Goal: Task Accomplishment & Management: Complete application form

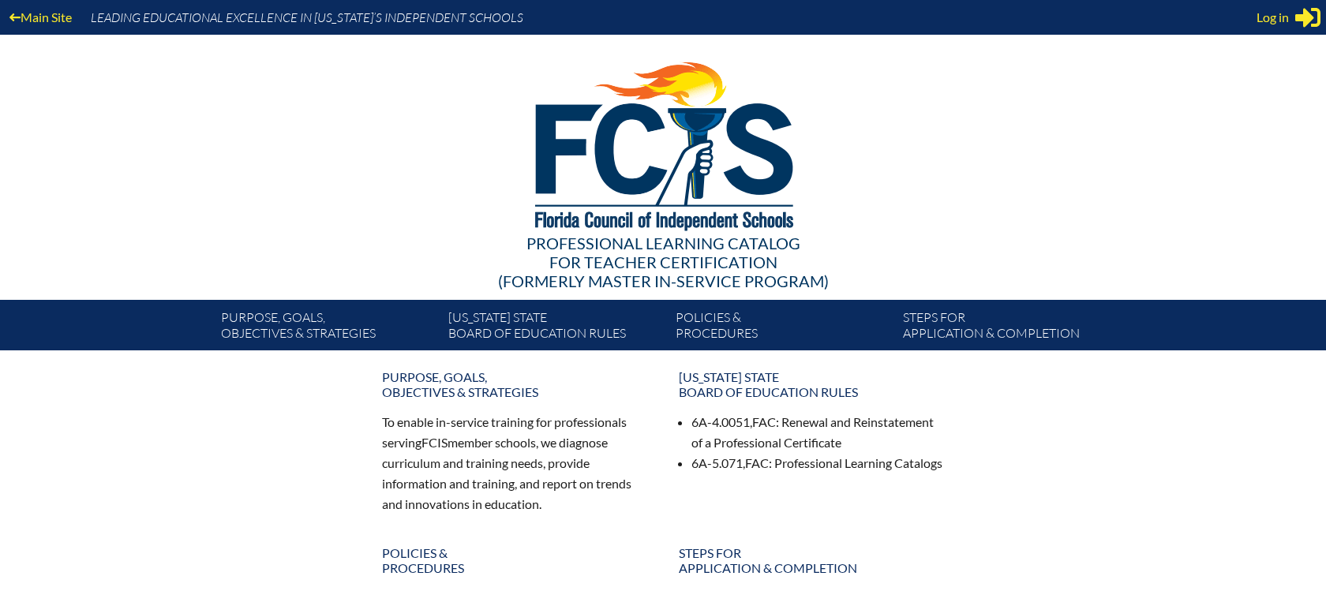
click at [34, 260] on div "Main Site Leading Educational Excellence in Florida’s Independent Schools Profe…" at bounding box center [663, 175] width 1326 height 350
click at [1275, 22] on span "Log in" at bounding box center [1272, 17] width 32 height 19
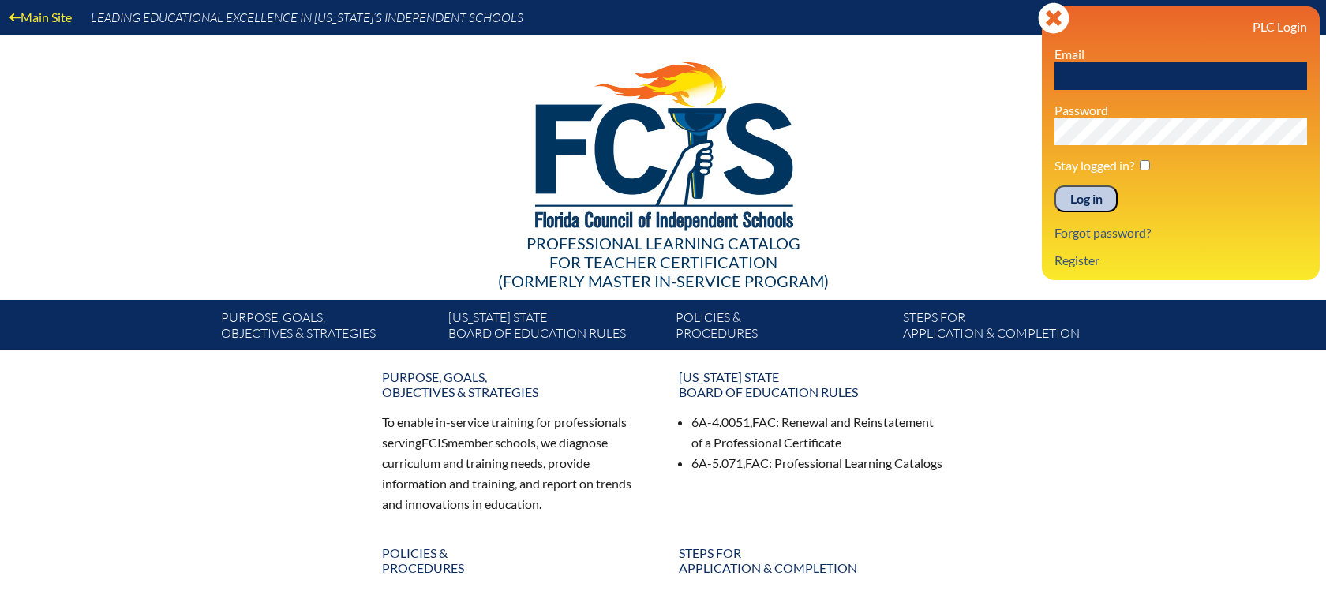
click at [1105, 67] on input "text" at bounding box center [1180, 76] width 253 height 28
type input "jumpt@bolles.org"
click at [1054, 185] on input "Log in" at bounding box center [1085, 198] width 63 height 27
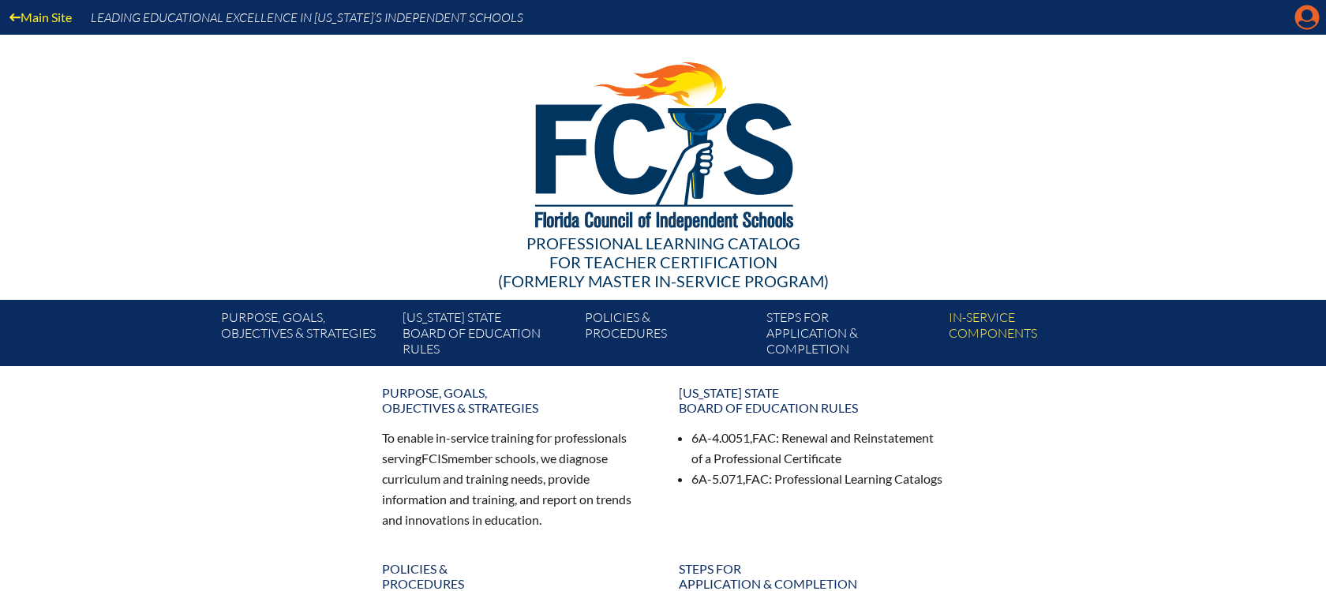
click at [1306, 21] on icon at bounding box center [1307, 18] width 24 height 24
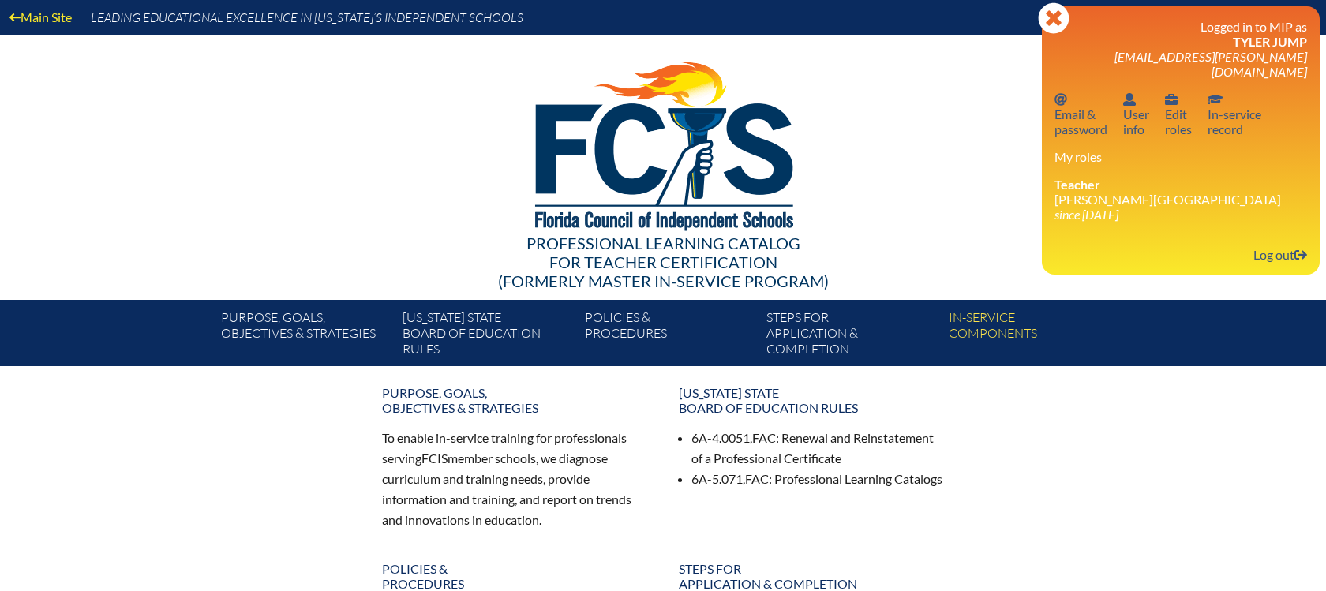
click at [1062, 207] on icon "since 2022 Aug 1" at bounding box center [1086, 214] width 64 height 15
click at [1128, 95] on link "User info User info" at bounding box center [1136, 113] width 39 height 51
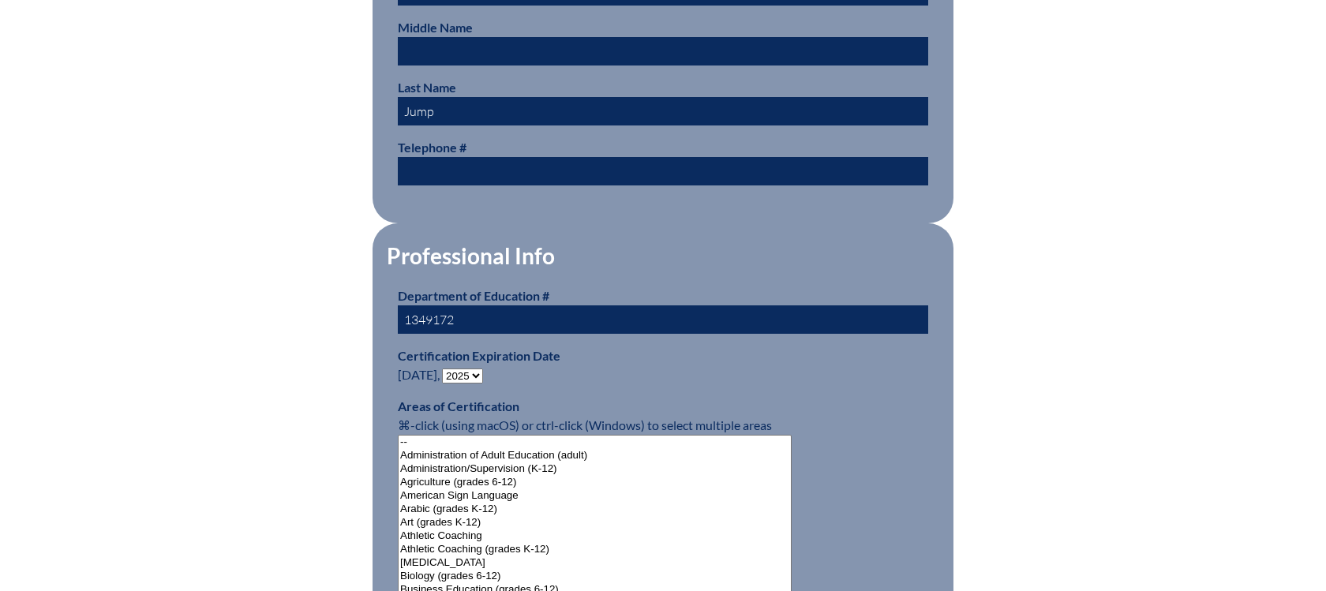
scroll to position [789, 0]
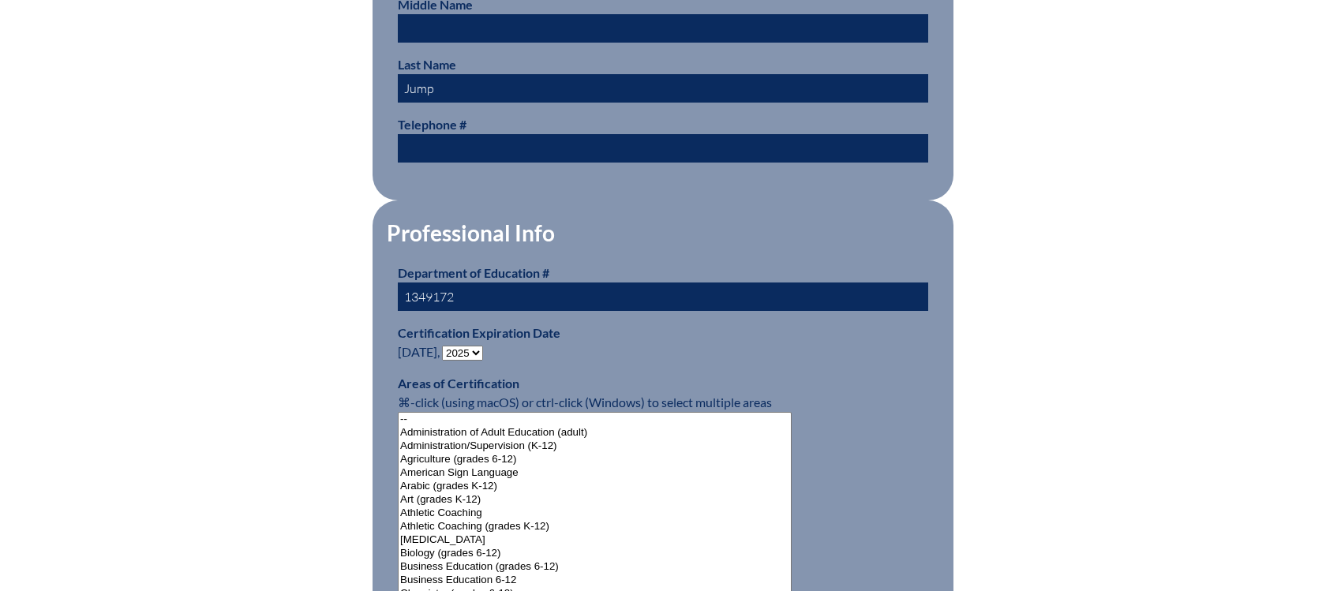
click at [478, 346] on select "- 2031 2030 2029 2028 2027 2026 2025 2024 2023 2022 2021 2020 2019 2018 2017 20…" at bounding box center [462, 353] width 41 height 15
select select "2030"
click at [446, 346] on select "- 2031 2030 2029 2028 2027 2026 2025 2024 2023 2022 2021 2020 2019 2018 2017 20…" at bounding box center [462, 353] width 41 height 15
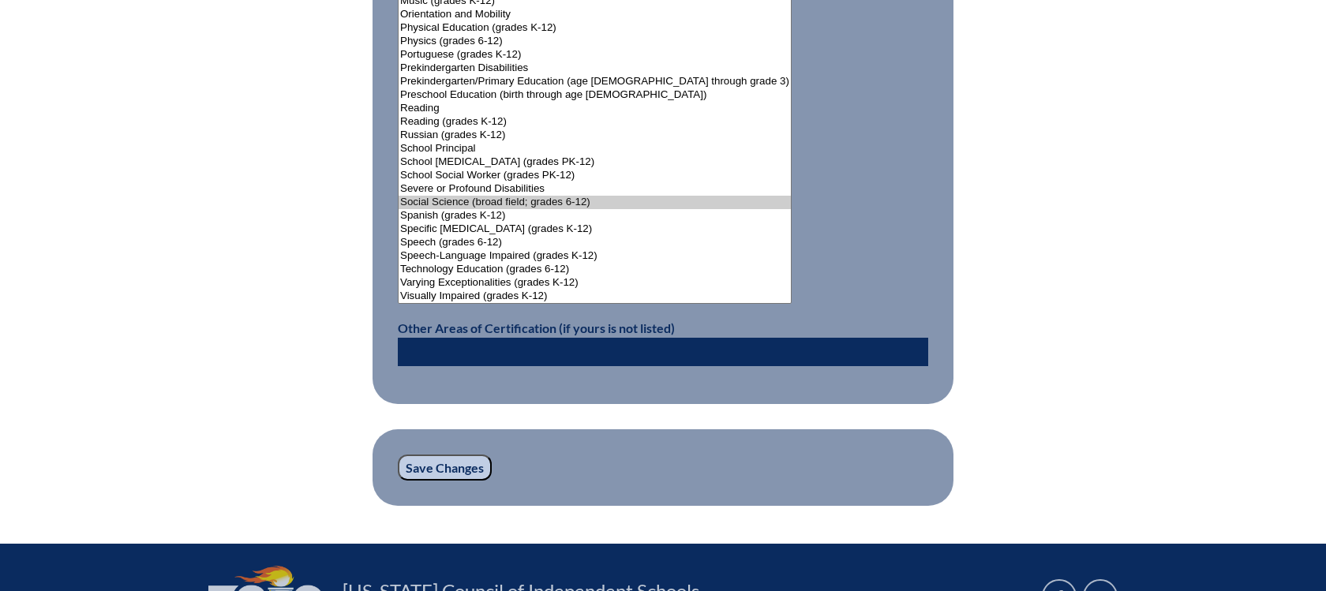
scroll to position [2131, 0]
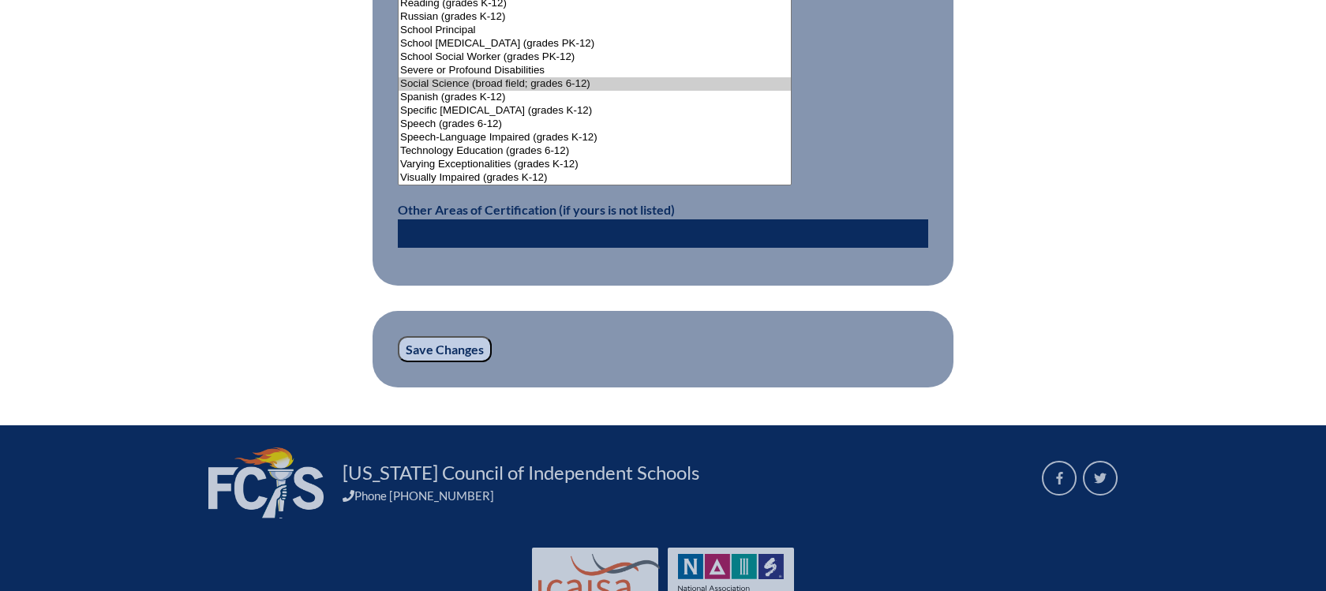
click at [459, 346] on input "Save Changes" at bounding box center [445, 349] width 94 height 27
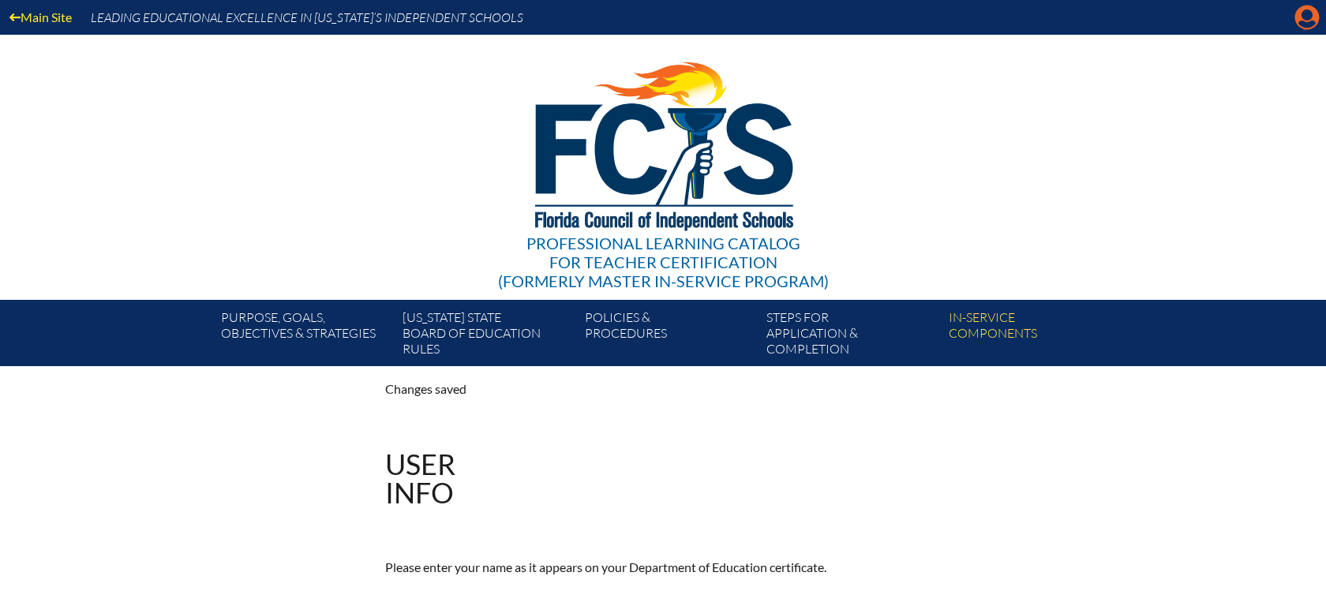
click at [1303, 20] on icon at bounding box center [1307, 18] width 24 height 24
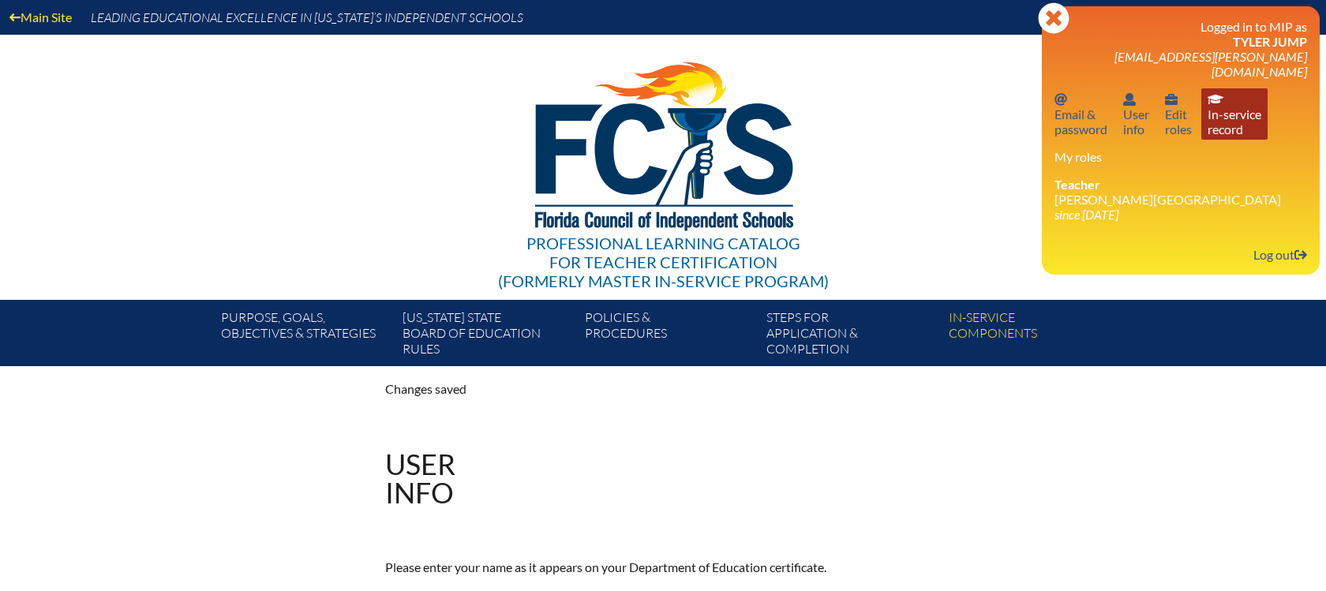
click at [1237, 115] on link "In-service record In-service record" at bounding box center [1234, 113] width 66 height 51
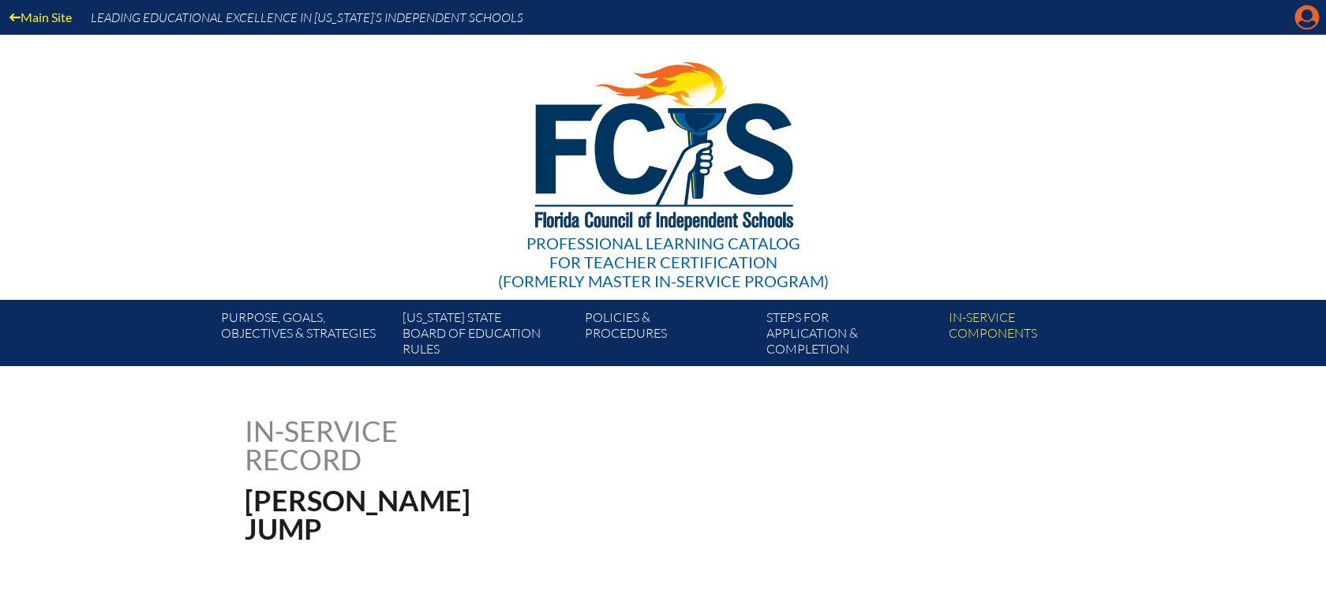
click at [1301, 27] on icon at bounding box center [1307, 18] width 24 height 24
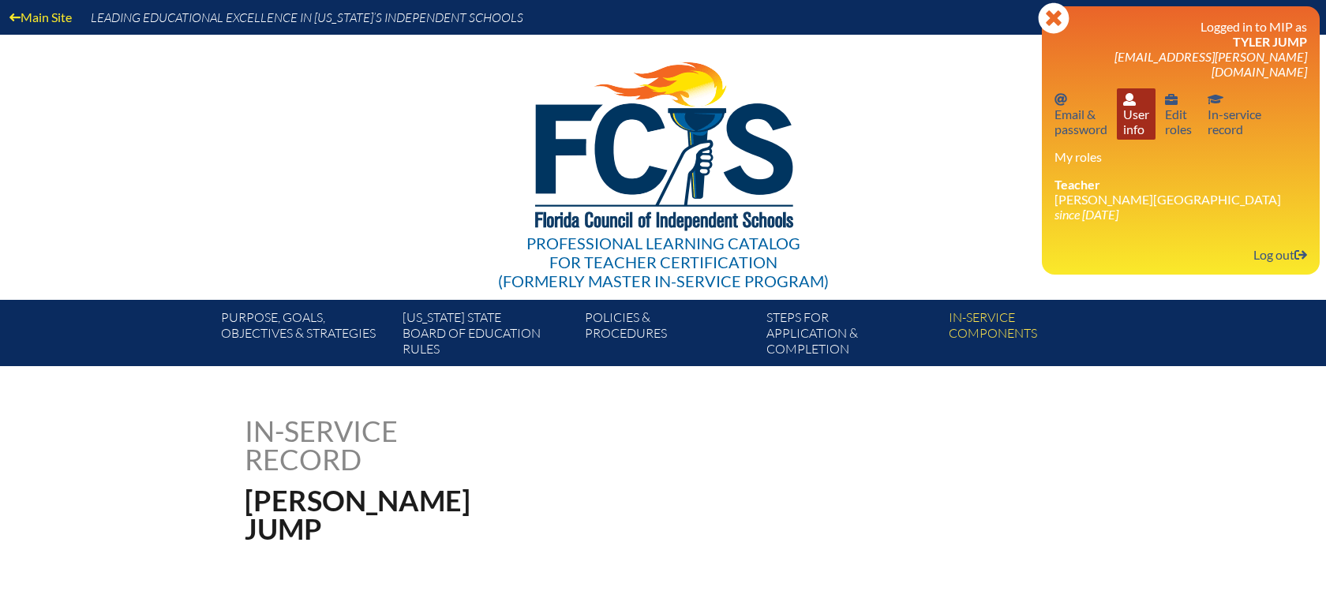
click at [1132, 114] on link "User info User info" at bounding box center [1136, 113] width 39 height 51
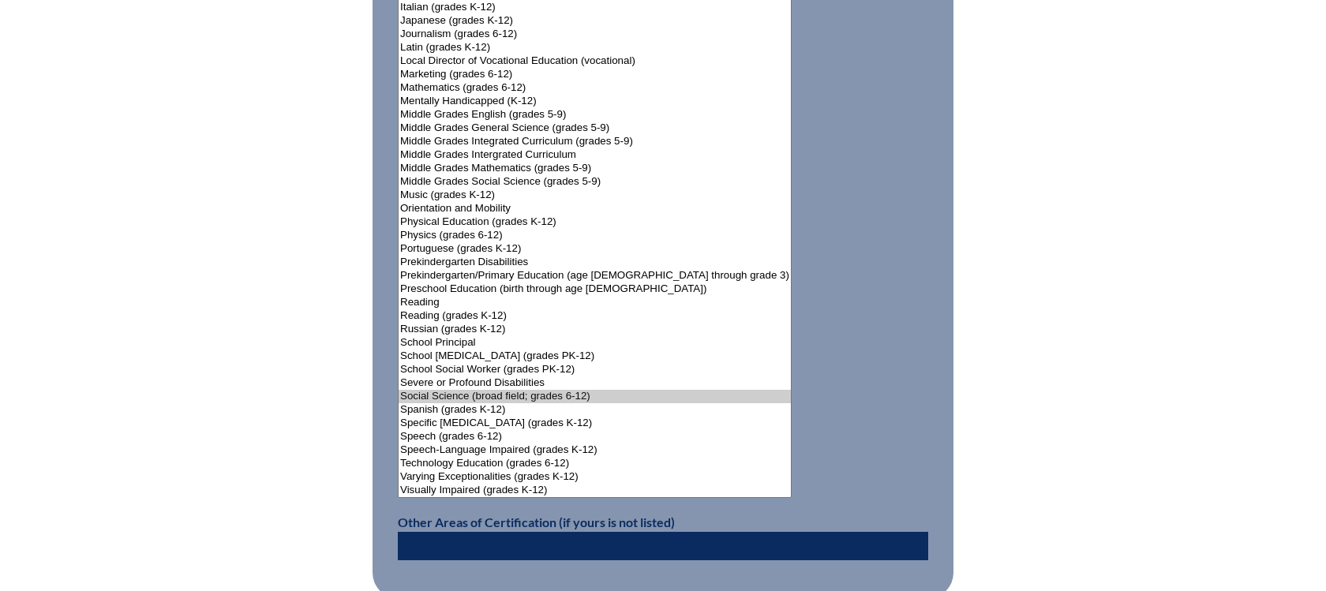
scroll to position [1894, 0]
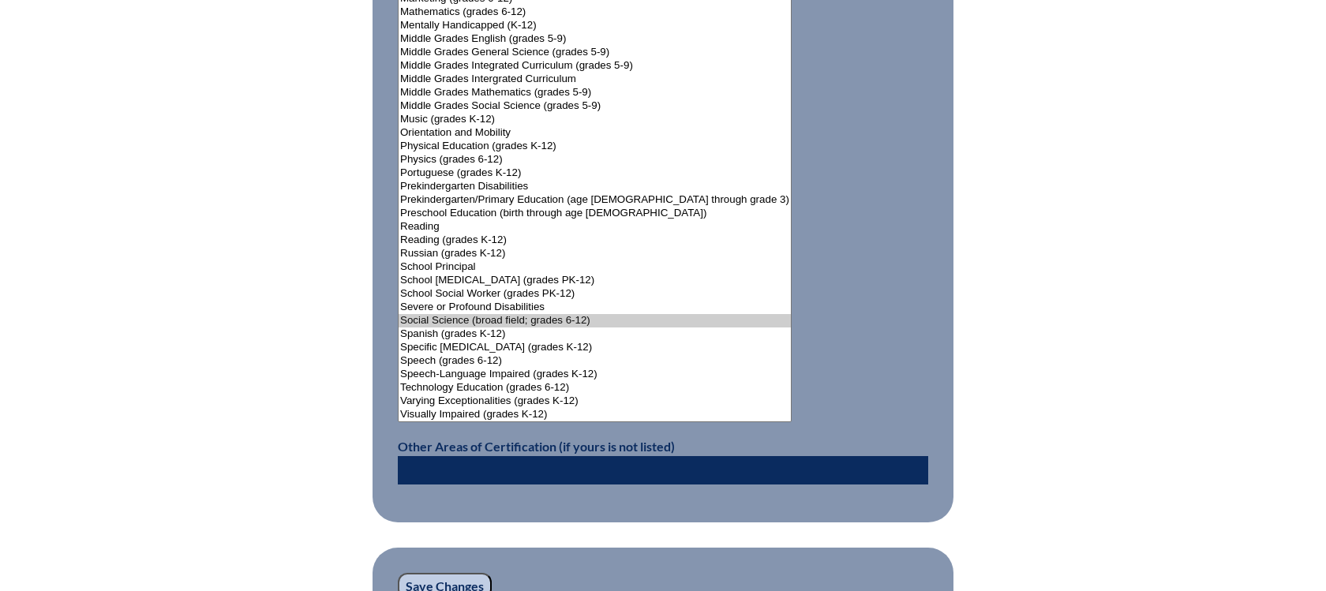
click at [454, 467] on input "text" at bounding box center [663, 470] width 530 height 28
type input "English for Speakers of other Languages (Endorsement)"
click at [445, 580] on input "Save Changes" at bounding box center [445, 586] width 94 height 27
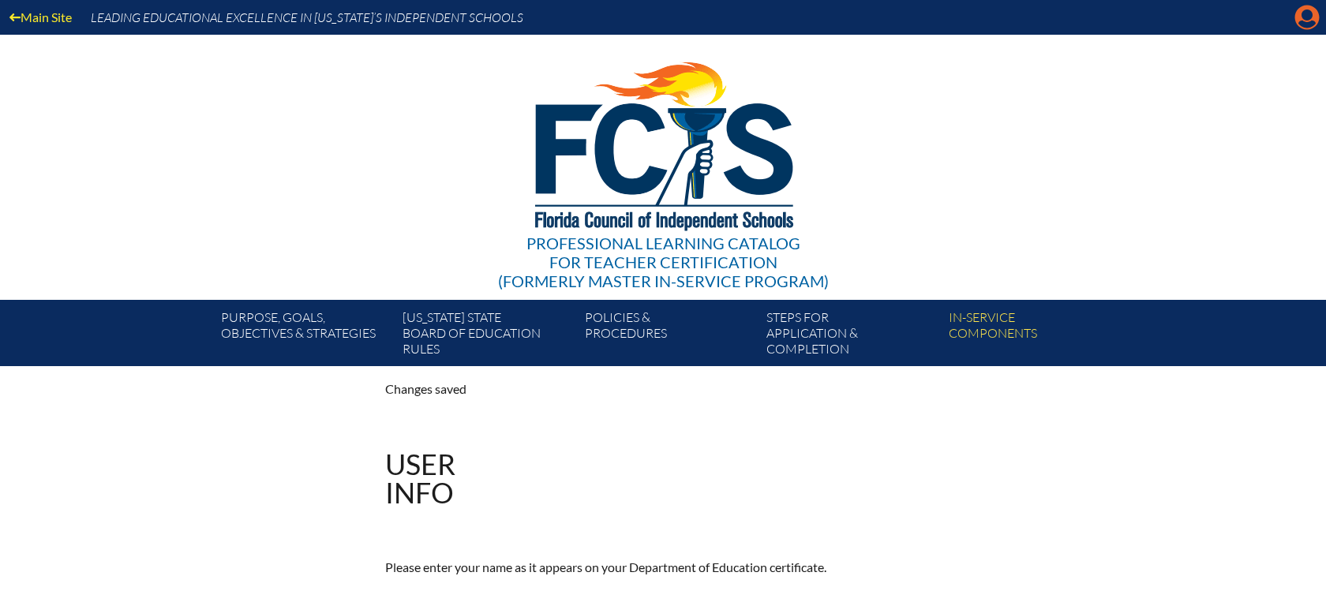
click at [1305, 23] on icon "Manage account" at bounding box center [1306, 17] width 25 height 25
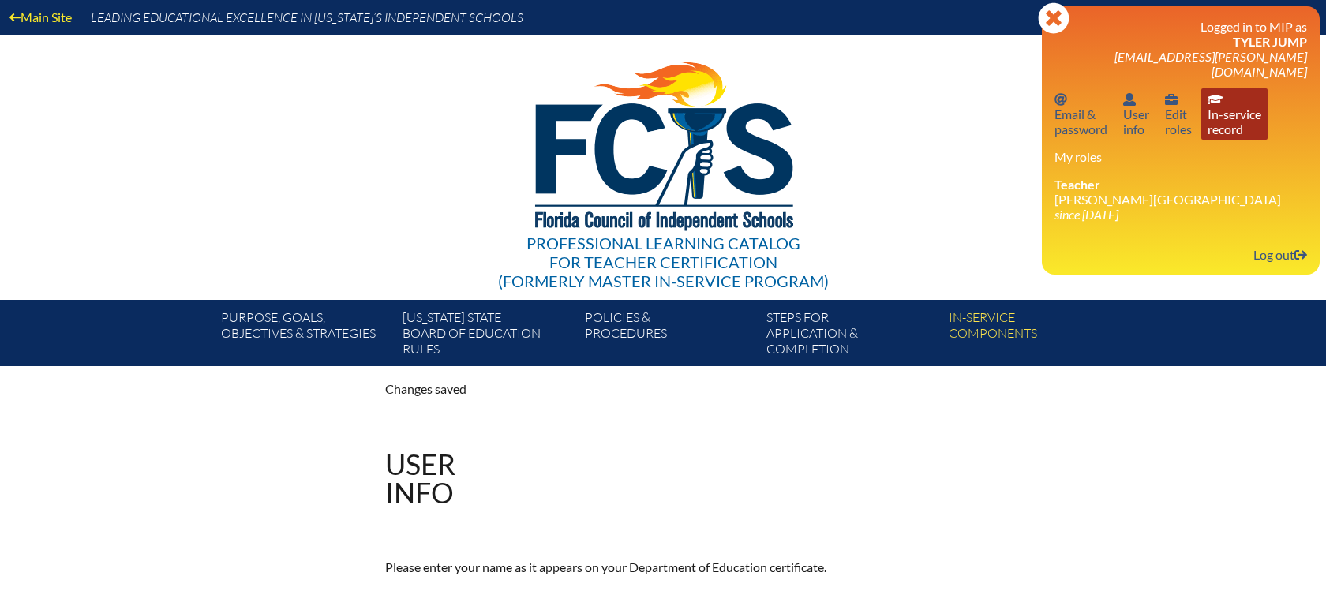
click at [1236, 110] on link "In-service record In-service record" at bounding box center [1234, 113] width 66 height 51
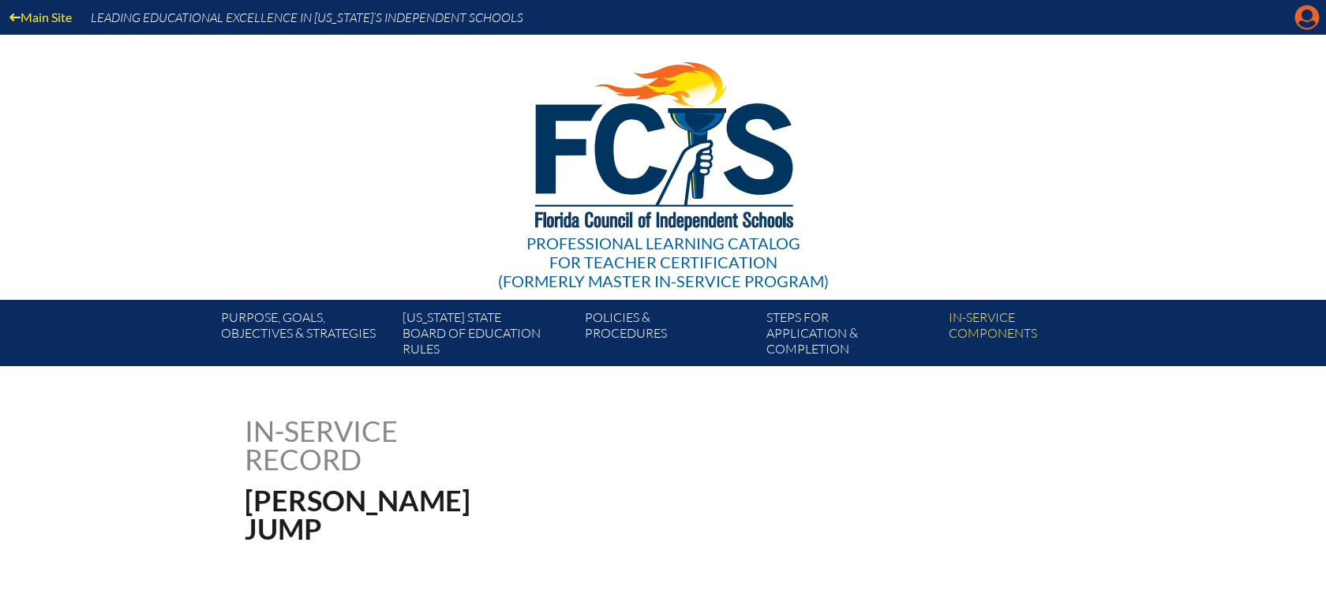
click at [1304, 23] on icon "Manage account" at bounding box center [1306, 17] width 25 height 25
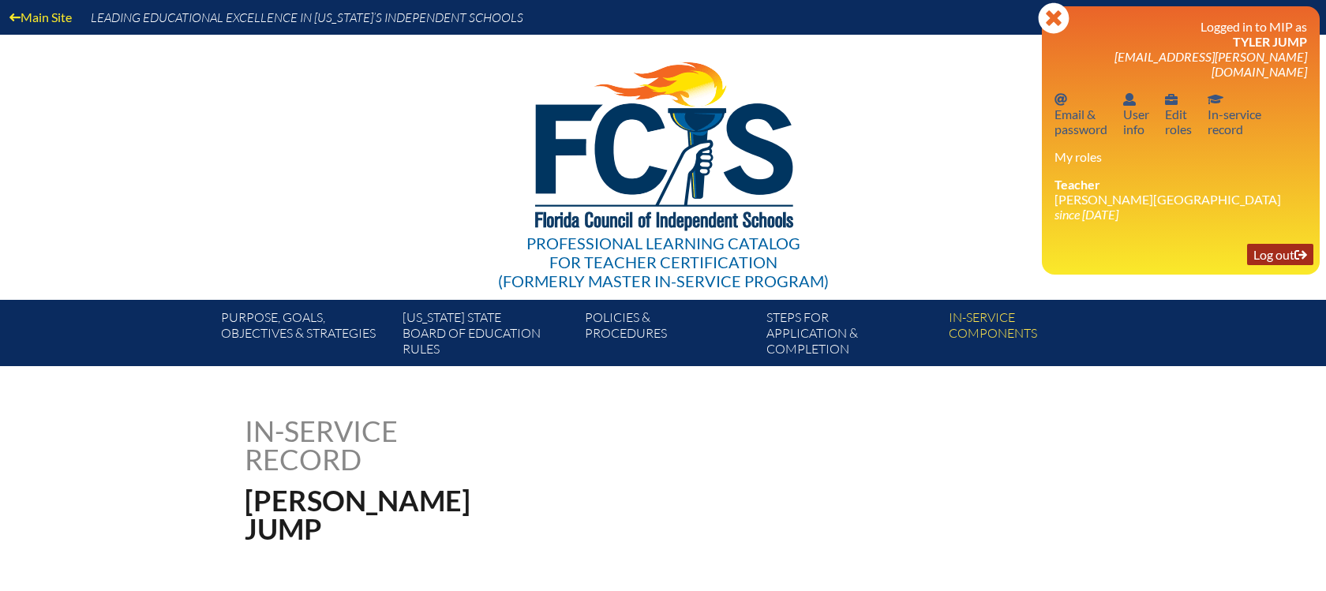
click at [1268, 244] on link "Log out Log out" at bounding box center [1280, 254] width 66 height 21
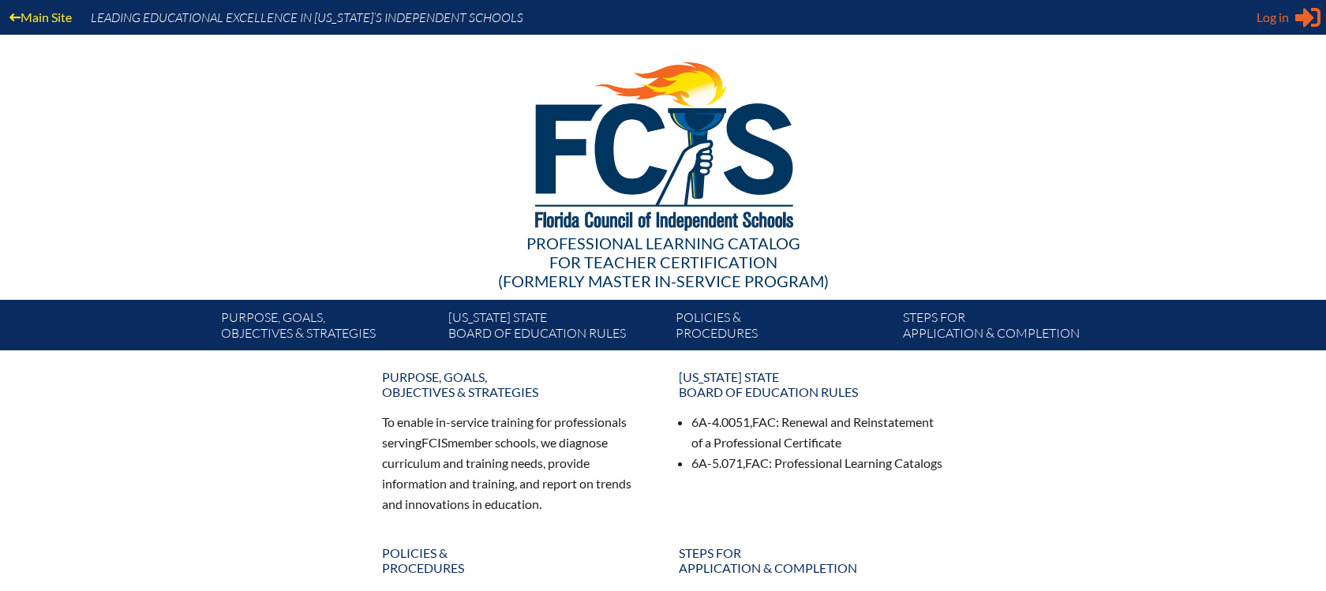
click at [1295, 18] on icon "Sign in or register" at bounding box center [1307, 17] width 25 height 25
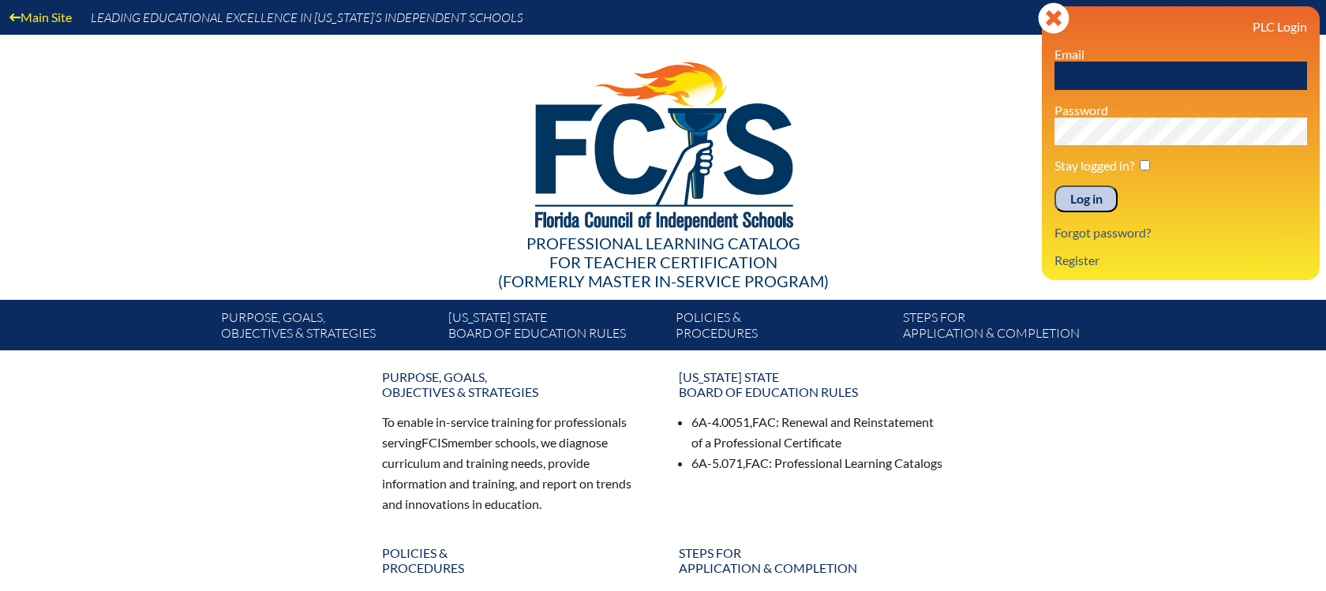
click at [1067, 77] on input "text" at bounding box center [1180, 76] width 253 height 28
type input "[EMAIL_ADDRESS][PERSON_NAME][DOMAIN_NAME]"
click at [1054, 185] on input "Log in" at bounding box center [1085, 198] width 63 height 27
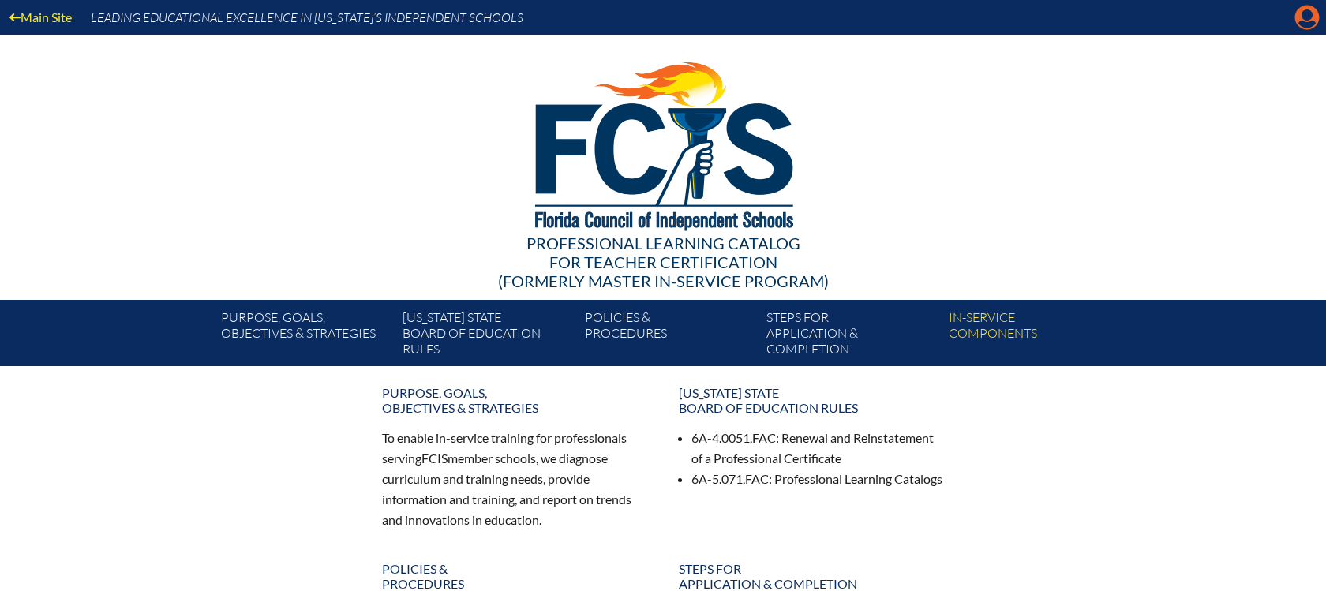
click at [1305, 21] on icon at bounding box center [1307, 18] width 24 height 24
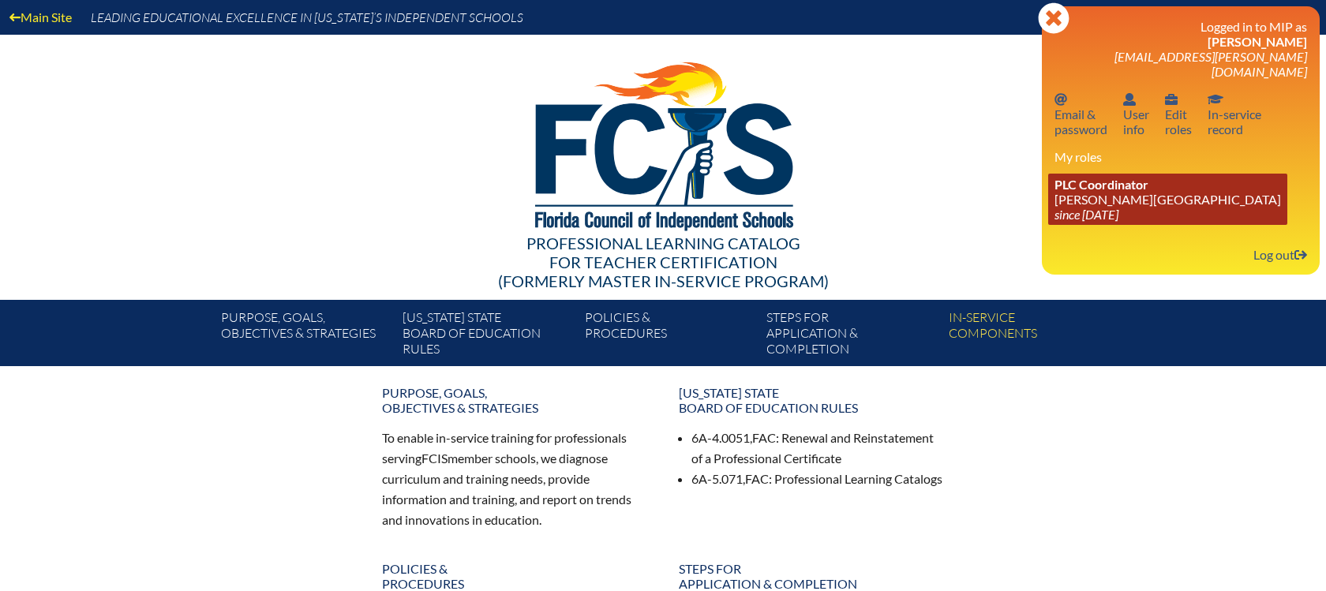
click at [1069, 177] on span "PLC Coordinator" at bounding box center [1101, 184] width 94 height 15
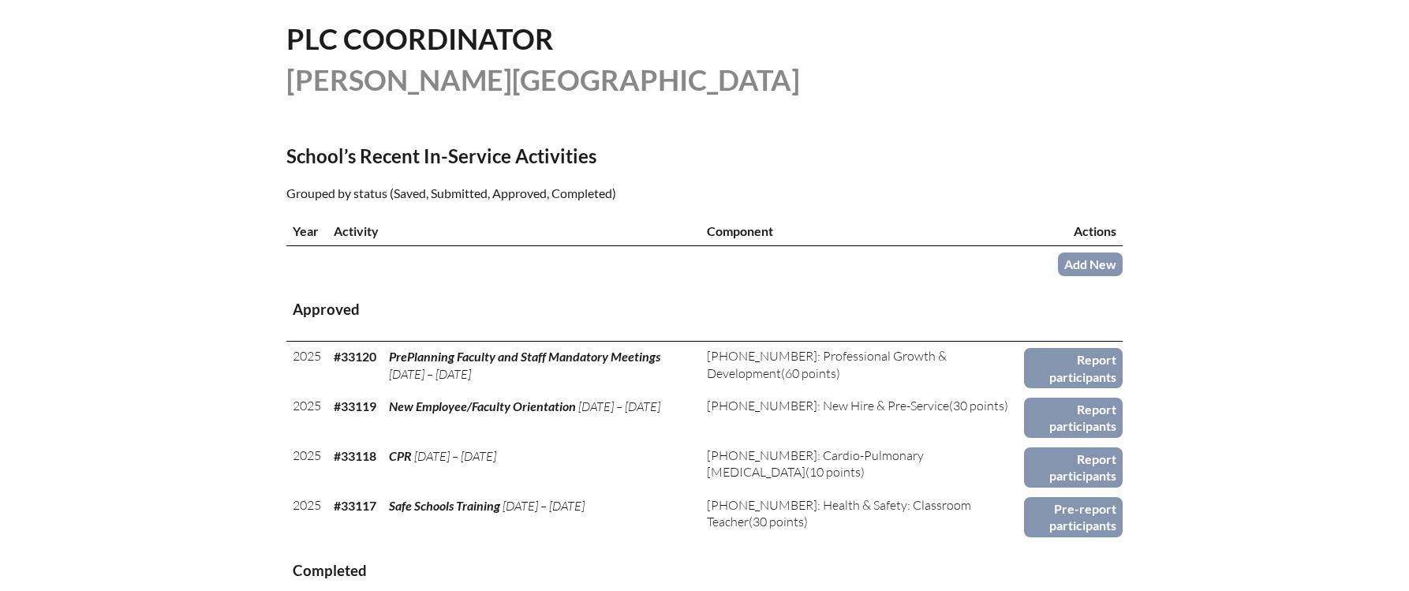
scroll to position [395, 0]
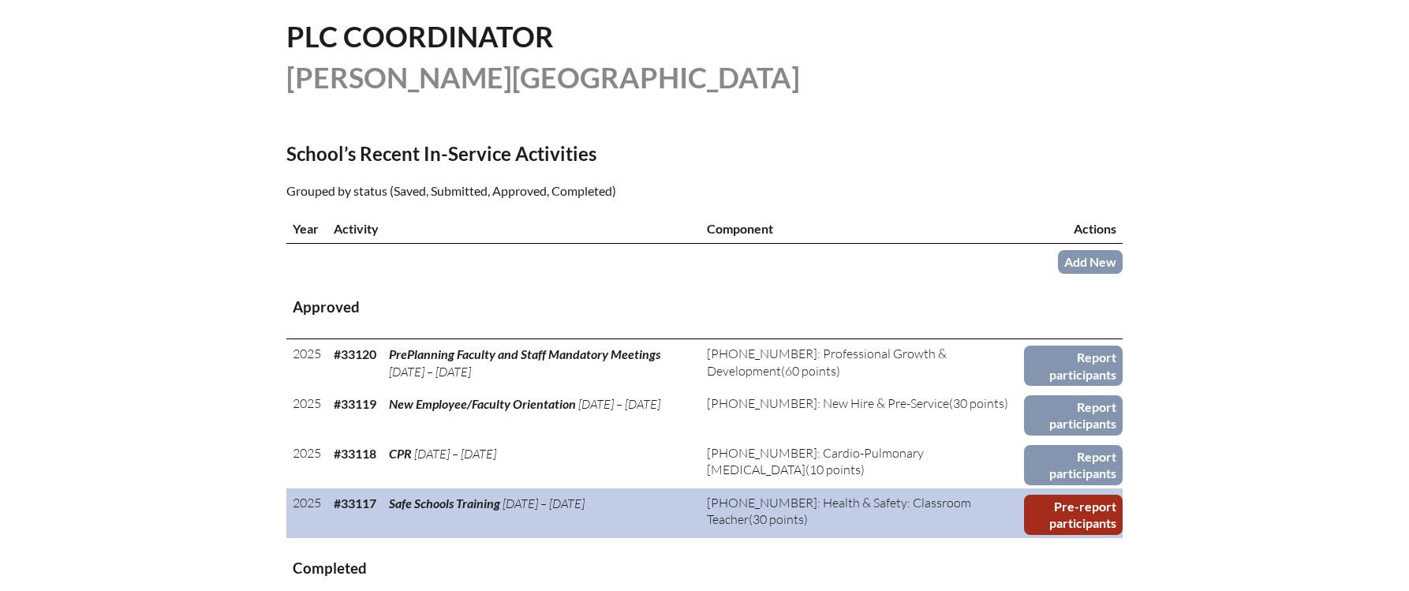
click at [1076, 513] on link "Pre-report participants" at bounding box center [1073, 515] width 99 height 40
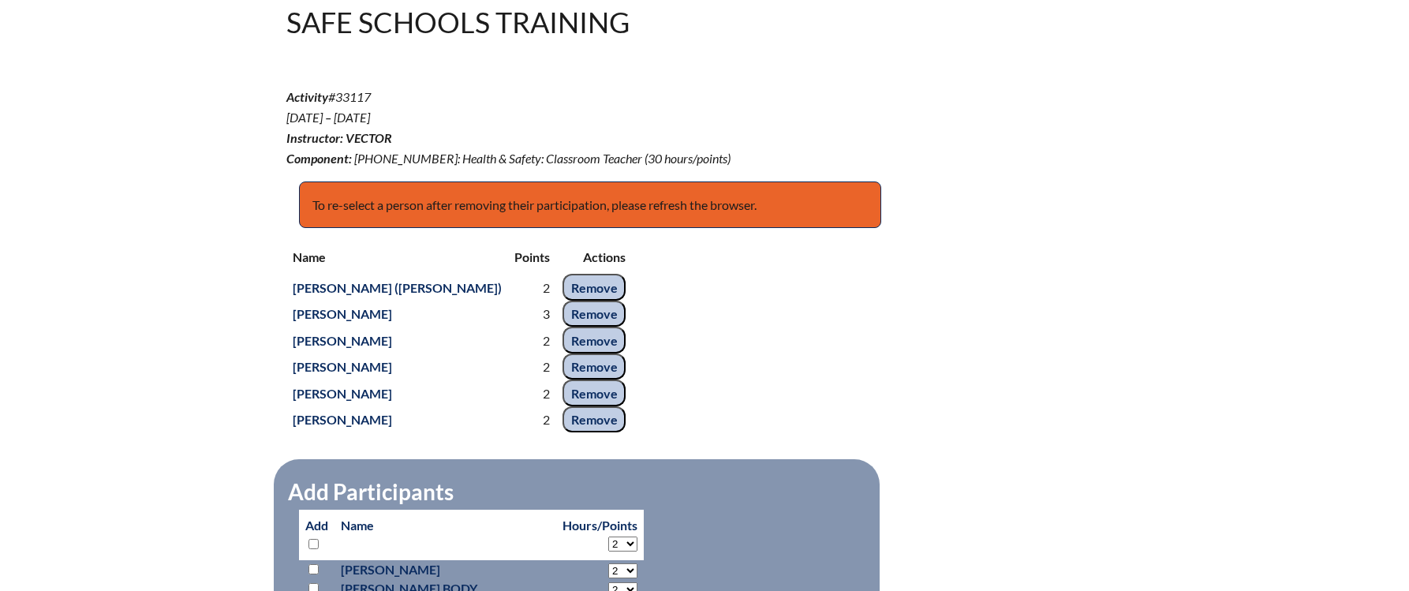
scroll to position [552, 0]
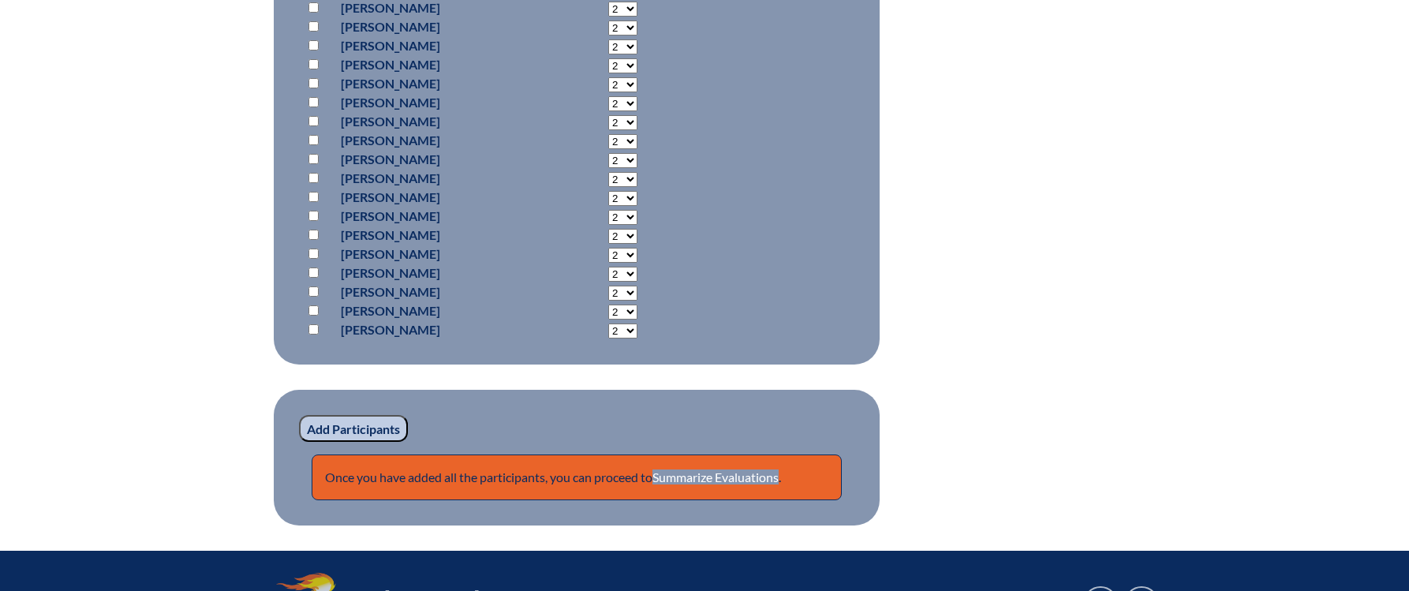
scroll to position [2289, 0]
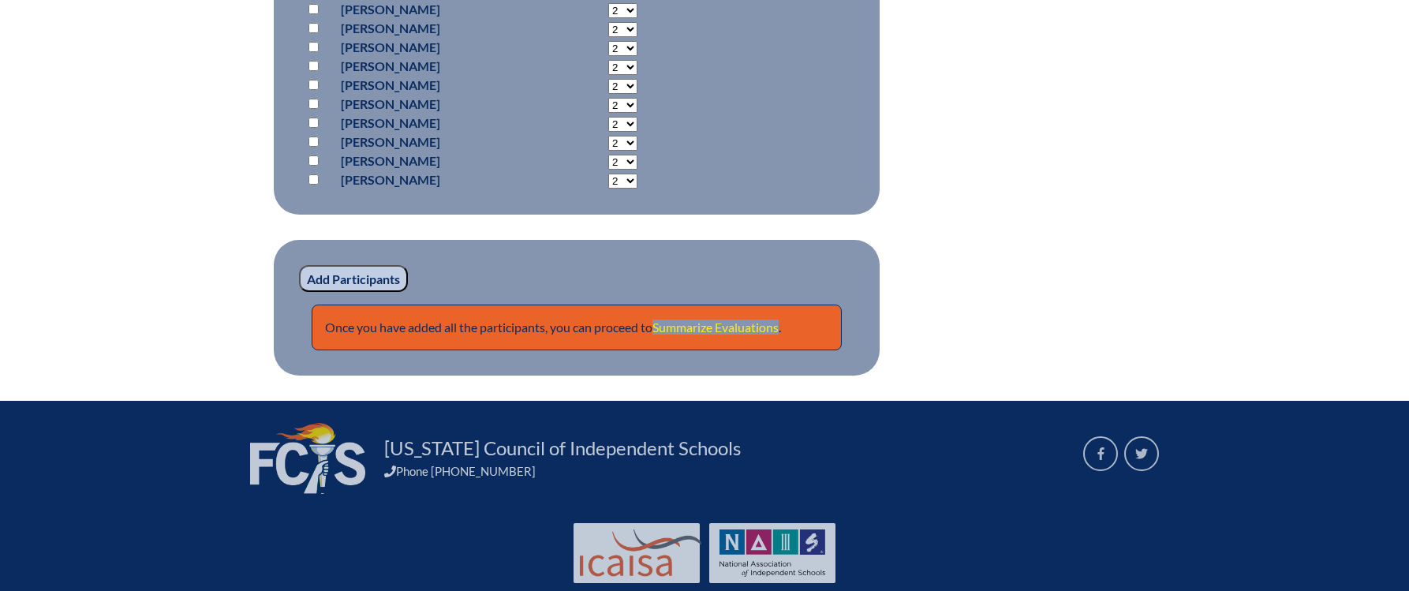
click at [717, 326] on link "Summarize Evaluations" at bounding box center [716, 327] width 126 height 15
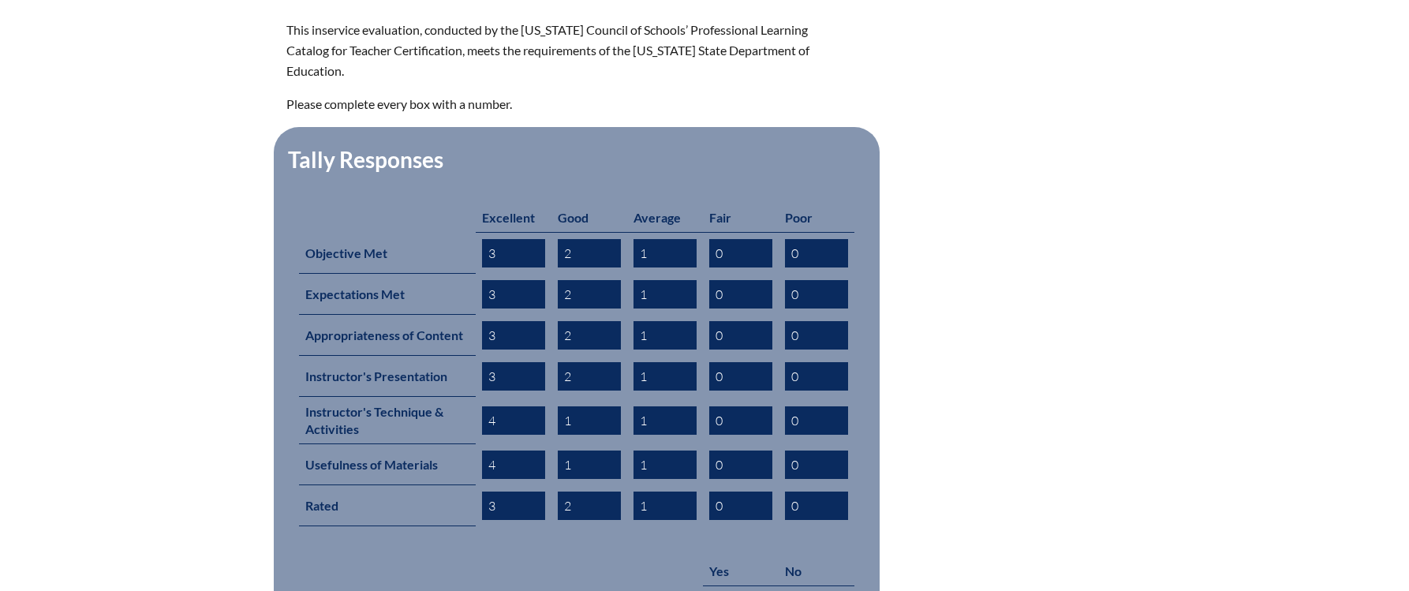
scroll to position [552, 0]
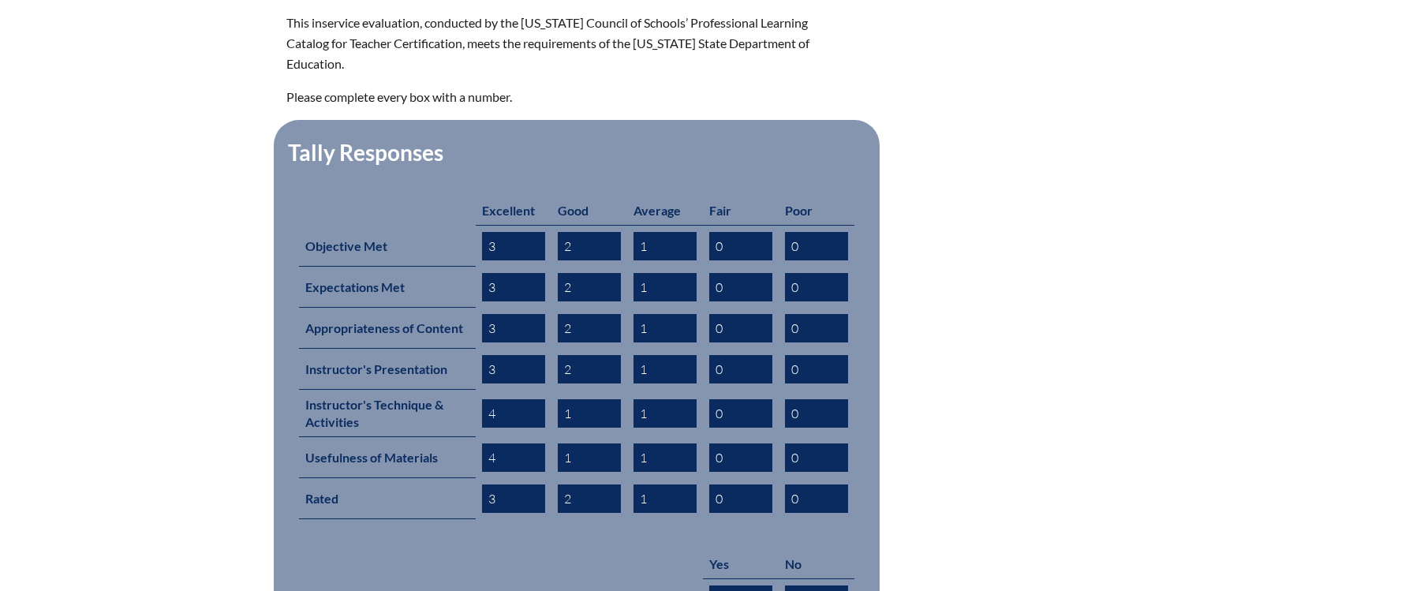
click at [1155, 447] on div "safe-schools-training--68a8acf895c2e7.20660296 In-service Activity Evaluations …" at bounding box center [704, 287] width 1409 height 846
click at [1045, 200] on form "This inservice evaluation, conducted by the [US_STATE] Council of Schools’ Prof…" at bounding box center [704, 362] width 837 height 698
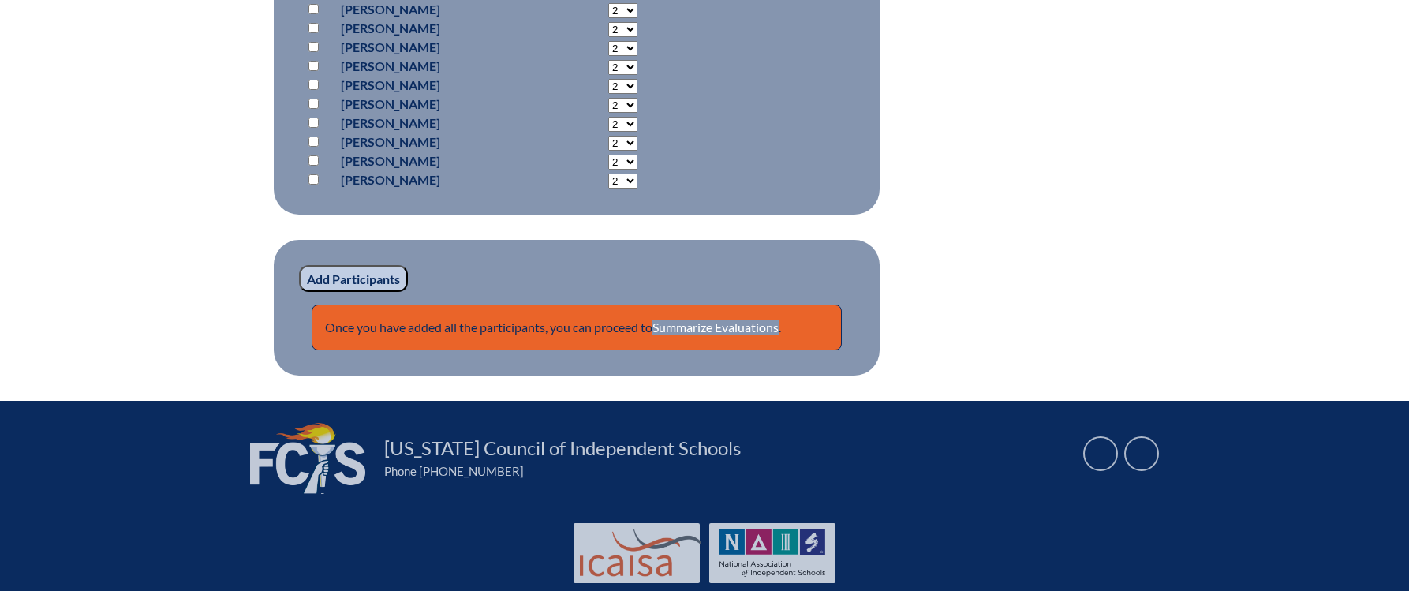
scroll to position [2289, 0]
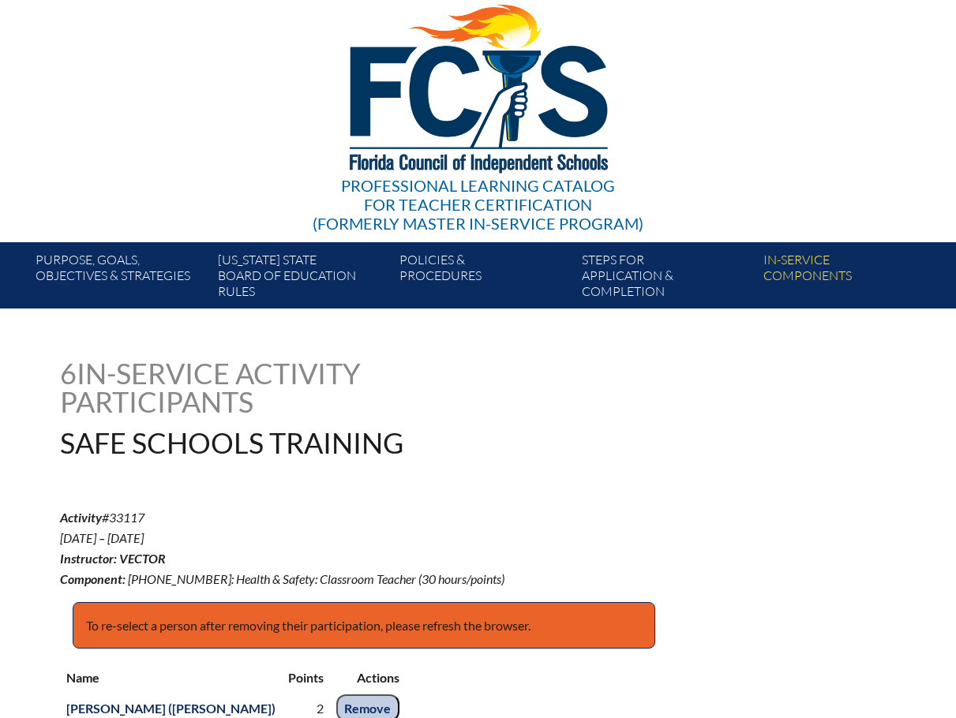
scroll to position [0, 0]
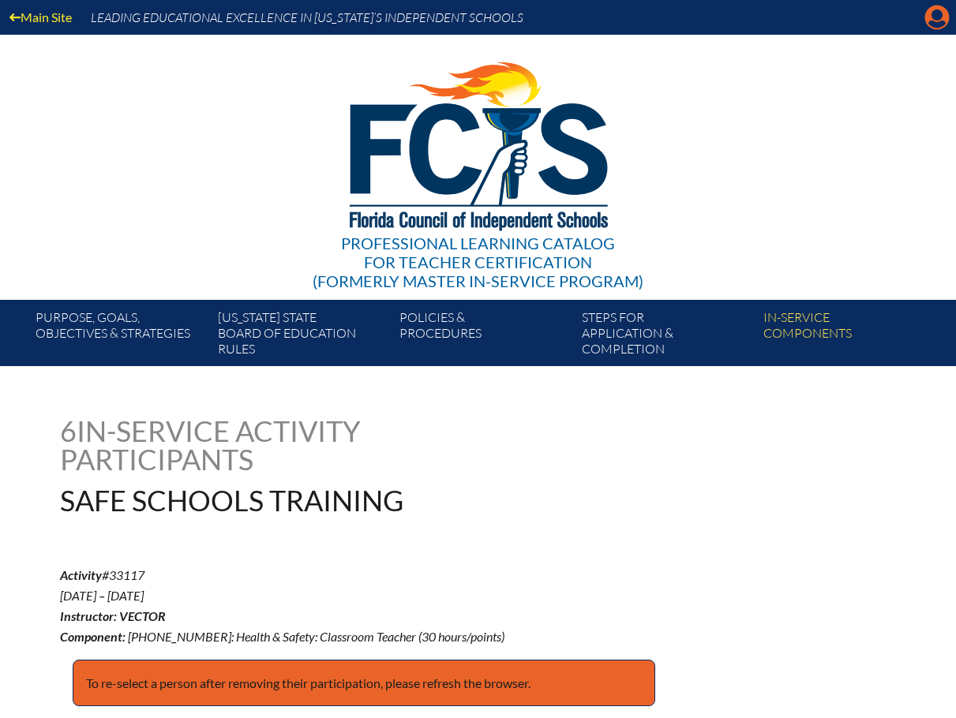
click at [940, 14] on icon "Manage account" at bounding box center [936, 17] width 25 height 25
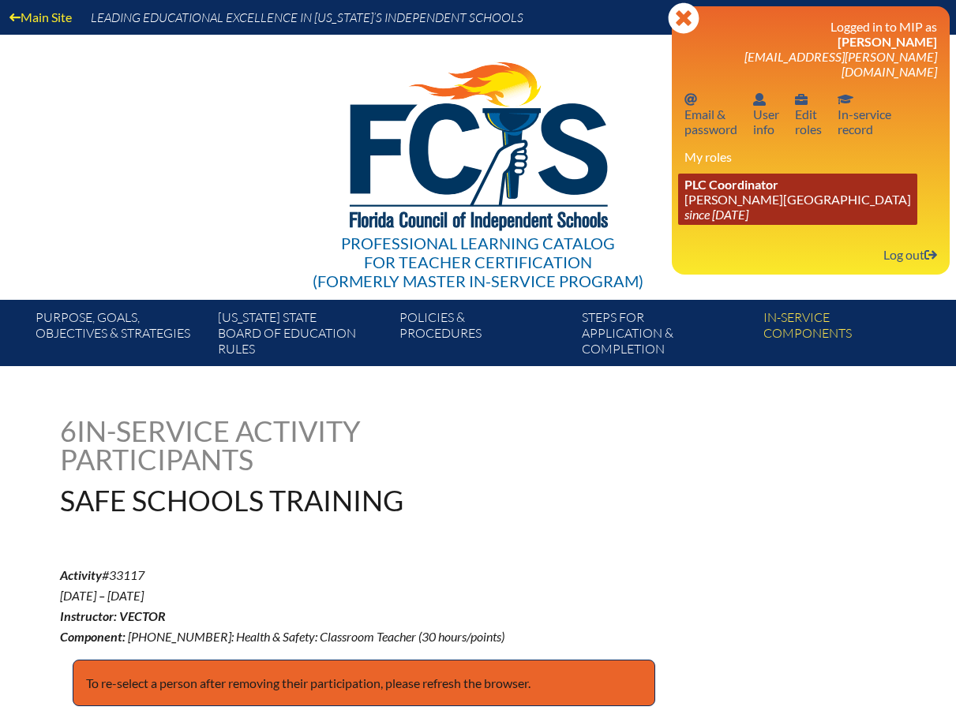
click at [741, 179] on link "PLC Coordinator Bolles School since 2017 Feb 26" at bounding box center [797, 199] width 239 height 51
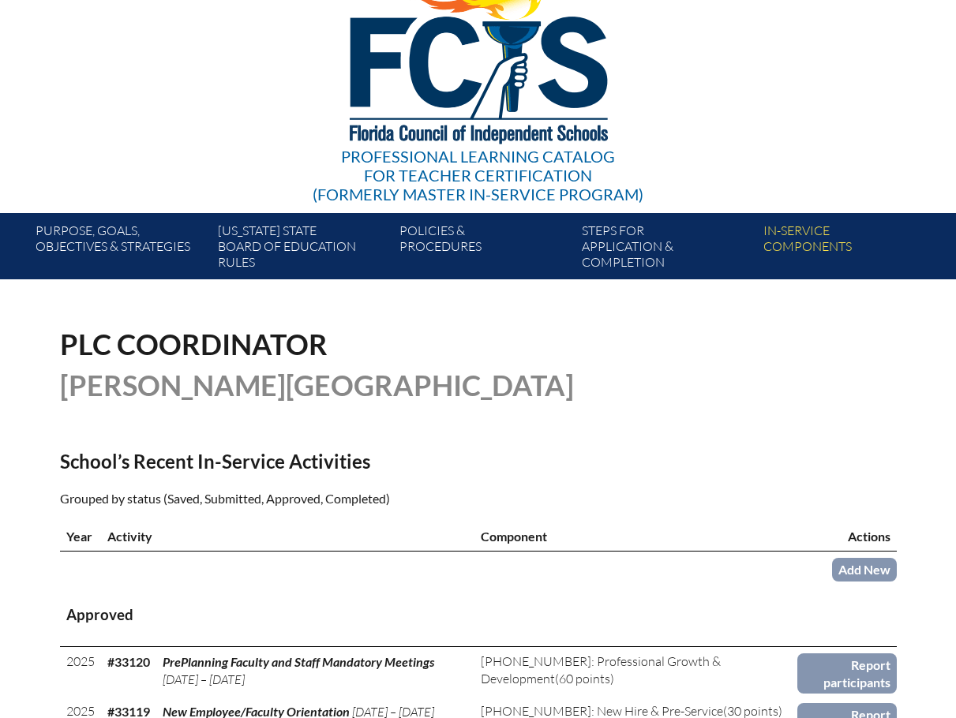
scroll to position [237, 0]
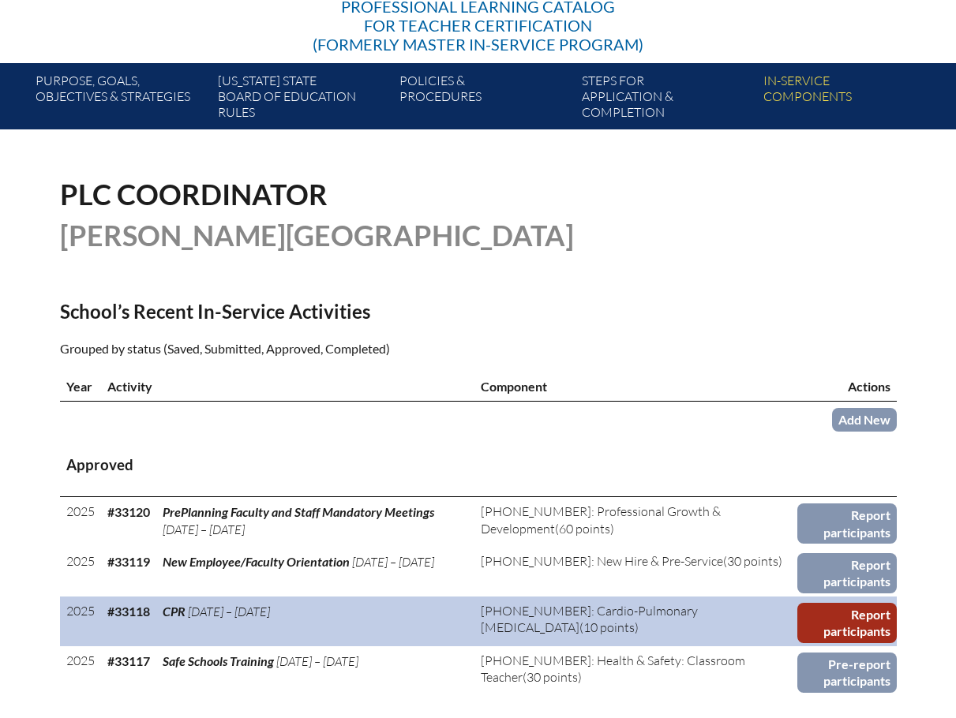
click at [877, 631] on link "Report participants" at bounding box center [846, 623] width 99 height 40
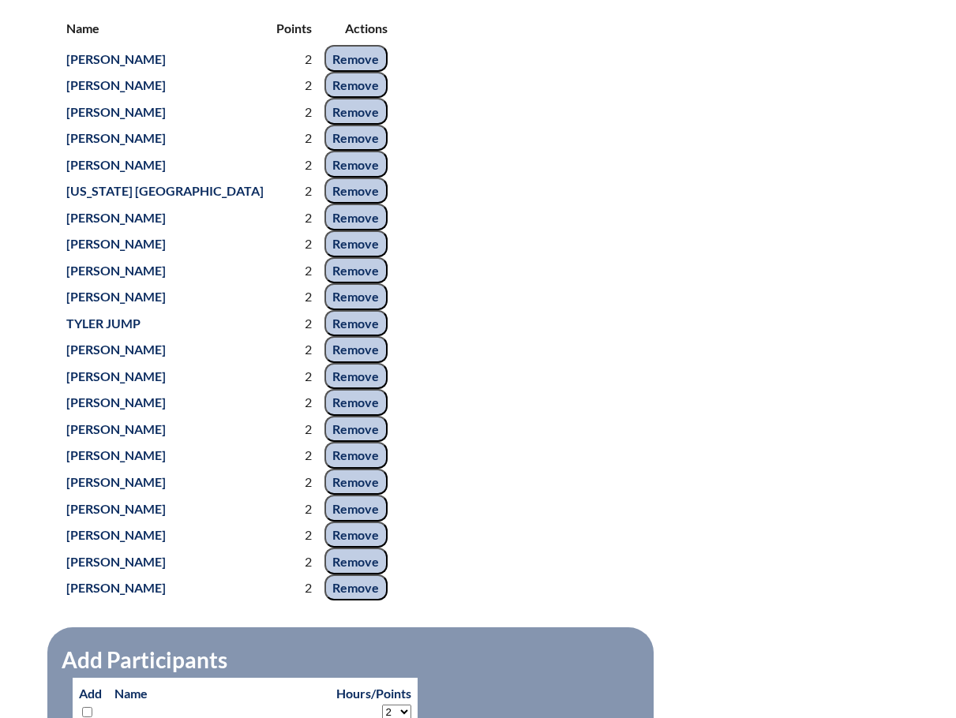
scroll to position [710, 0]
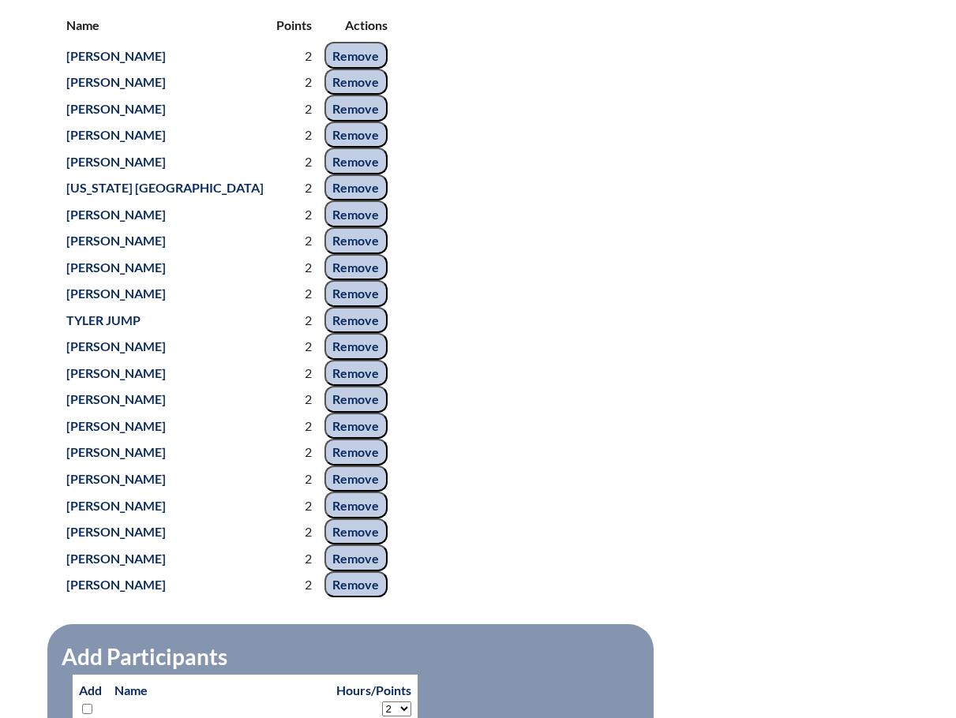
click at [692, 397] on div "Name Points Actions [PERSON_NAME] 2 Remove [PERSON_NAME] 2 Remove [PERSON_NAME]…" at bounding box center [478, 304] width 837 height 590
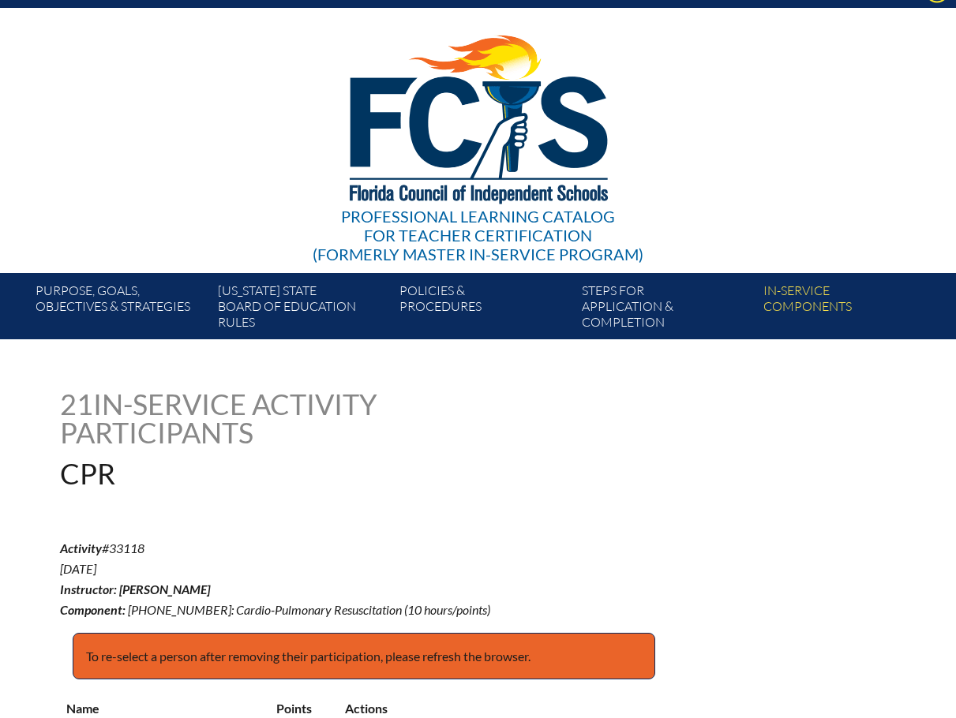
scroll to position [0, 0]
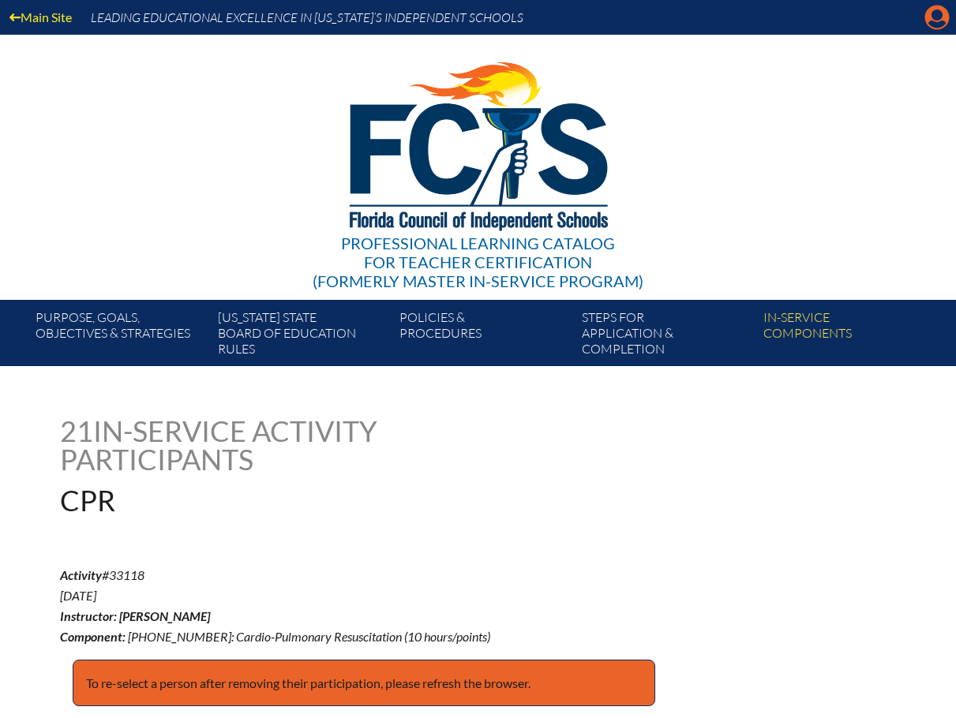
click at [929, 18] on icon at bounding box center [937, 18] width 24 height 24
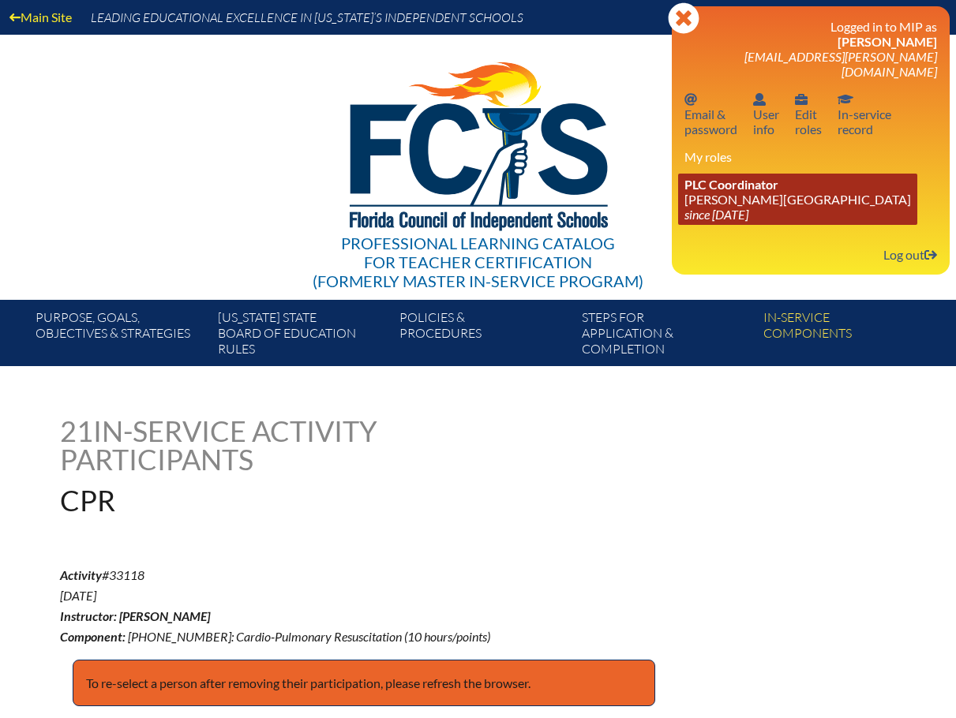
click at [724, 182] on link "PLC Coordinator [PERSON_NAME][GEOGRAPHIC_DATA] since [DATE]" at bounding box center [797, 199] width 239 height 51
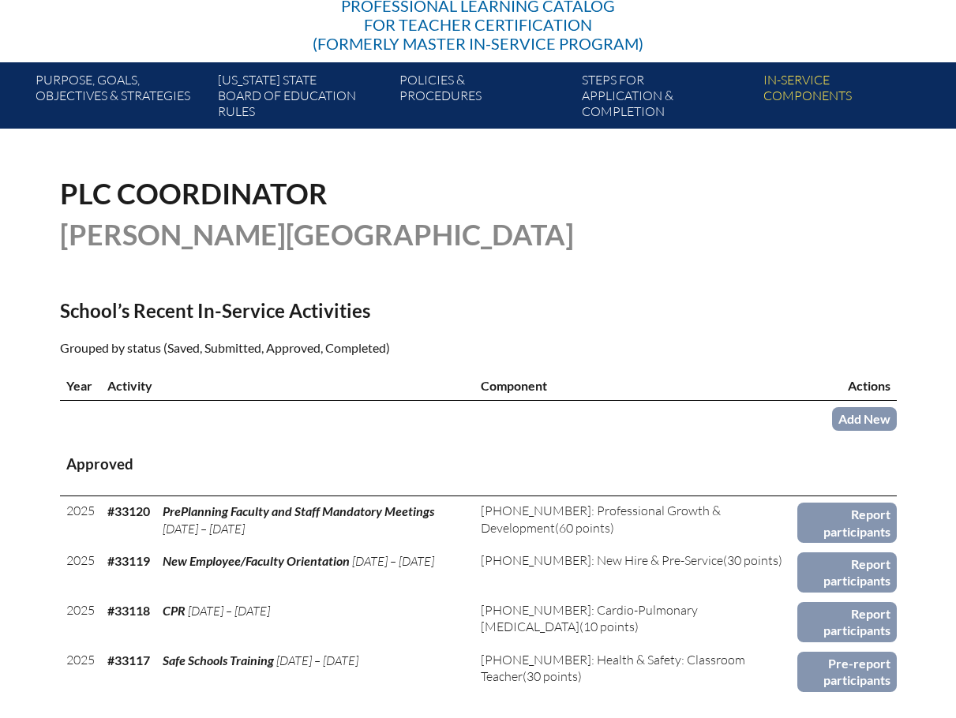
scroll to position [316, 0]
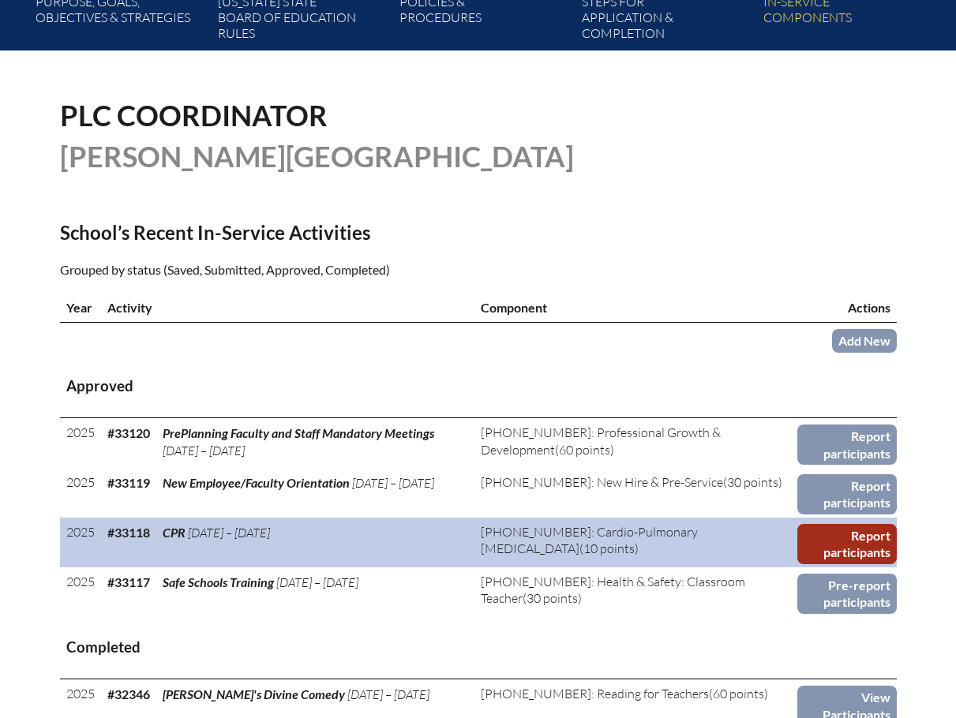
click at [829, 543] on link "Report participants" at bounding box center [846, 544] width 99 height 40
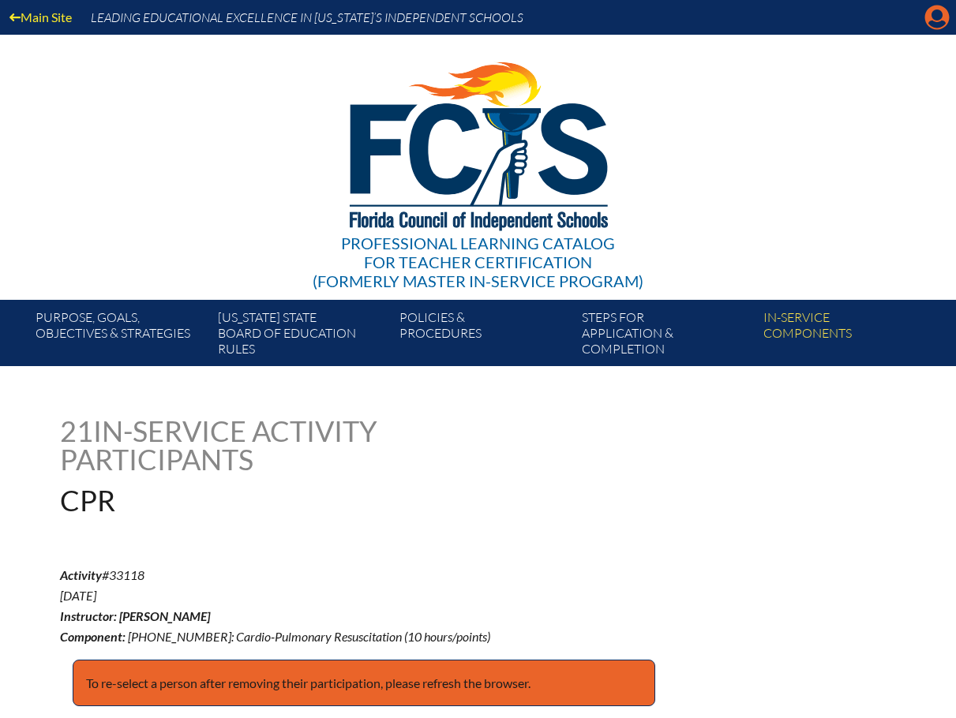
click at [934, 21] on icon at bounding box center [937, 18] width 24 height 24
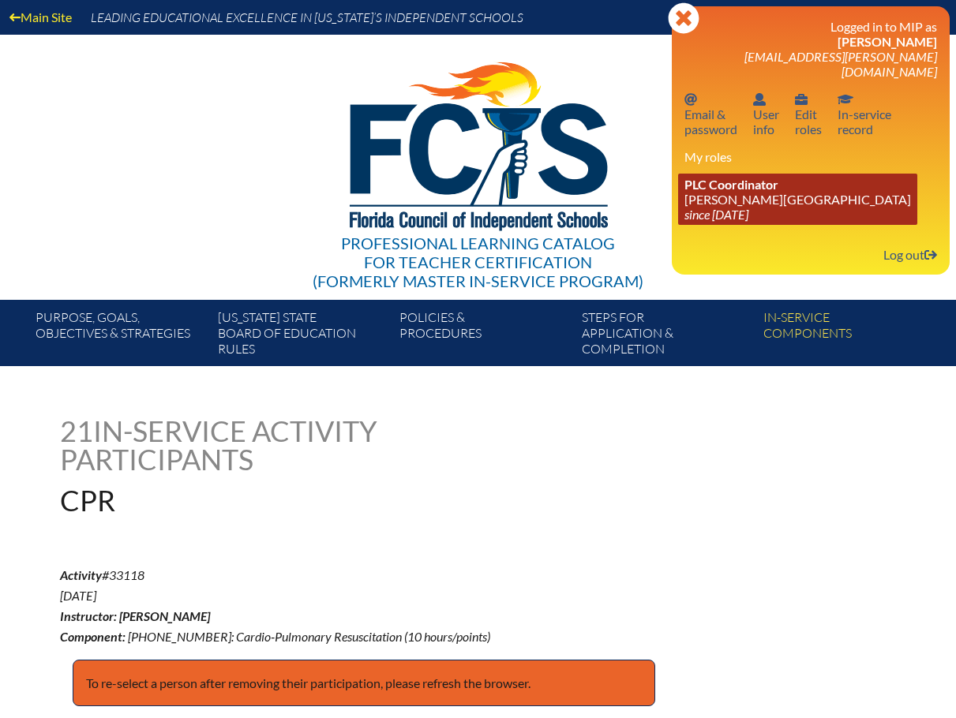
click at [745, 184] on link "PLC Coordinator Bolles School since 2017 Feb 26" at bounding box center [797, 199] width 239 height 51
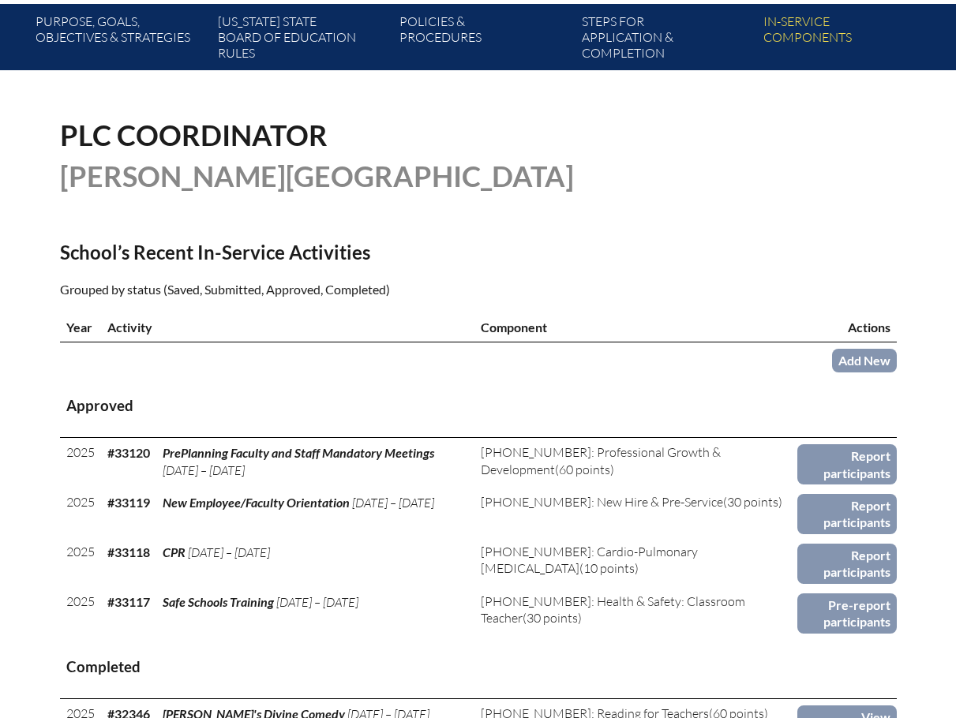
scroll to position [316, 0]
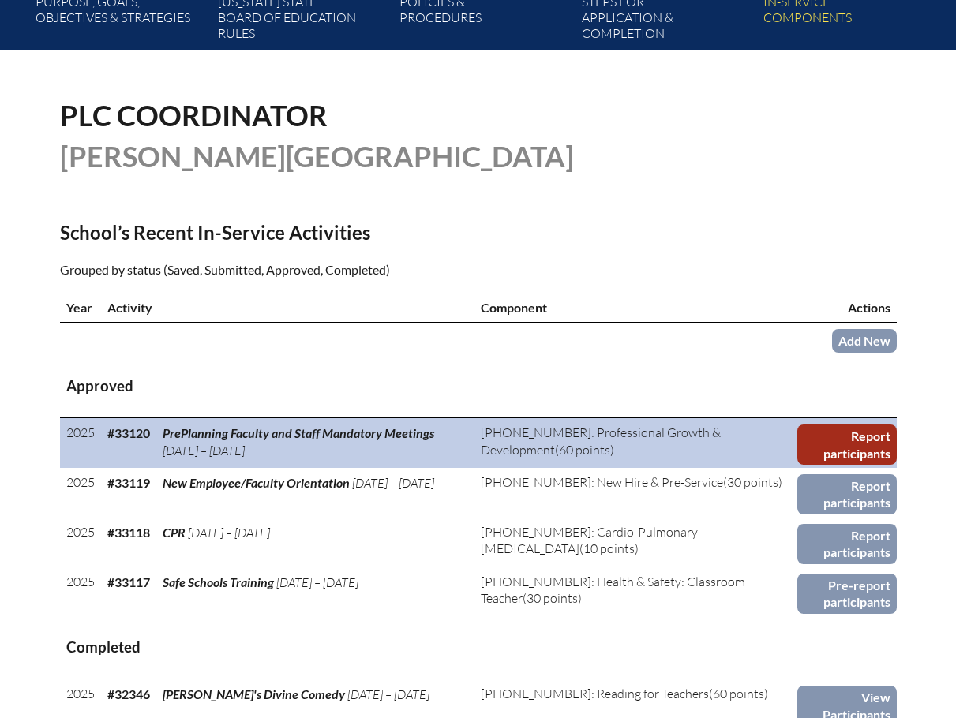
click at [842, 425] on link "Report participants" at bounding box center [846, 445] width 99 height 40
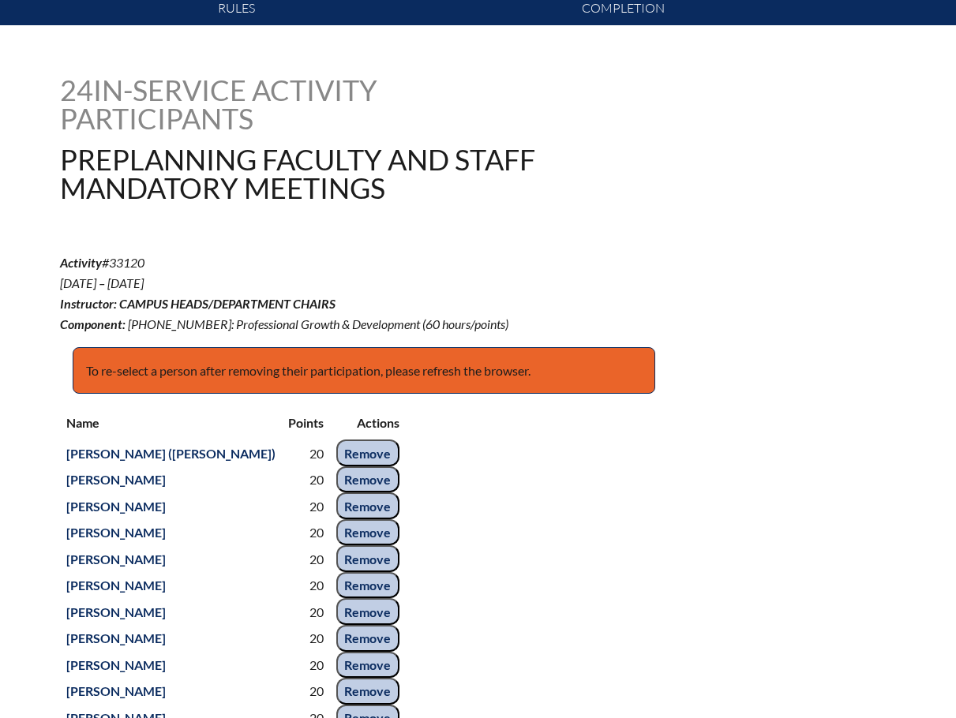
scroll to position [395, 0]
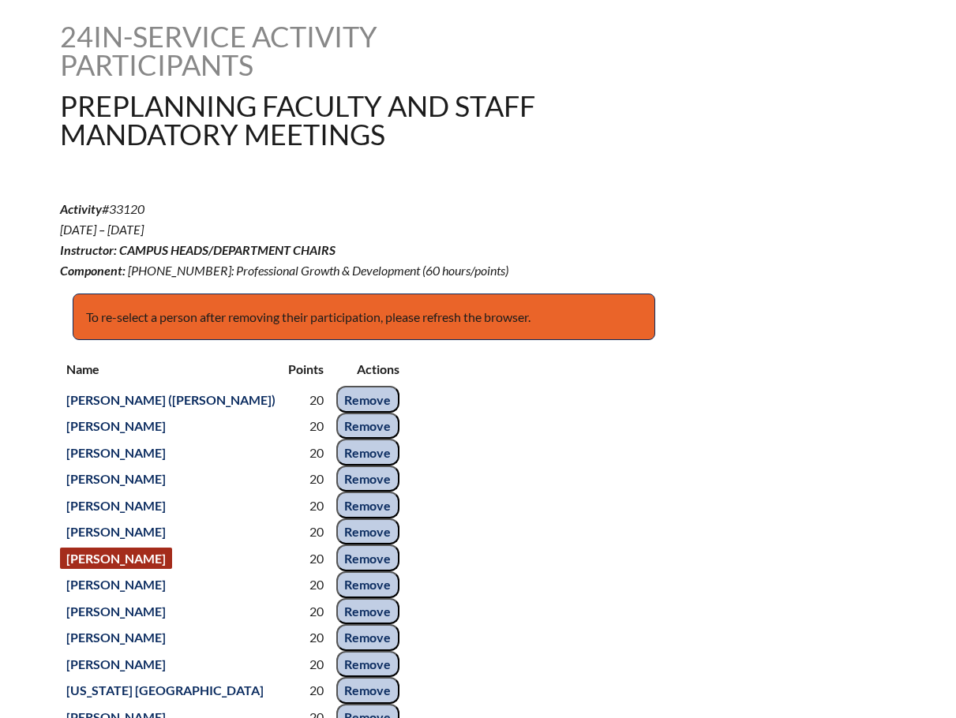
click at [110, 569] on link "Kevin Curran" at bounding box center [116, 558] width 112 height 21
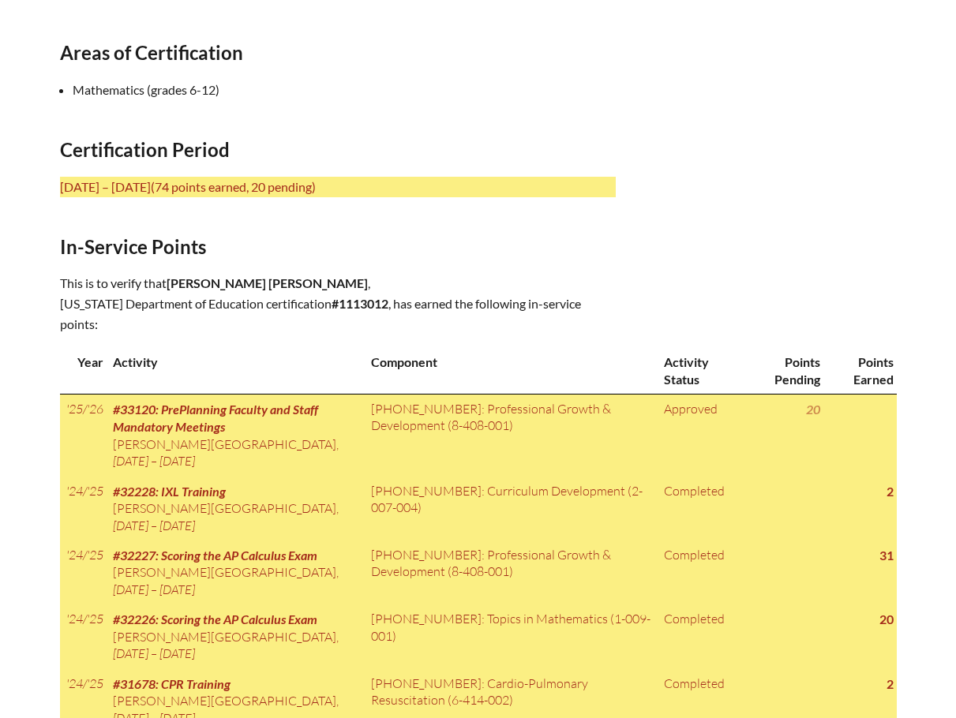
scroll to position [631, 0]
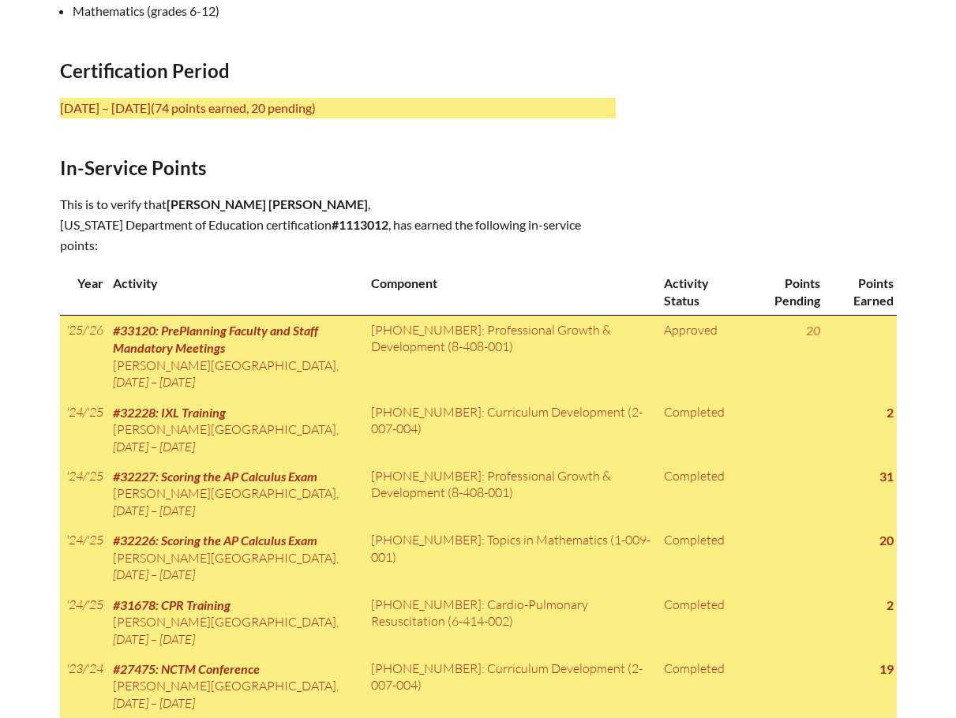
click at [785, 268] on th "Points Pending" at bounding box center [783, 291] width 79 height 47
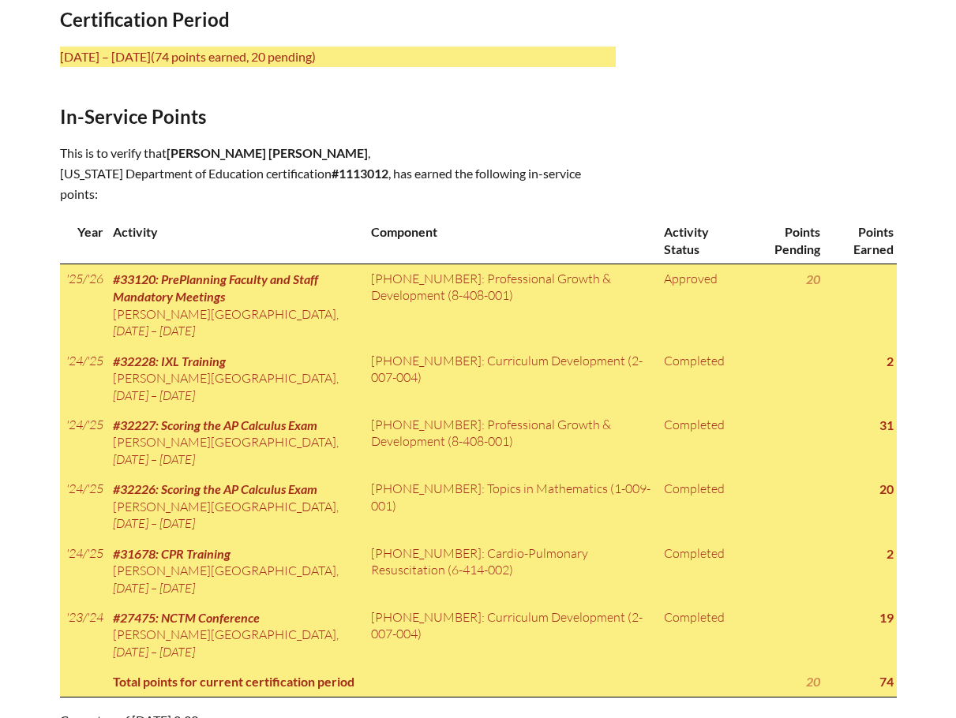
scroll to position [710, 0]
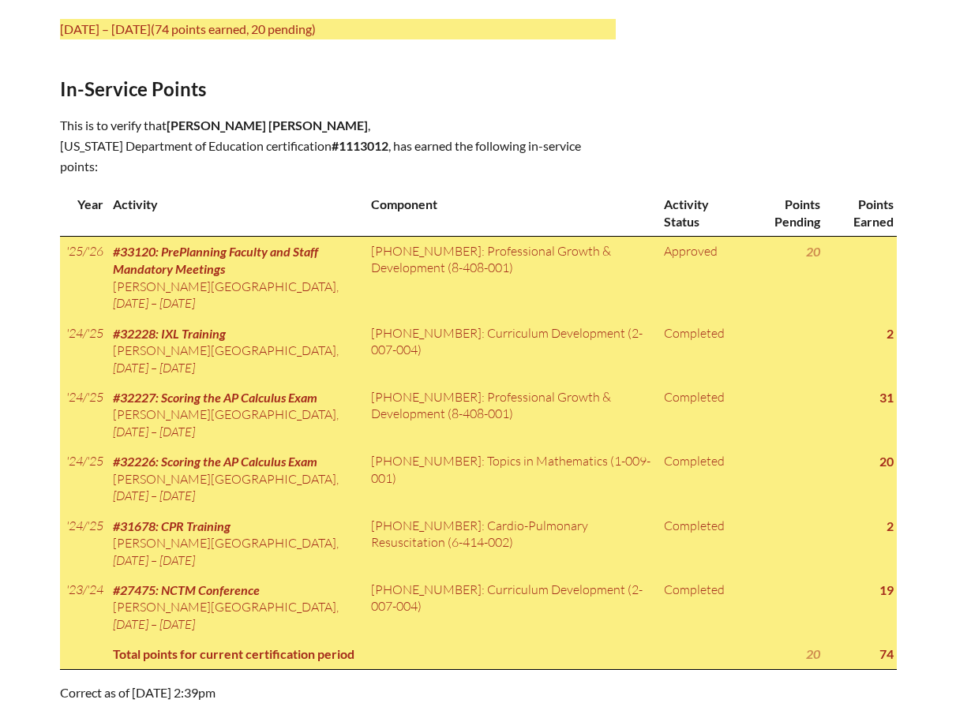
click at [829, 136] on div "In-service record [PERSON_NAME] [PERSON_NAME] Areas of Certification Mathematic…" at bounding box center [478, 204] width 837 height 997
click at [861, 130] on div "In-service record [PERSON_NAME] [PERSON_NAME] Areas of Certification Mathematic…" at bounding box center [478, 204] width 837 height 997
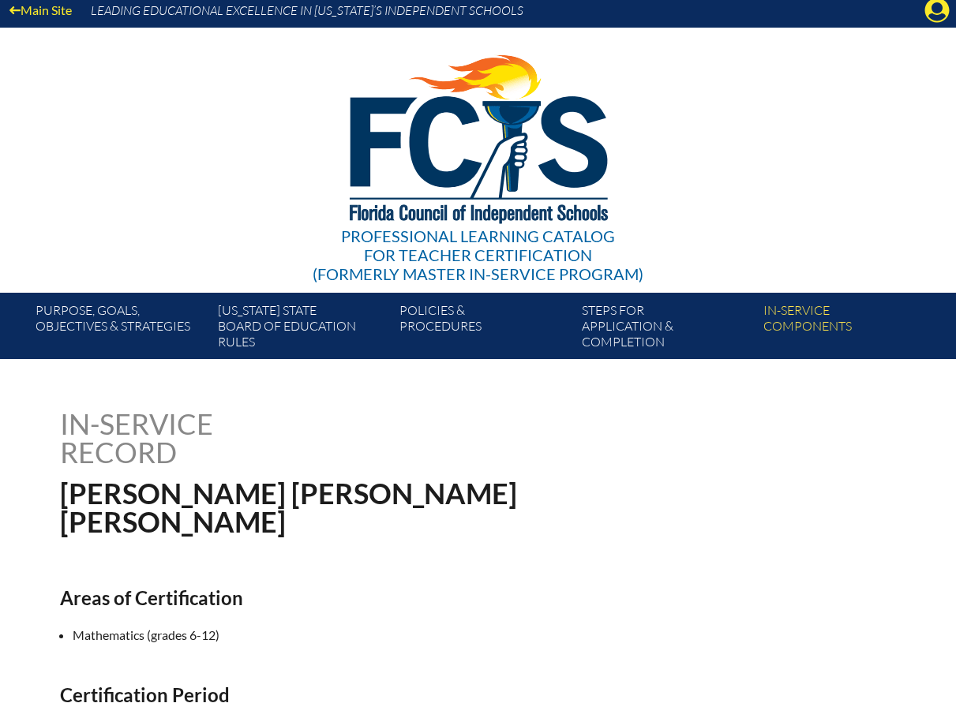
scroll to position [0, 0]
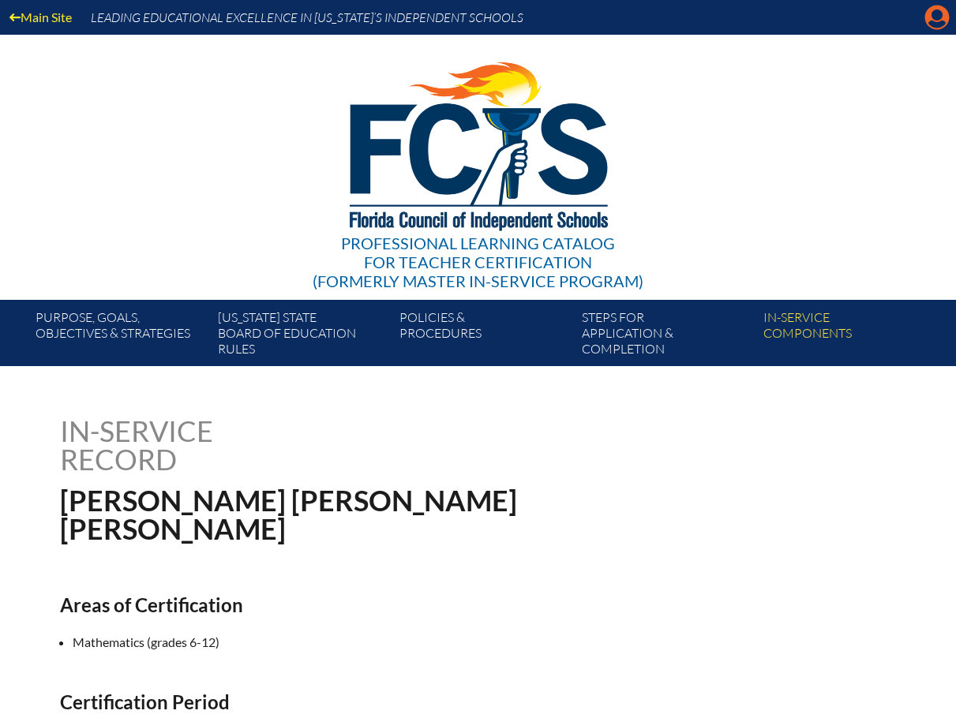
click at [936, 21] on icon at bounding box center [937, 18] width 24 height 24
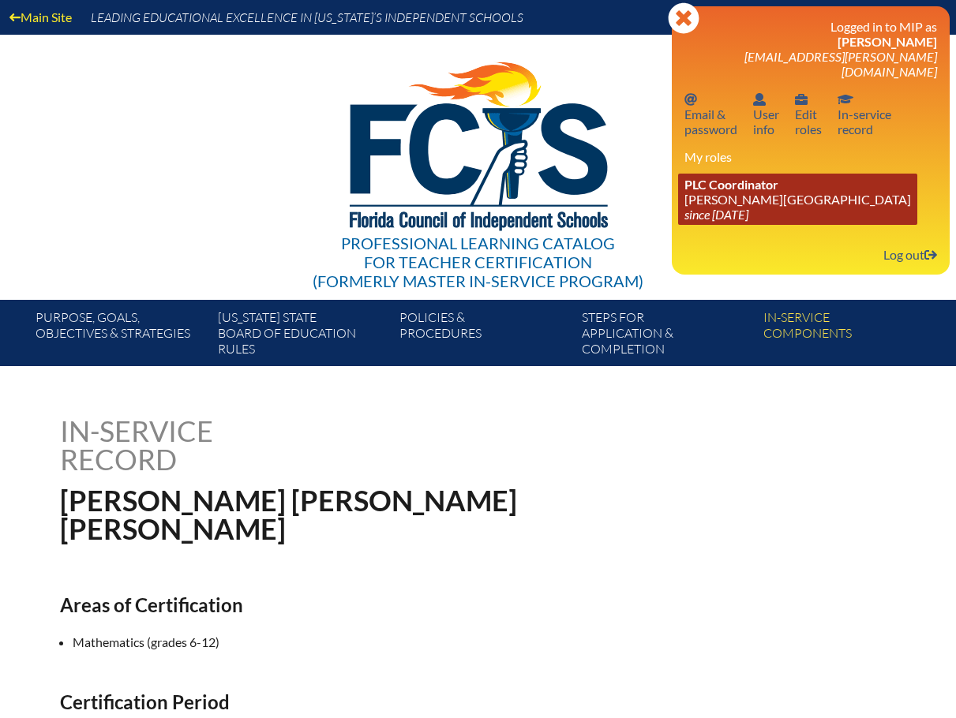
click at [739, 181] on link "PLC Coordinator [PERSON_NAME][GEOGRAPHIC_DATA] since [DATE]" at bounding box center [797, 199] width 239 height 51
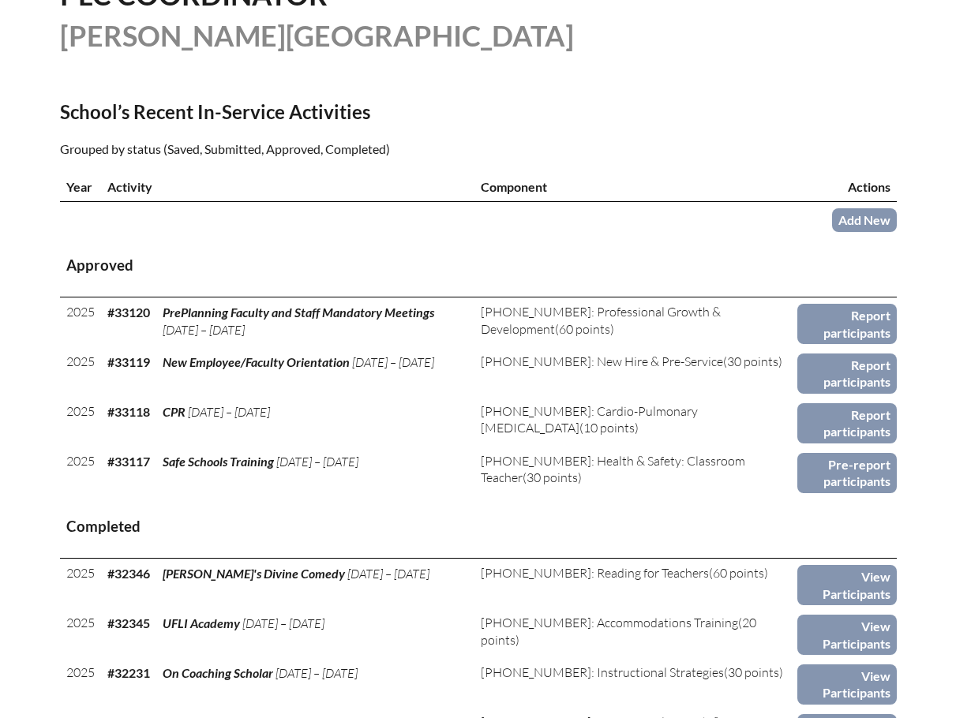
scroll to position [474, 0]
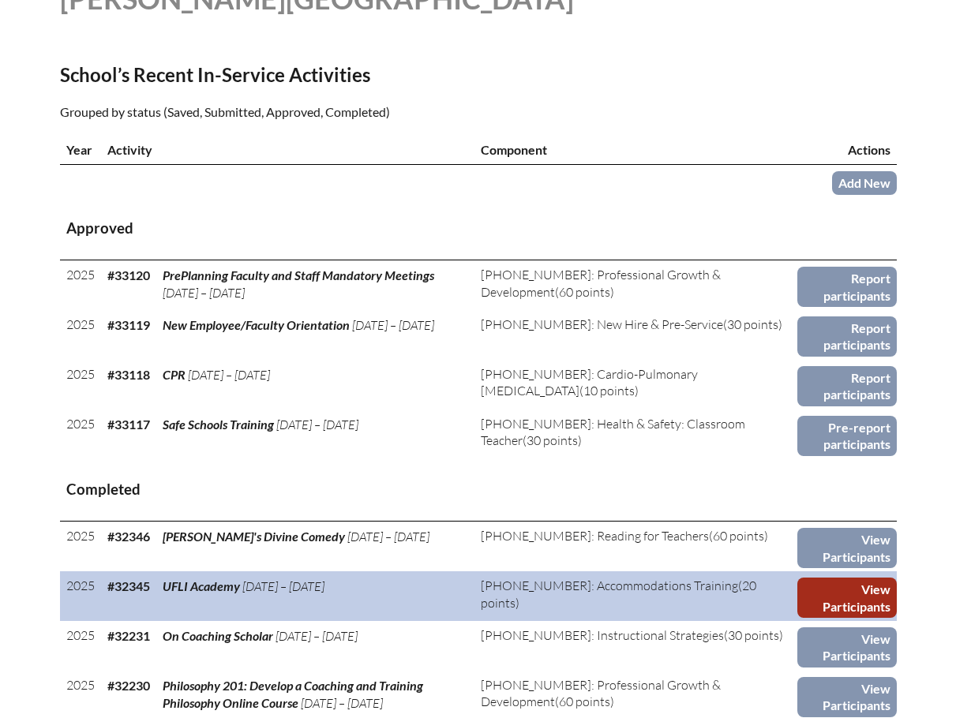
click at [838, 589] on link "View Participants" at bounding box center [846, 598] width 99 height 40
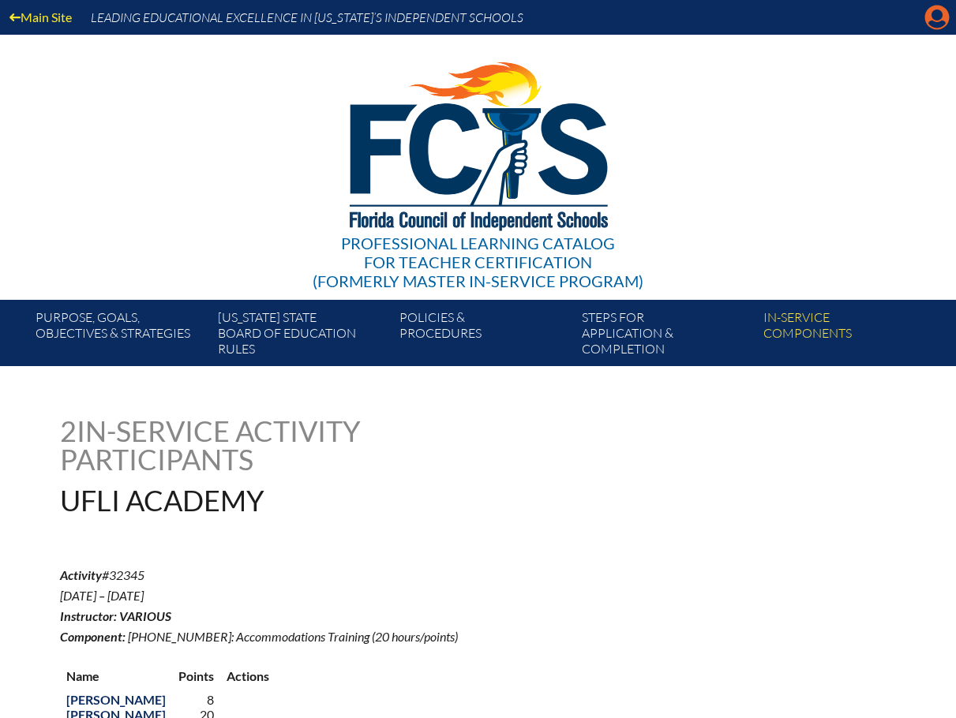
click at [934, 24] on icon "Manage account" at bounding box center [936, 17] width 25 height 25
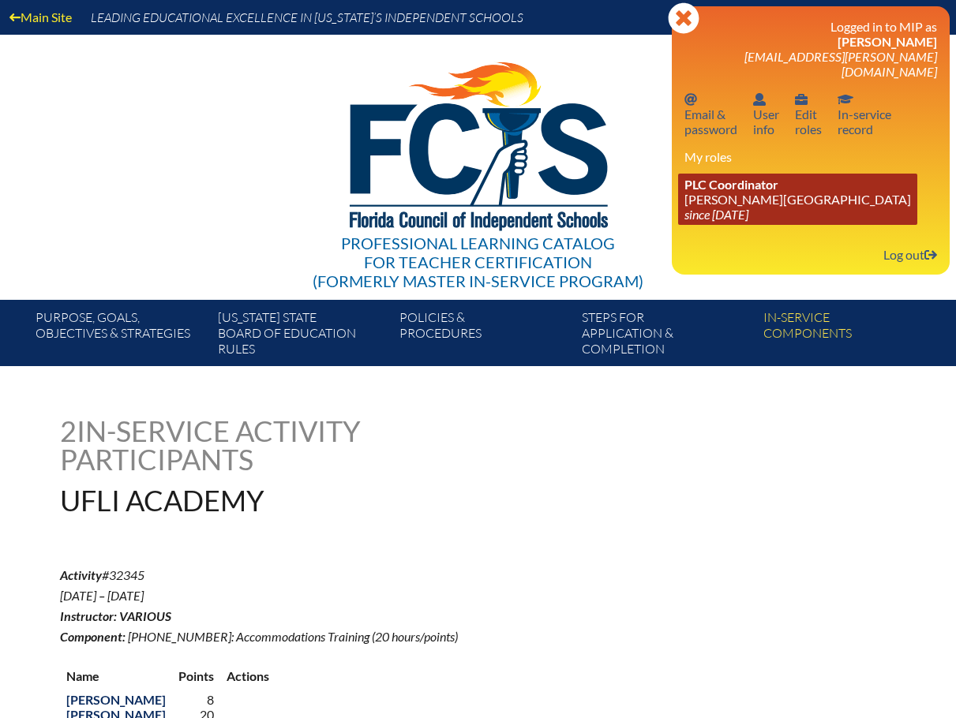
click at [747, 177] on span "PLC Coordinator" at bounding box center [731, 184] width 94 height 15
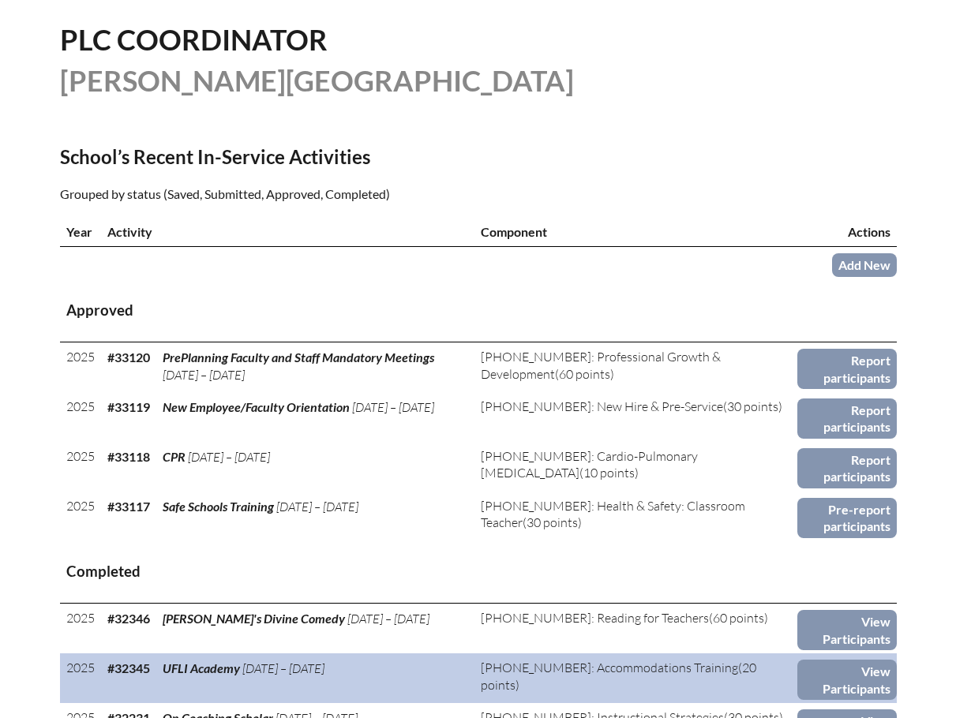
scroll to position [237, 0]
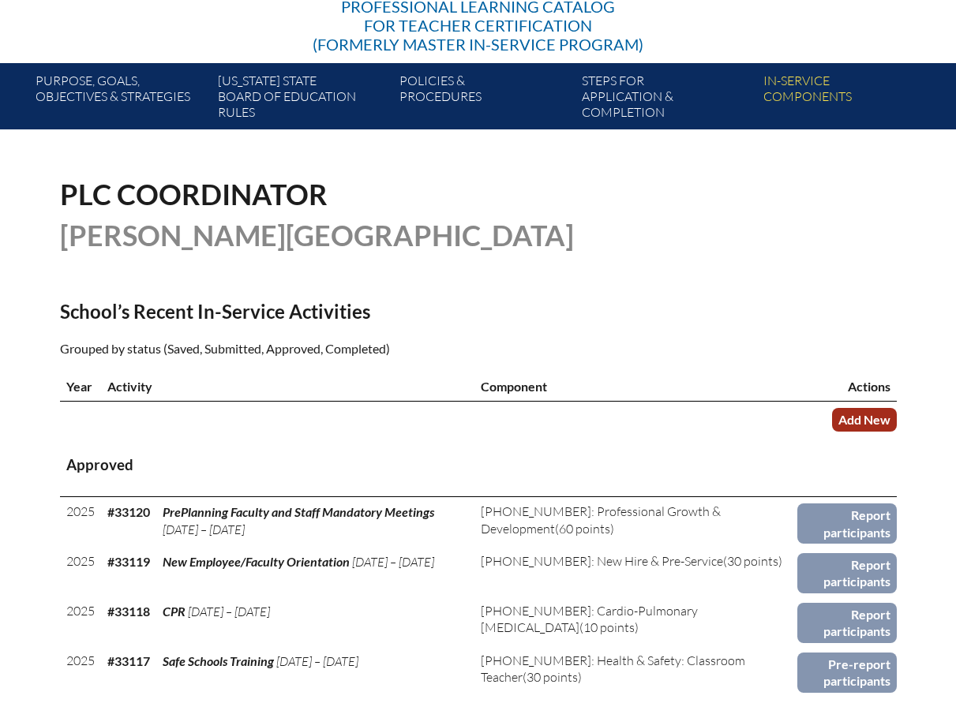
click at [850, 415] on link "Add New" at bounding box center [864, 419] width 65 height 23
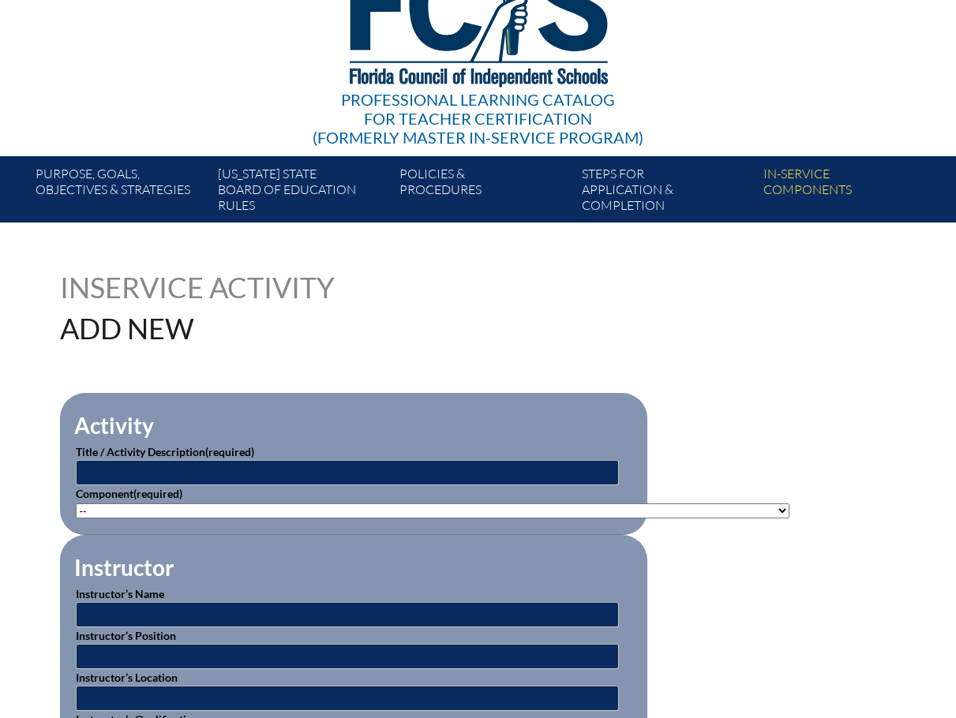
scroll to position [158, 0]
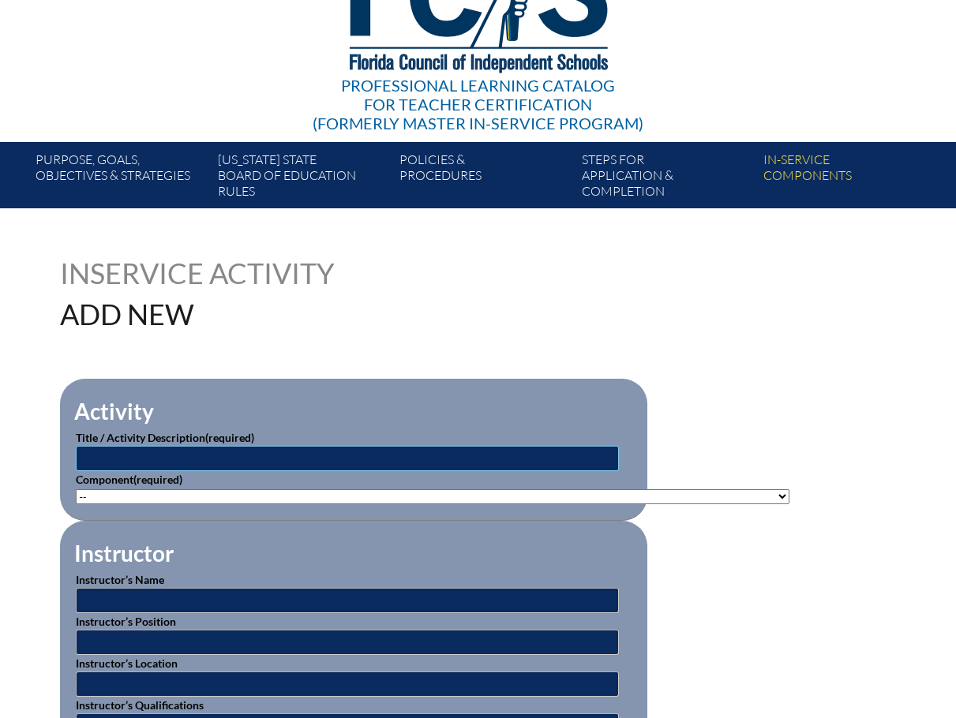
click at [130, 454] on input "text" at bounding box center [347, 458] width 543 height 25
type input "UFLI Academy"
click at [737, 492] on select"]"] "-- [PHONE_NUMBER]: Appropriate Art Activities [PHONE_NUMBER]: Concept and Art P…" at bounding box center [432, 496] width 713 height 15
select select"]"] "20396"
click at [76, 489] on select"]"] "-- [PHONE_NUMBER]: Appropriate Art Activities [PHONE_NUMBER]: Concept and Art P…" at bounding box center [432, 496] width 713 height 15
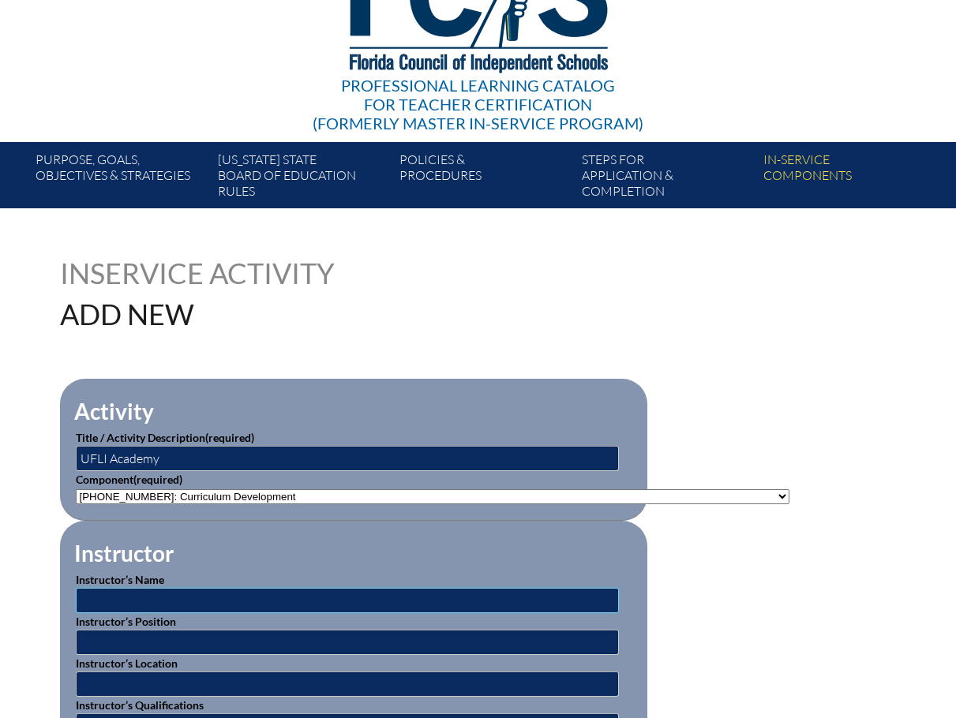
click at [113, 589] on input "text" at bounding box center [347, 600] width 543 height 25
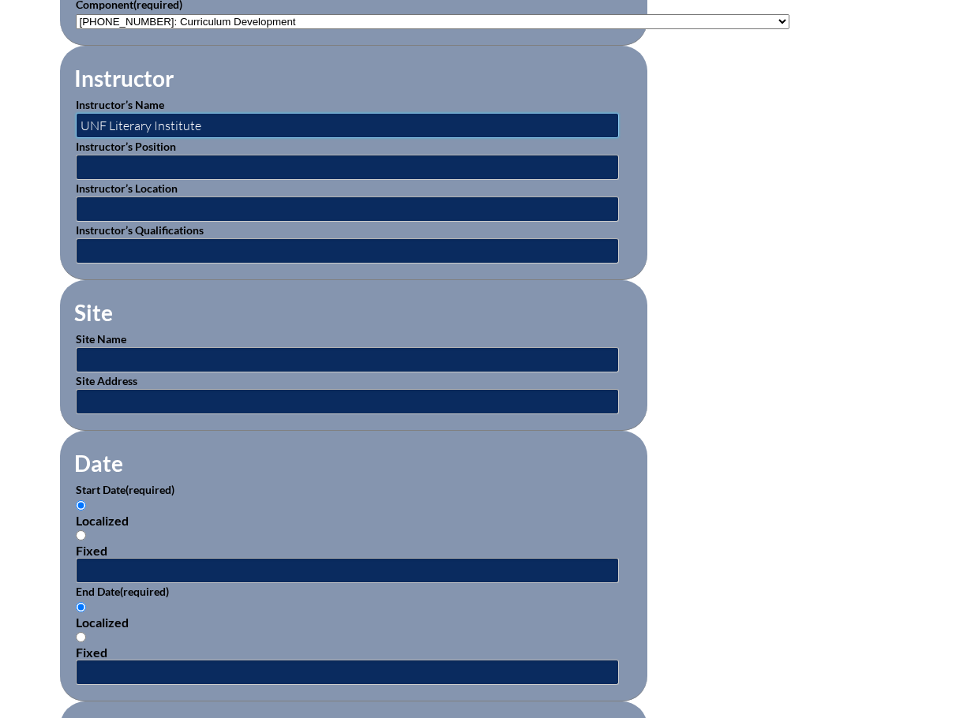
scroll to position [710, 0]
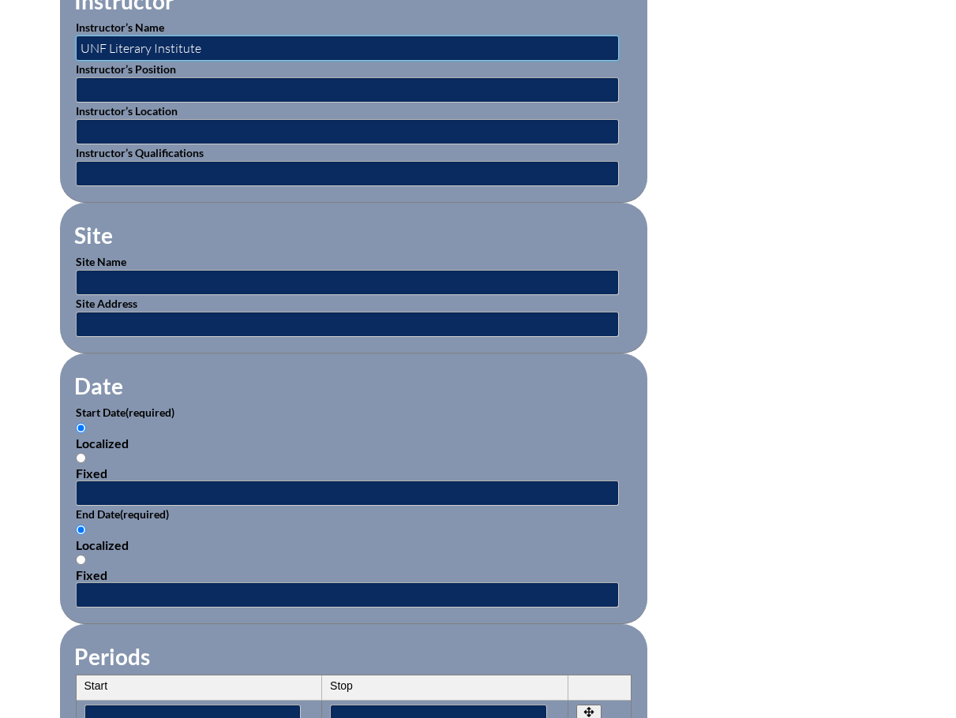
type input "UNF Literary Institute"
click at [108, 490] on input "text" at bounding box center [347, 493] width 543 height 25
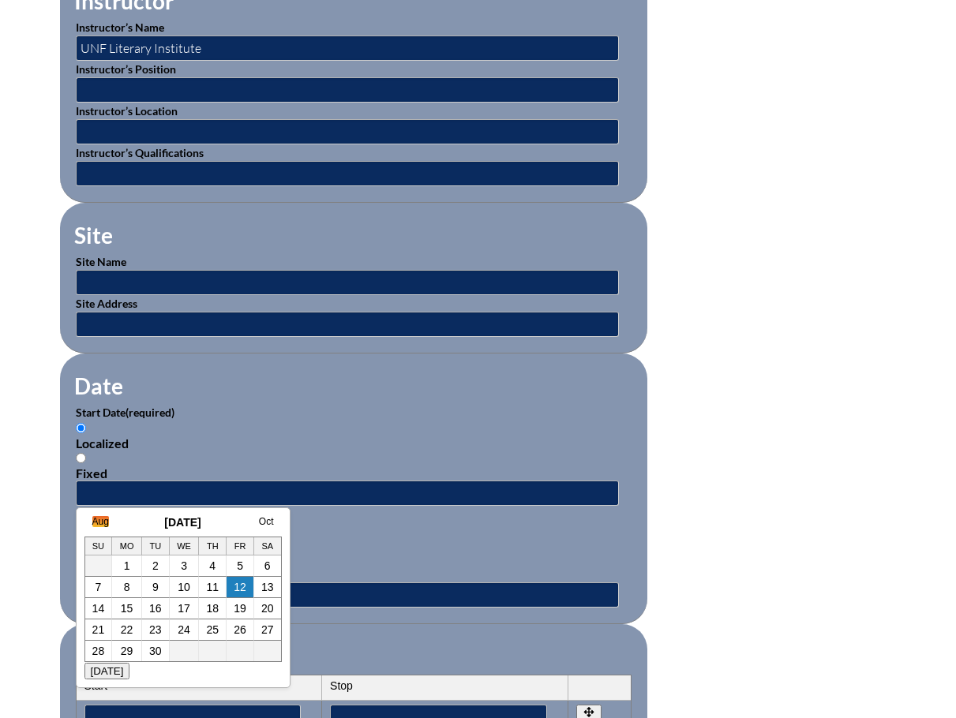
click at [102, 519] on link "Aug" at bounding box center [100, 521] width 17 height 11
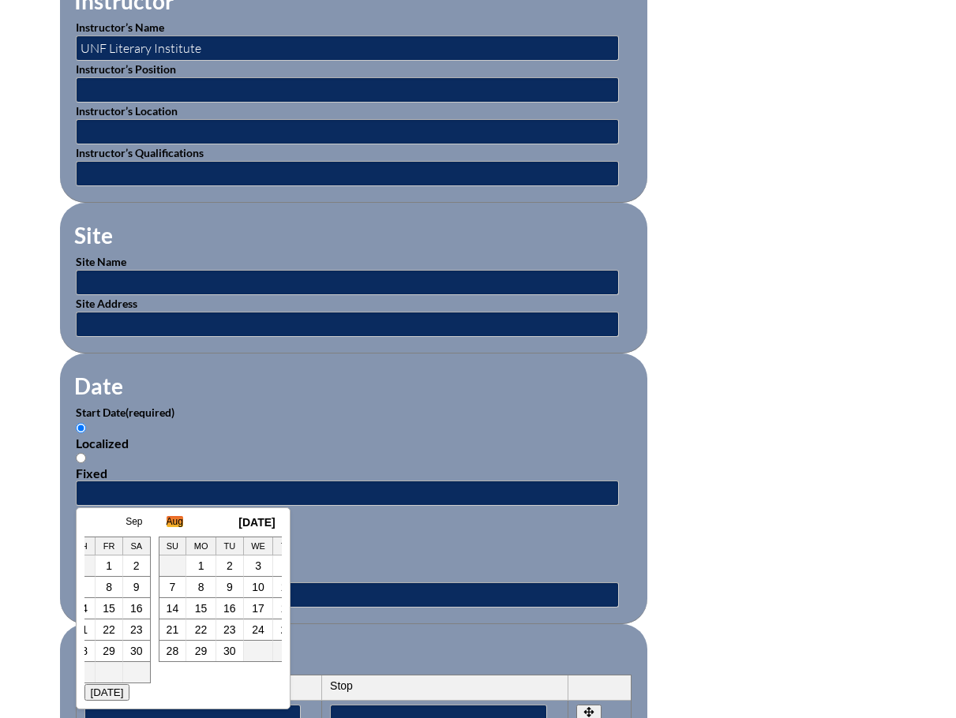
scroll to position [0, 16]
click at [92, 522] on link "July" at bounding box center [85, 521] width 17 height 11
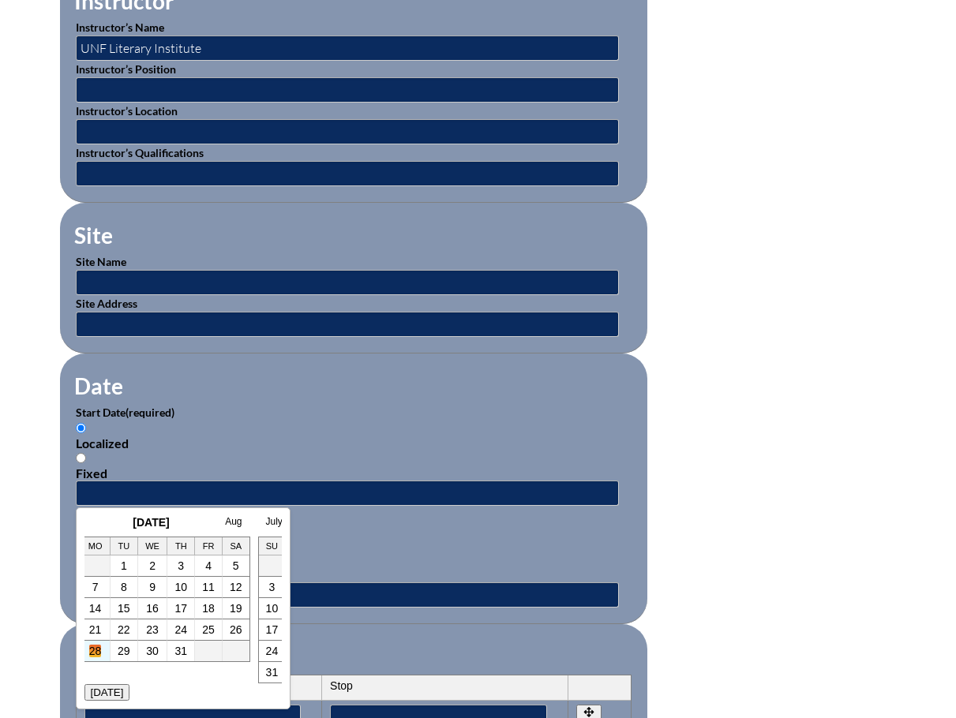
click at [96, 646] on link "28" at bounding box center [95, 651] width 13 height 13
type input "[DATE] 2:45 PM"
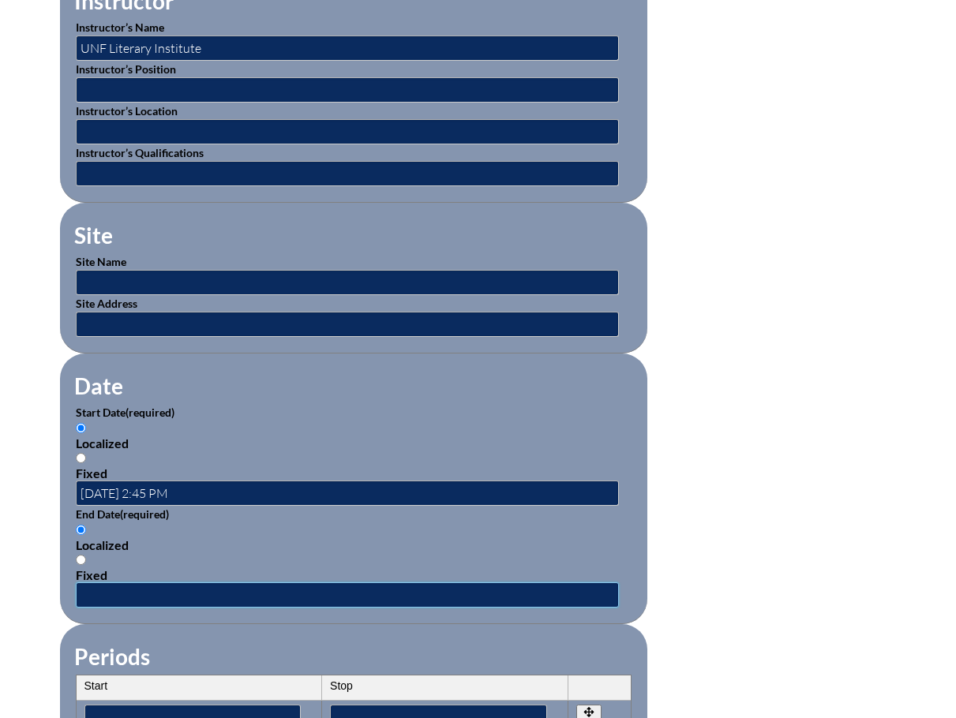
click at [104, 590] on input "text" at bounding box center [347, 594] width 543 height 25
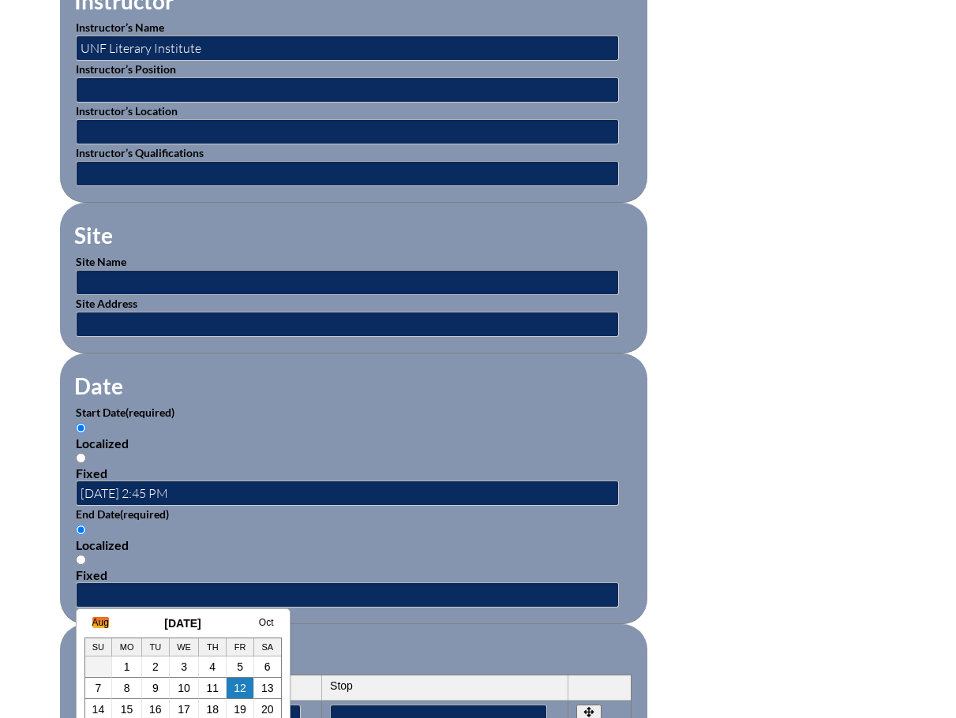
click at [103, 620] on link "Aug" at bounding box center [100, 622] width 17 height 11
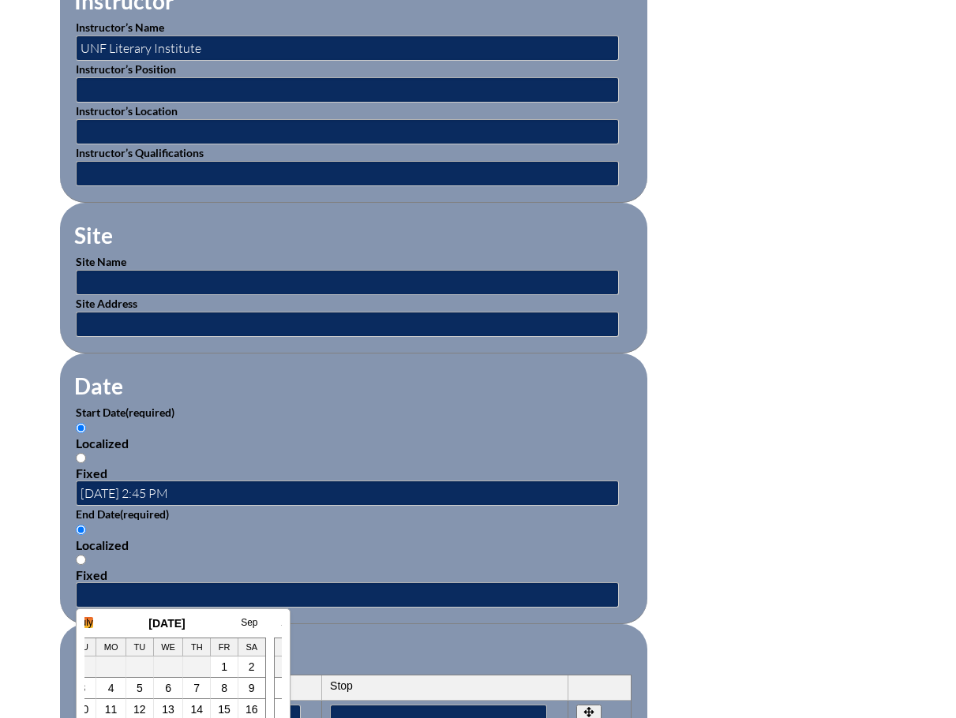
click at [92, 623] on link "July" at bounding box center [85, 622] width 17 height 11
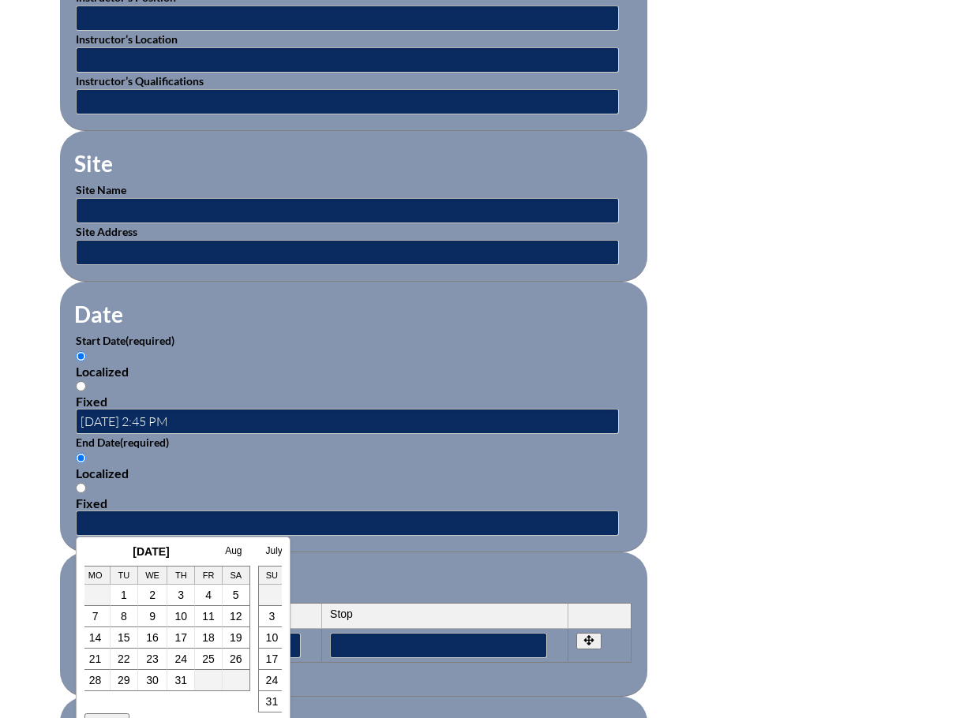
scroll to position [868, 0]
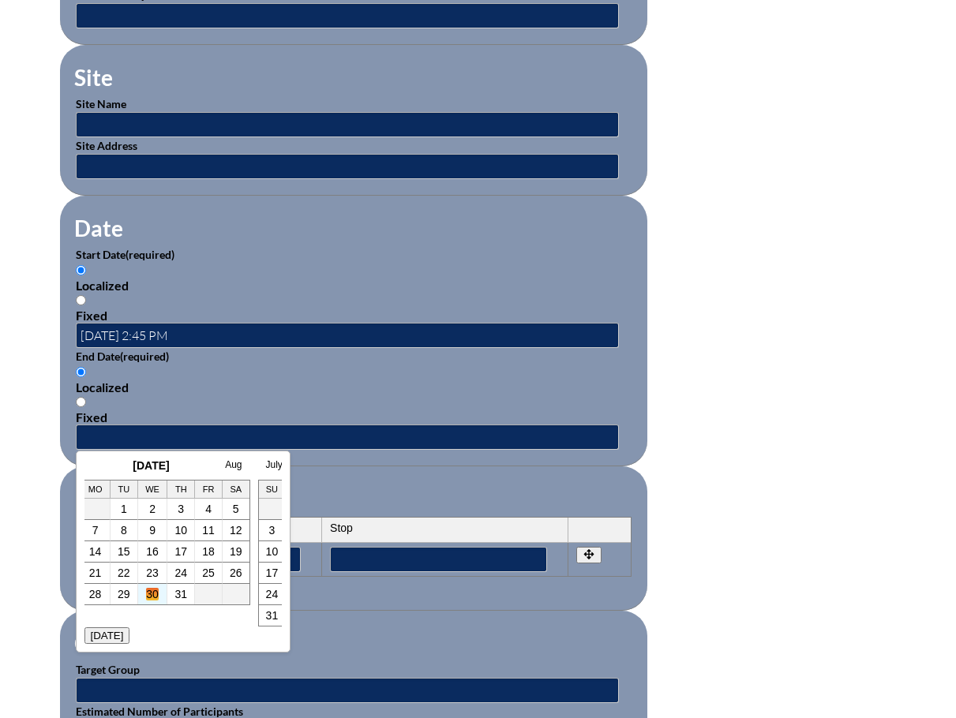
click at [154, 597] on link "30" at bounding box center [152, 594] width 13 height 13
type input "[DATE] 2:45 PM"
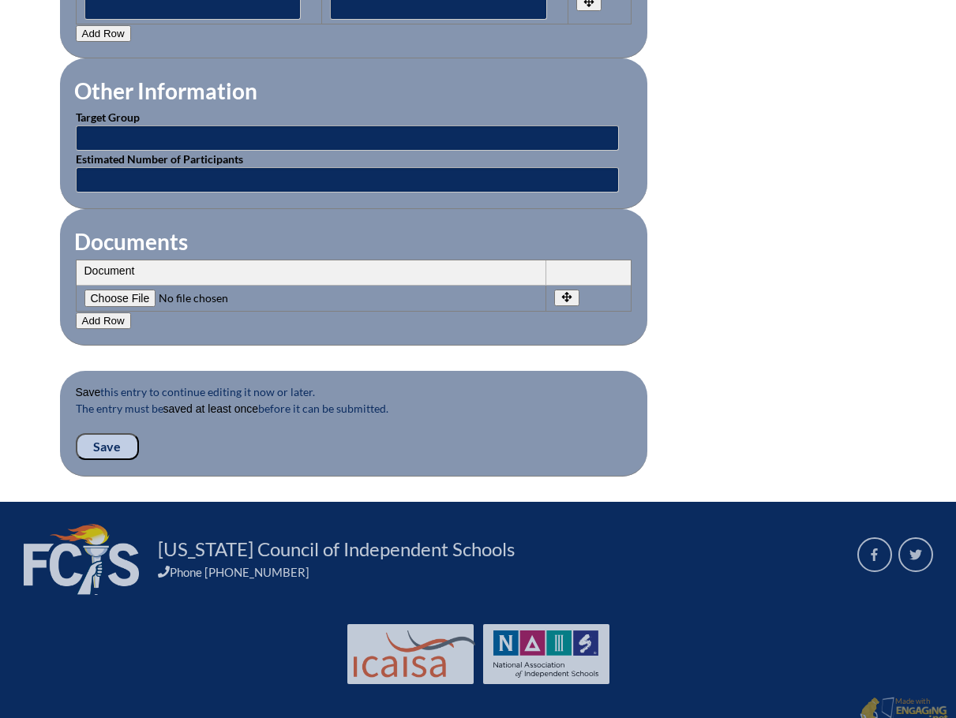
scroll to position [1421, 0]
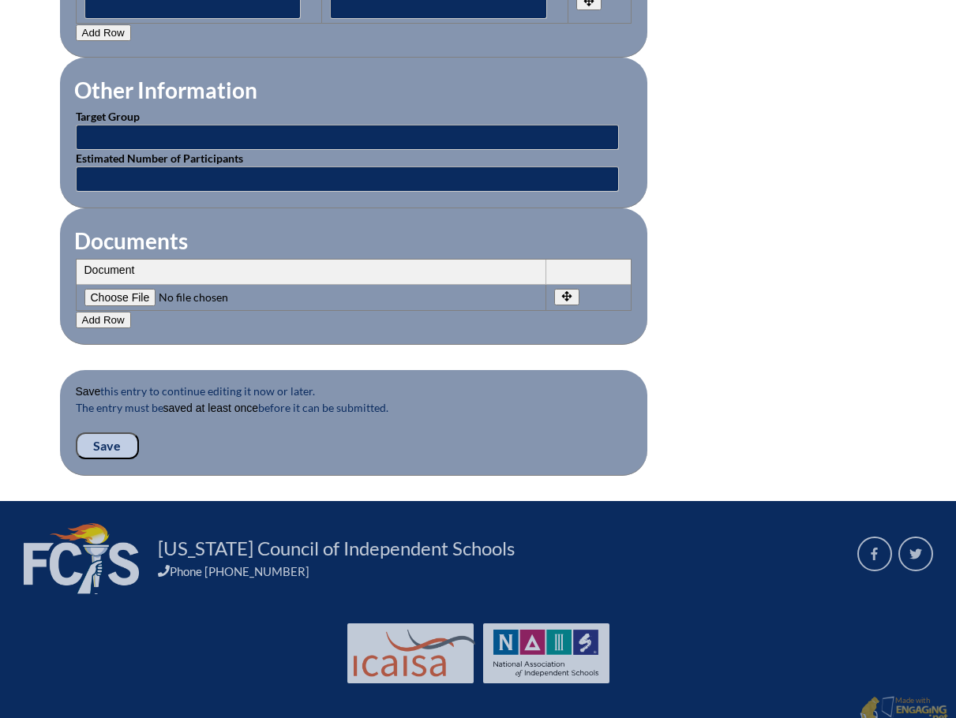
click at [110, 434] on input "Save" at bounding box center [107, 445] width 63 height 27
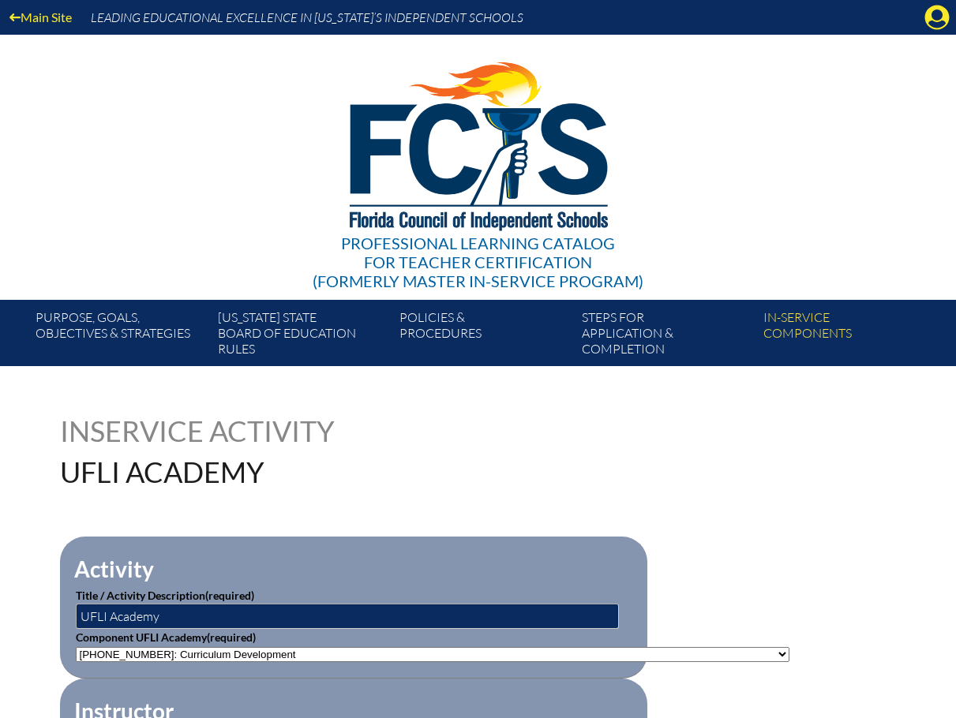
click at [885, 201] on div "Professional Learning Catalog for Teacher Certification (formerly Master In-ser…" at bounding box center [478, 167] width 956 height 265
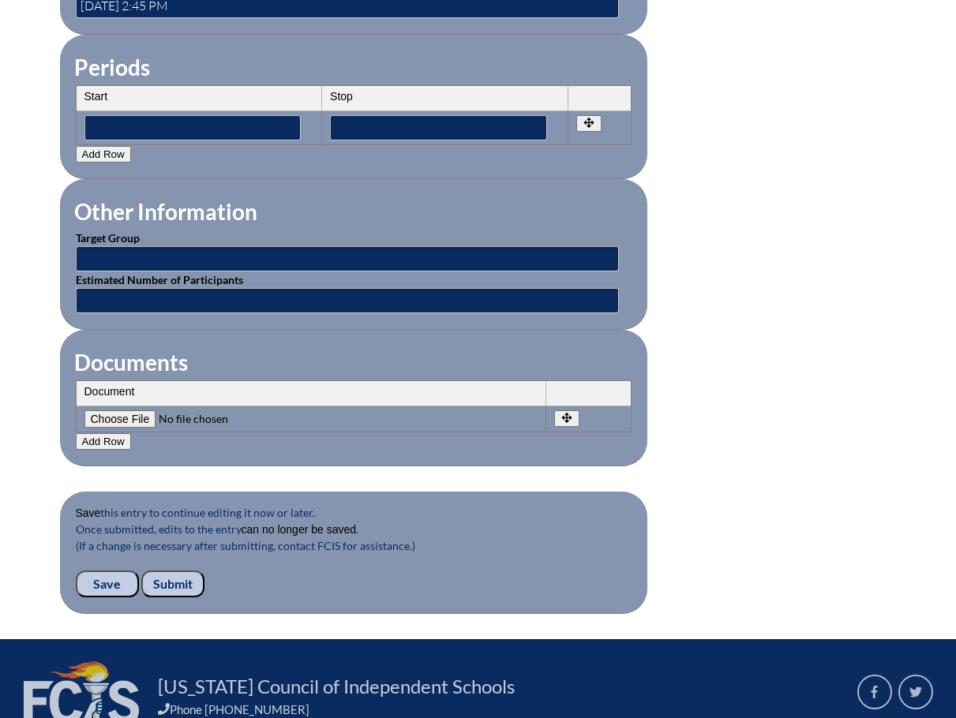
scroll to position [1438, 0]
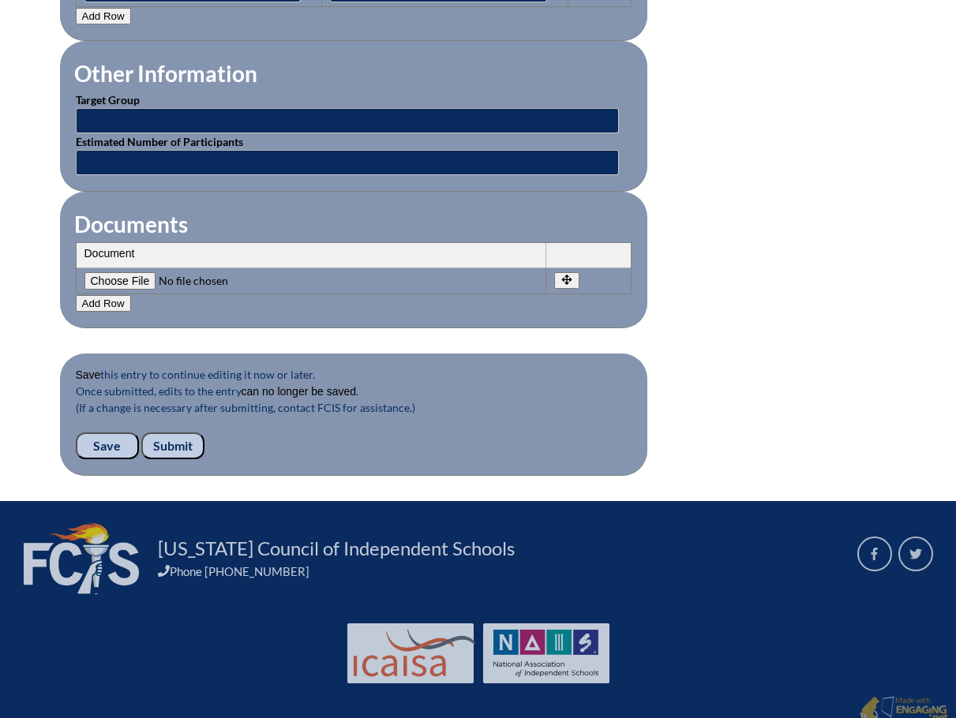
click at [189, 432] on input "Submit" at bounding box center [172, 445] width 63 height 27
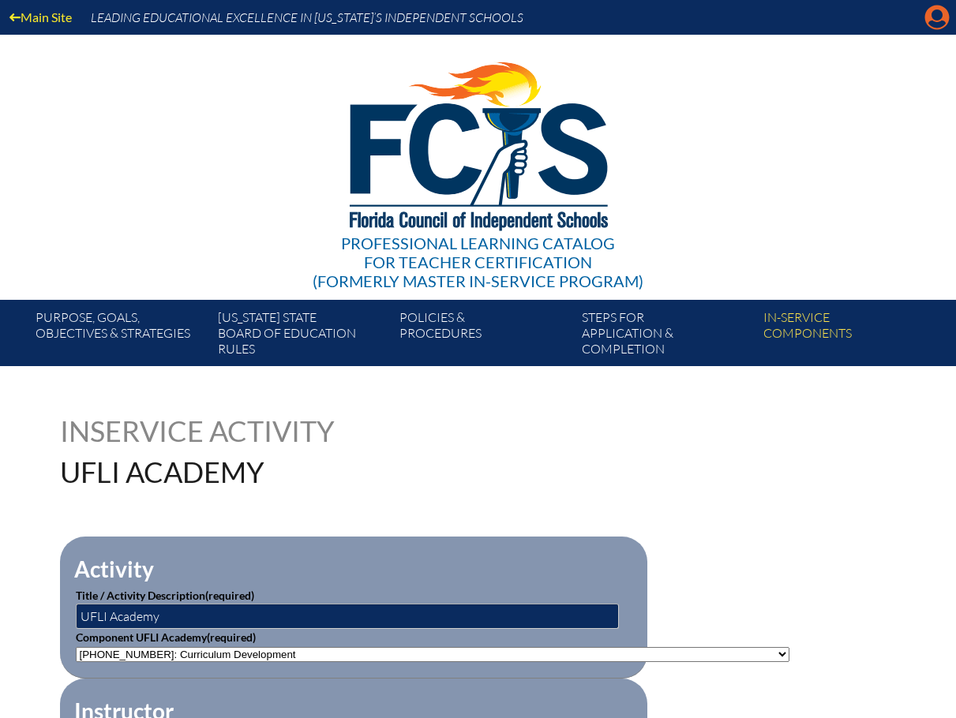
click at [934, 15] on icon "Manage account" at bounding box center [936, 17] width 25 height 25
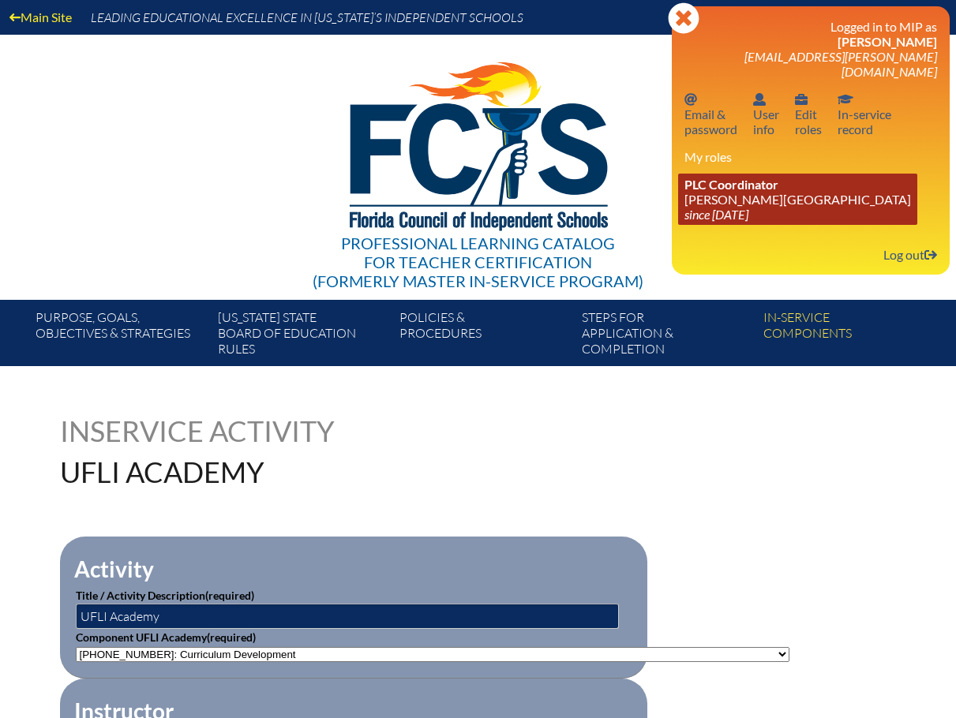
click at [749, 179] on link "PLC Coordinator Bolles School since 2017 Feb 26" at bounding box center [797, 199] width 239 height 51
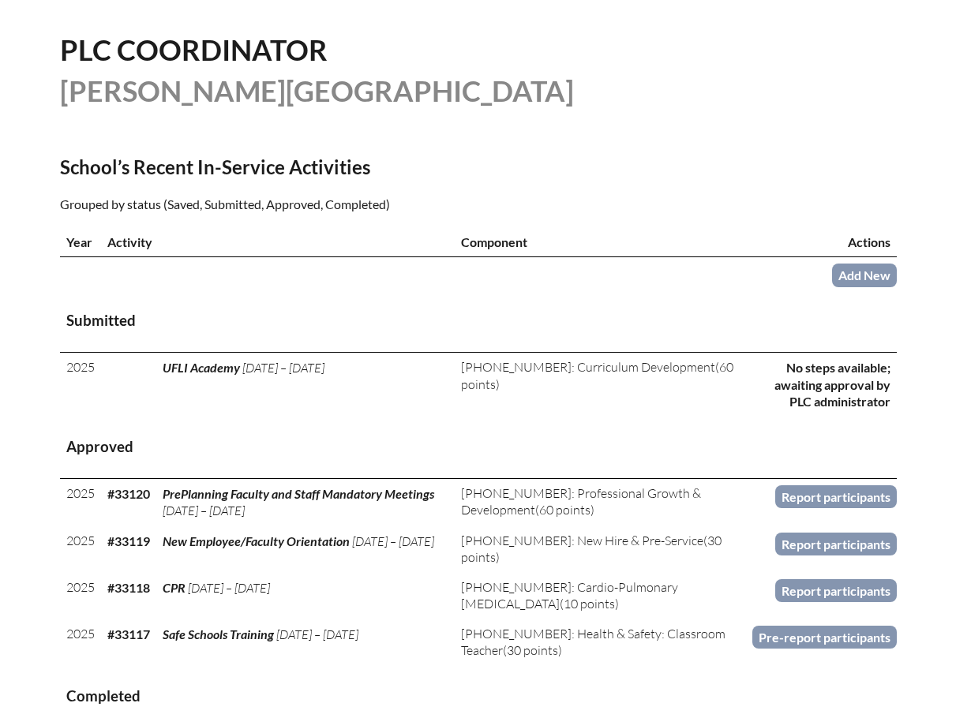
scroll to position [395, 0]
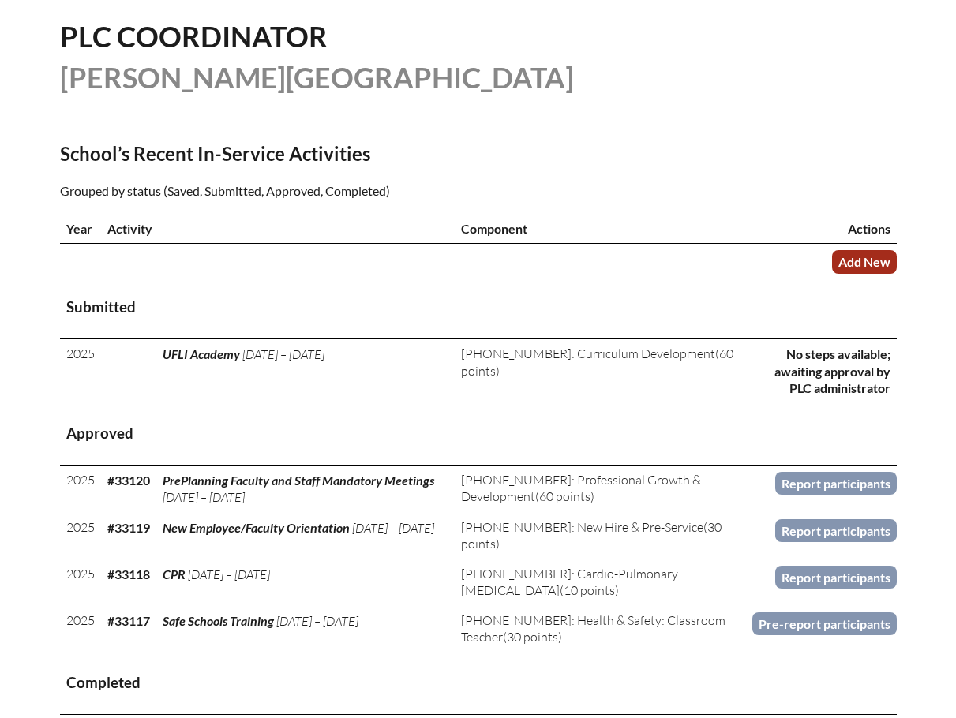
click at [857, 260] on link "Add New" at bounding box center [864, 261] width 65 height 23
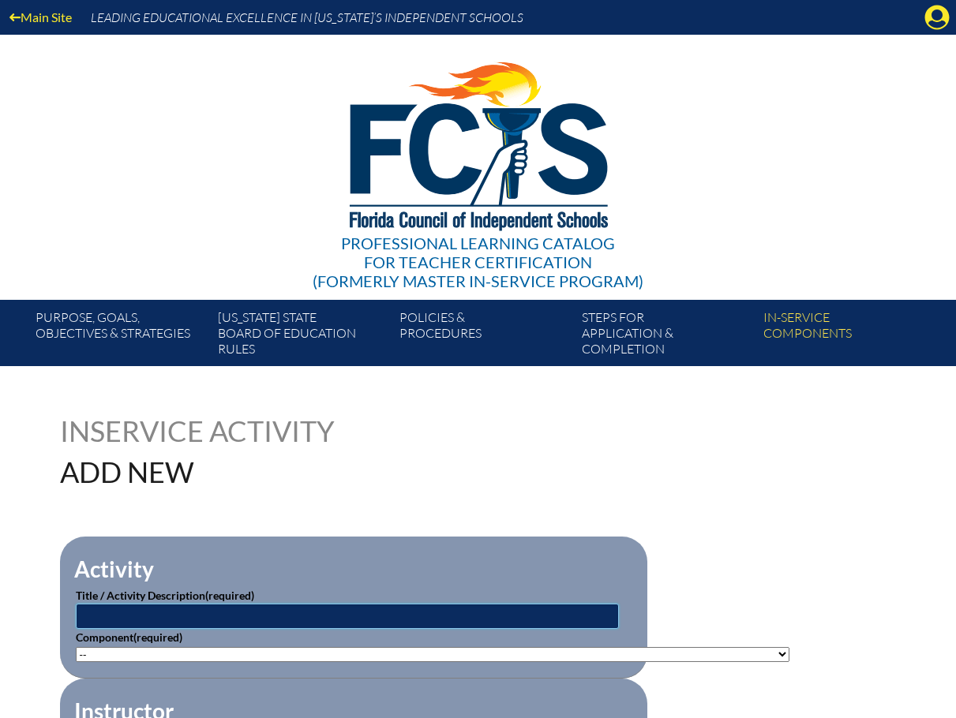
click at [99, 604] on input "text" at bounding box center [347, 616] width 543 height 25
type input "IXL Training"
click at [730, 649] on select"]"] "-- [PHONE_NUMBER]: Appropriate Art Activities [PHONE_NUMBER]: Concept and Art P…" at bounding box center [432, 654] width 713 height 15
select select"]"] "20396"
click at [76, 647] on select"]"] "-- [PHONE_NUMBER]: Appropriate Art Activities [PHONE_NUMBER]: Concept and Art P…" at bounding box center [432, 654] width 713 height 15
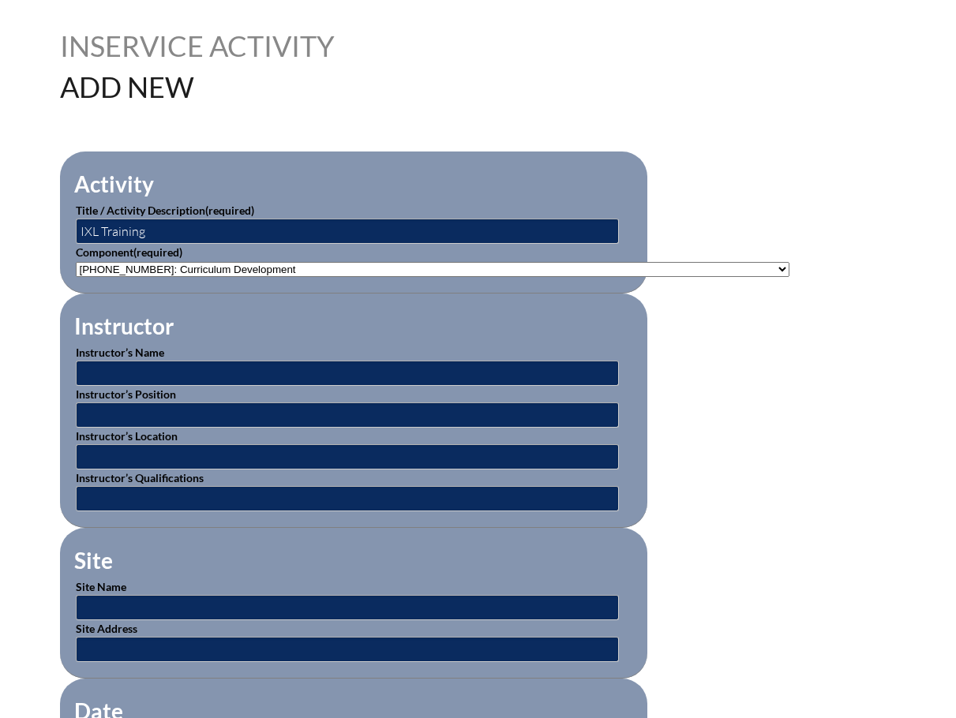
scroll to position [395, 0]
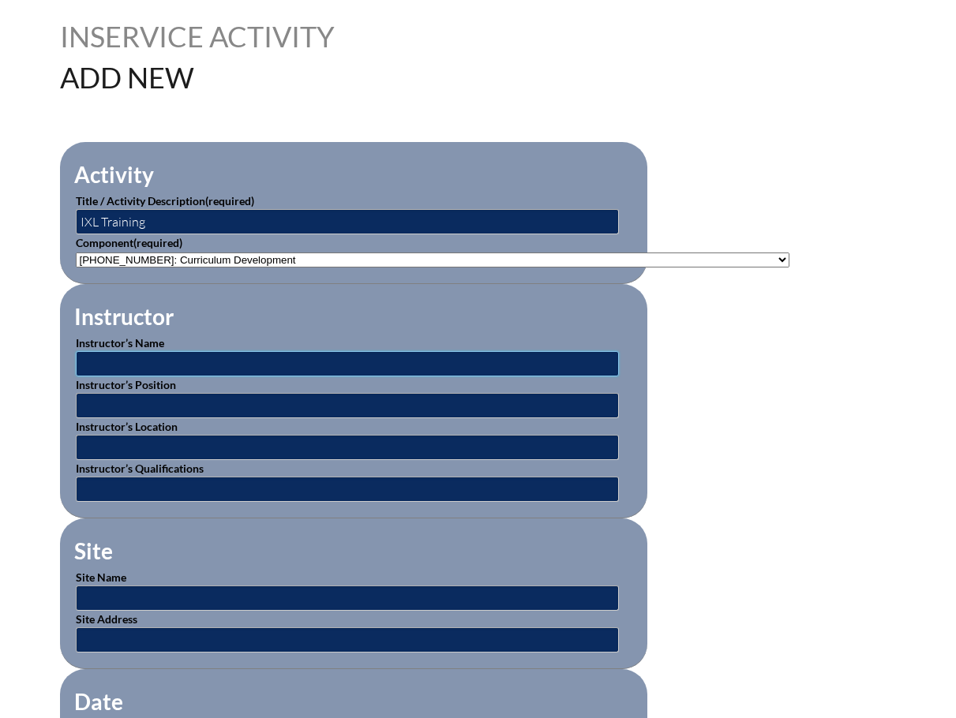
click at [114, 361] on input "text" at bounding box center [347, 363] width 543 height 25
type input "Jimmy Lyons"
drag, startPoint x: 172, startPoint y: 365, endPoint x: 23, endPoint y: 344, distance: 150.6
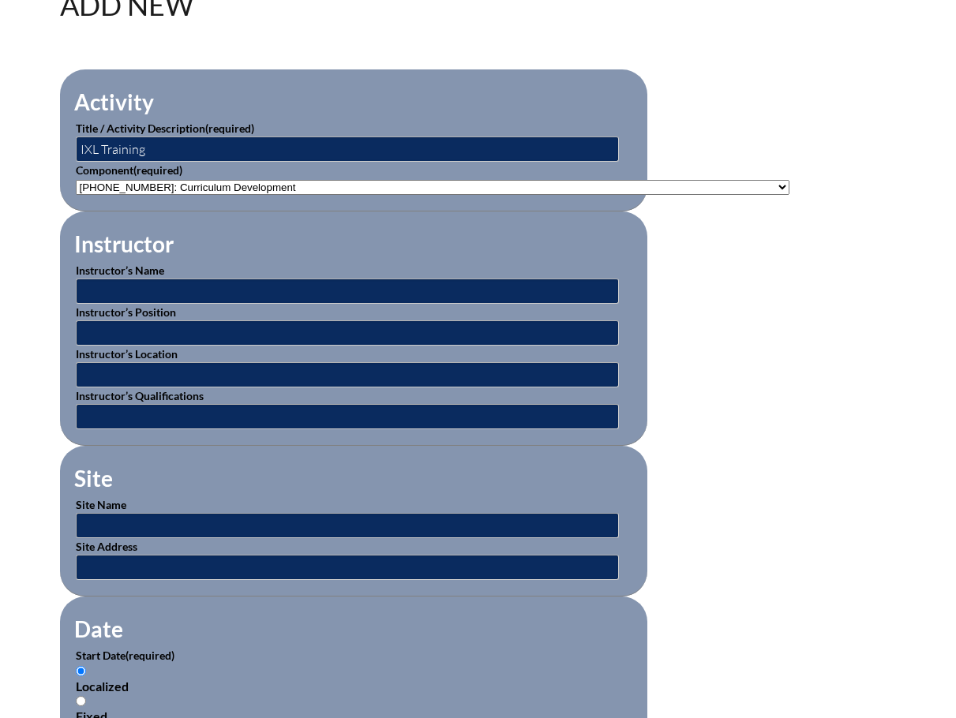
scroll to position [552, 0]
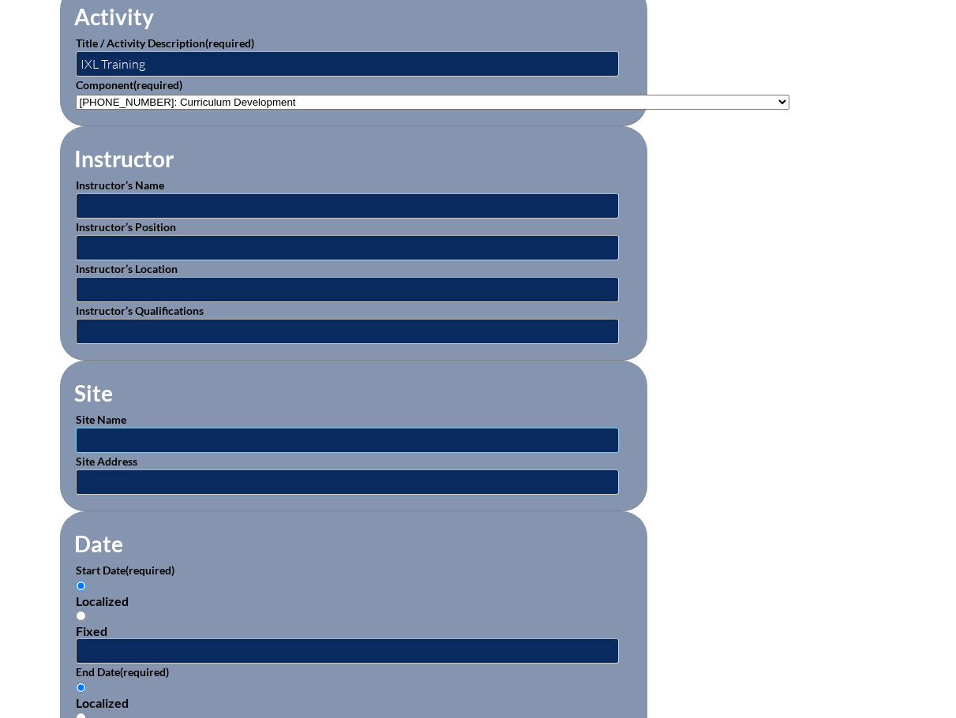
click at [94, 428] on input "text" at bounding box center [347, 440] width 543 height 25
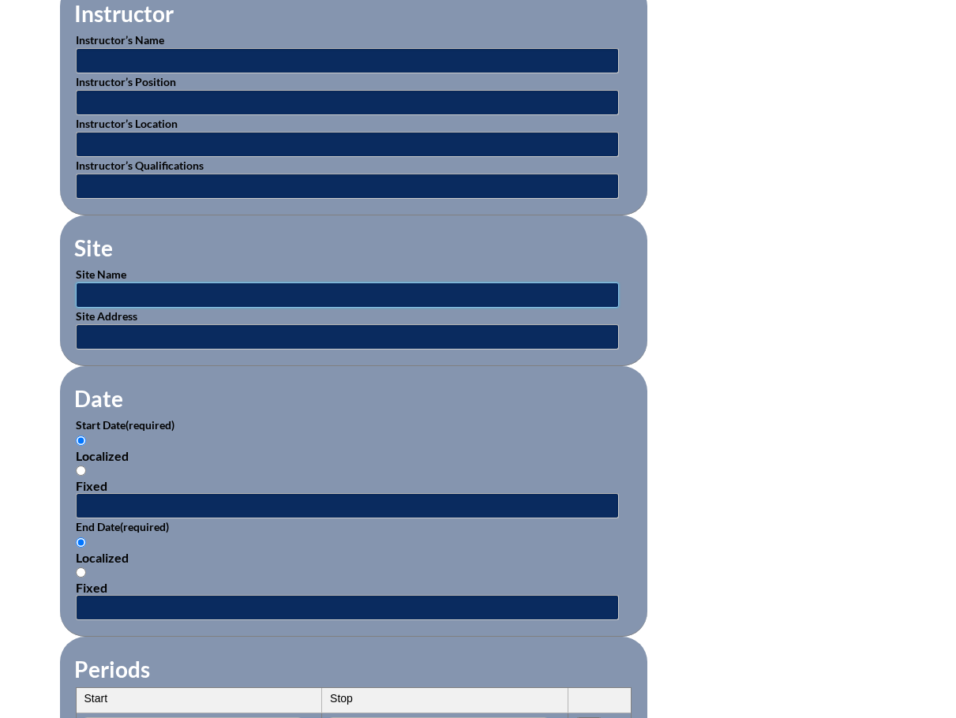
scroll to position [710, 0]
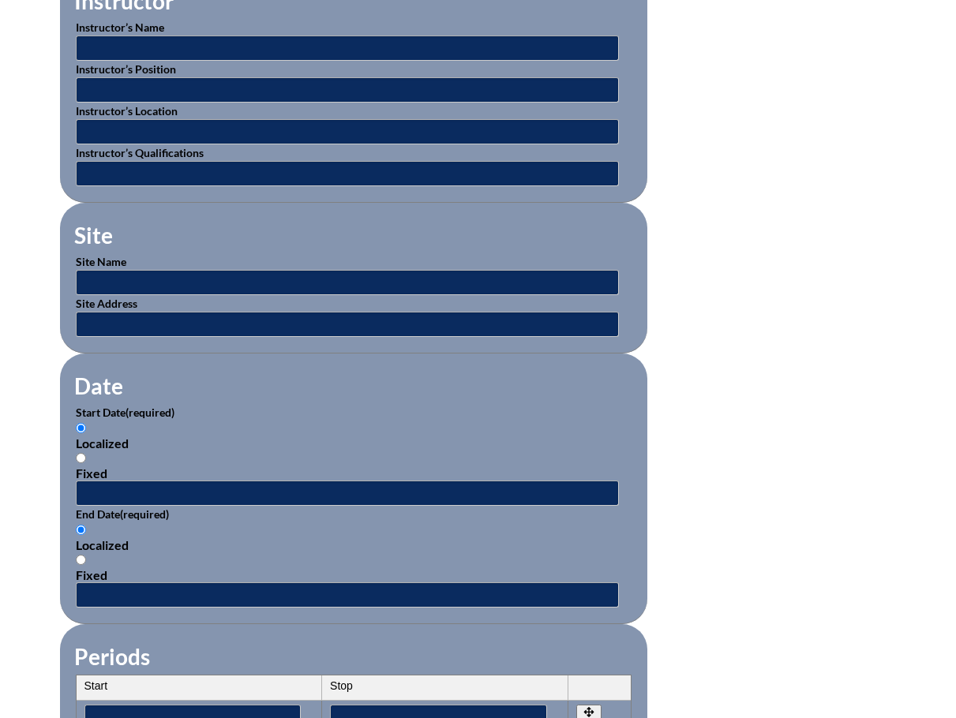
click at [817, 414] on form "Activity Title / Activity Description (required) IXL Training Component (requir…" at bounding box center [478, 506] width 837 height 1361
click at [707, 471] on form "Activity Title / Activity Description (required) IXL Training Component (requir…" at bounding box center [478, 506] width 837 height 1361
click at [129, 489] on input "text" at bounding box center [347, 493] width 543 height 25
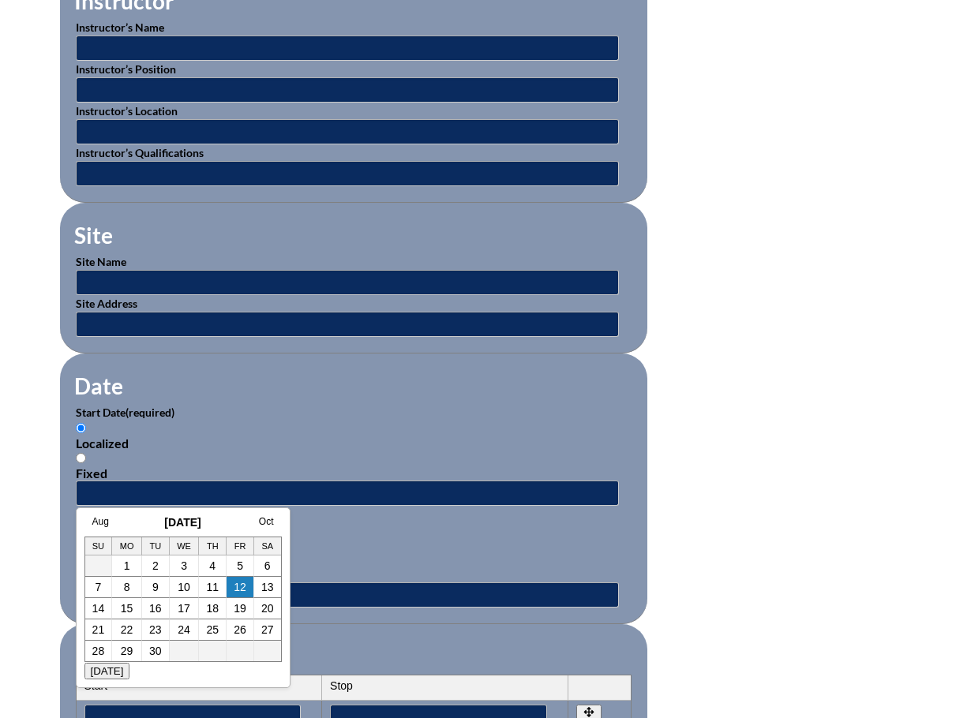
drag, startPoint x: 108, startPoint y: 522, endPoint x: 119, endPoint y: 522, distance: 11.0
click at [108, 522] on link "Aug" at bounding box center [100, 521] width 17 height 11
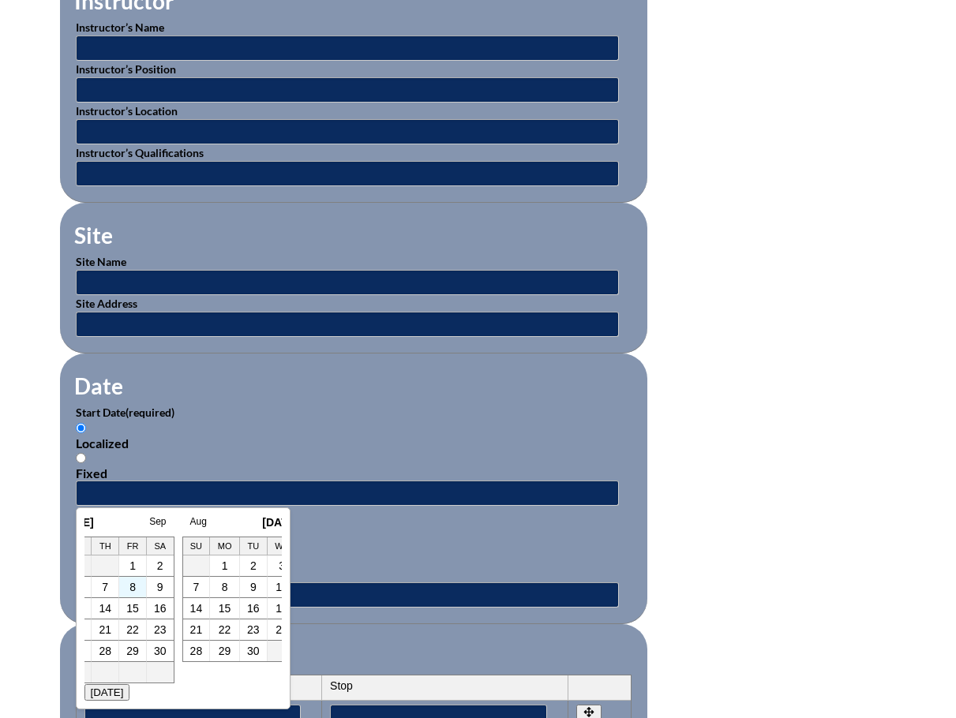
scroll to position [0, 16]
click at [110, 606] on link "11" at bounding box center [111, 608] width 13 height 13
type input "2025-08-11 2:49 PM"
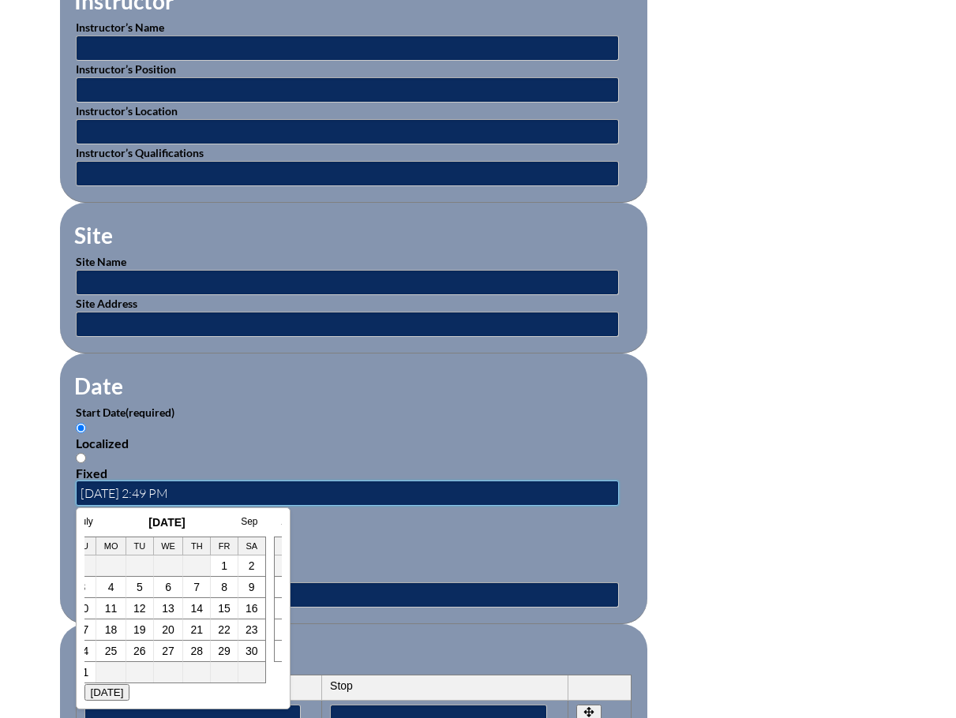
scroll to position [0, 0]
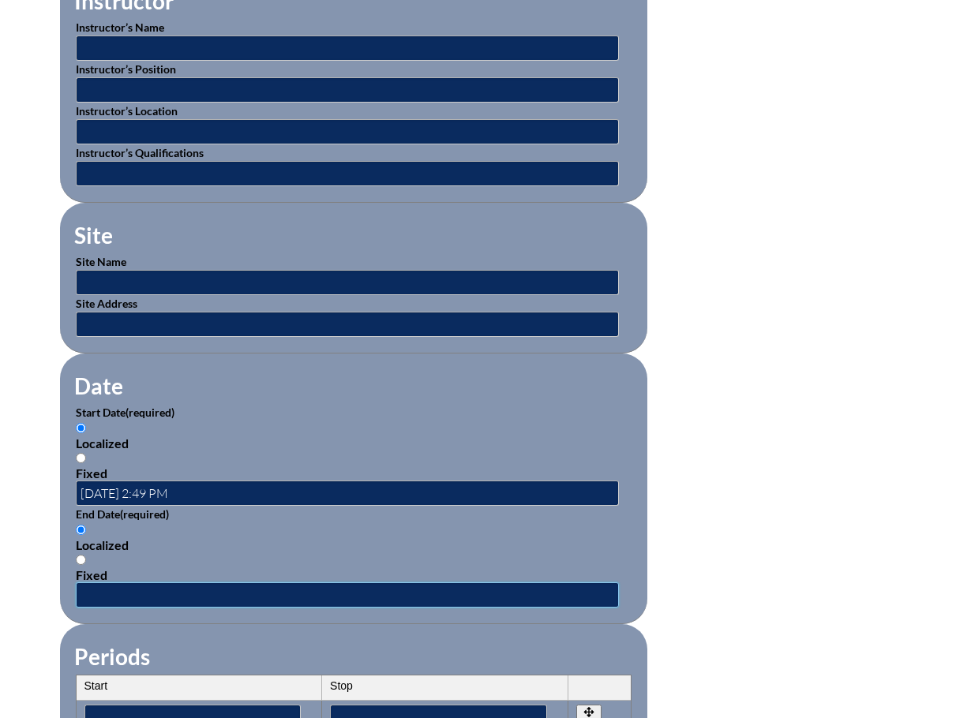
click at [107, 582] on input "text" at bounding box center [347, 594] width 543 height 25
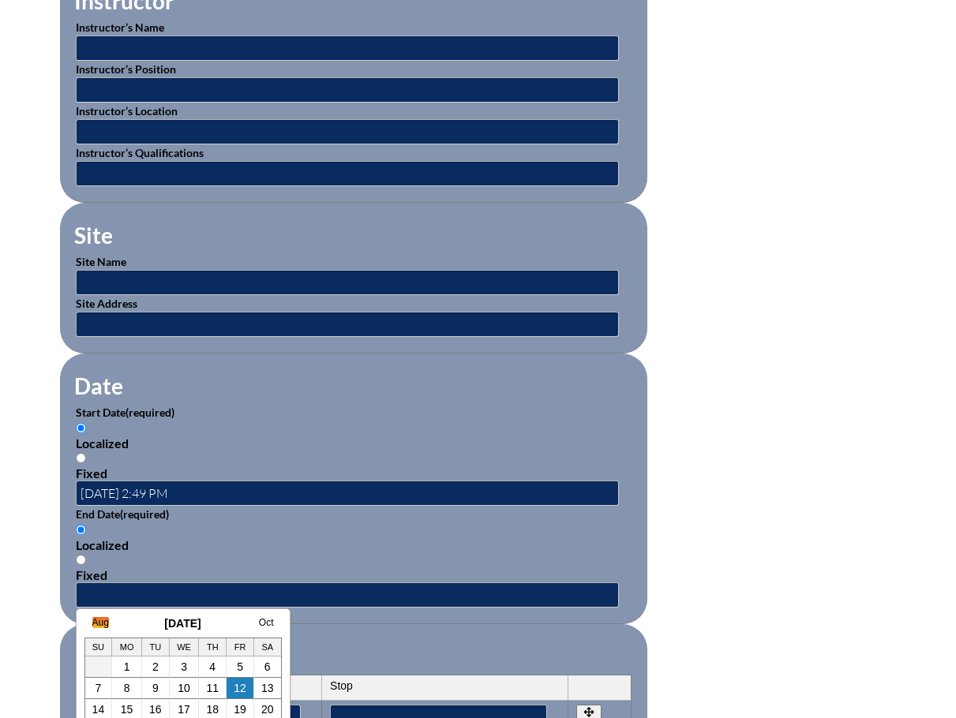
click at [102, 622] on link "Aug" at bounding box center [100, 622] width 17 height 11
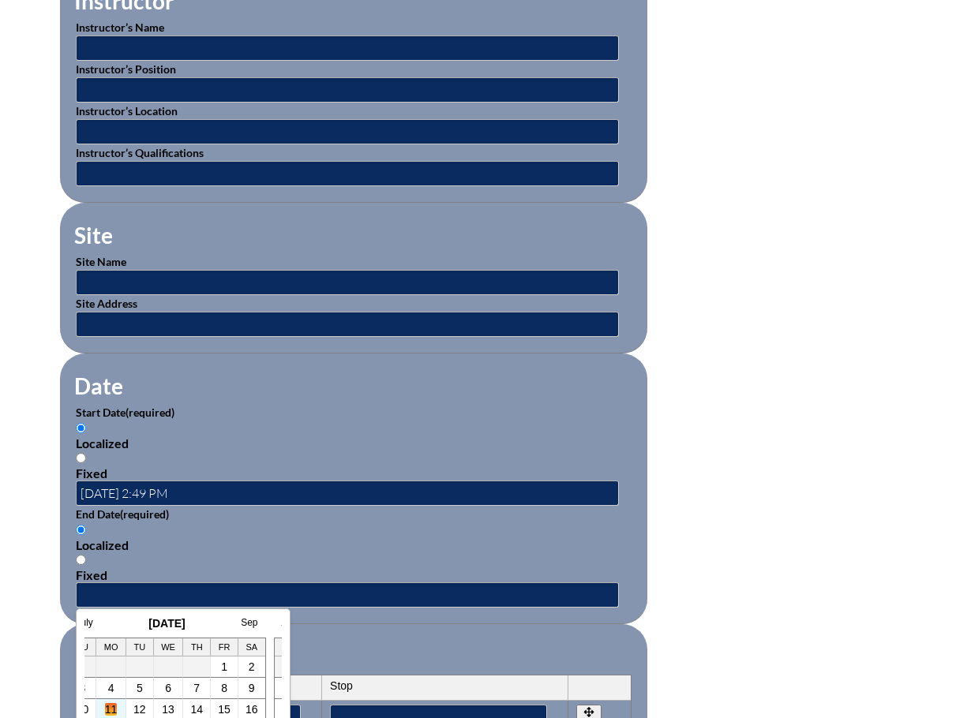
click at [114, 704] on link "11" at bounding box center [111, 709] width 13 height 13
type input "2025-08-11 2:49 PM"
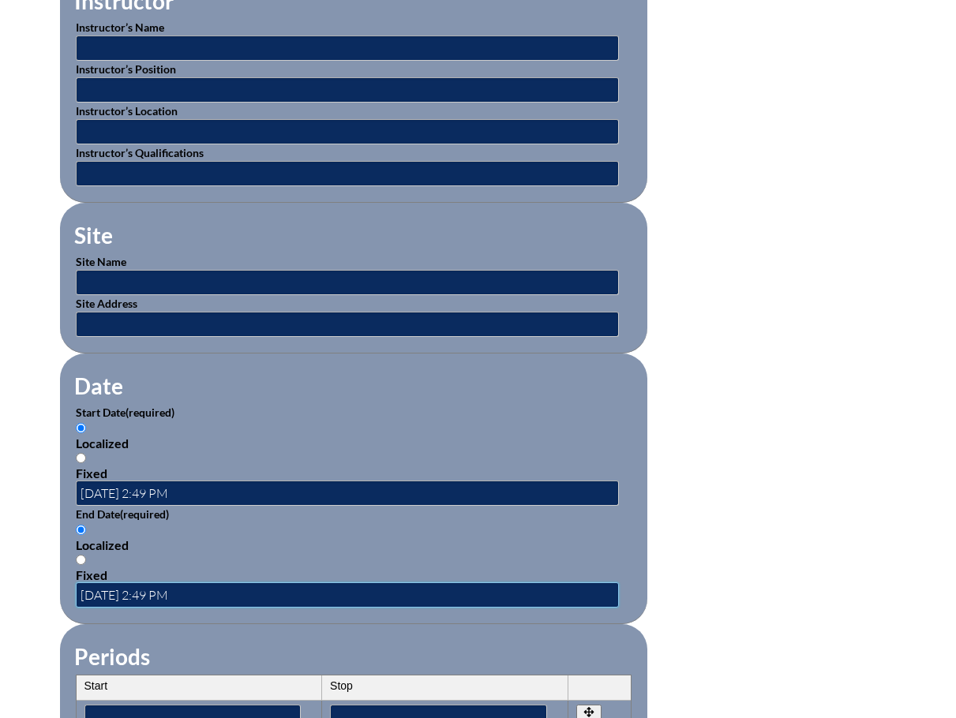
scroll to position [0, 0]
click at [759, 467] on form "Activity Title / Activity Description (required) IXL Training Component (requir…" at bounding box center [478, 506] width 837 height 1361
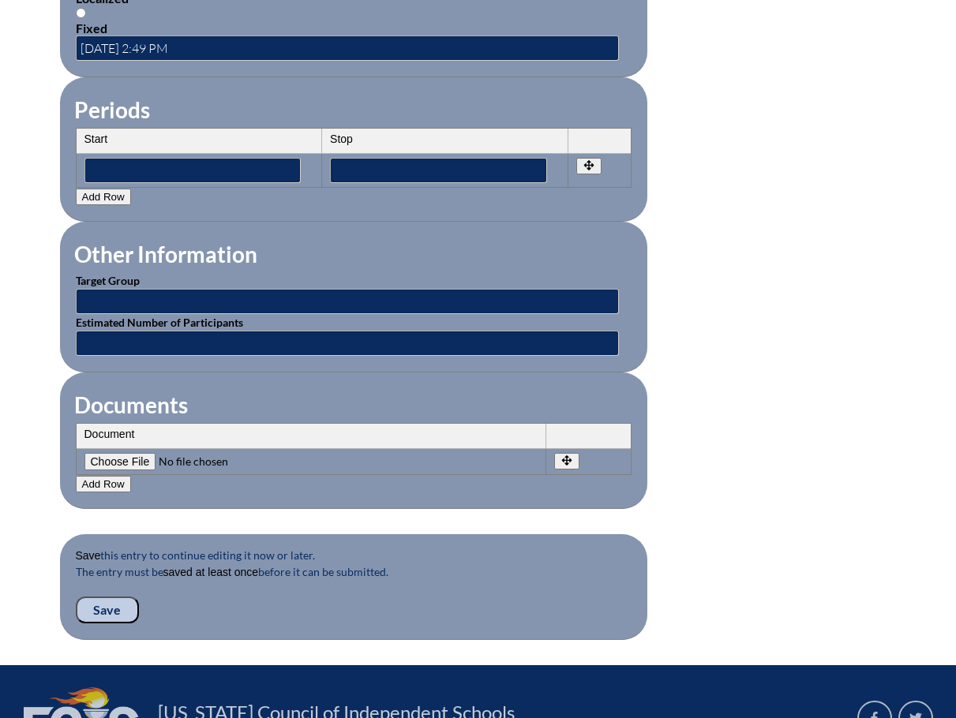
scroll to position [1263, 0]
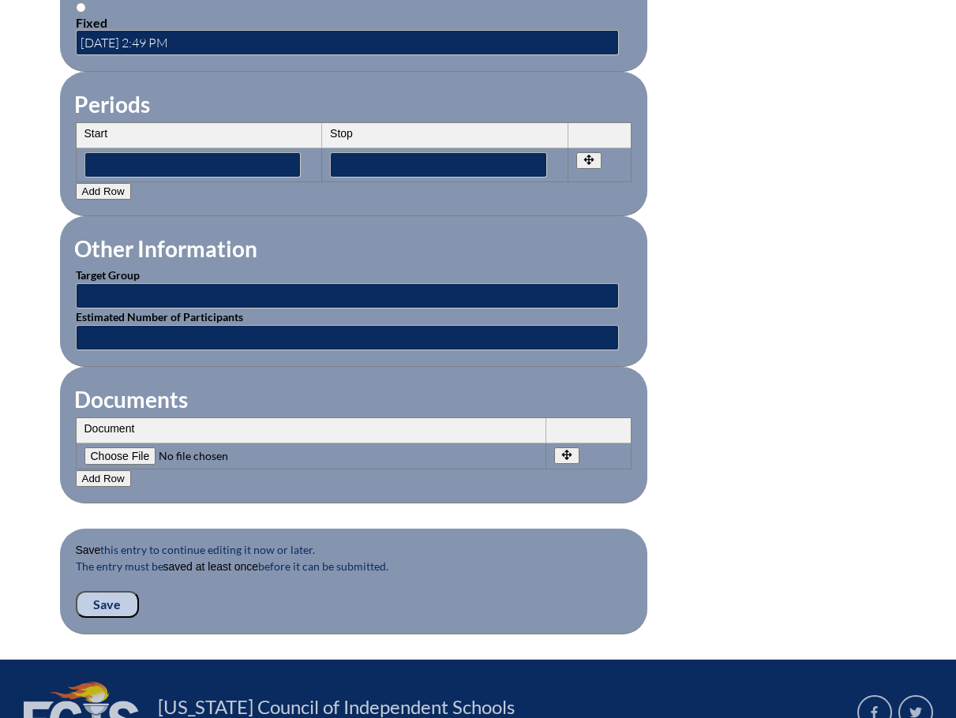
click at [99, 591] on input "Save" at bounding box center [107, 604] width 63 height 27
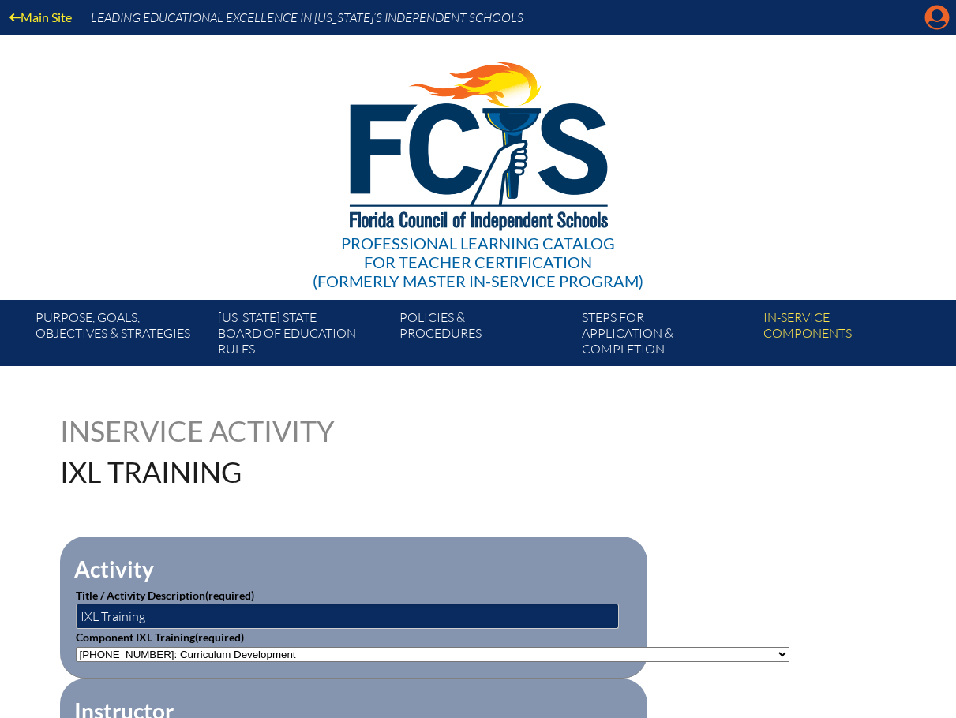
click at [940, 12] on icon "Manage account" at bounding box center [936, 17] width 25 height 25
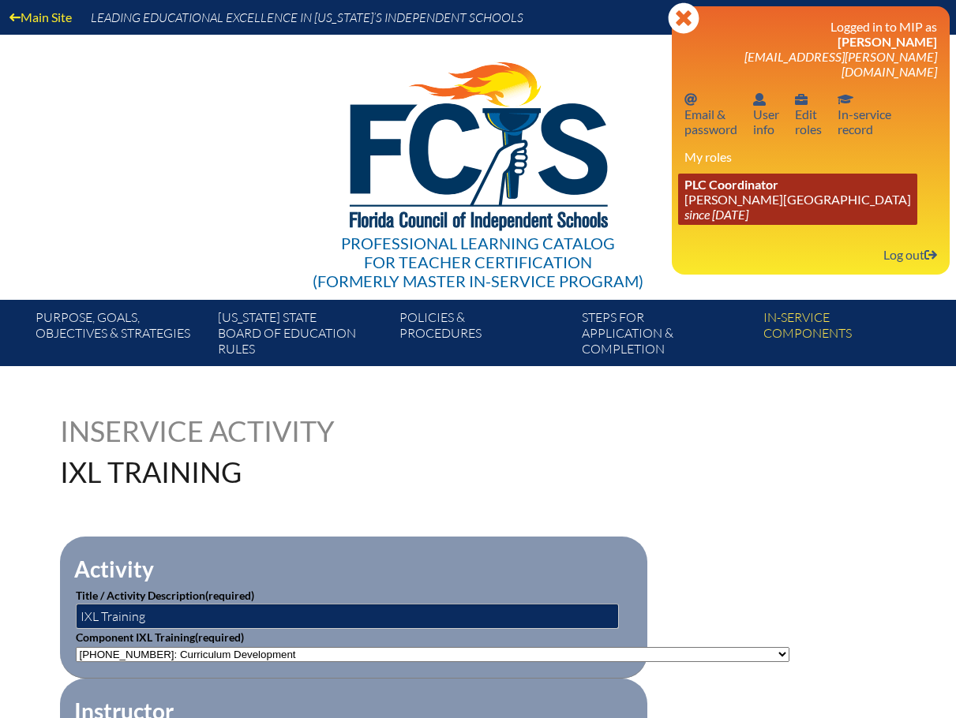
click at [702, 185] on link "PLC Coordinator [PERSON_NAME][GEOGRAPHIC_DATA] since [DATE]" at bounding box center [797, 199] width 239 height 51
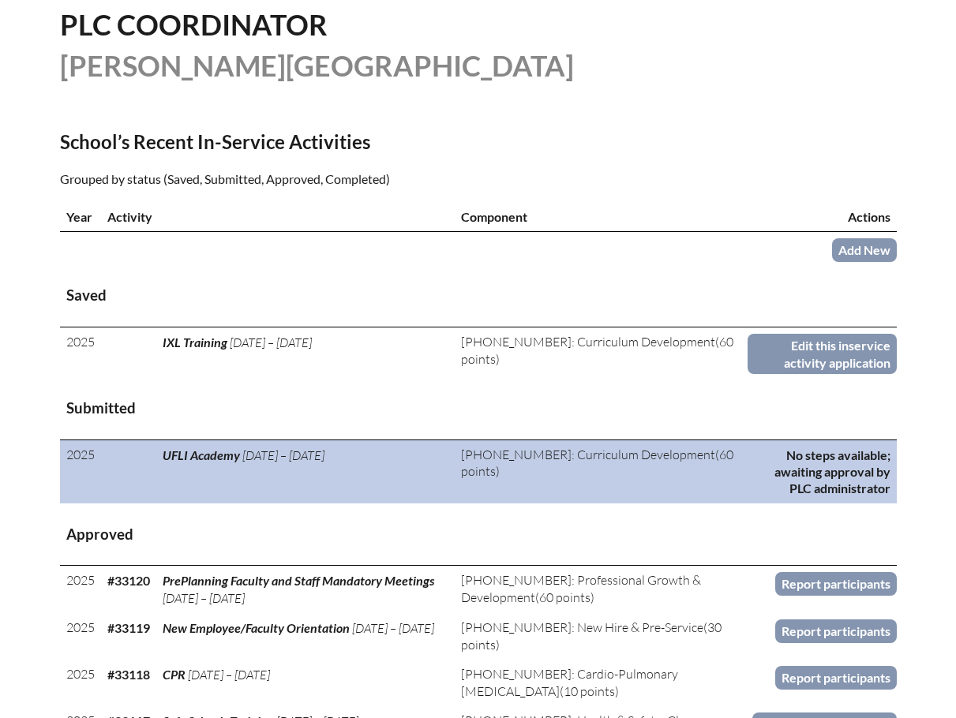
scroll to position [552, 0]
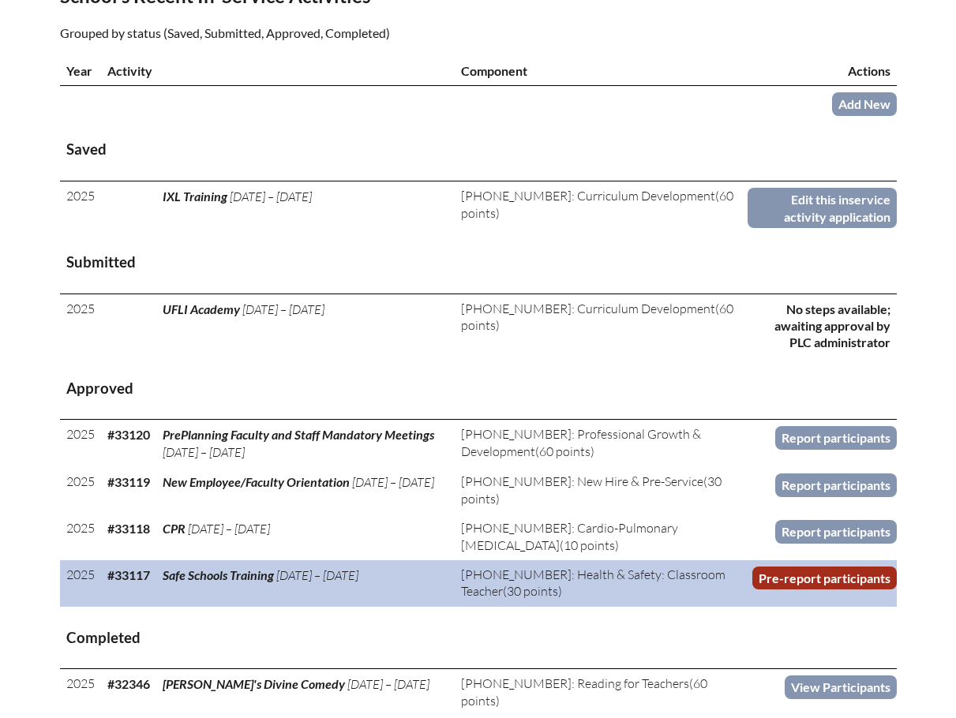
click at [805, 574] on link "Pre-report participants" at bounding box center [824, 578] width 144 height 23
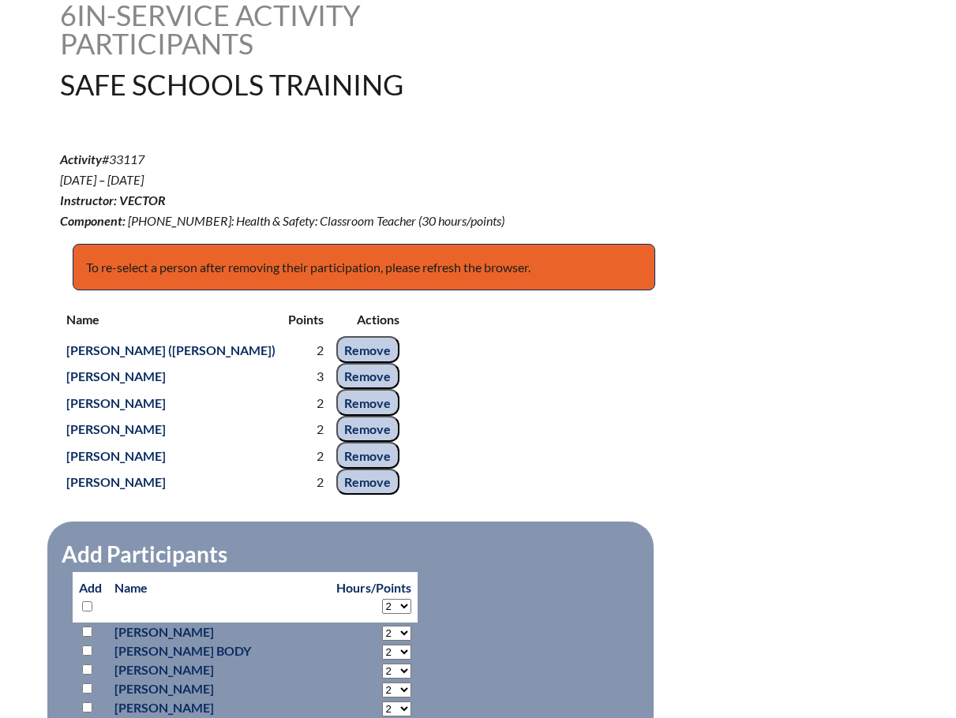
scroll to position [552, 0]
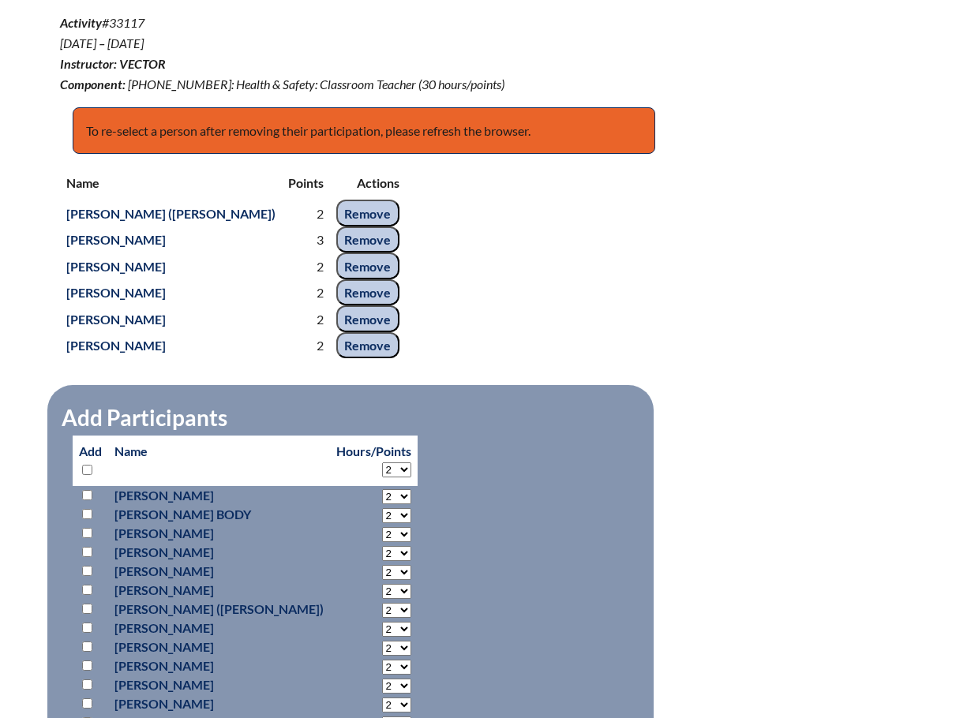
click at [769, 350] on div "Name Points Actions [PERSON_NAME] ([PERSON_NAME]) 2 Remove [PERSON_NAME] 3 Remo…" at bounding box center [478, 263] width 837 height 193
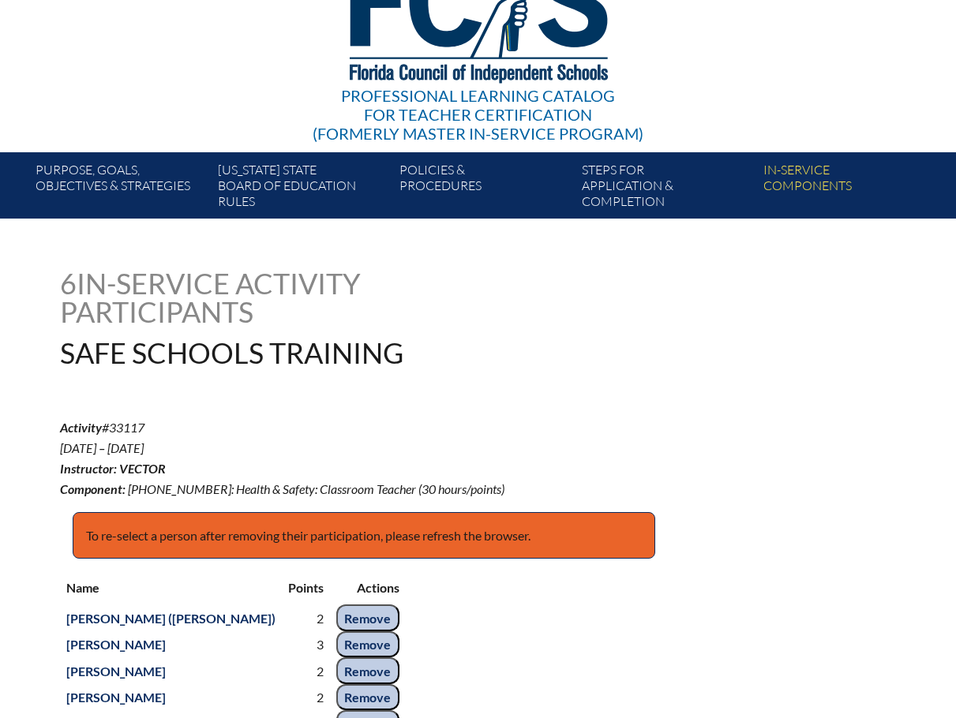
scroll to position [0, 0]
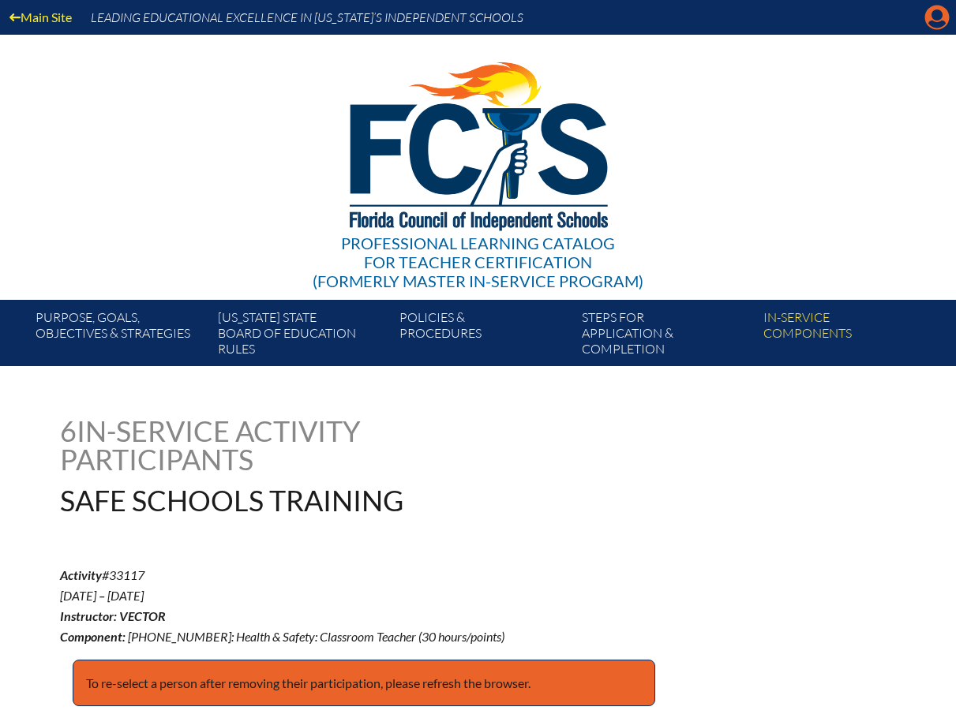
click at [936, 24] on icon "Manage account" at bounding box center [936, 17] width 25 height 25
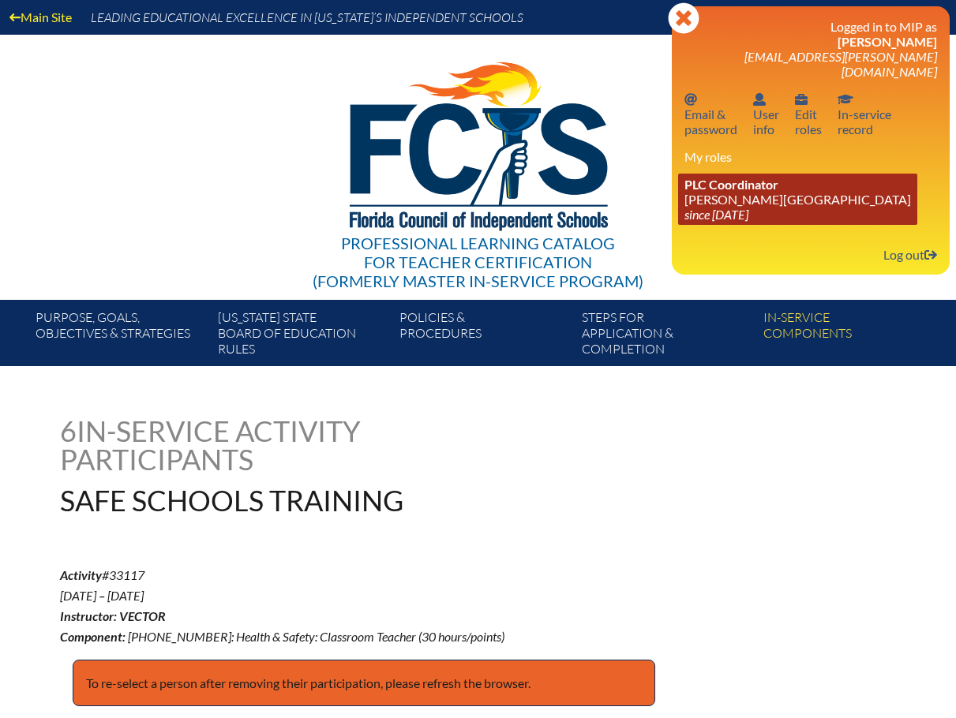
click at [715, 183] on link "PLC Coordinator [PERSON_NAME][GEOGRAPHIC_DATA] since [DATE]" at bounding box center [797, 199] width 239 height 51
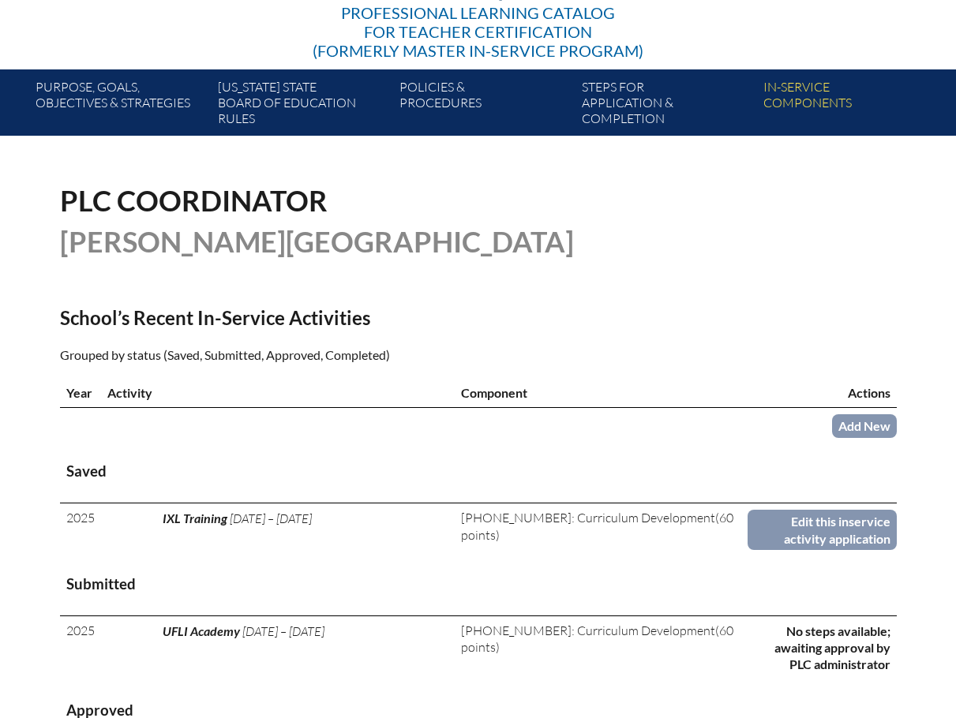
scroll to position [237, 0]
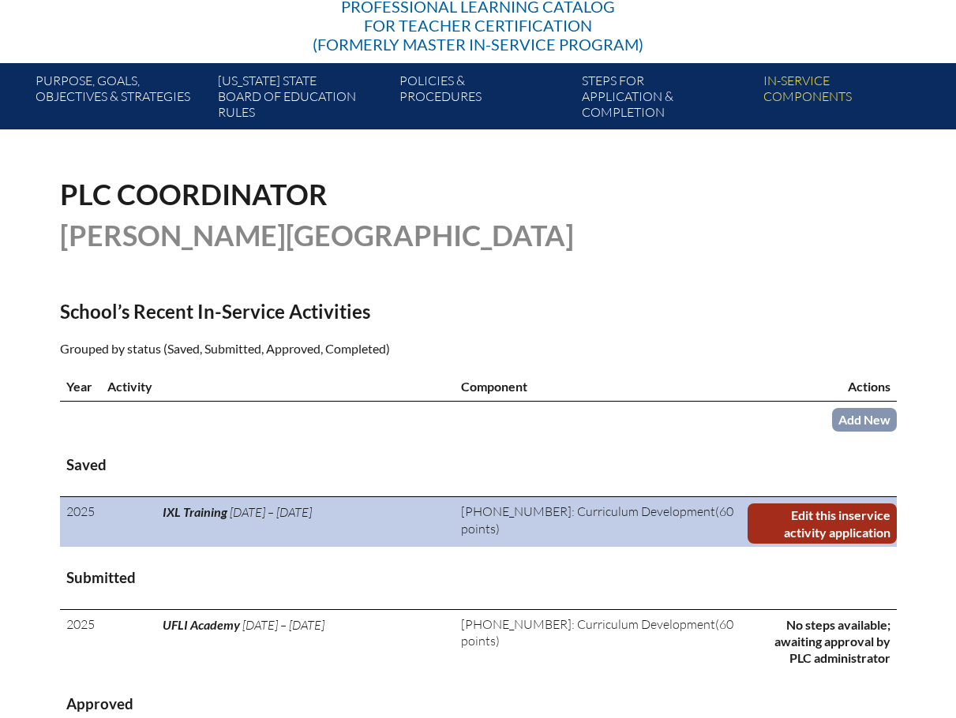
click at [847, 518] on link "Edit this inservice activity application" at bounding box center [821, 524] width 149 height 40
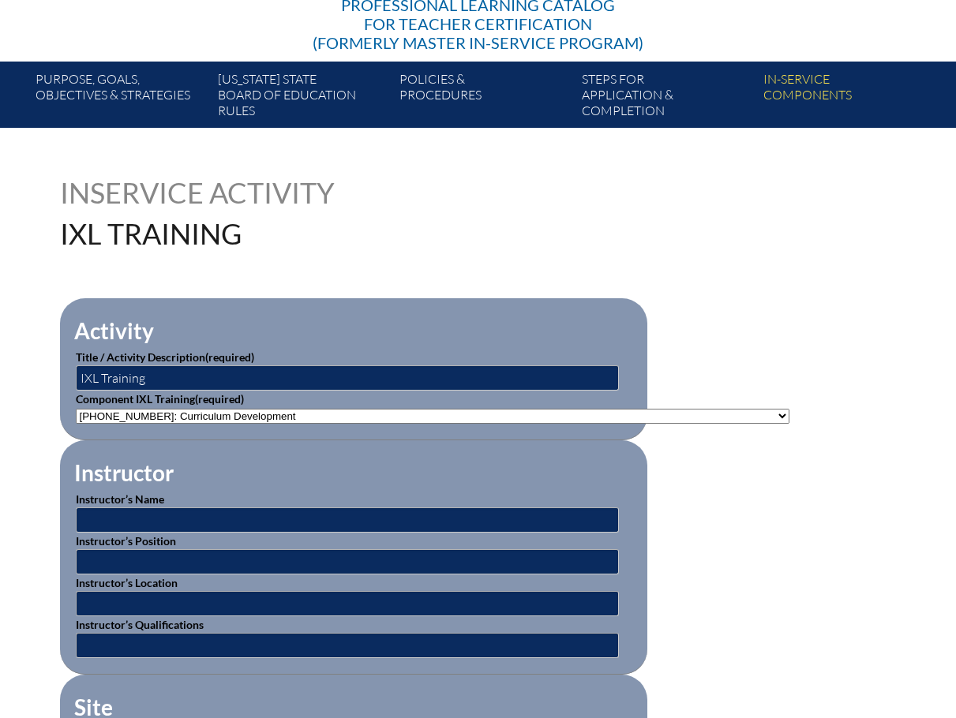
scroll to position [316, 0]
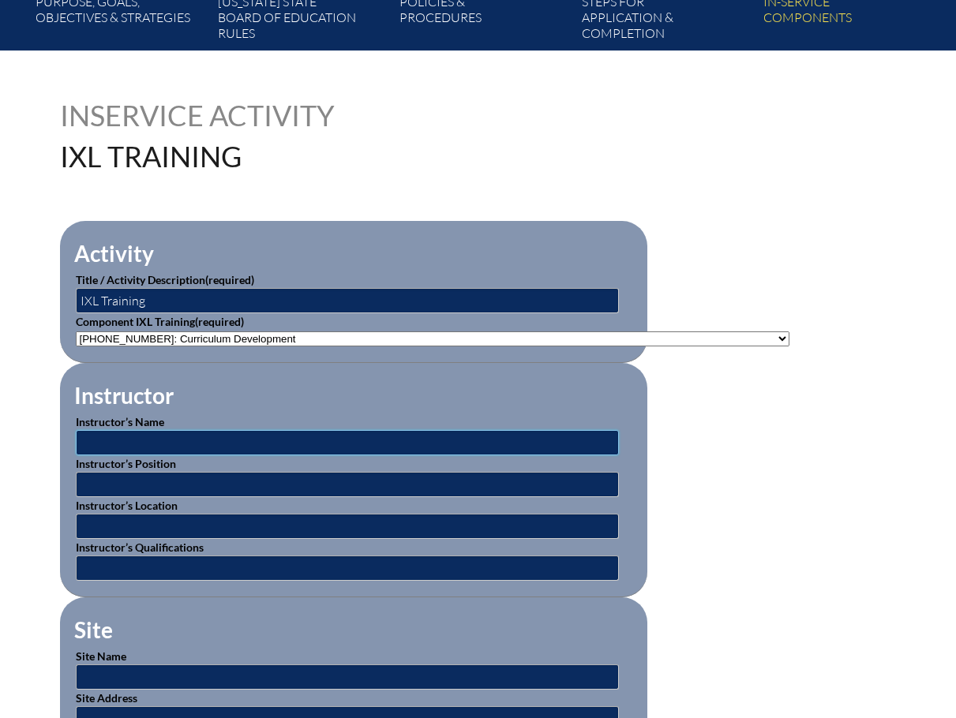
click at [99, 437] on input "text" at bounding box center [347, 442] width 543 height 25
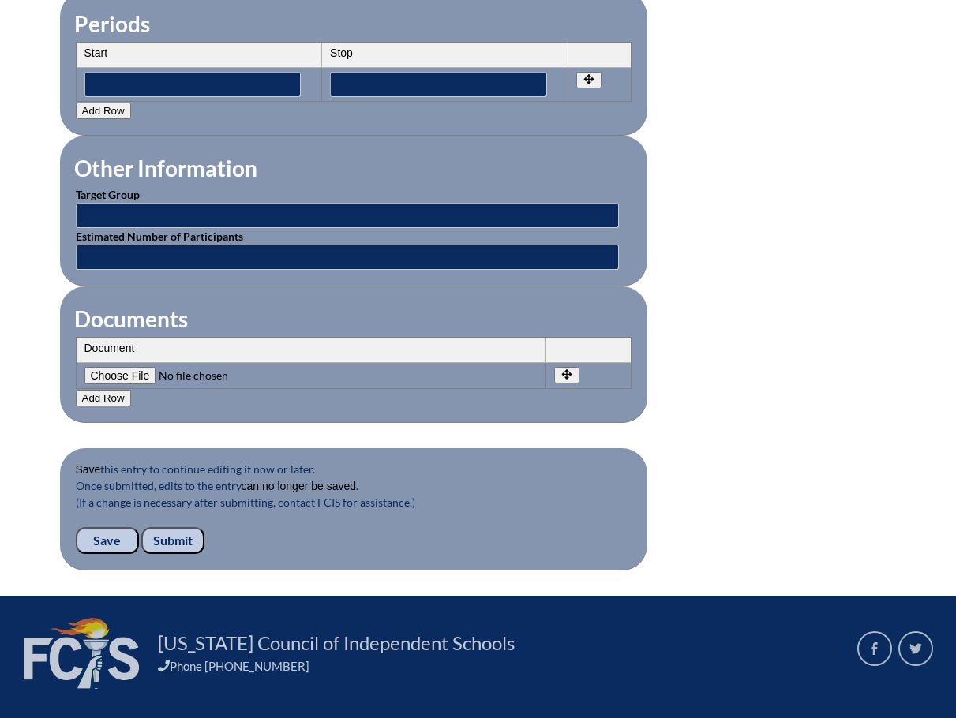
scroll to position [1421, 0]
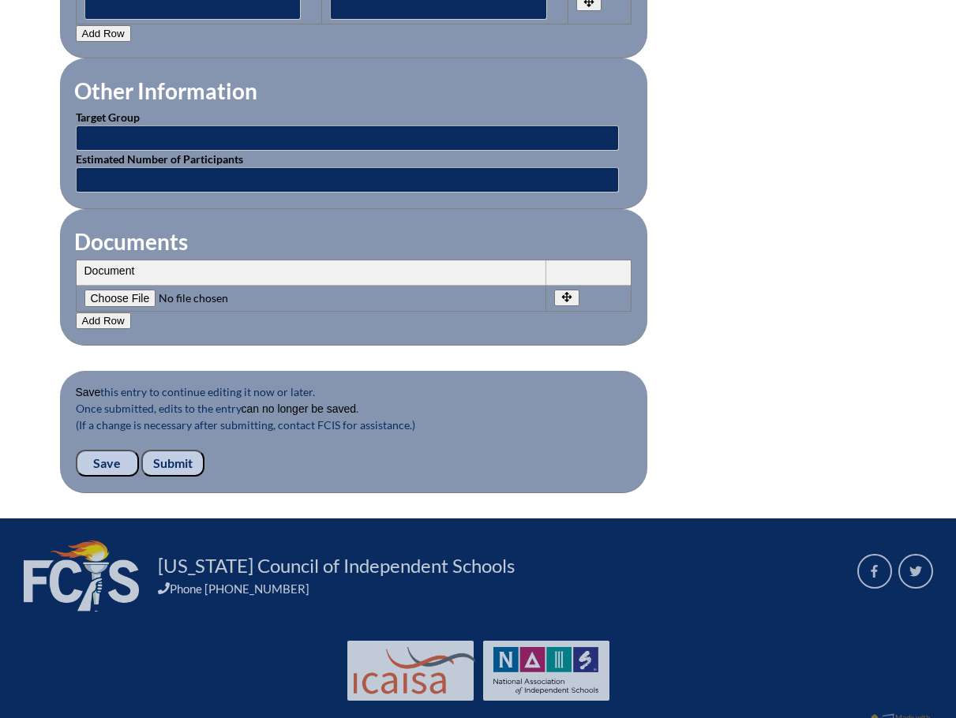
type input "[PERSON_NAME]"
click at [102, 450] on input "Save" at bounding box center [107, 463] width 63 height 27
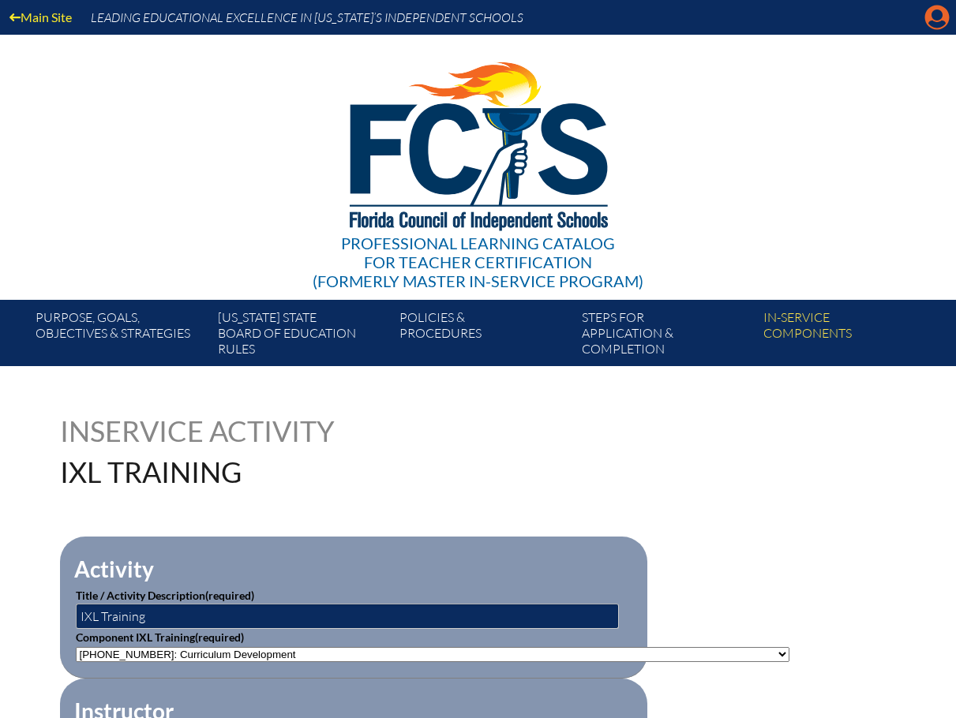
click at [937, 13] on icon "Manage account" at bounding box center [936, 17] width 25 height 25
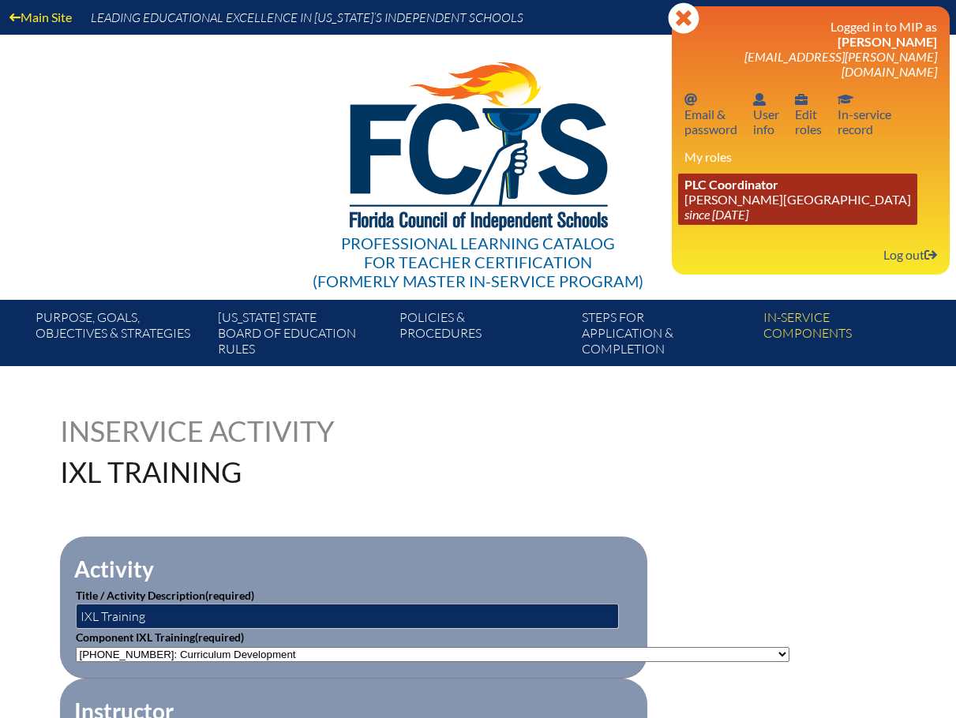
click at [709, 207] on icon "since [DATE]" at bounding box center [716, 214] width 64 height 15
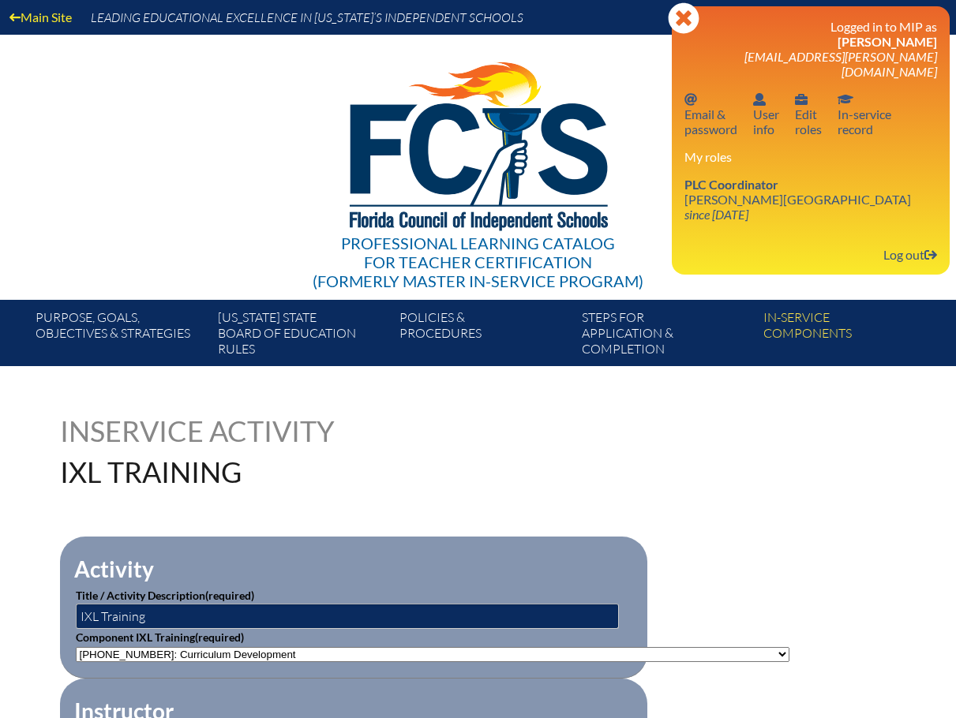
drag, startPoint x: 809, startPoint y: 557, endPoint x: 806, endPoint y: 524, distance: 33.3
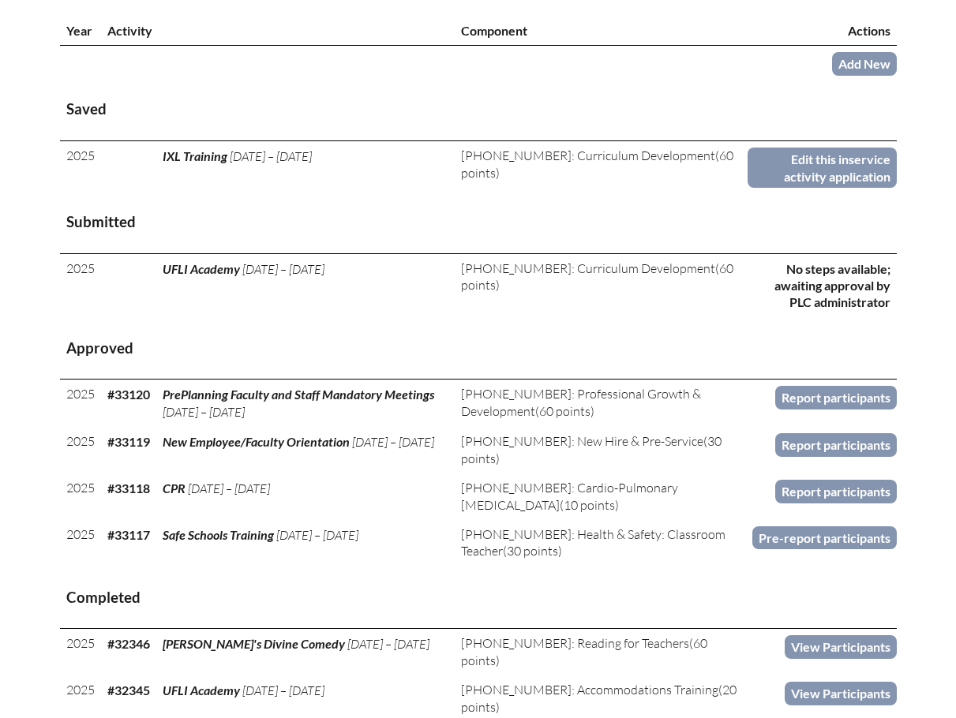
scroll to position [631, 0]
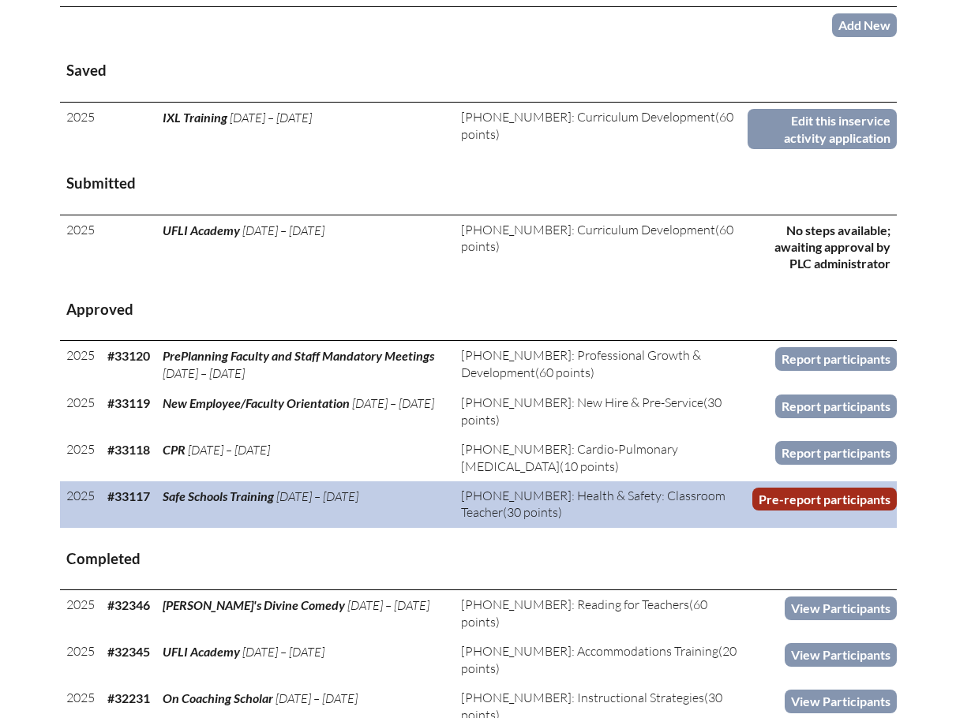
click at [874, 495] on link "Pre-report participants" at bounding box center [824, 499] width 144 height 23
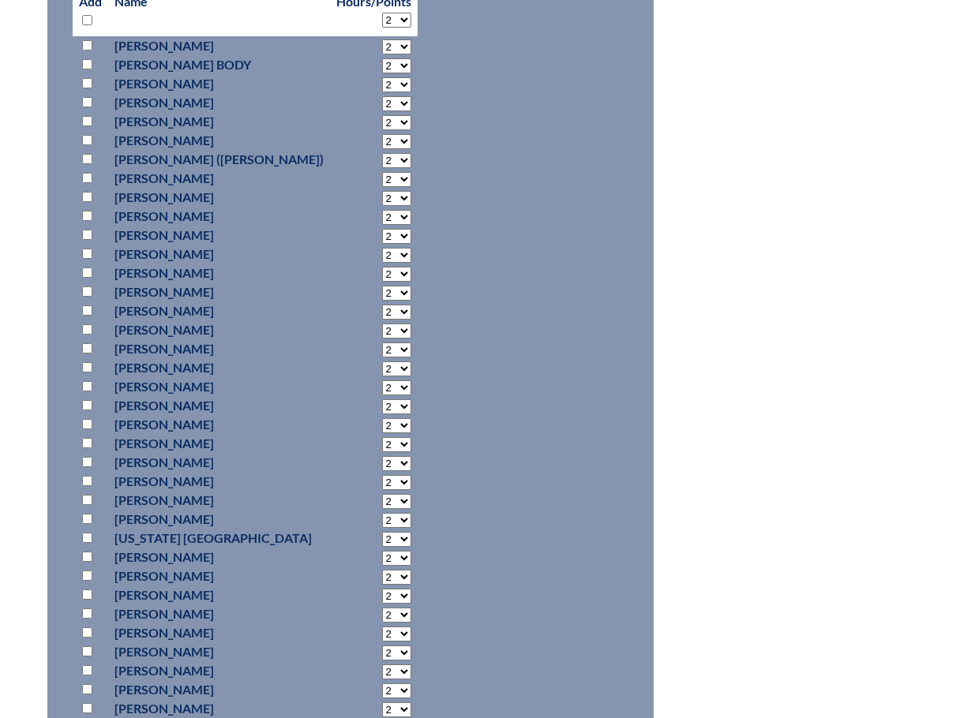
scroll to position [1026, 0]
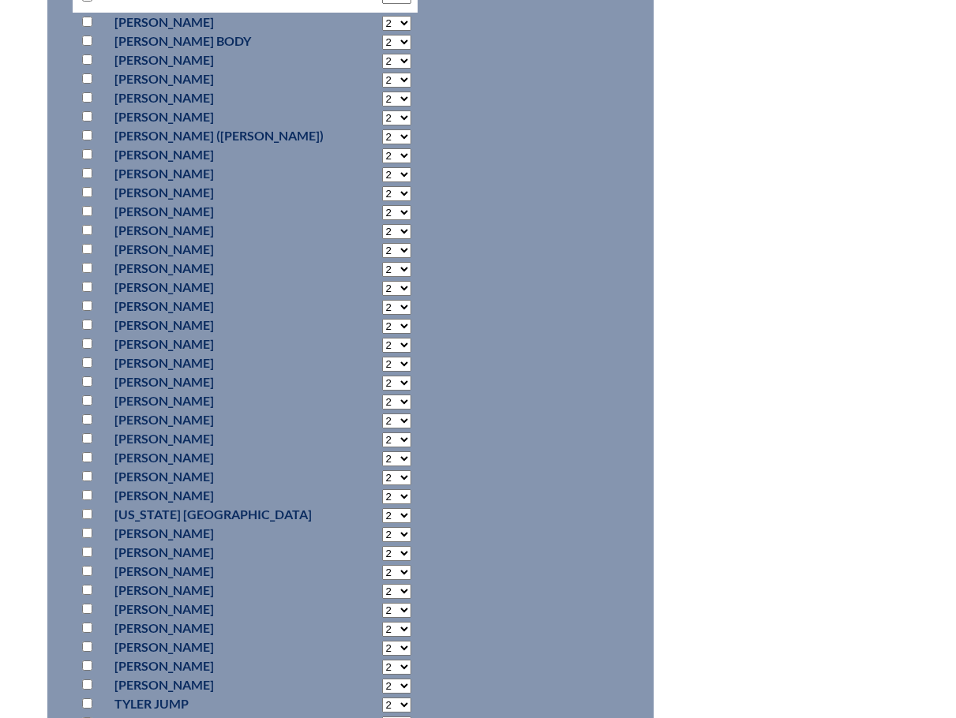
click at [83, 530] on input "checkbox" at bounding box center [87, 533] width 10 height 10
checkbox input "true"
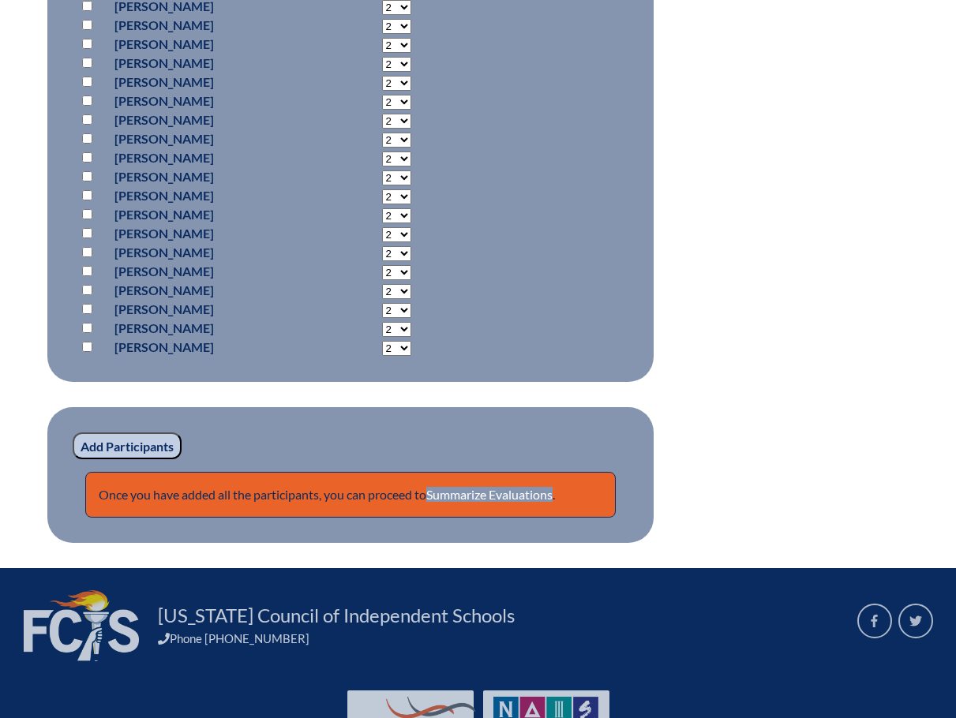
scroll to position [2198, 0]
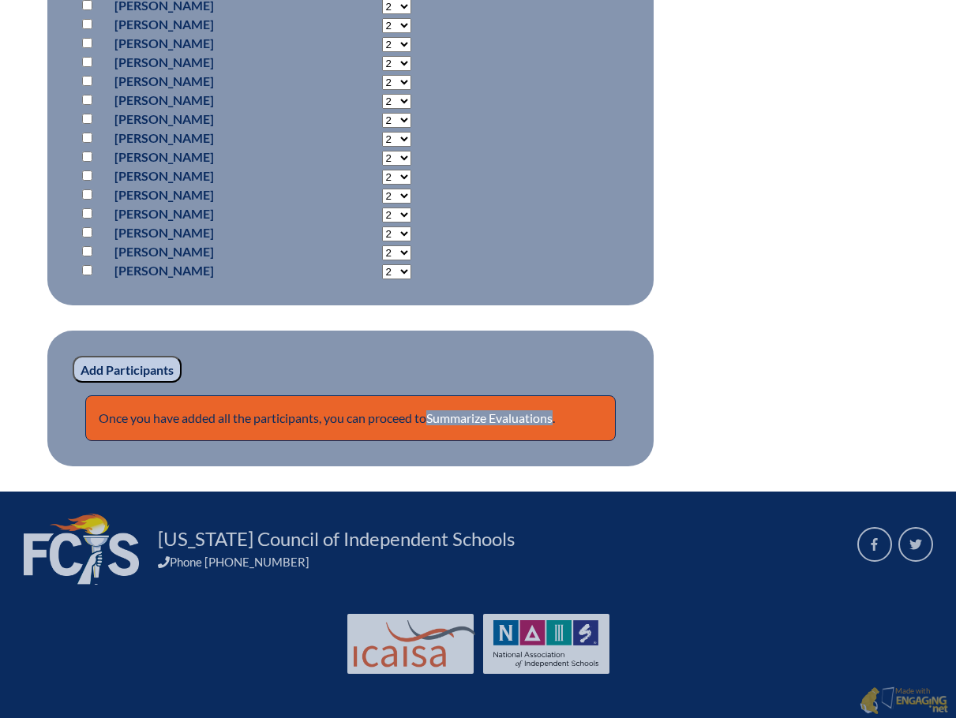
click at [99, 367] on input "Add Participants" at bounding box center [127, 369] width 109 height 27
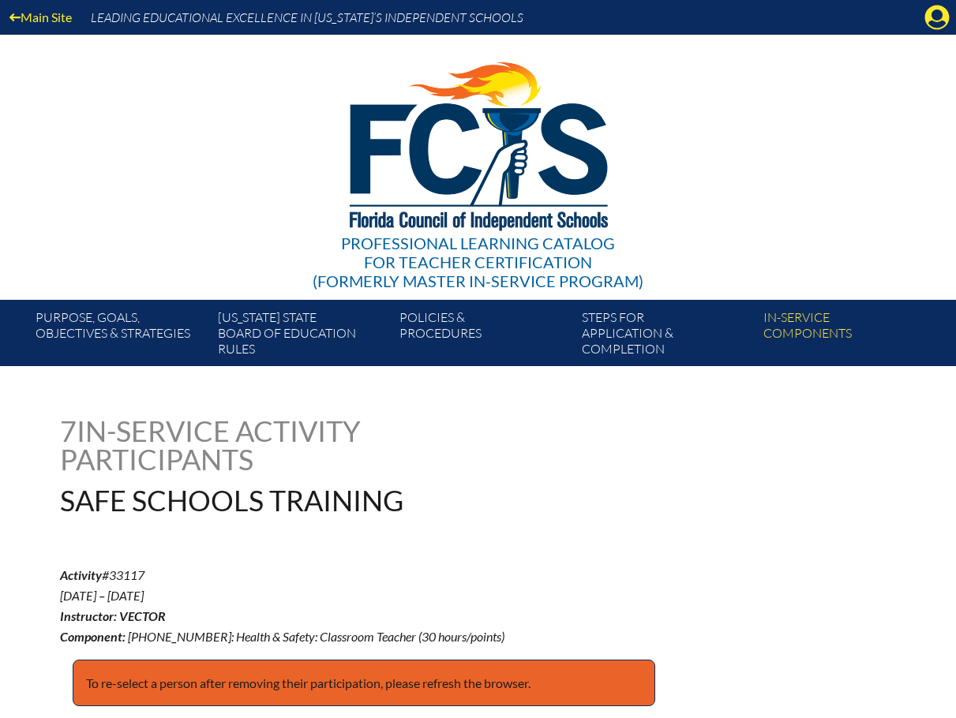
scroll to position [2206, 0]
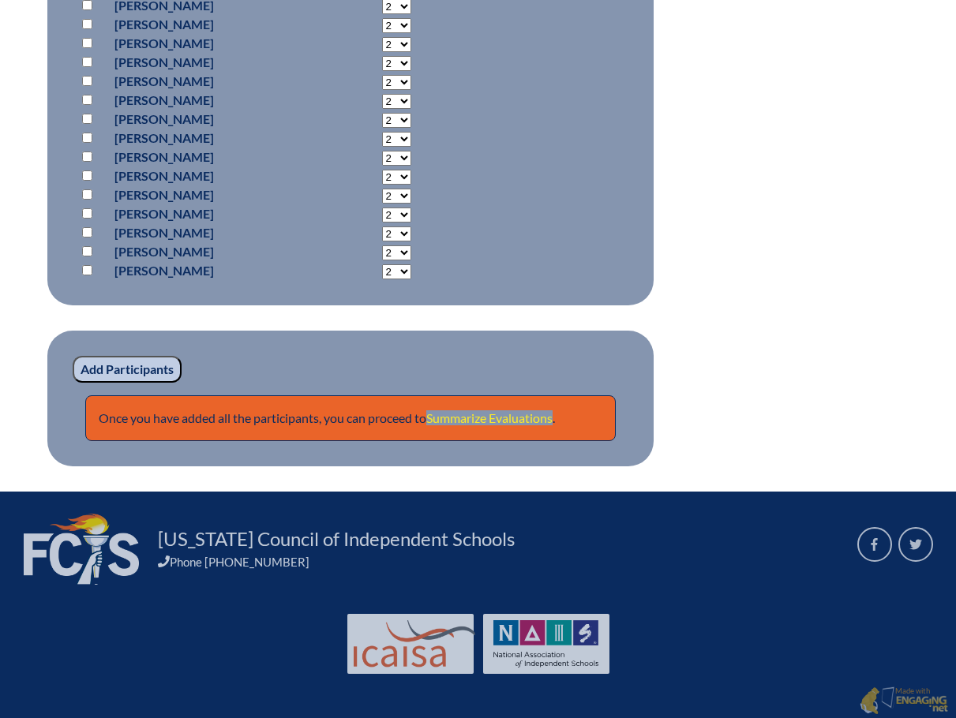
click at [537, 416] on link "Summarize Evaluations" at bounding box center [489, 417] width 126 height 15
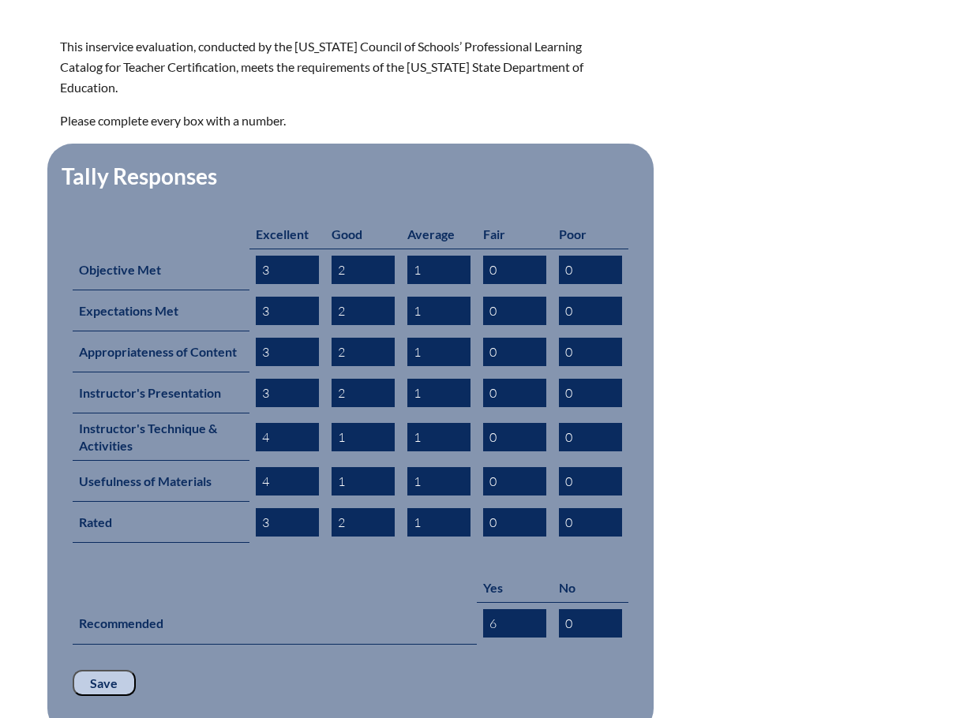
scroll to position [552, 0]
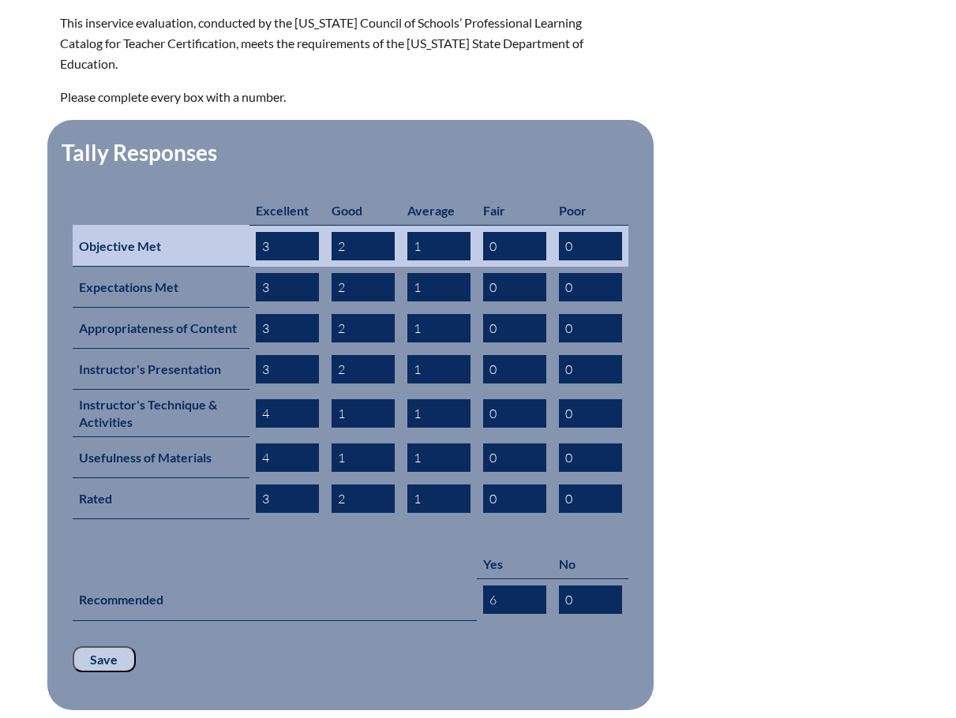
click at [361, 232] on input "2" at bounding box center [362, 246] width 63 height 28
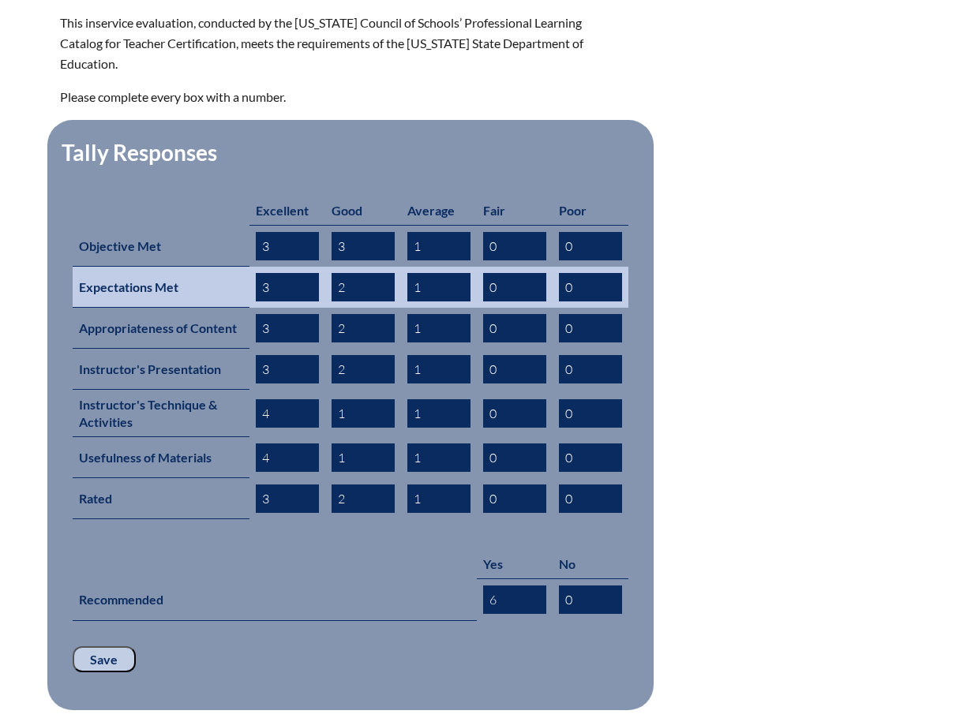
type input "3"
click at [364, 273] on input "2" at bounding box center [362, 287] width 63 height 28
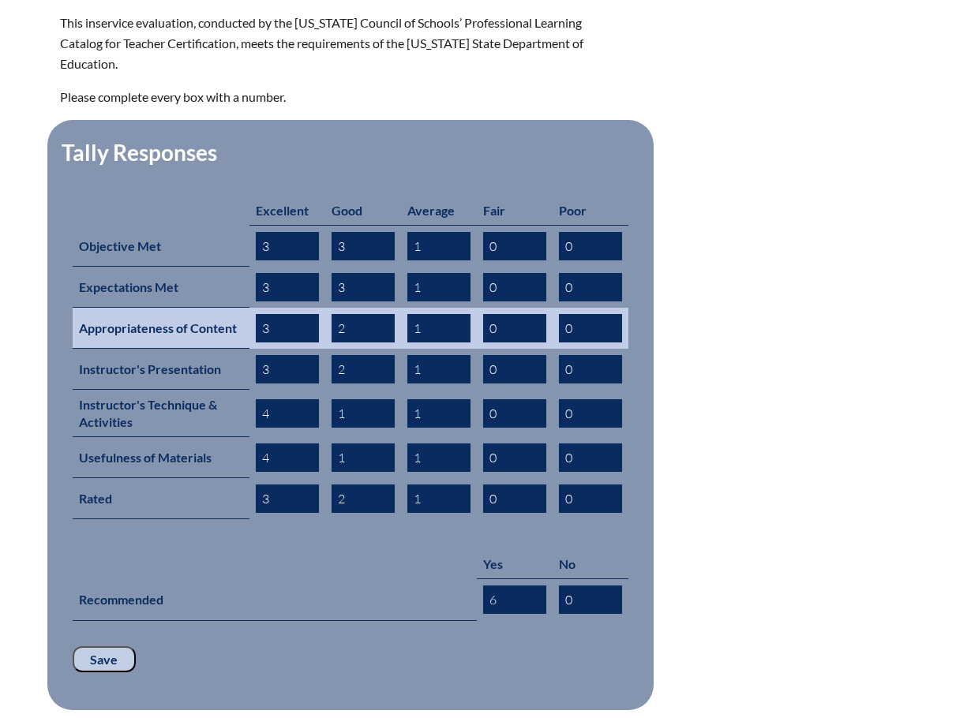
type input "3"
click at [352, 314] on input "2" at bounding box center [362, 328] width 63 height 28
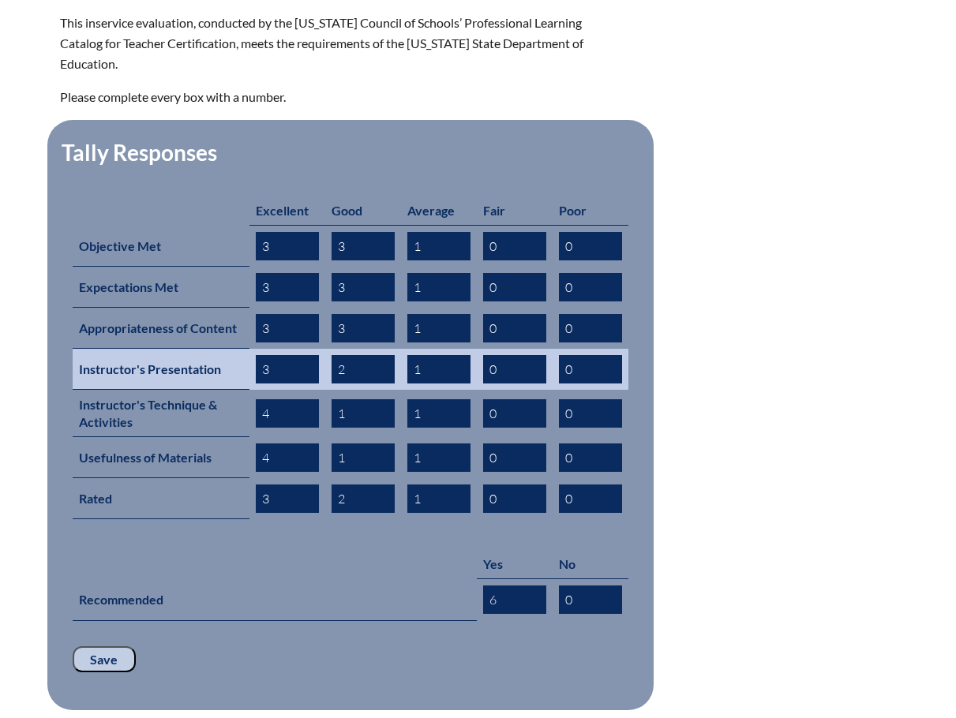
type input "3"
click at [352, 355] on input "2" at bounding box center [362, 369] width 63 height 28
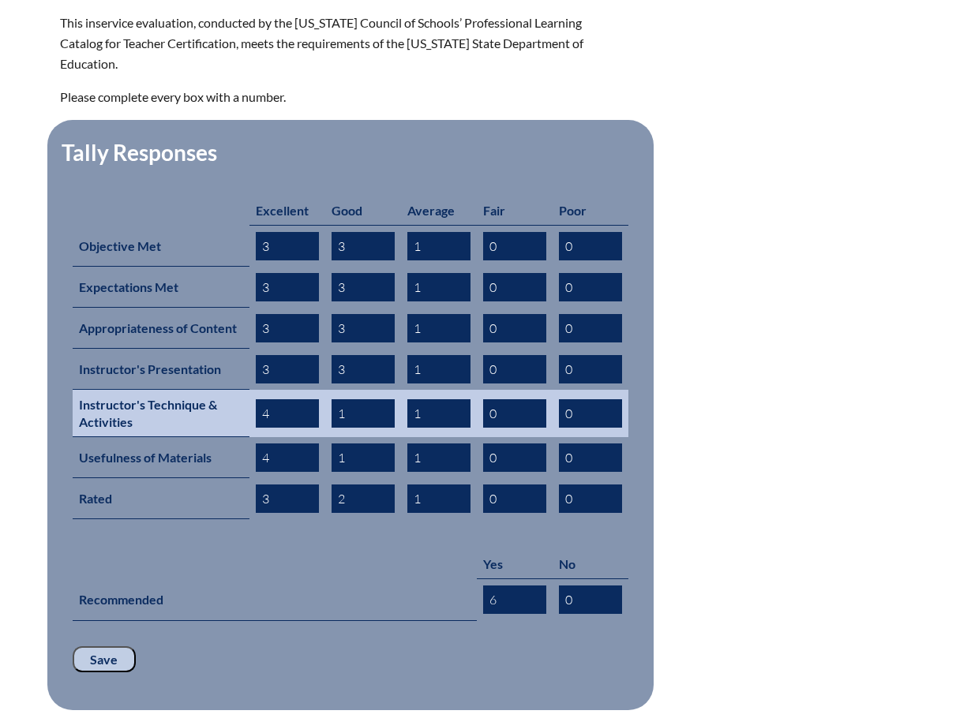
type input "3"
click at [349, 399] on input "1" at bounding box center [362, 413] width 63 height 28
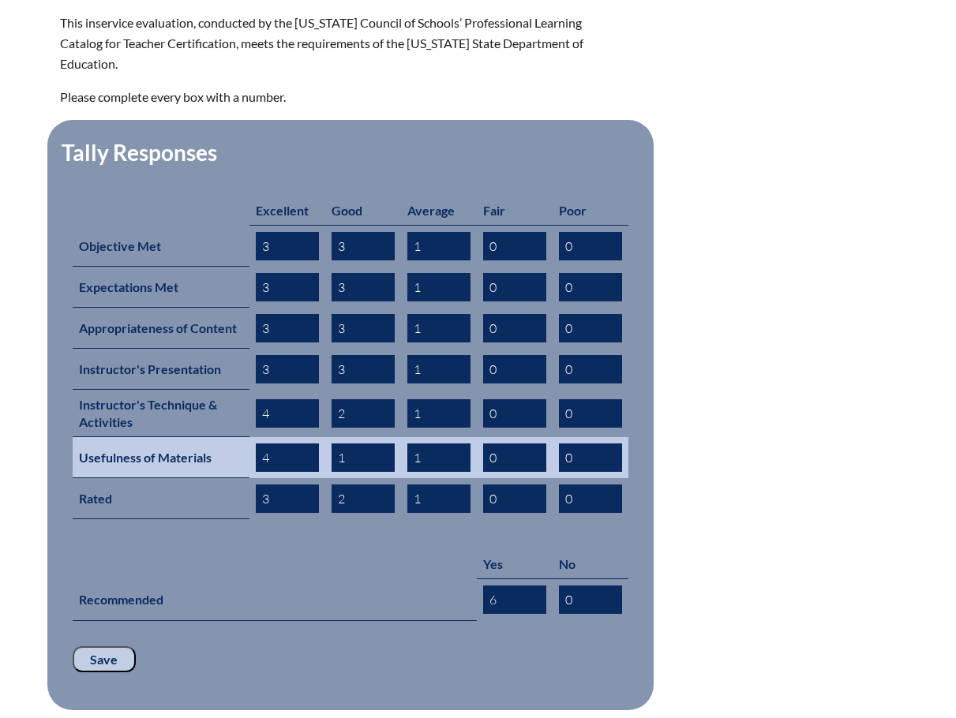
type input "2"
click at [354, 444] on input "1" at bounding box center [362, 458] width 63 height 28
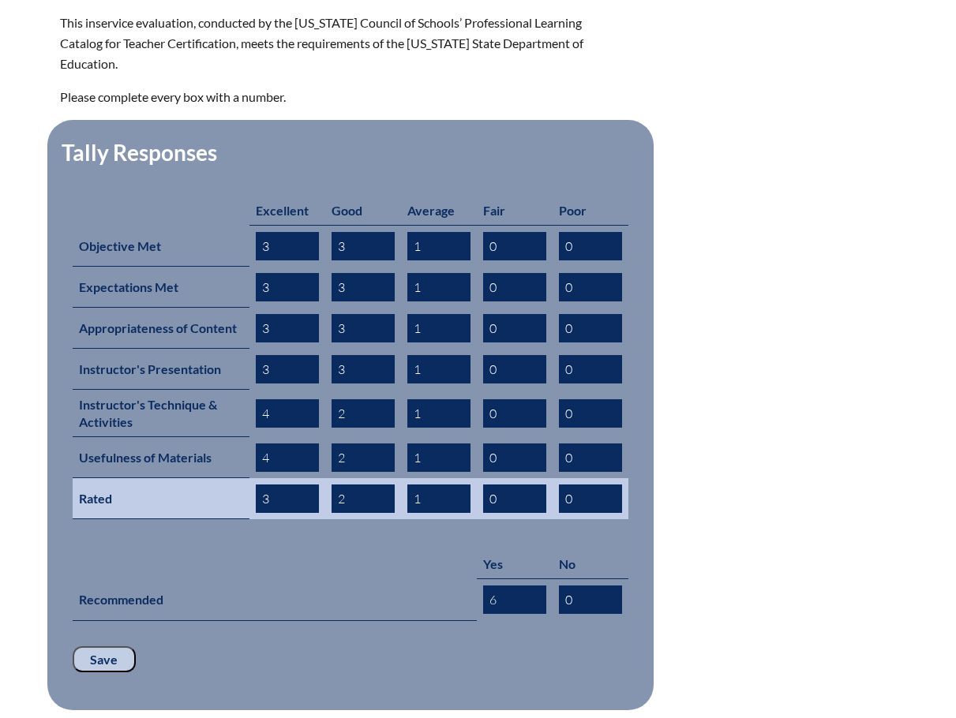
type input "2"
click at [347, 485] on input "2" at bounding box center [362, 499] width 63 height 28
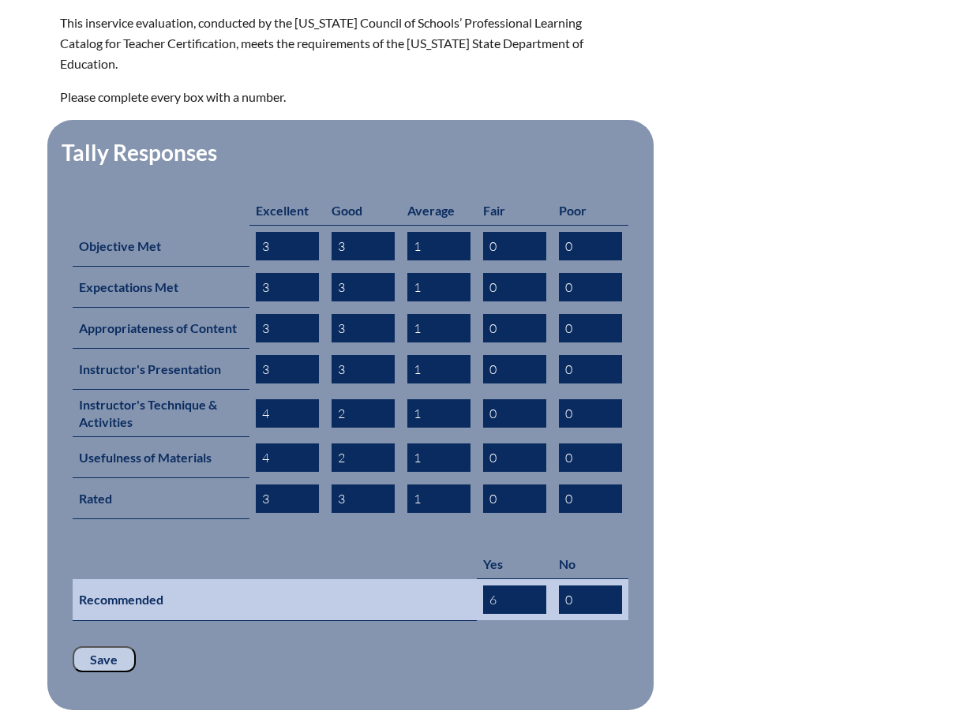
type input "3"
click at [511, 586] on input "6" at bounding box center [514, 600] width 63 height 28
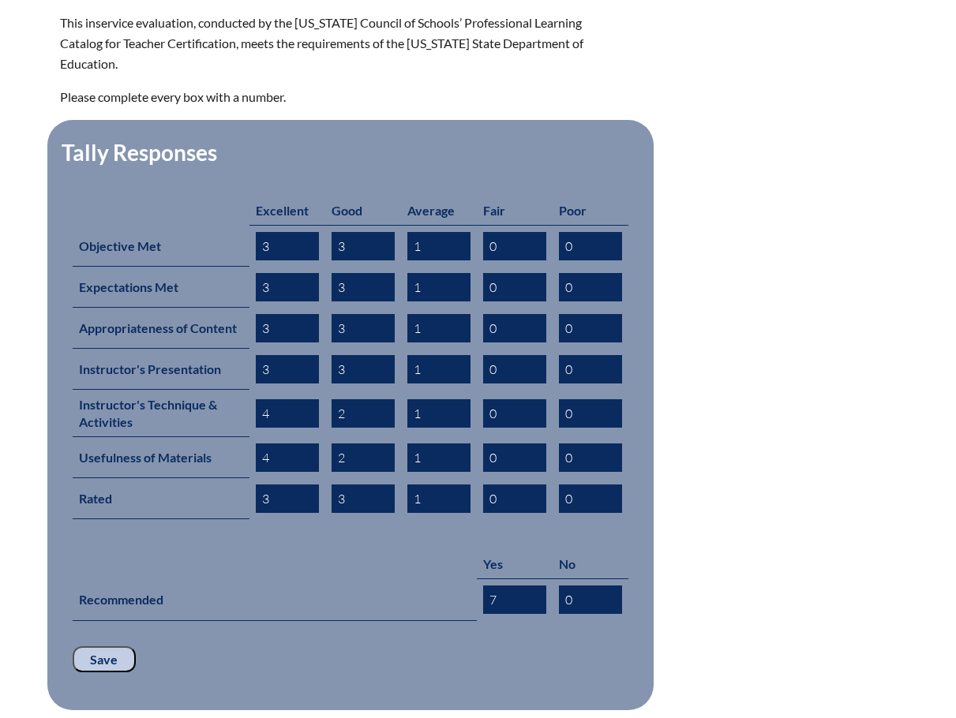
type input "7"
click at [110, 646] on input "Save" at bounding box center [104, 659] width 63 height 27
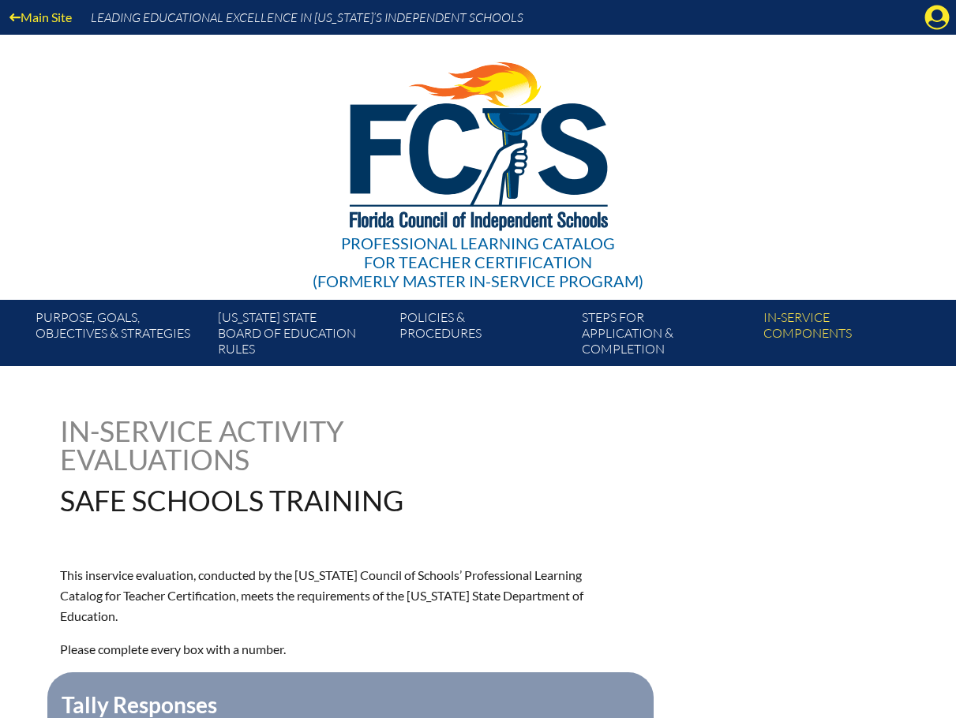
click at [867, 204] on div "Professional Learning Catalog for Teacher Certification (formerly Master In-ser…" at bounding box center [478, 167] width 956 height 265
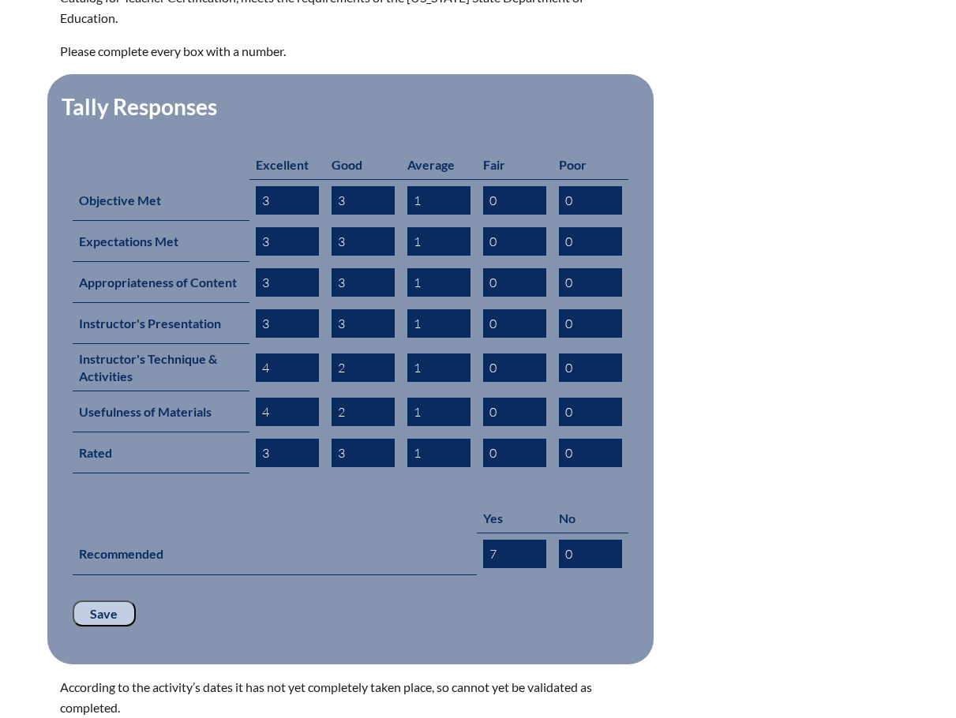
scroll to position [789, 0]
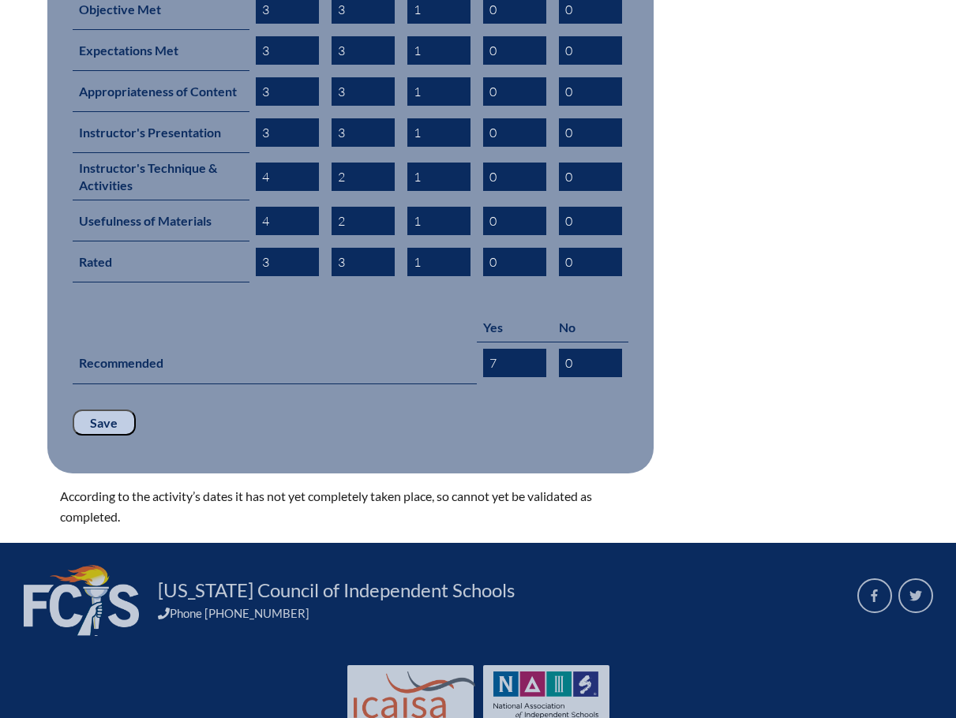
click at [97, 410] on input "Save" at bounding box center [104, 423] width 63 height 27
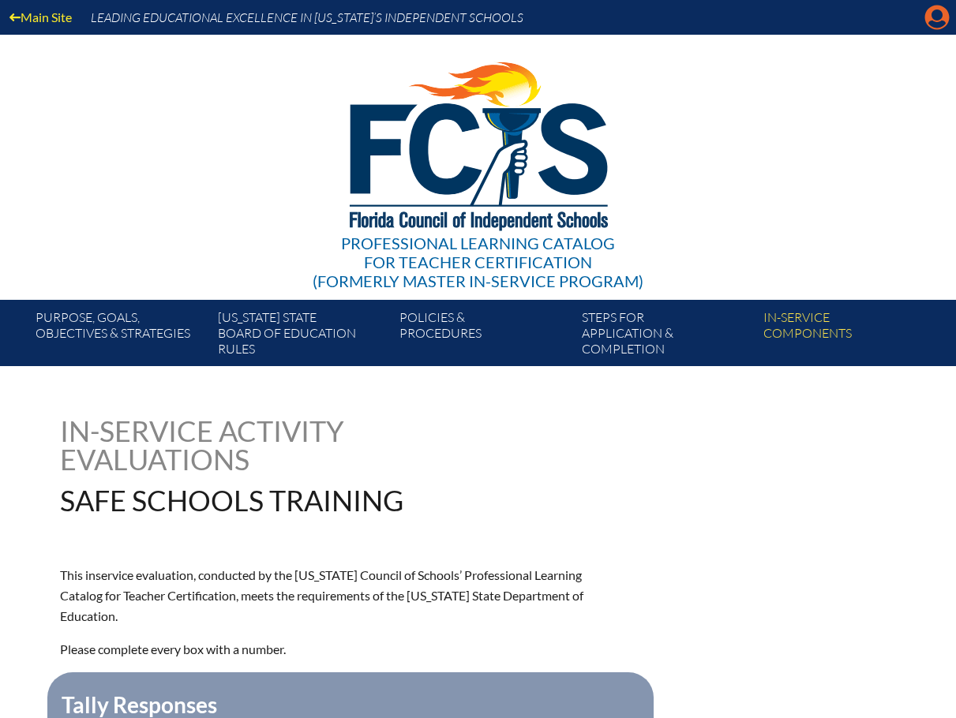
click at [941, 24] on icon "Manage account" at bounding box center [936, 17] width 25 height 25
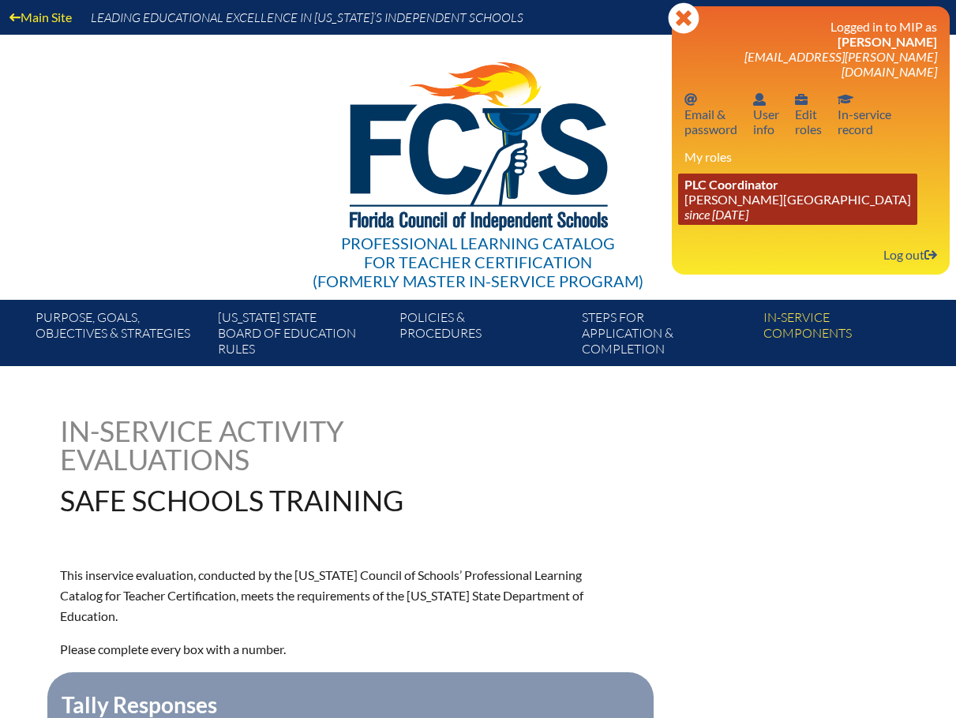
click at [698, 189] on link "PLC Coordinator [PERSON_NAME][GEOGRAPHIC_DATA] since [DATE]" at bounding box center [797, 199] width 239 height 51
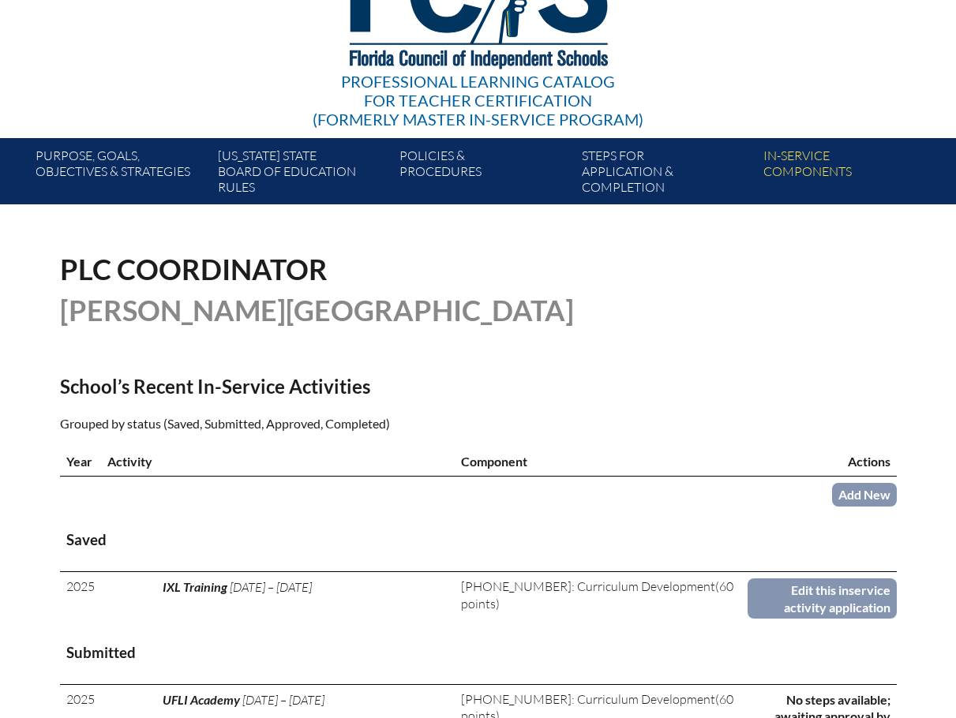
scroll to position [158, 0]
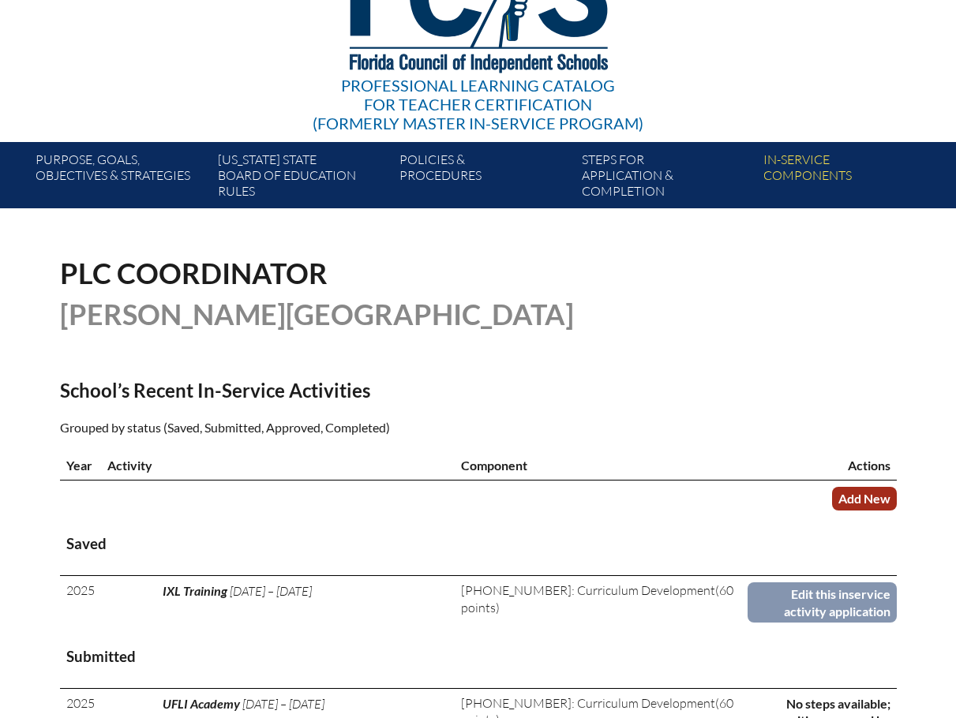
click at [859, 501] on link "Add New" at bounding box center [864, 498] width 65 height 23
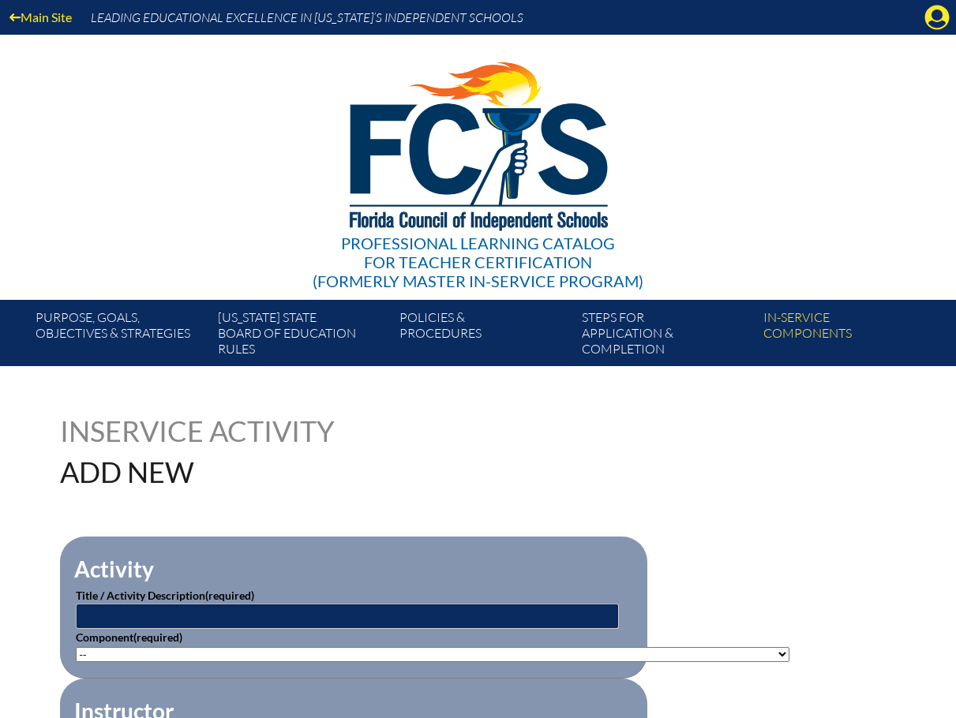
scroll to position [237, 0]
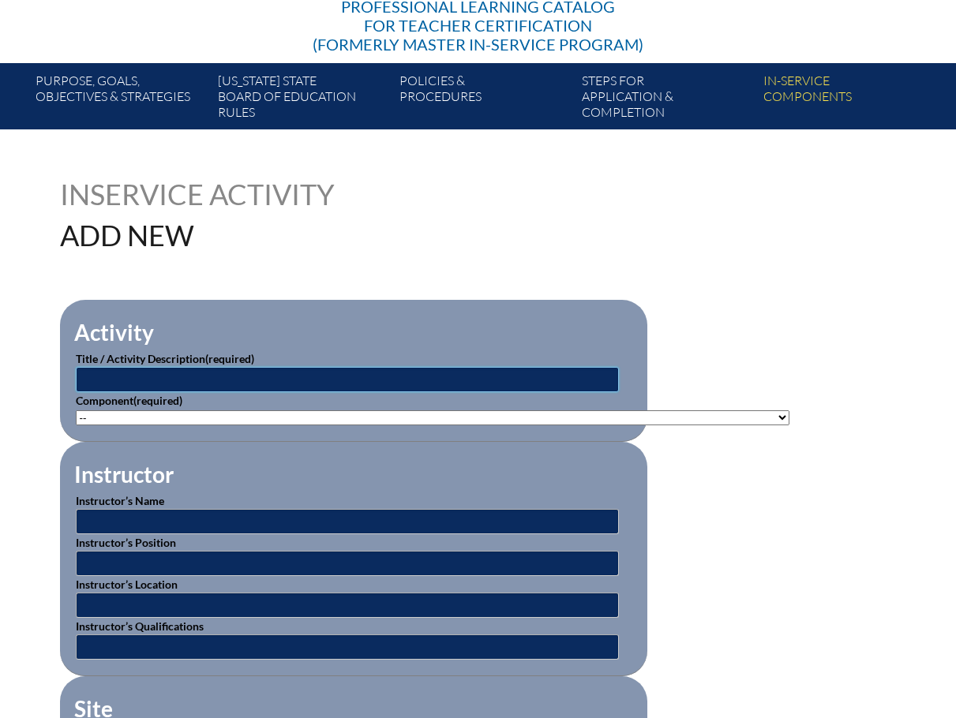
click at [171, 380] on input "text" at bounding box center [347, 379] width 543 height 25
type input "IMSE Orton Gillingham Plus Course"
click at [736, 414] on select"]"] "-- 1-000-001: Appropriate Art Activities 1-000-002: Concept and Art Process for…" at bounding box center [432, 417] width 713 height 15
select select"]"] "20393"
click at [76, 410] on select"]"] "-- 1-000-001: Appropriate Art Activities 1-000-002: Concept and Art Process for…" at bounding box center [432, 417] width 713 height 15
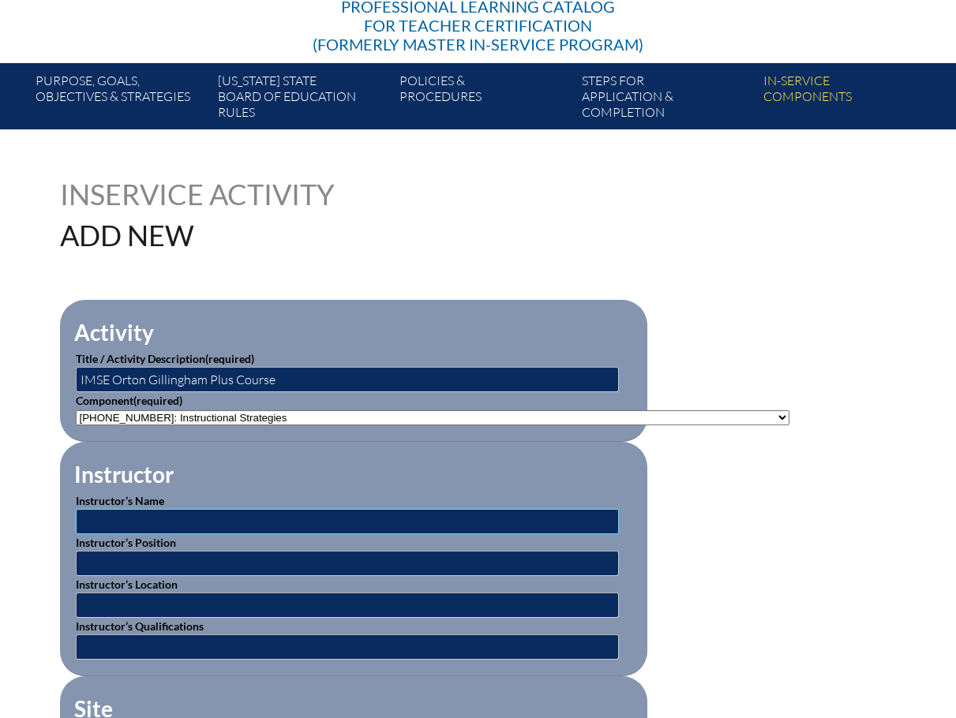
click at [110, 518] on input "text" at bounding box center [347, 521] width 543 height 25
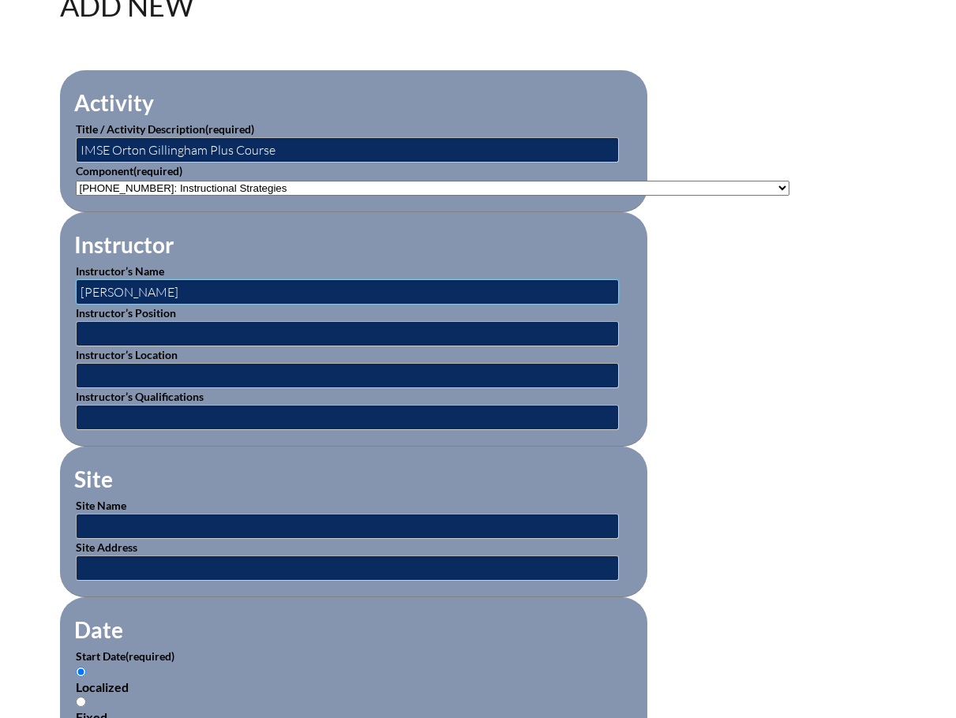
scroll to position [631, 0]
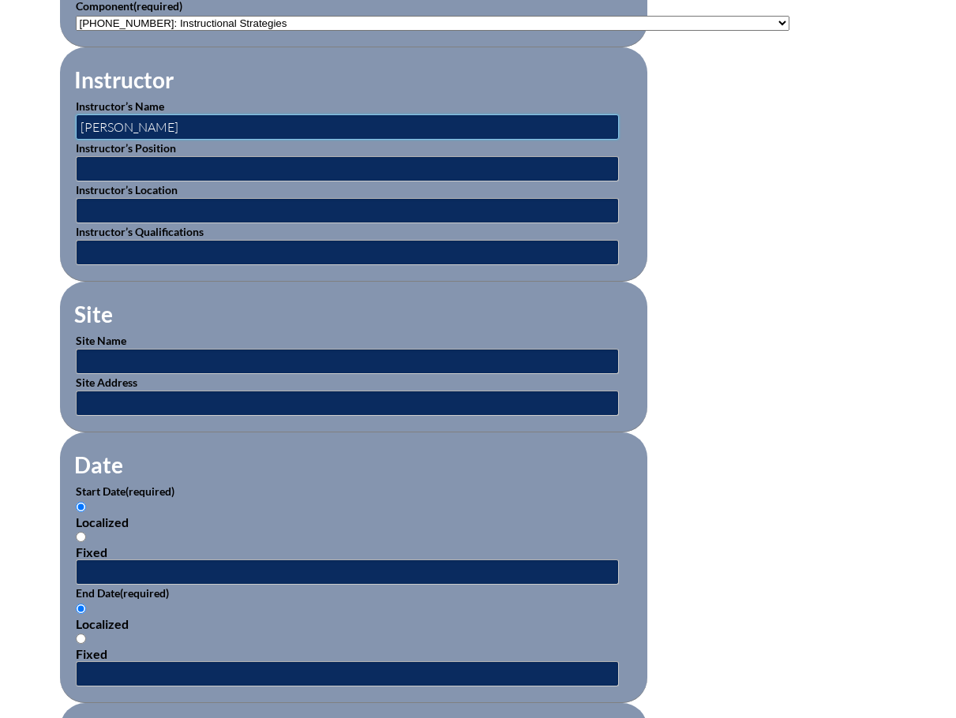
type input "Jessica Feldmann"
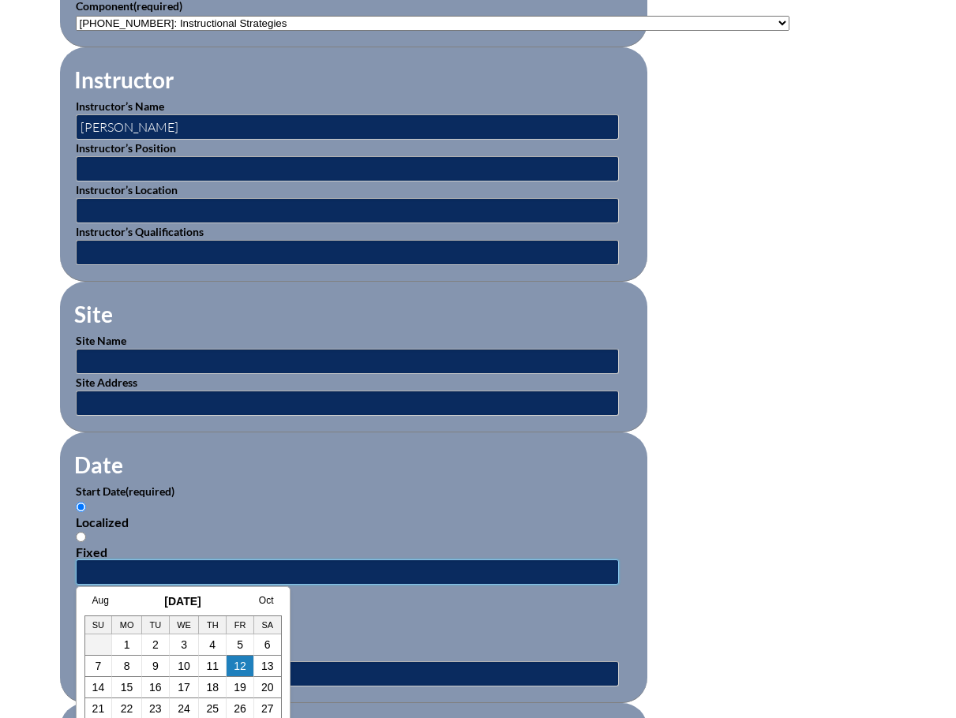
click at [96, 562] on input "text" at bounding box center [347, 572] width 543 height 25
click at [98, 601] on link "Aug" at bounding box center [100, 600] width 17 height 11
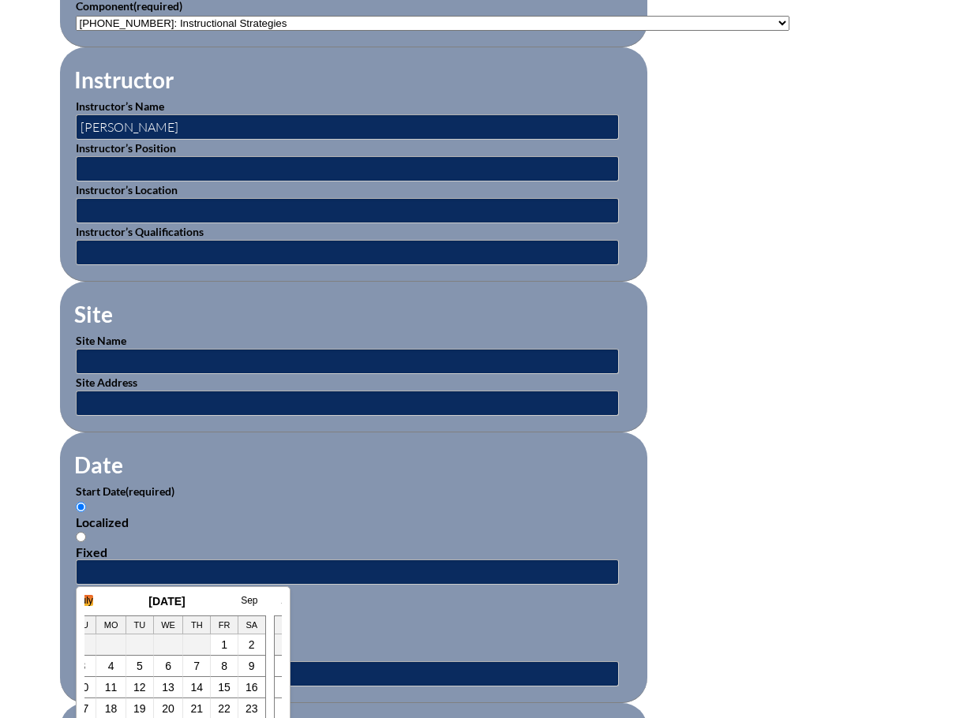
click at [92, 601] on link "July" at bounding box center [85, 600] width 17 height 11
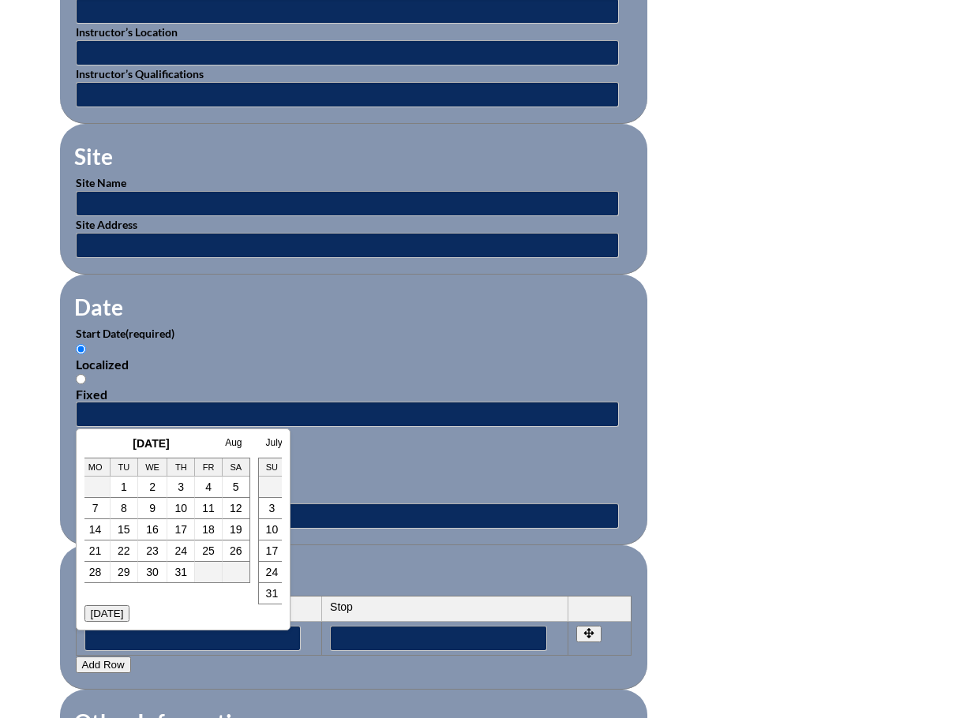
scroll to position [0, 0]
click at [99, 444] on link "June" at bounding box center [102, 442] width 21 height 11
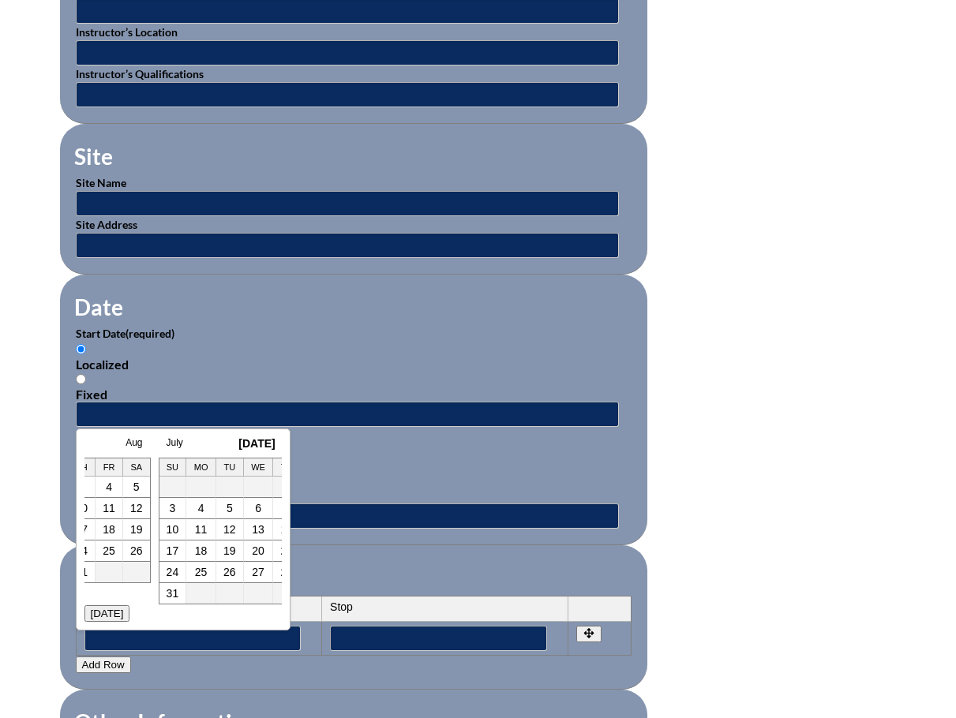
scroll to position [0, 16]
click at [110, 512] on link "9" at bounding box center [111, 508] width 6 height 13
type input "2025-06-09 2:56 PM"
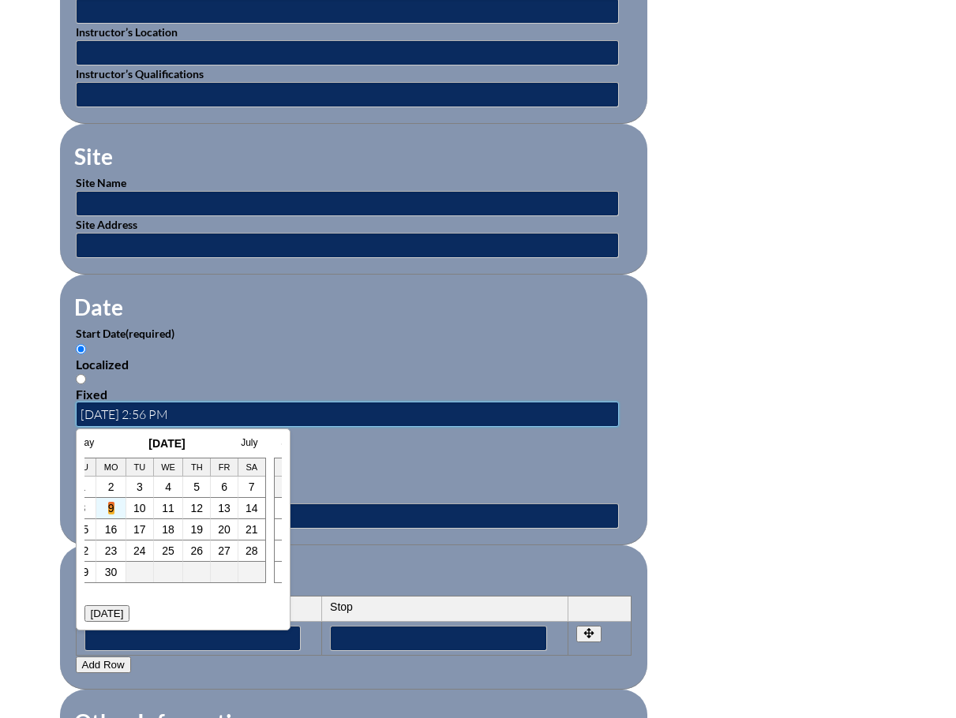
scroll to position [0, 0]
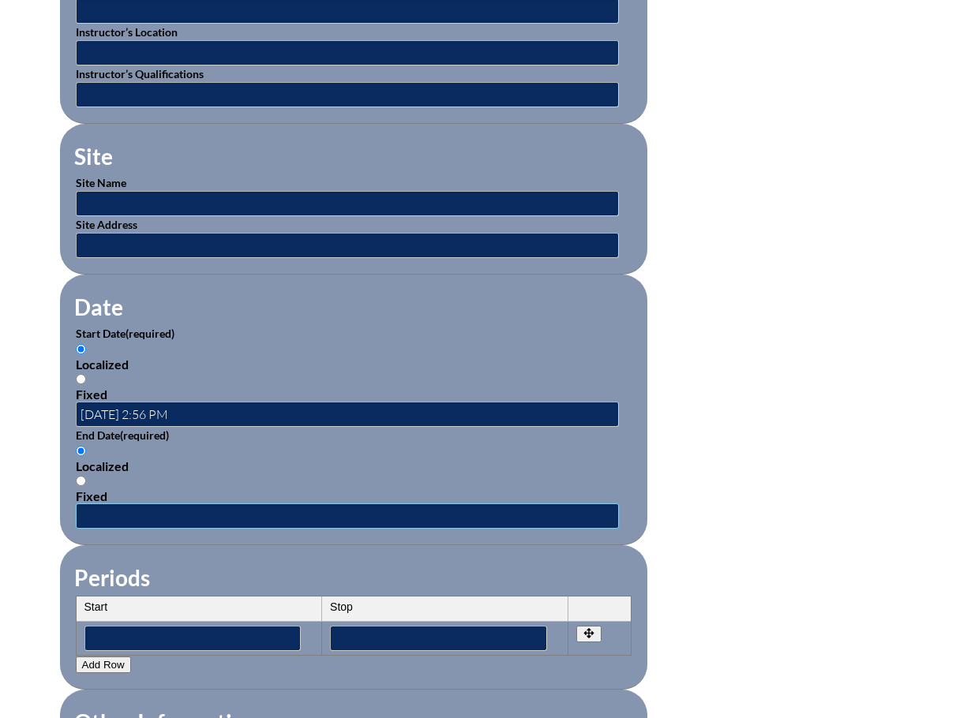
click at [109, 504] on input "text" at bounding box center [347, 516] width 543 height 25
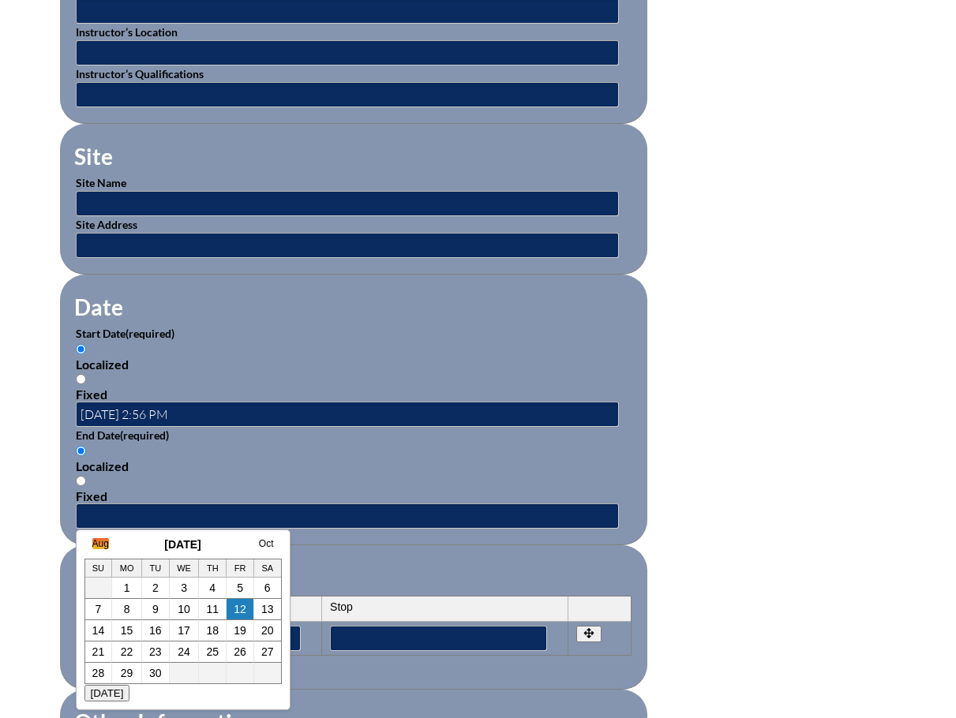
click at [104, 545] on link "Aug" at bounding box center [100, 543] width 17 height 11
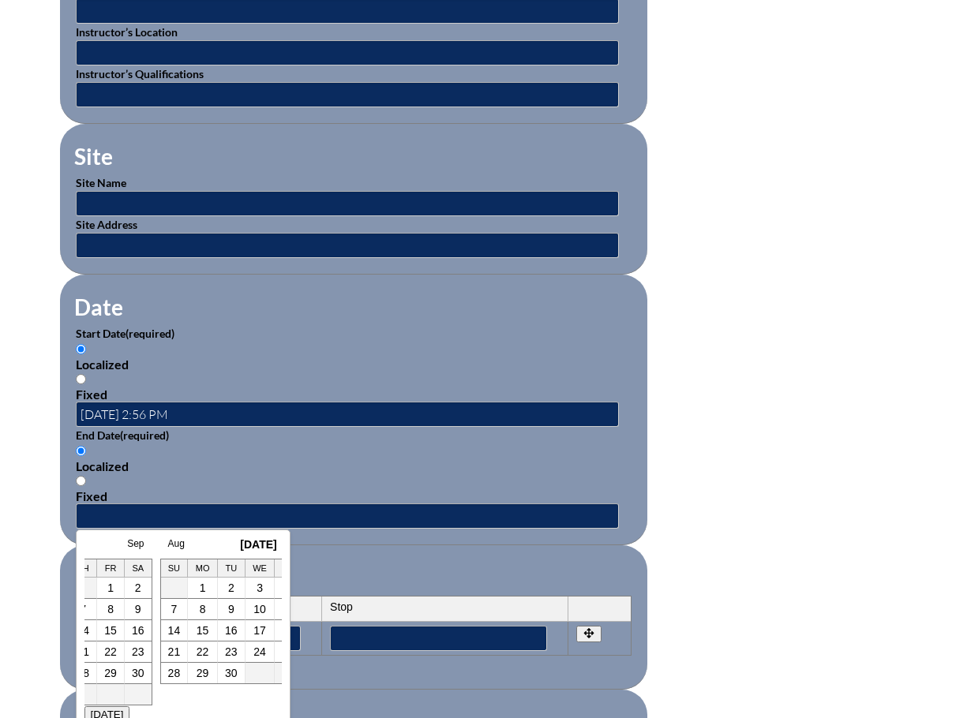
scroll to position [0, 16]
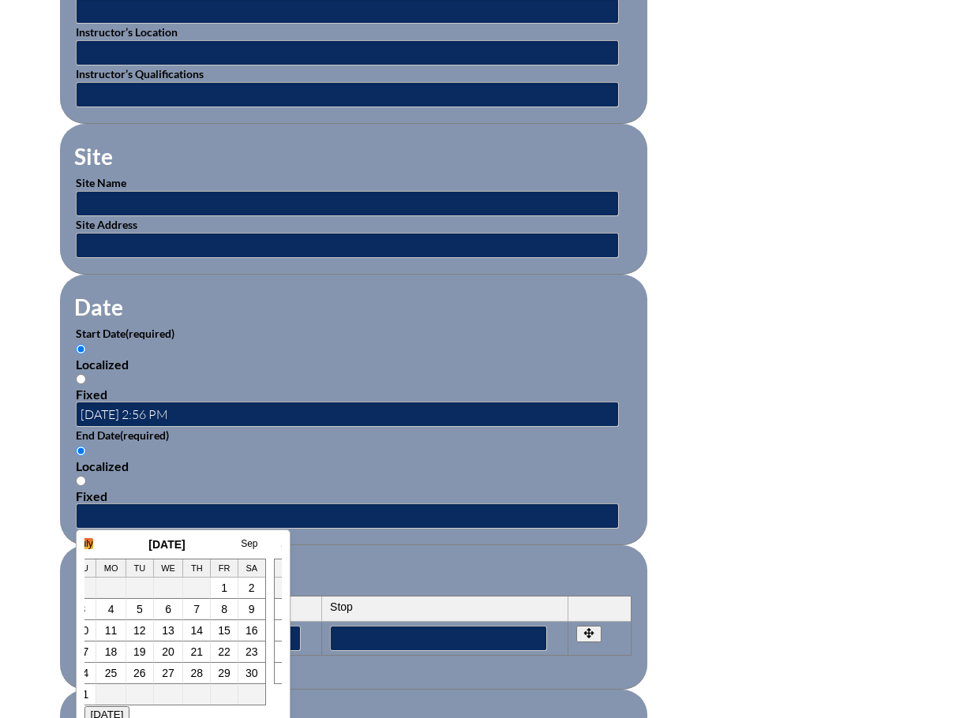
click at [91, 545] on link "July" at bounding box center [85, 543] width 17 height 11
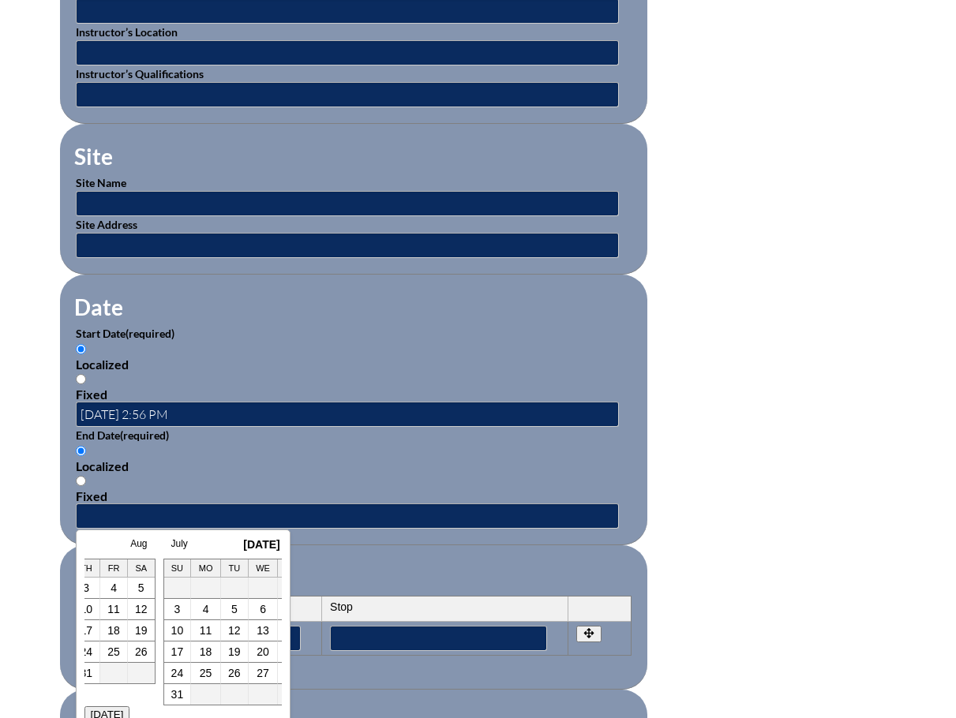
scroll to position [0, 32]
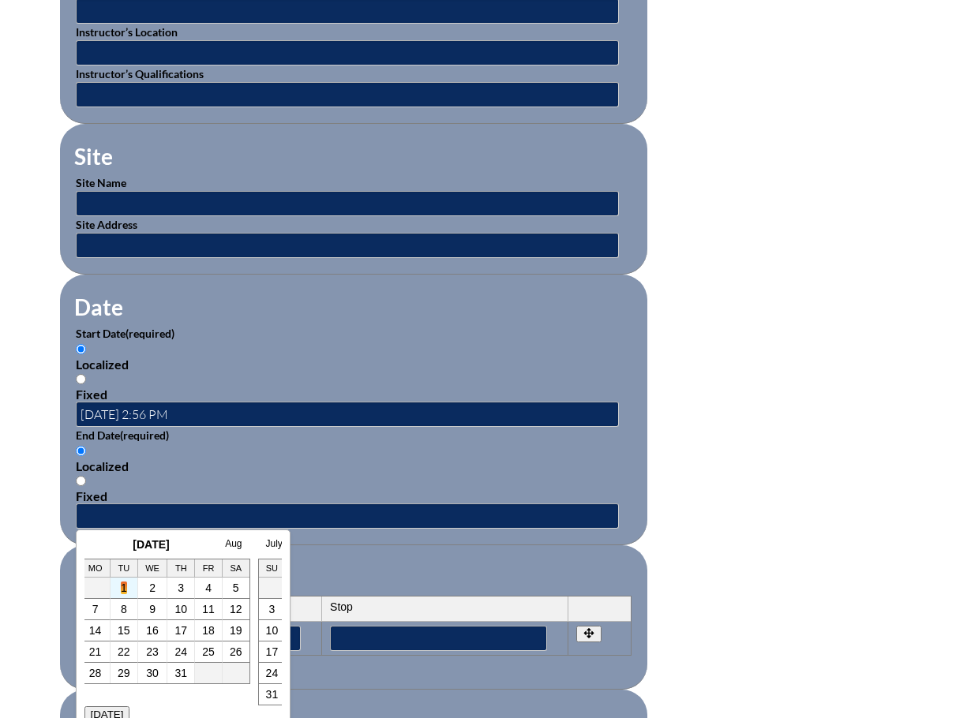
click at [125, 588] on link "1" at bounding box center [124, 588] width 6 height 13
type input "2025-07-01 2:56 PM"
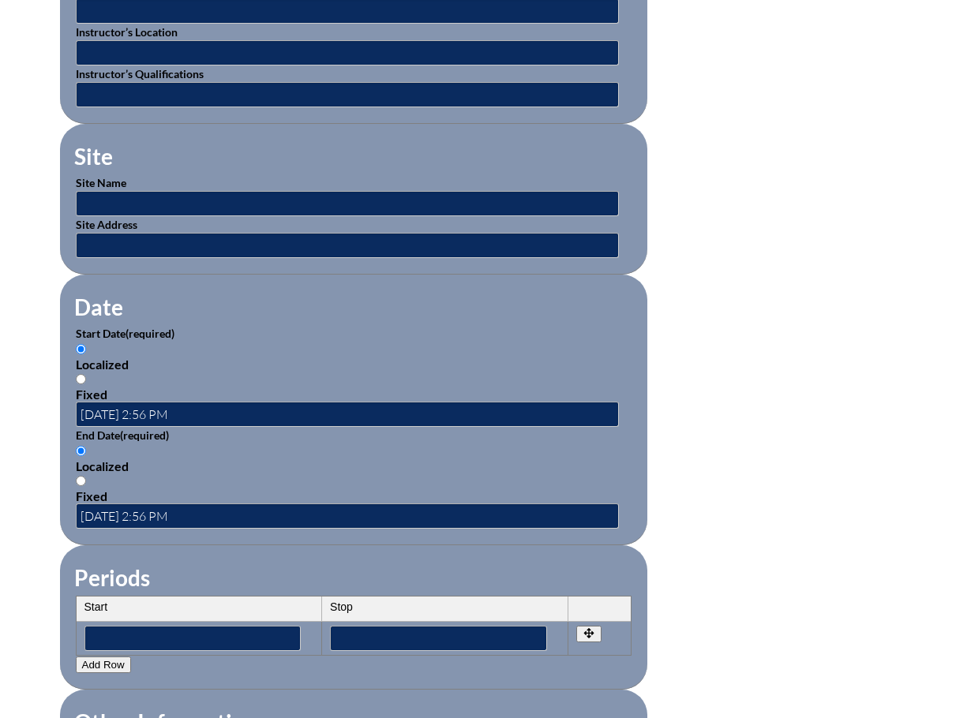
click at [740, 571] on form "Activity Title / Activity Description (required) IMSE Orton Gillingham Plus Cou…" at bounding box center [478, 427] width 837 height 1361
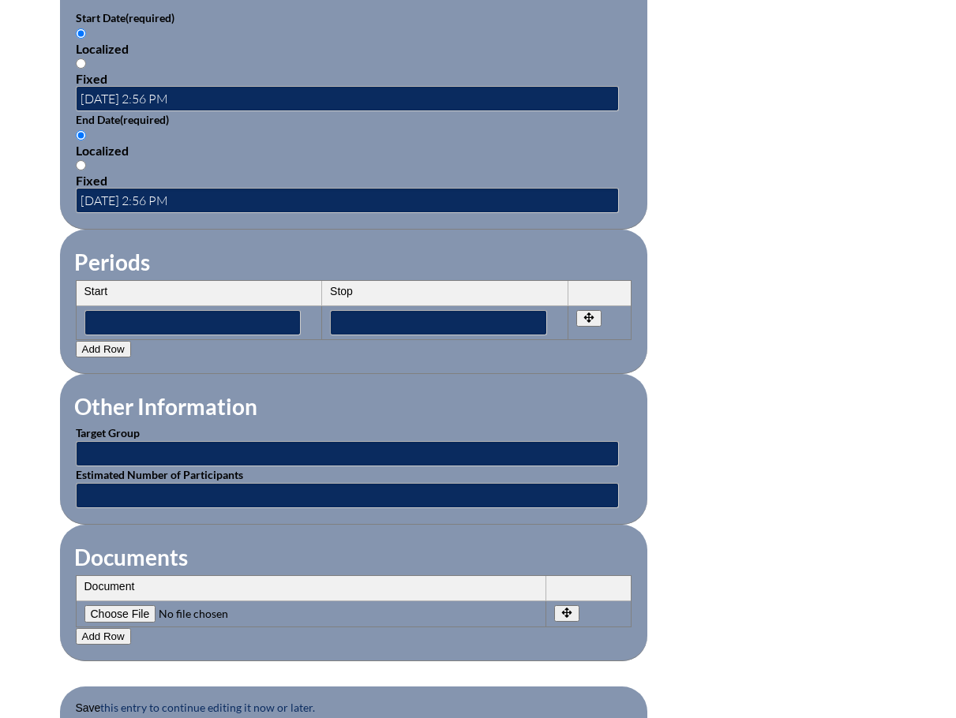
scroll to position [1263, 0]
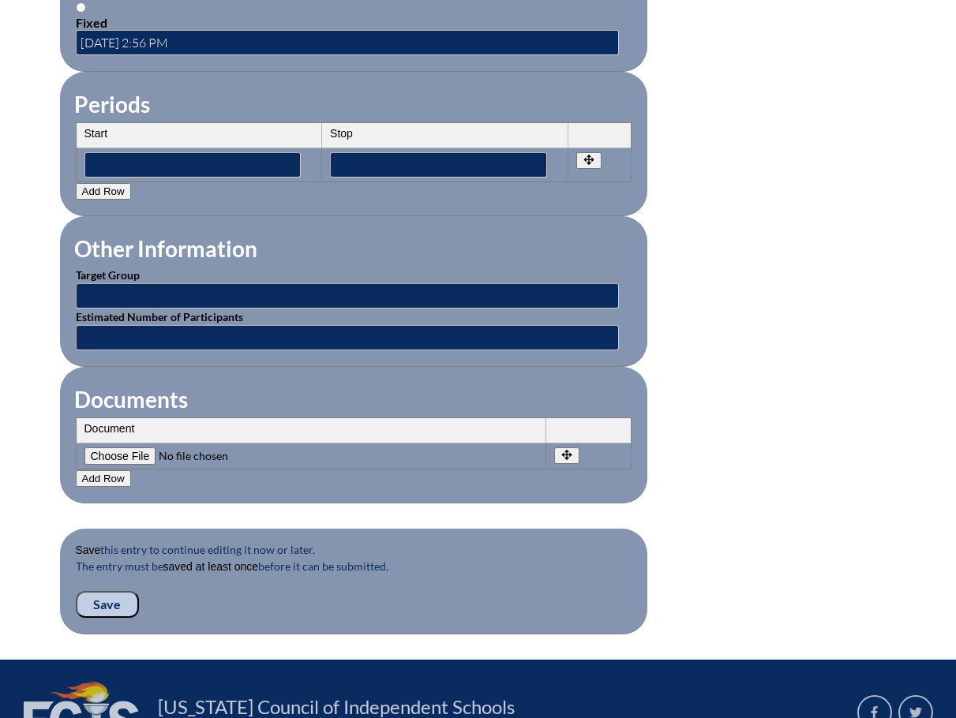
click at [110, 591] on input "Save" at bounding box center [107, 604] width 63 height 27
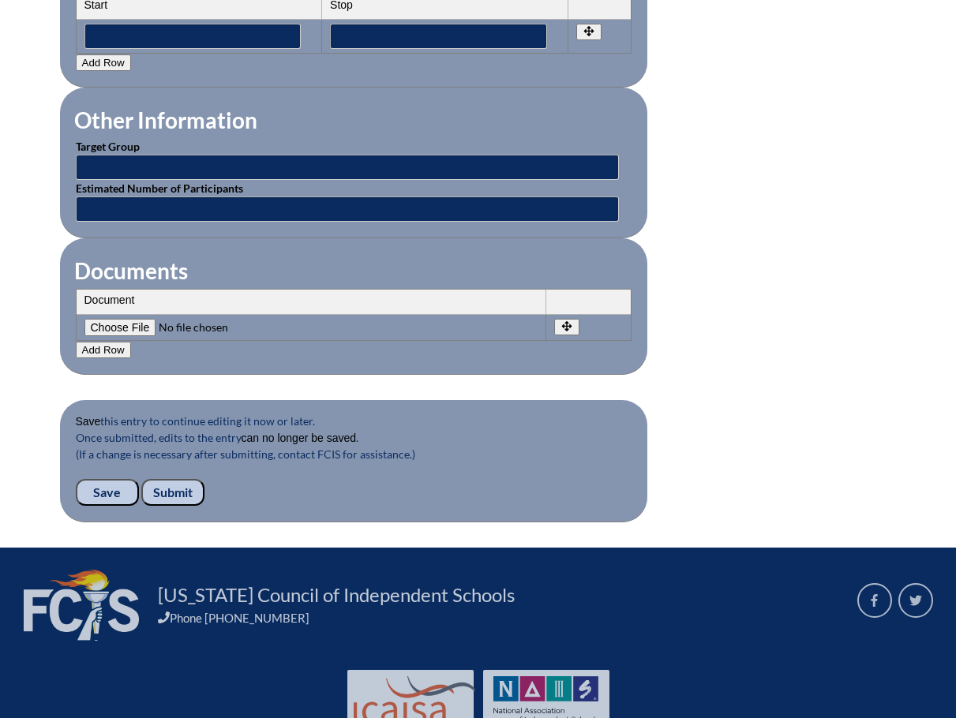
scroll to position [1421, 0]
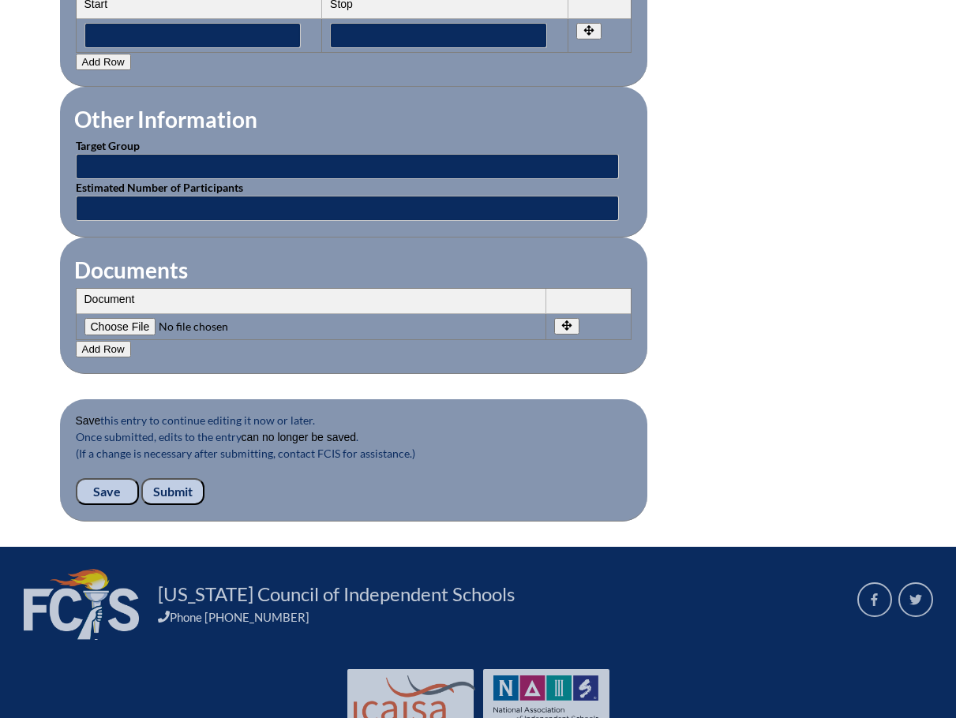
click at [184, 484] on input "Submit" at bounding box center [172, 491] width 63 height 27
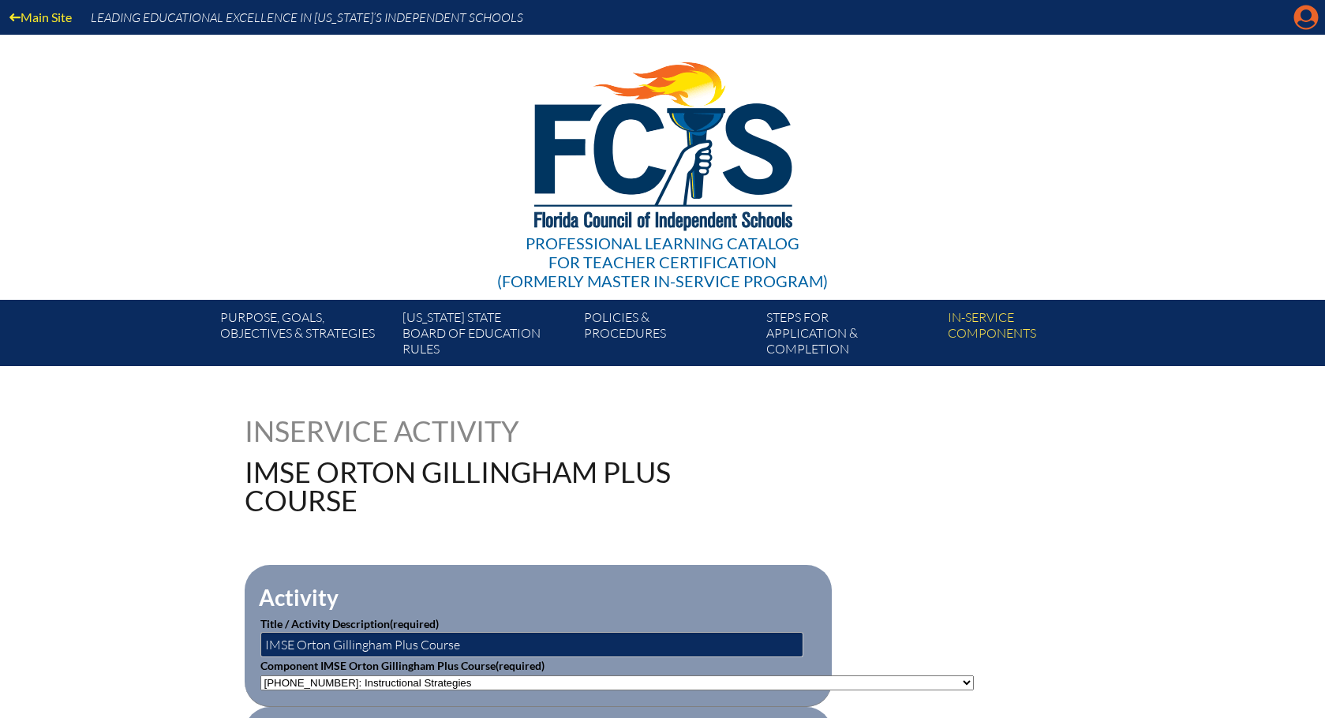
click at [955, 16] on icon at bounding box center [1306, 18] width 24 height 24
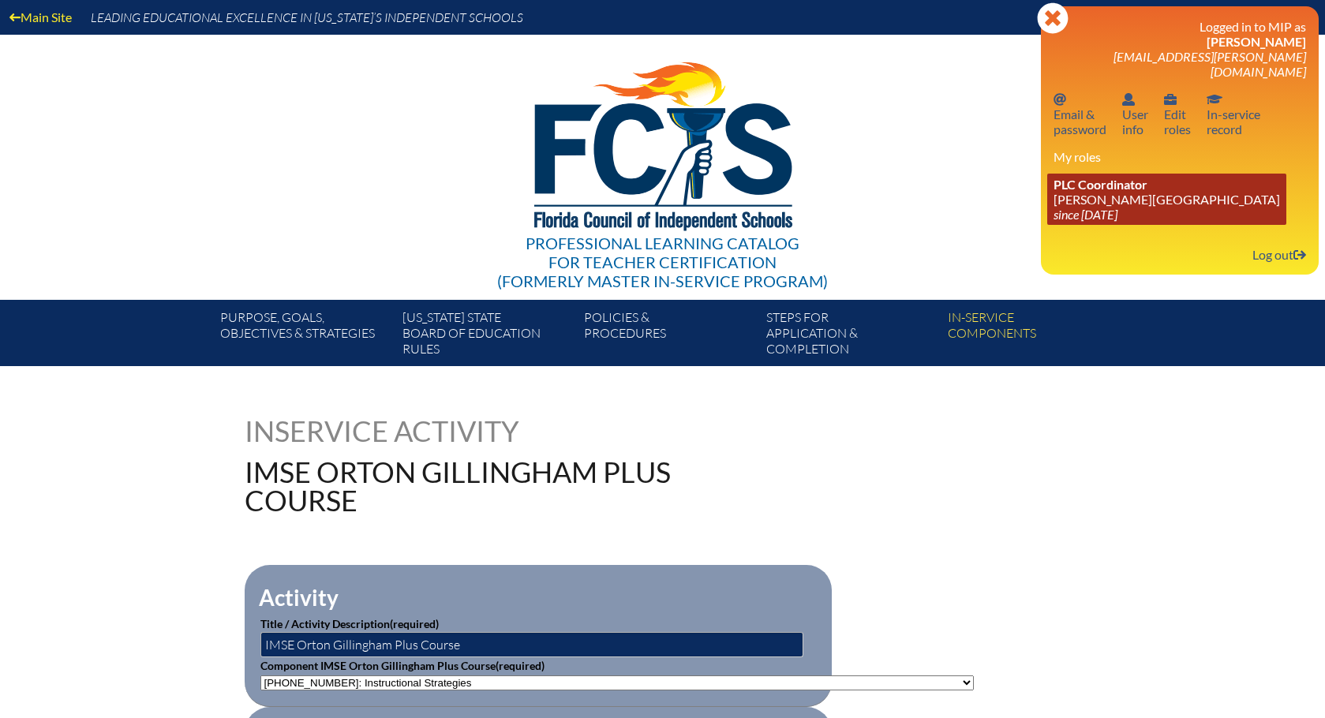
click at [955, 207] on icon "since [DATE]" at bounding box center [1086, 214] width 64 height 15
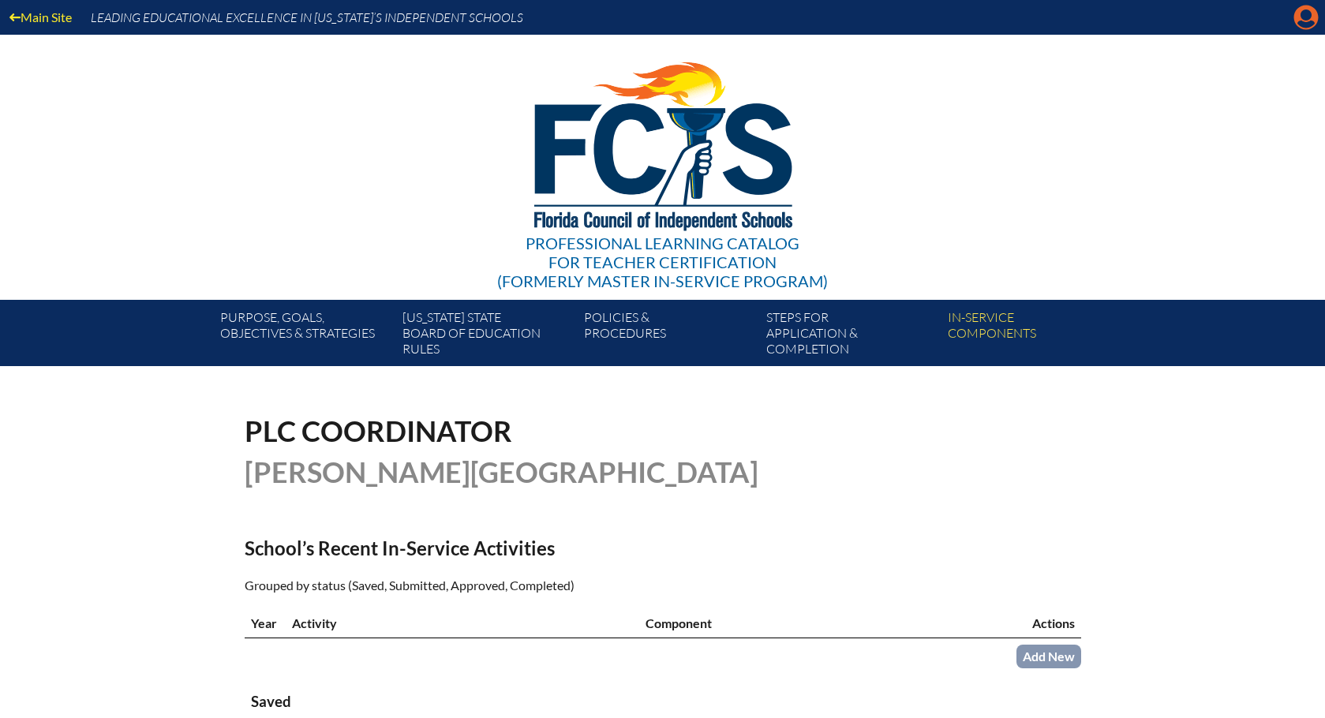
click at [1312, 18] on icon at bounding box center [1306, 18] width 24 height 24
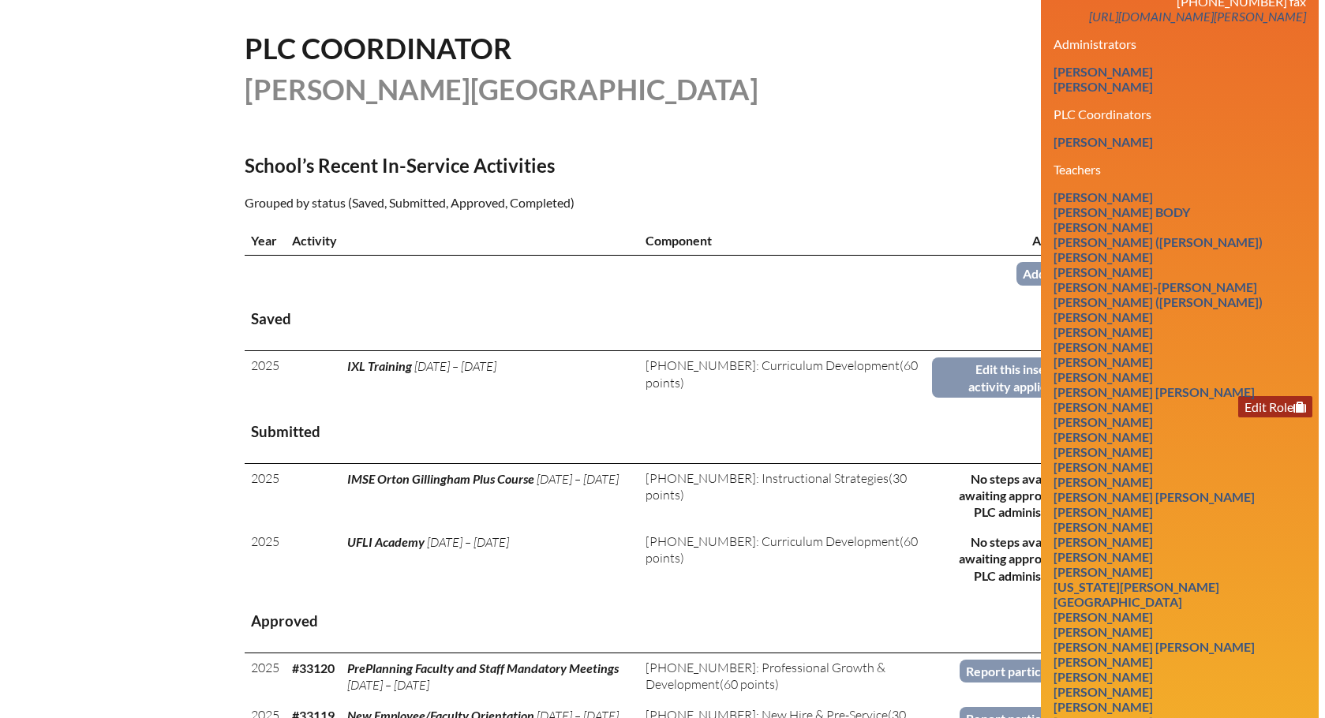
scroll to position [395, 0]
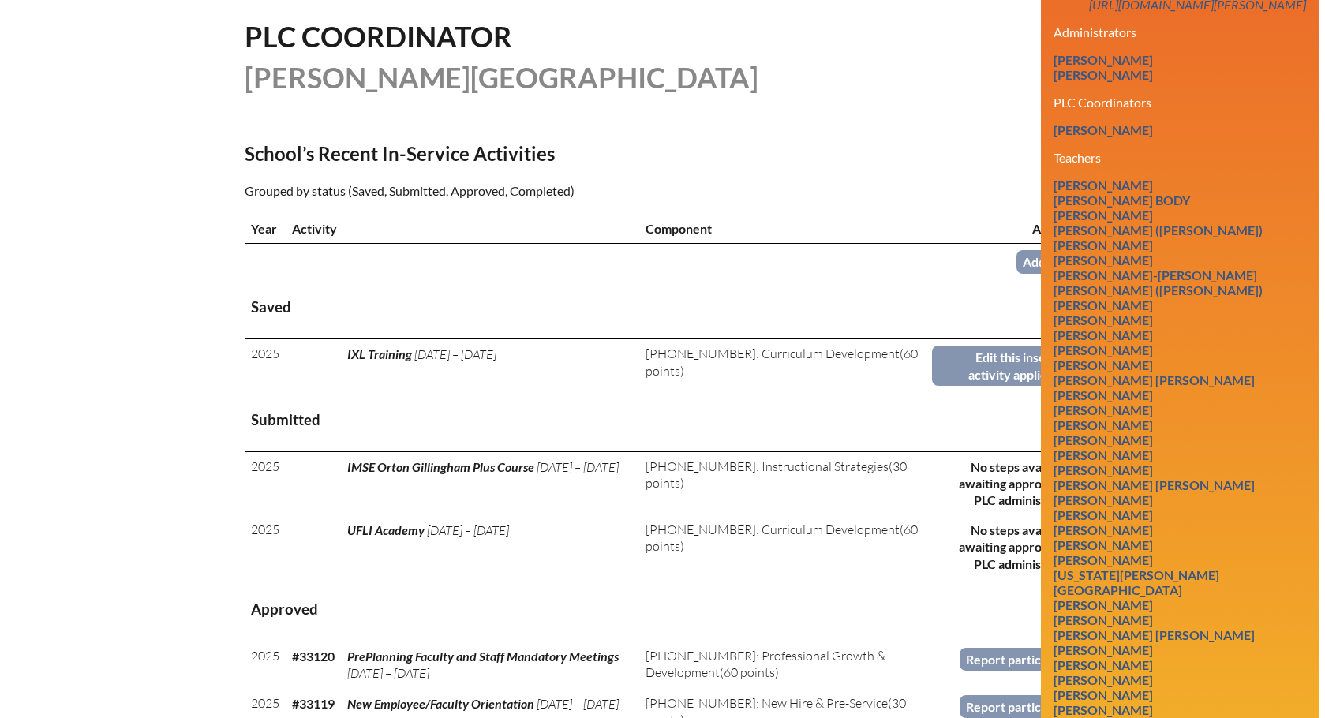
drag, startPoint x: 657, startPoint y: 69, endPoint x: 649, endPoint y: 76, distance: 11.2
click at [657, 69] on h1 "[PERSON_NAME][GEOGRAPHIC_DATA]" at bounding box center [504, 77] width 518 height 28
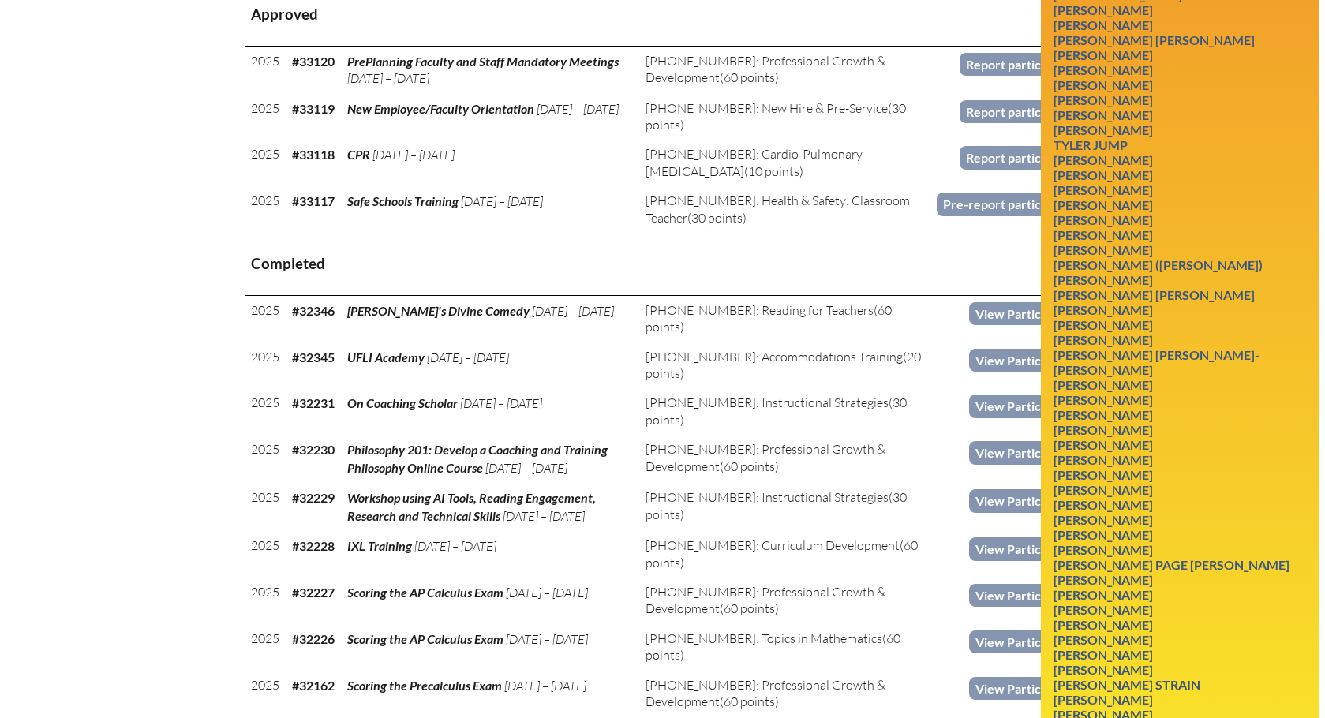
scroll to position [1105, 0]
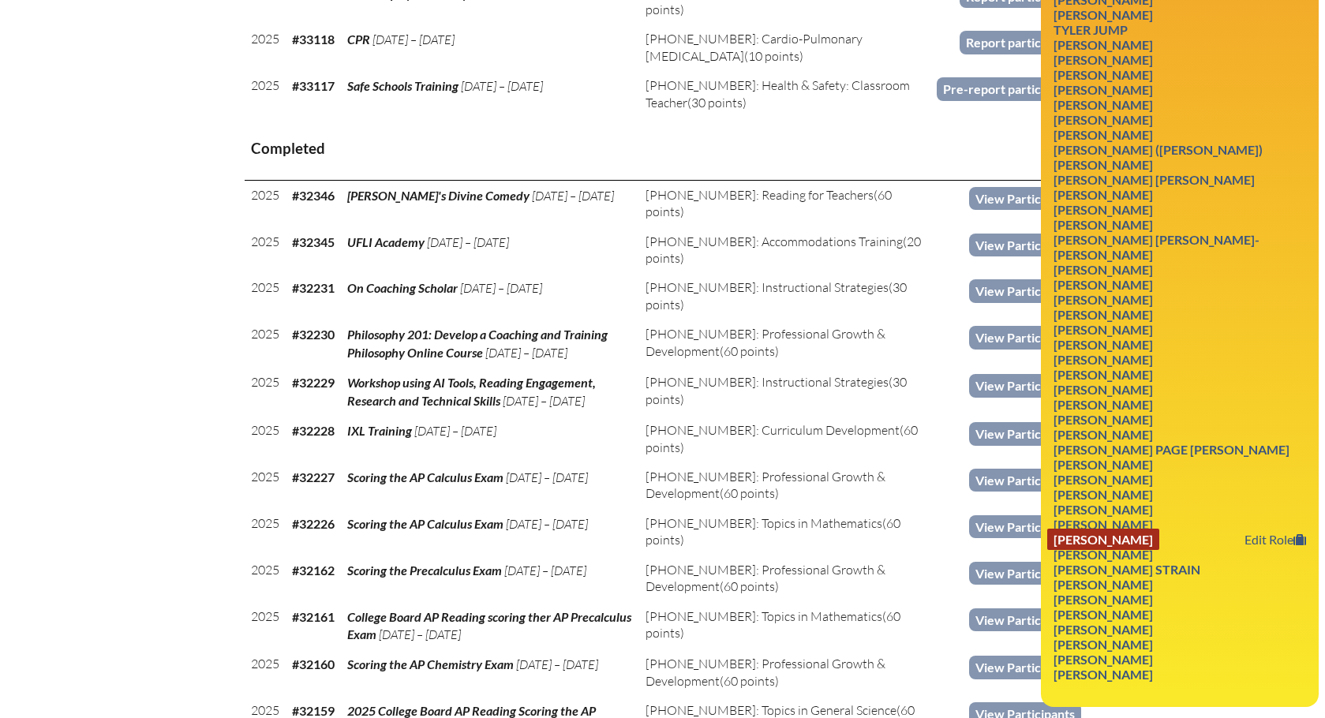
click at [1104, 529] on link "Michael K. Stephens" at bounding box center [1103, 539] width 112 height 21
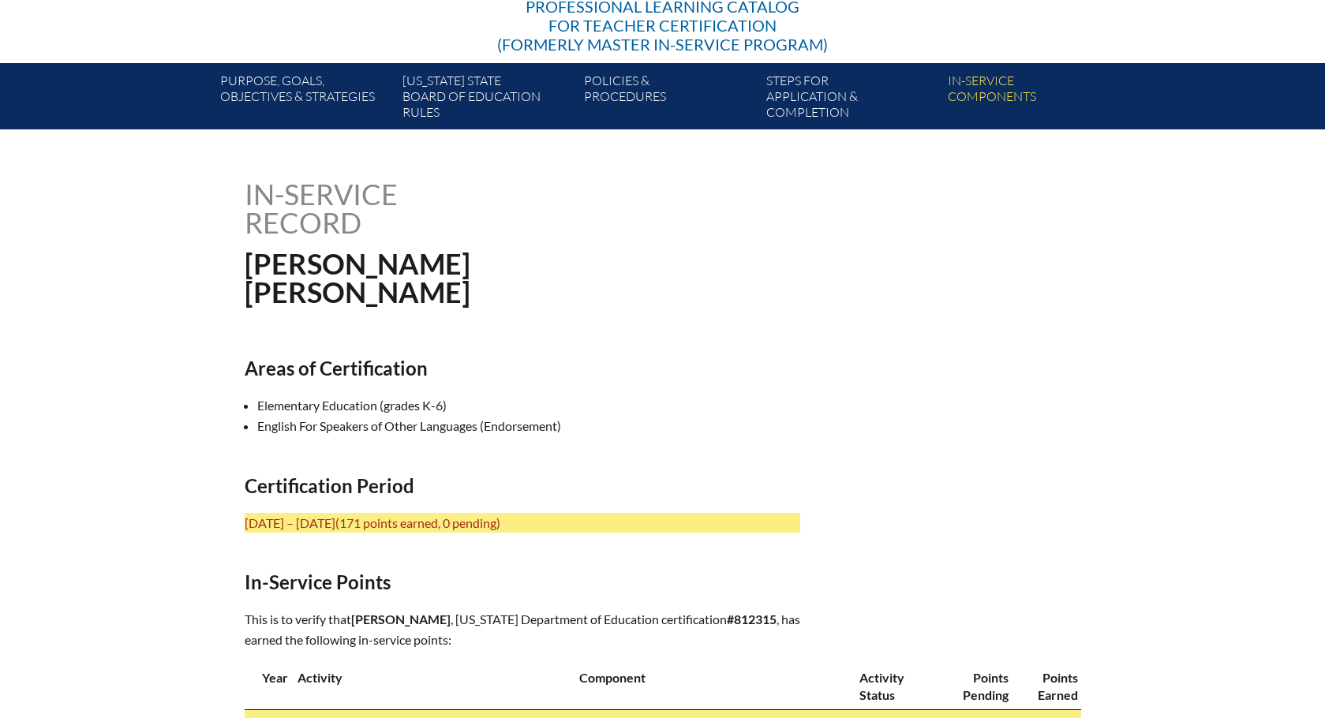
scroll to position [395, 0]
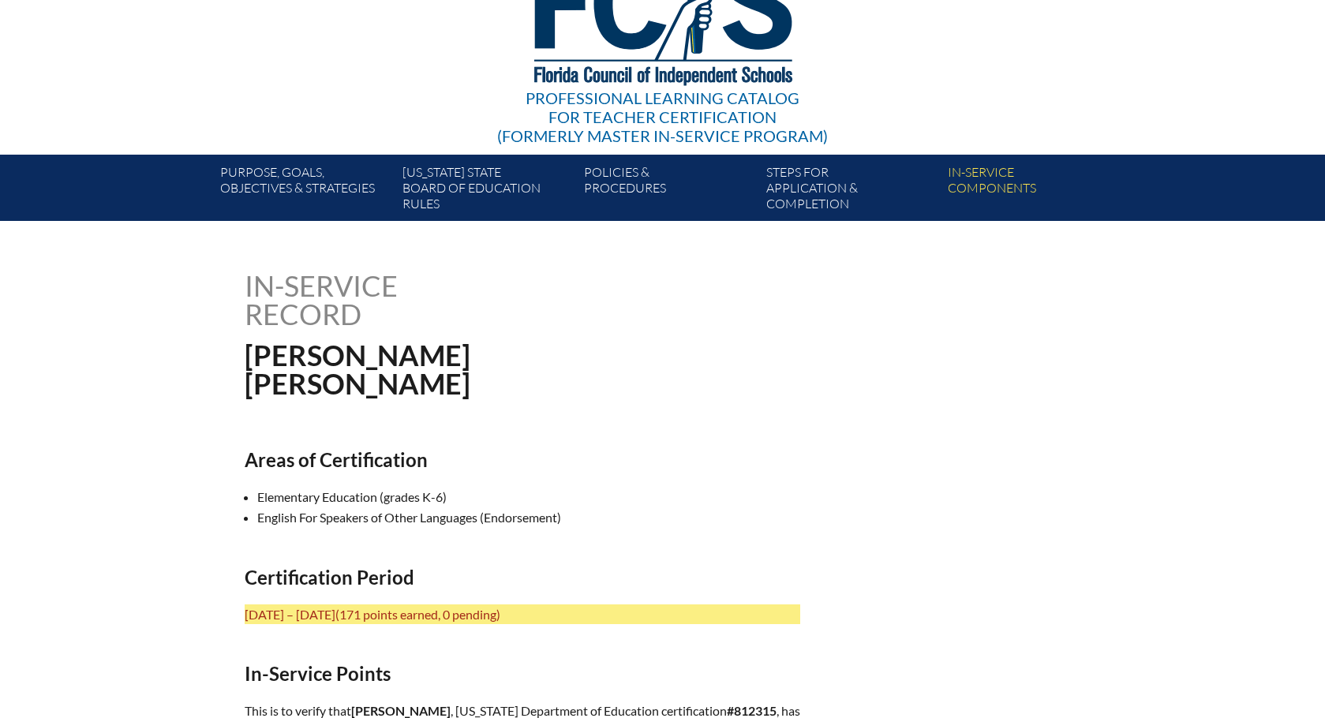
scroll to position [0, 0]
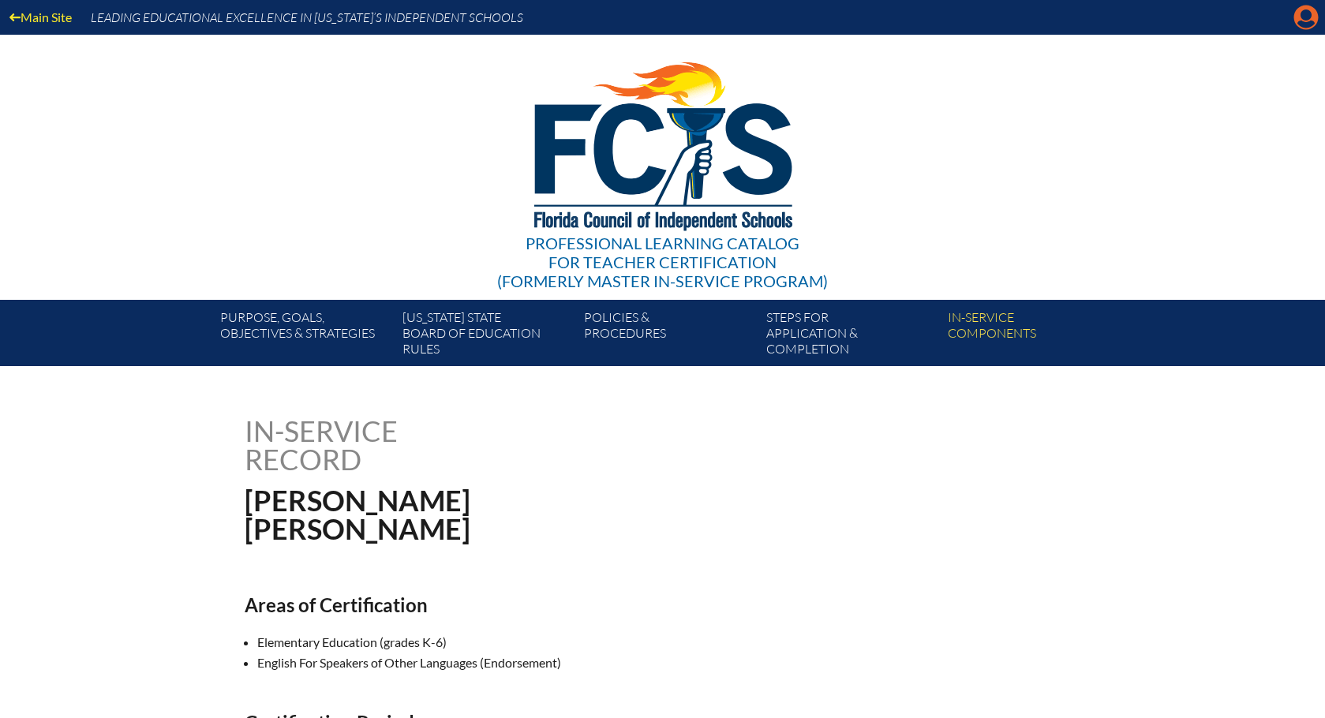
click at [1308, 16] on icon "Manage account" at bounding box center [1305, 17] width 25 height 25
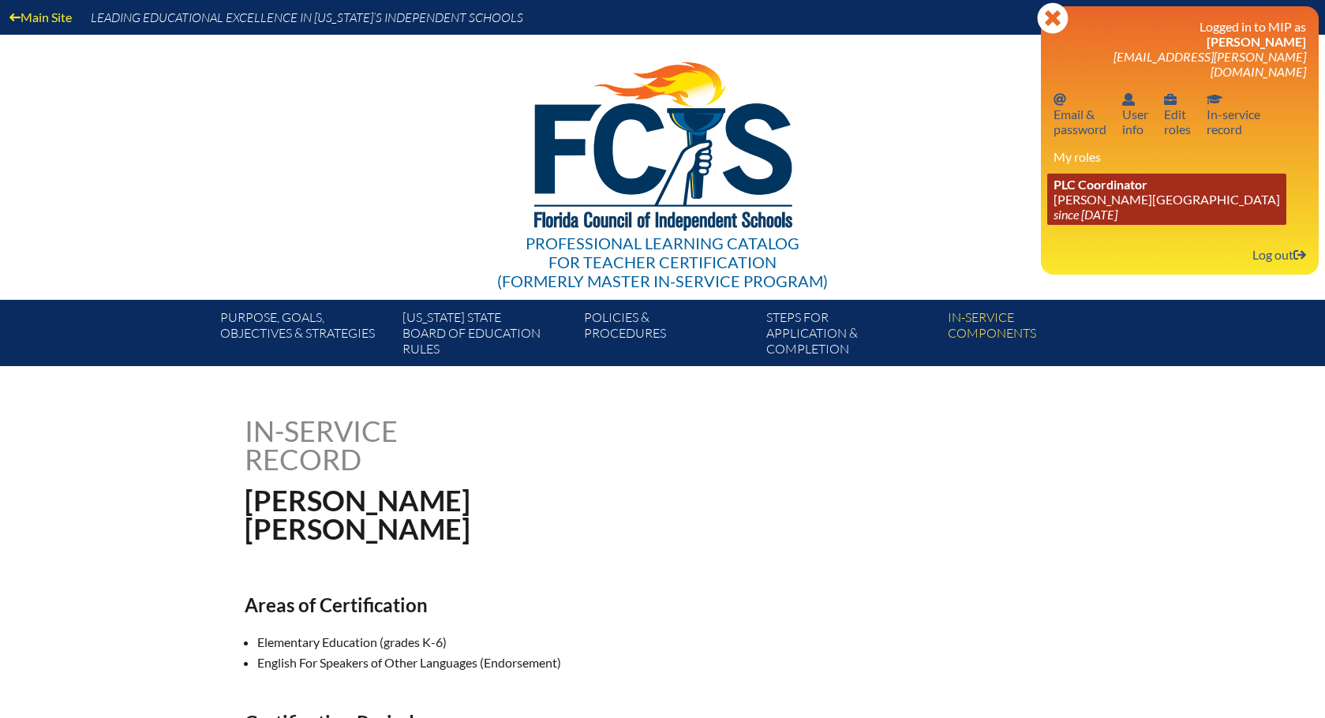
click at [1080, 177] on span "PLC Coordinator" at bounding box center [1101, 184] width 94 height 15
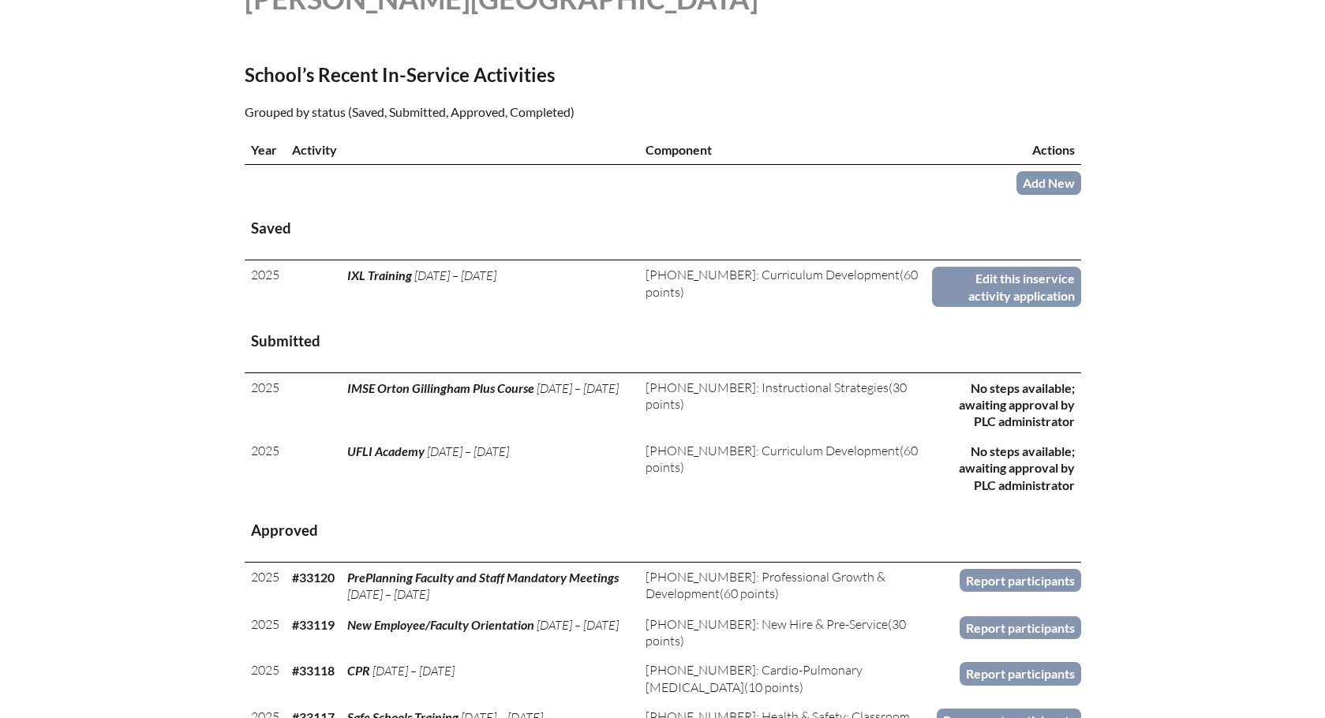
scroll to position [395, 0]
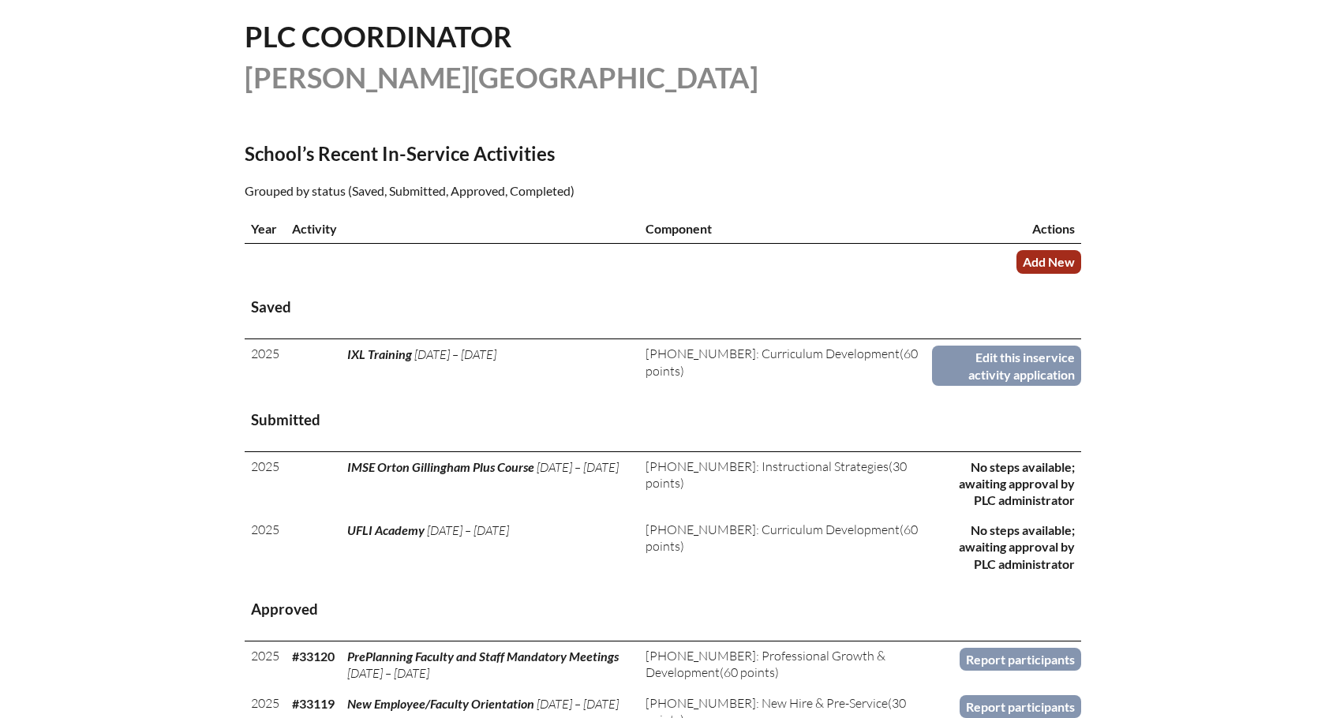
click at [1040, 256] on link "Add New" at bounding box center [1048, 261] width 65 height 23
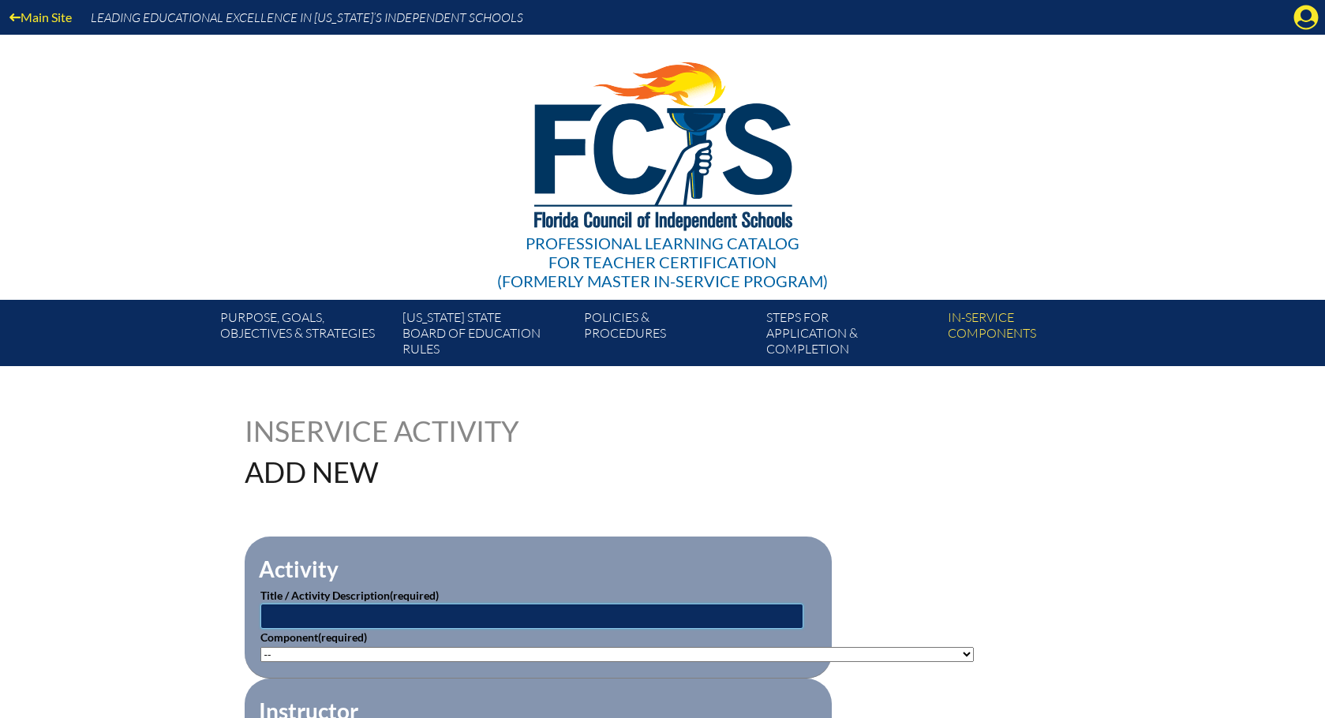
click at [344, 614] on input "text" at bounding box center [531, 616] width 543 height 25
type input "Teaching Students with Disabilities in the Special Areas"
click at [920, 652] on select"]"] "-- [PHONE_NUMBER]: Appropriate Art Activities [PHONE_NUMBER]: Concept and Art P…" at bounding box center [616, 654] width 713 height 15
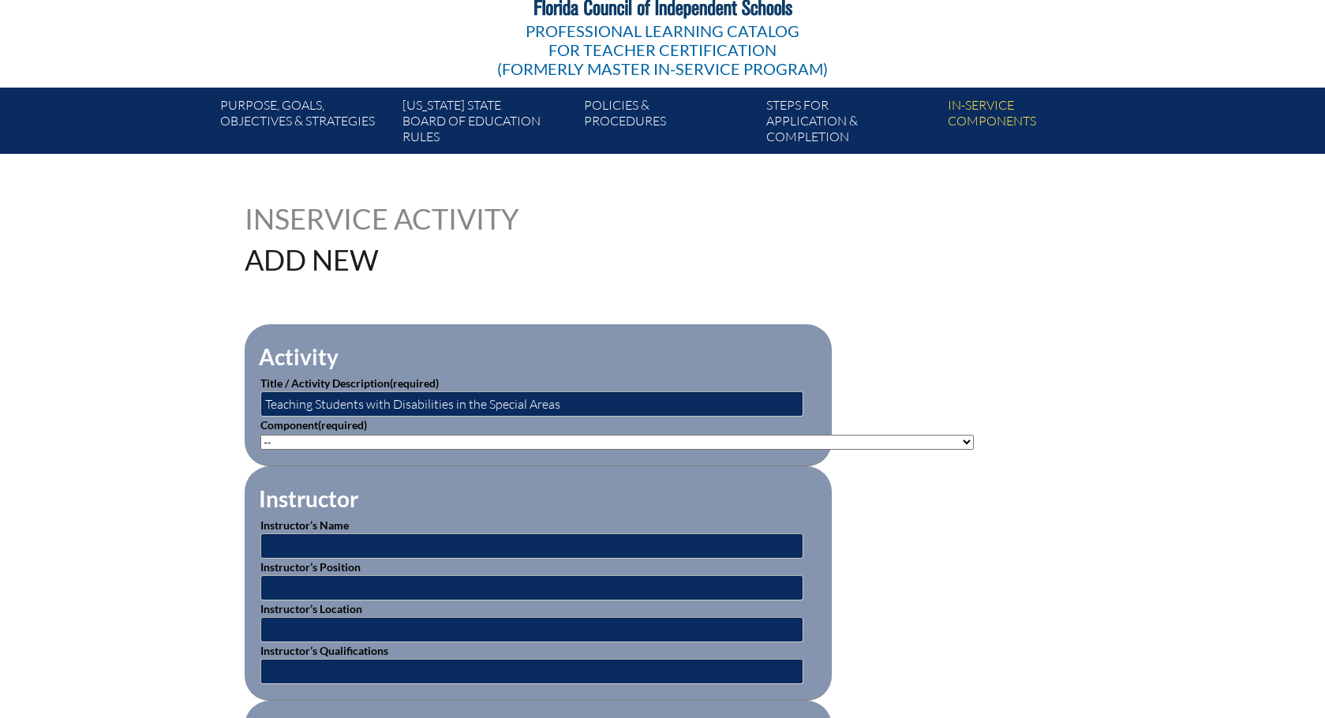
scroll to position [237, 0]
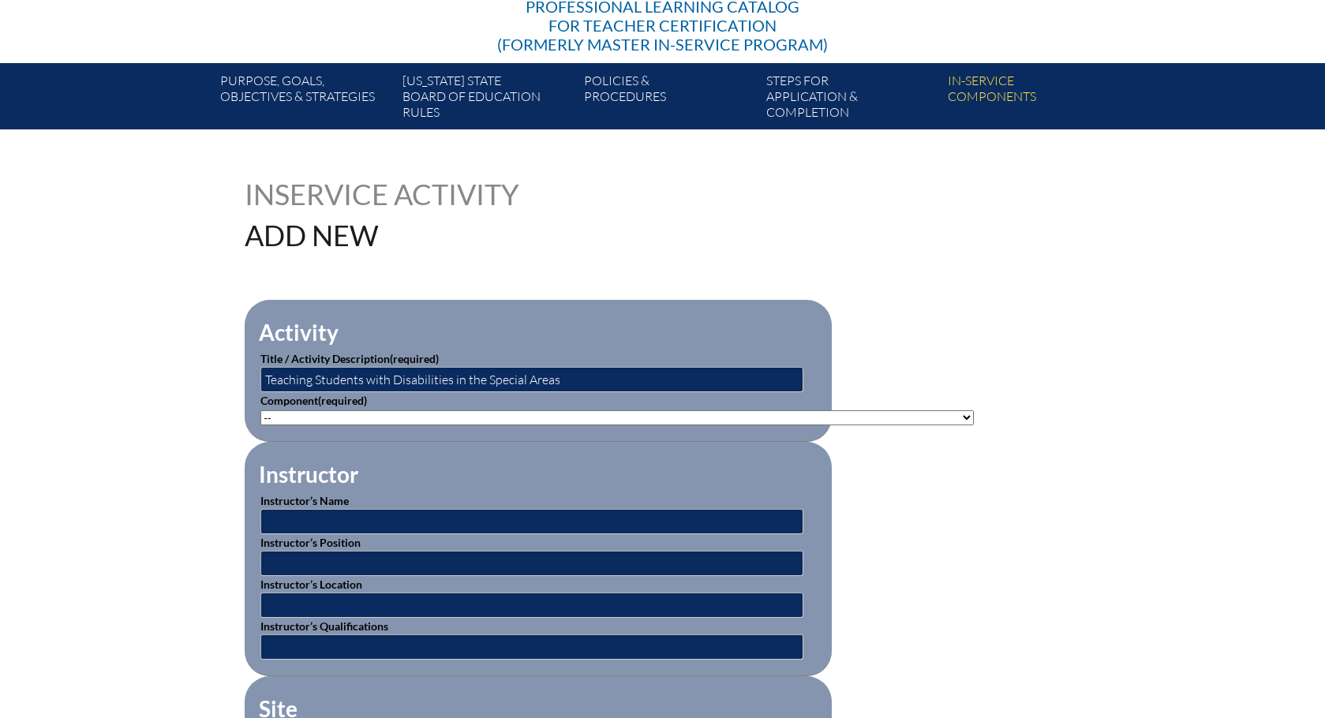
click at [919, 413] on select"]"] "-- [PHONE_NUMBER]: Appropriate Art Activities [PHONE_NUMBER]: Concept and Art P…" at bounding box center [616, 417] width 713 height 15
select select"]"] "136667"
click at [260, 410] on select"]"] "-- [PHONE_NUMBER]: Appropriate Art Activities [PHONE_NUMBER]: Concept and Art P…" at bounding box center [616, 417] width 713 height 15
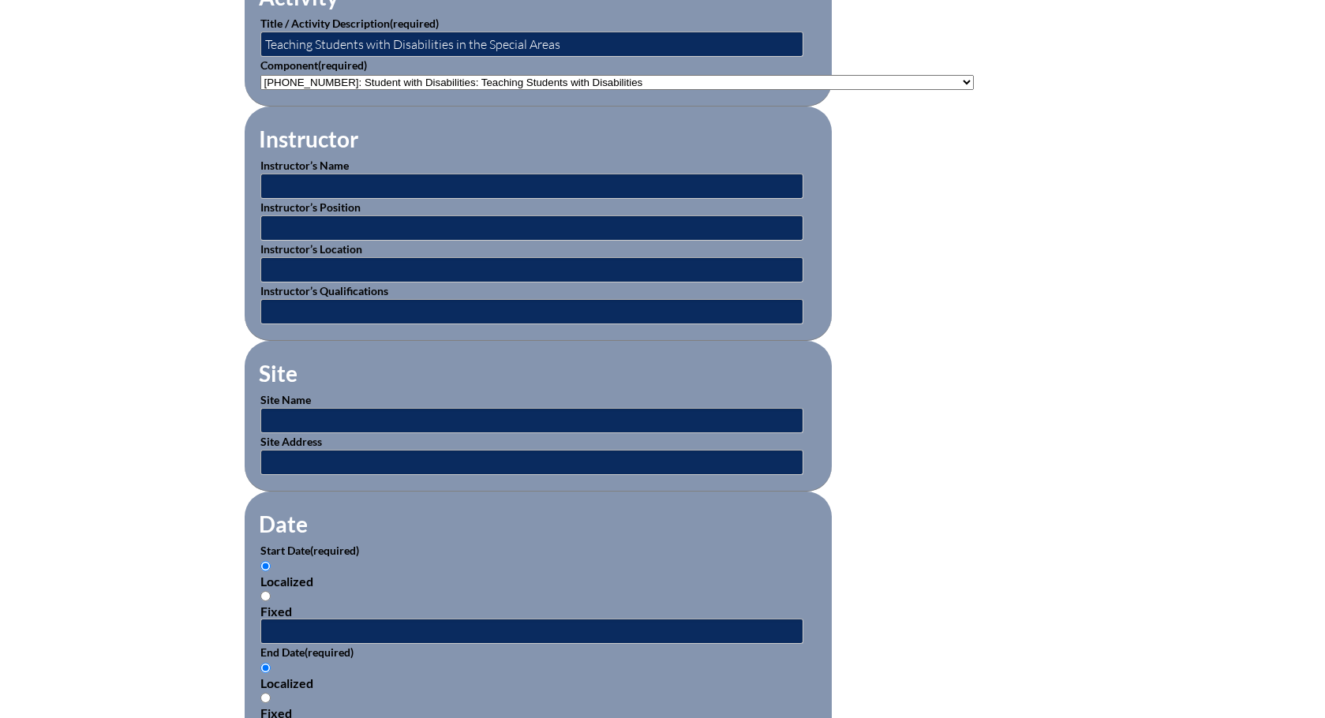
scroll to position [710, 0]
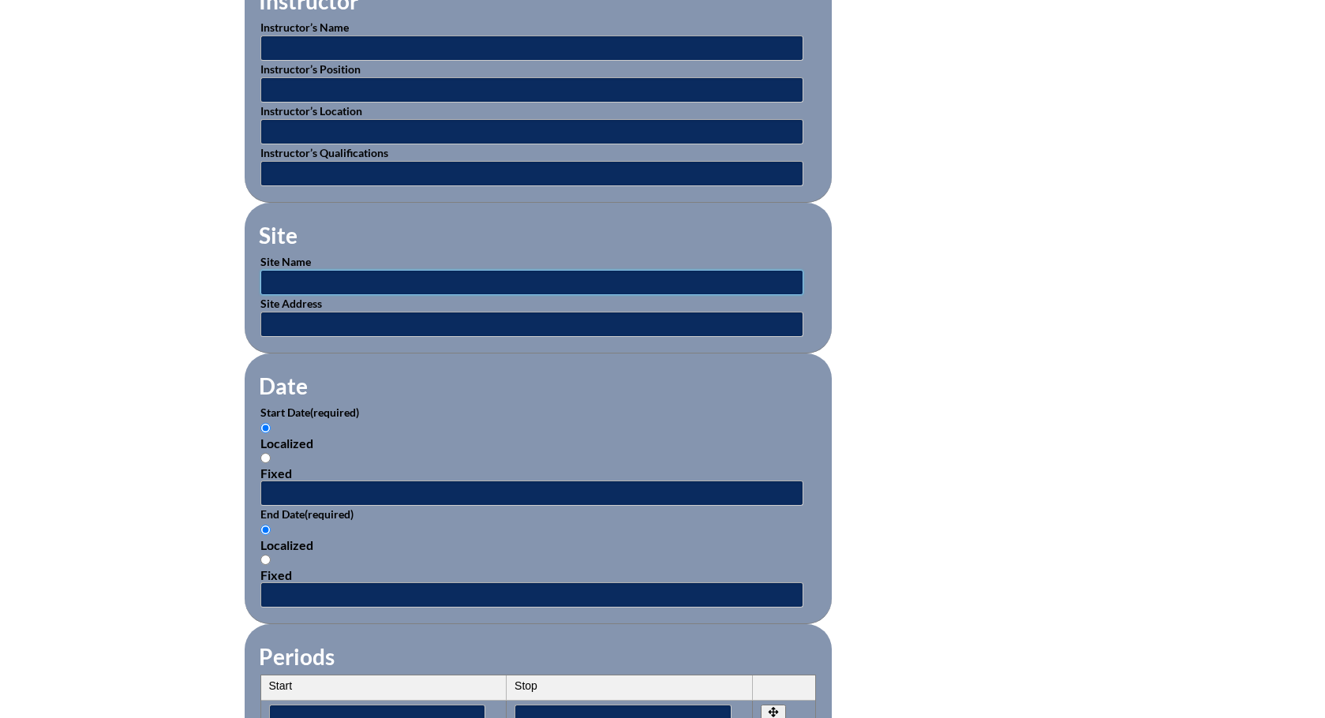
click at [340, 270] on input "text" at bounding box center [531, 282] width 543 height 25
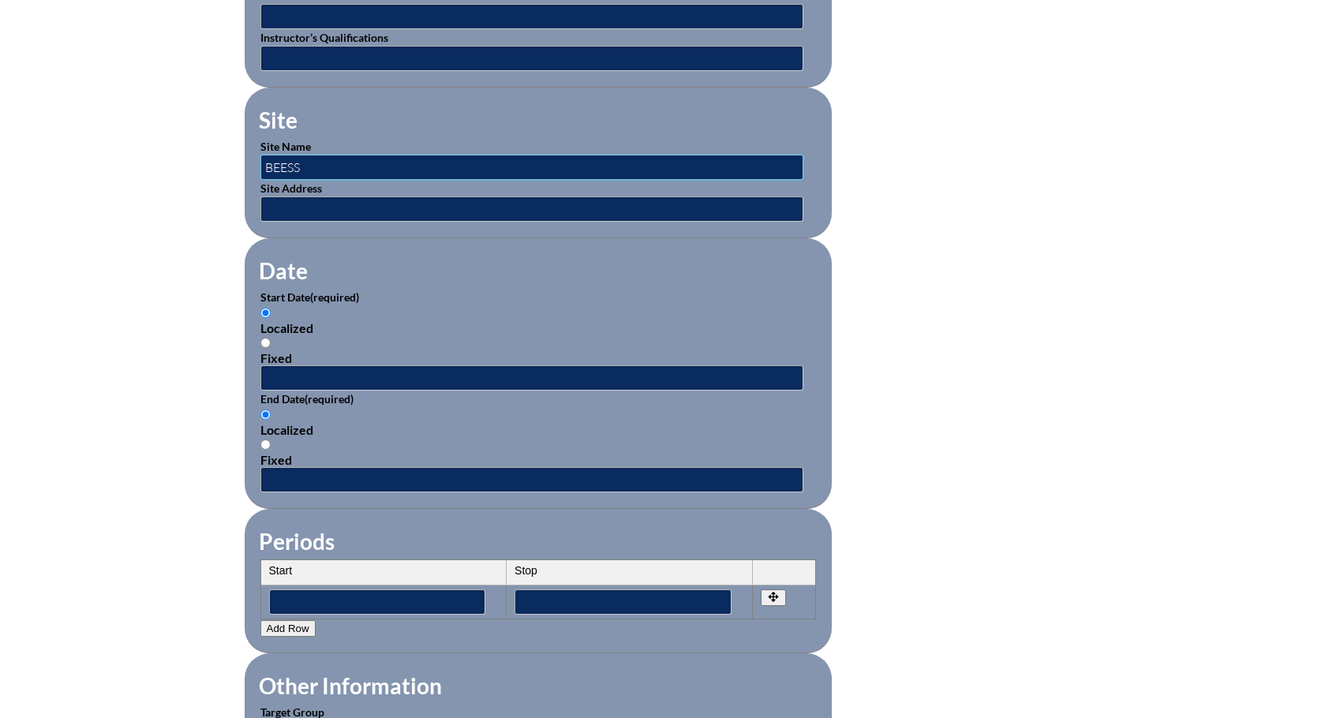
scroll to position [947, 0]
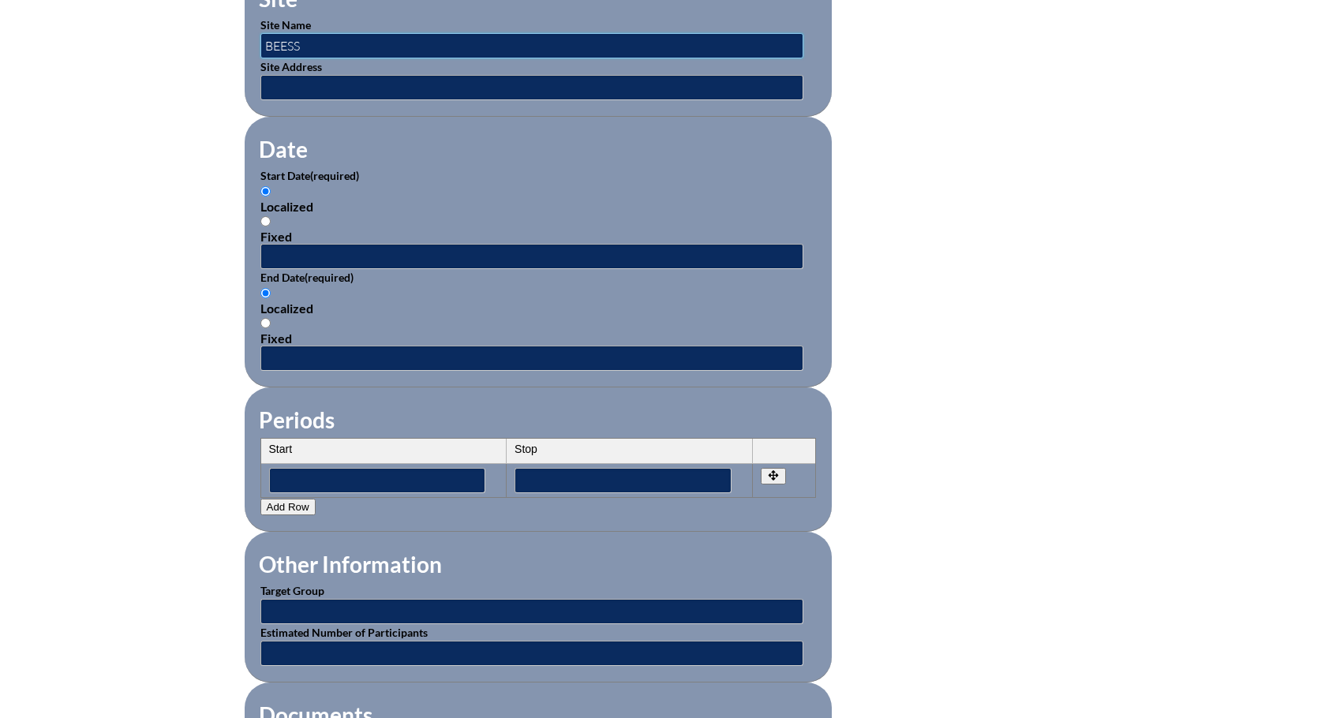
type input "BEESS"
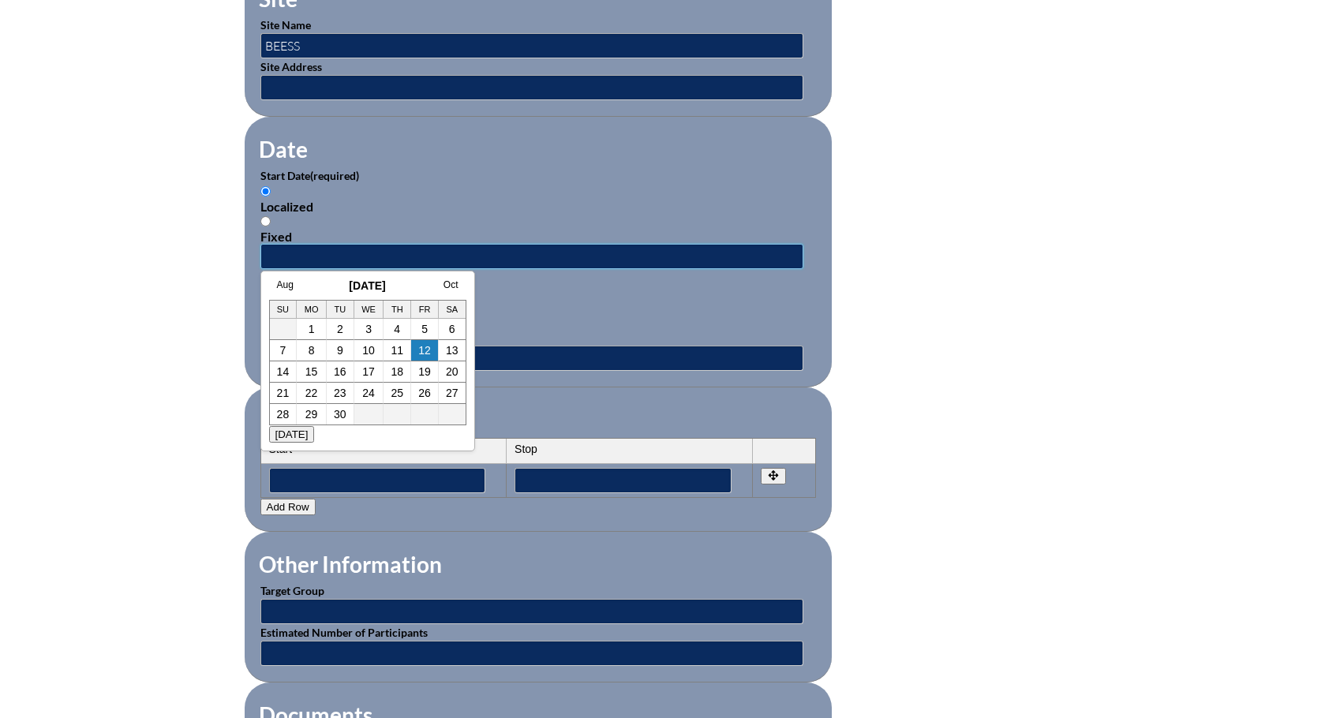
click at [295, 244] on input "text" at bounding box center [531, 256] width 543 height 25
click at [289, 286] on link "Aug" at bounding box center [285, 284] width 17 height 11
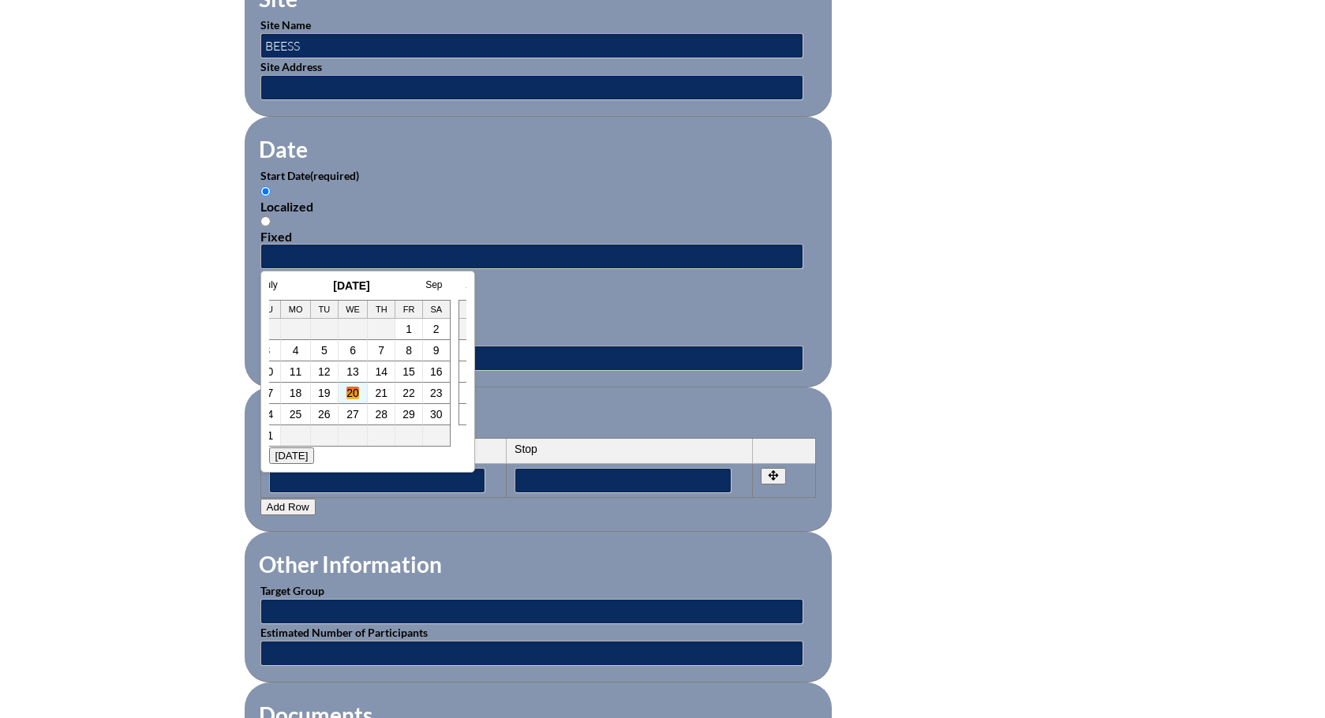
click at [352, 394] on link "20" at bounding box center [352, 393] width 13 height 13
type input "[DATE] 3:27 PM"
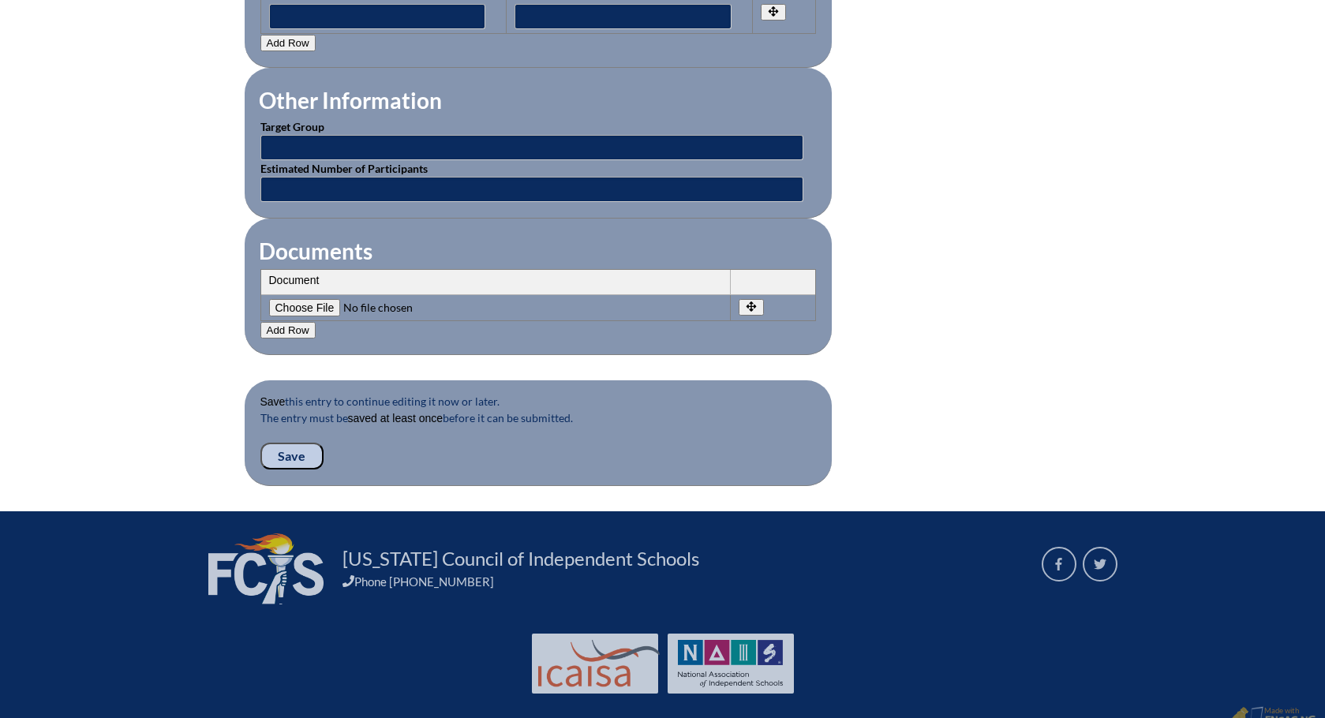
scroll to position [1421, 0]
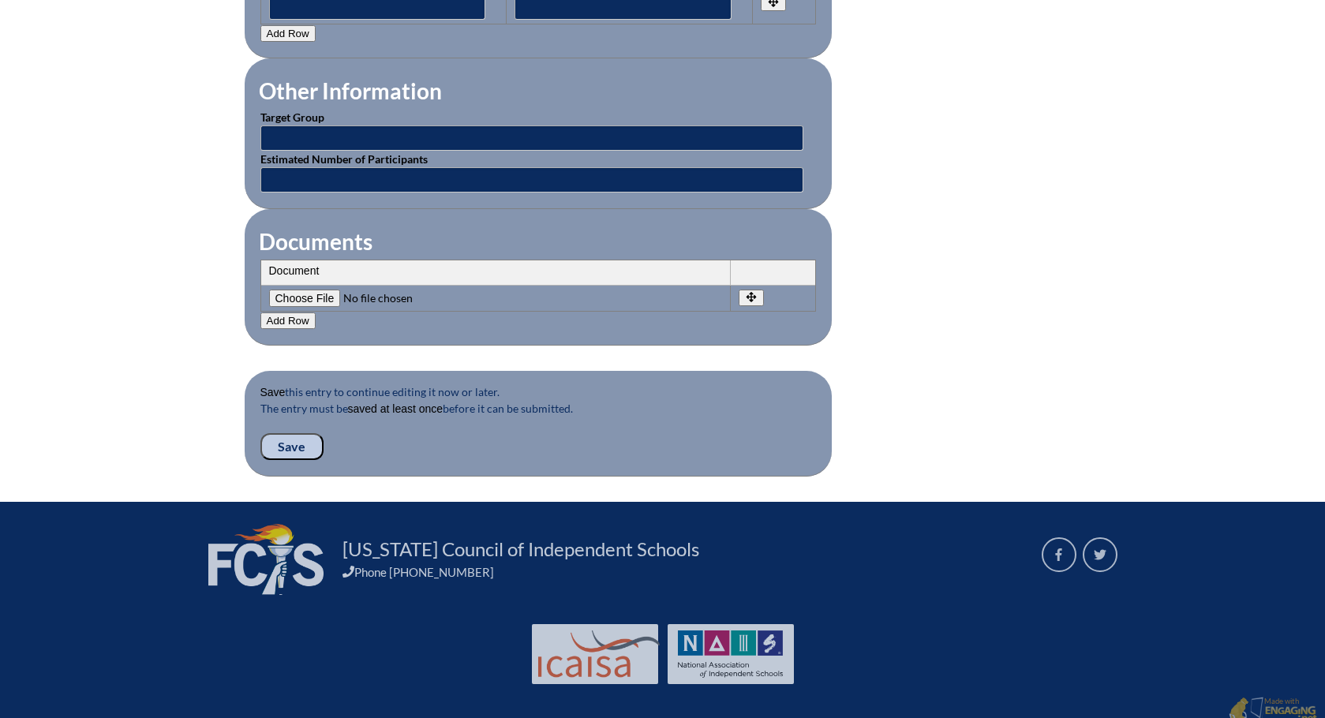
click at [293, 436] on input "Save" at bounding box center [291, 446] width 63 height 27
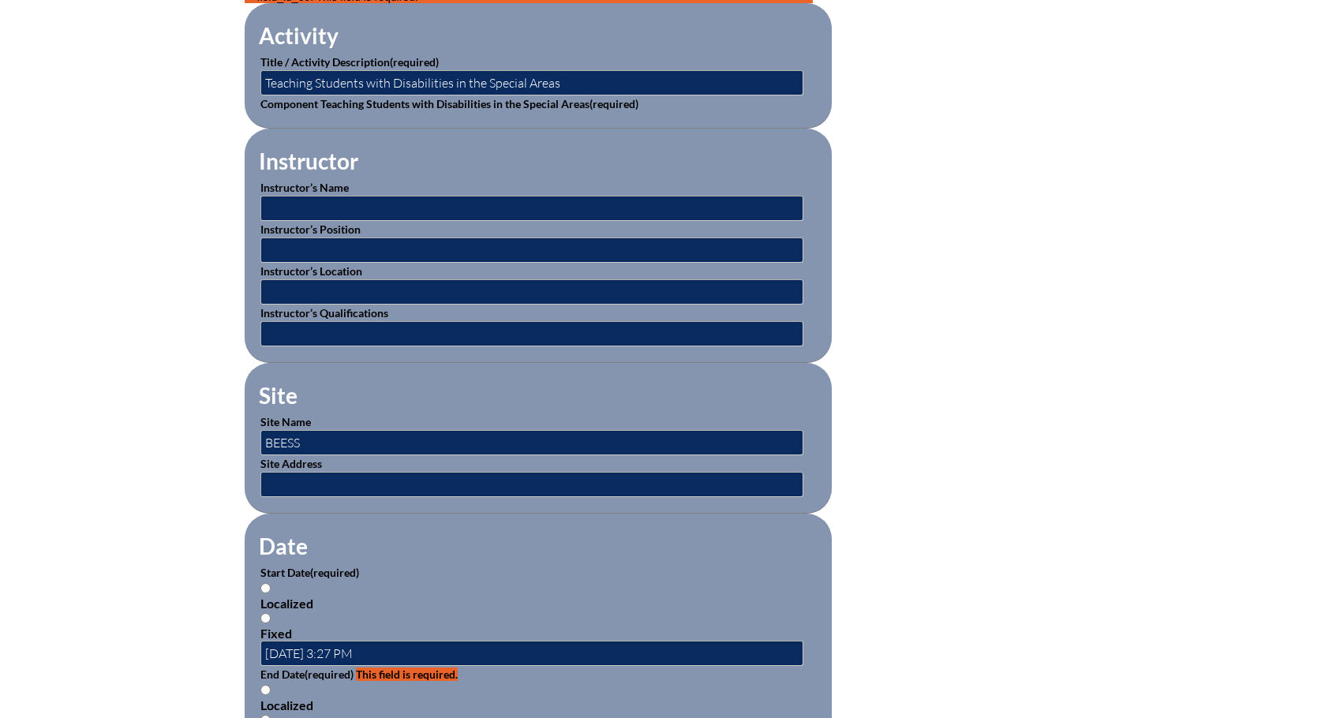
scroll to position [552, 0]
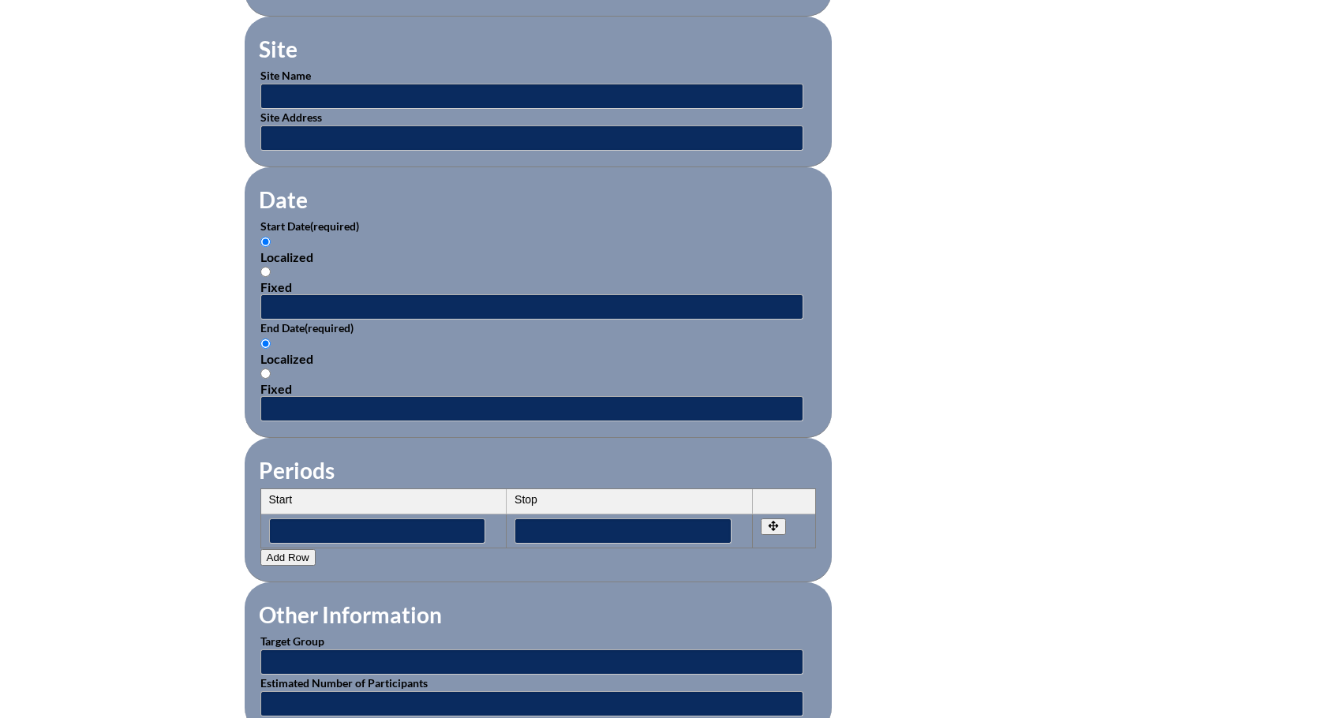
scroll to position [811, 0]
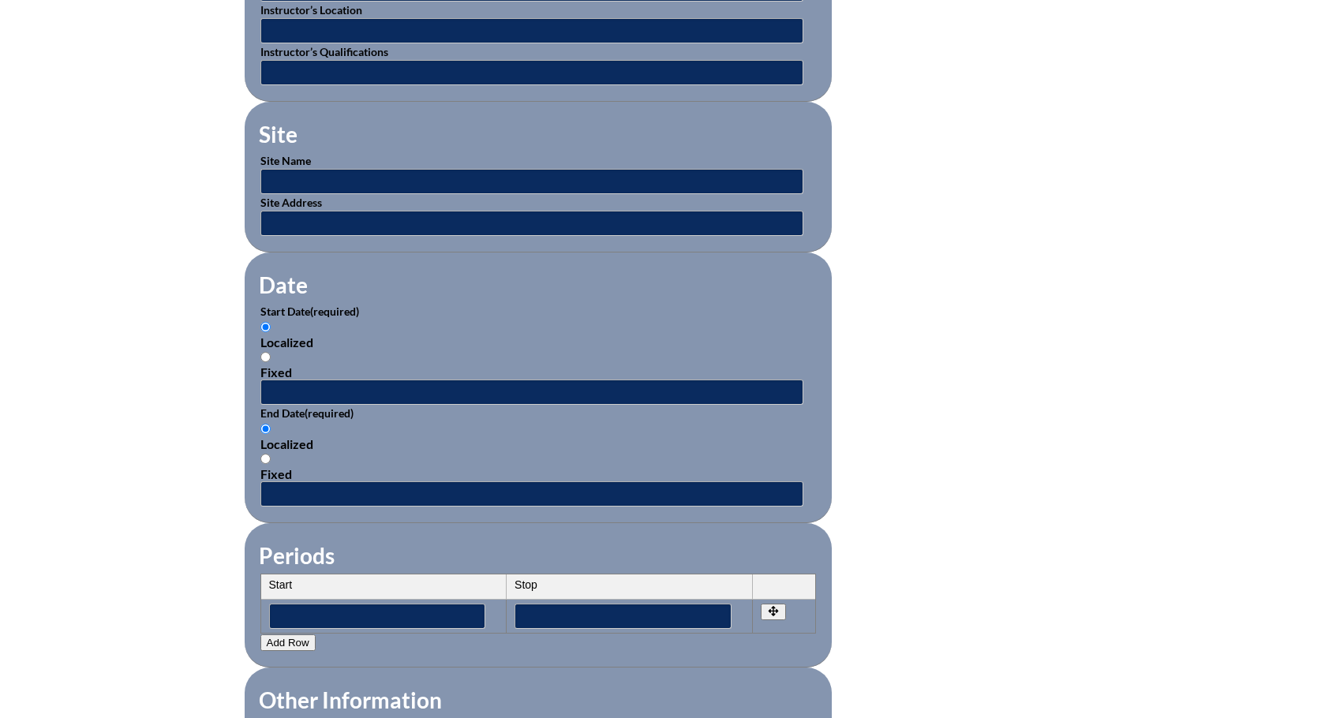
click at [352, 322] on div "Localized Fixed" at bounding box center [538, 350] width 556 height 60
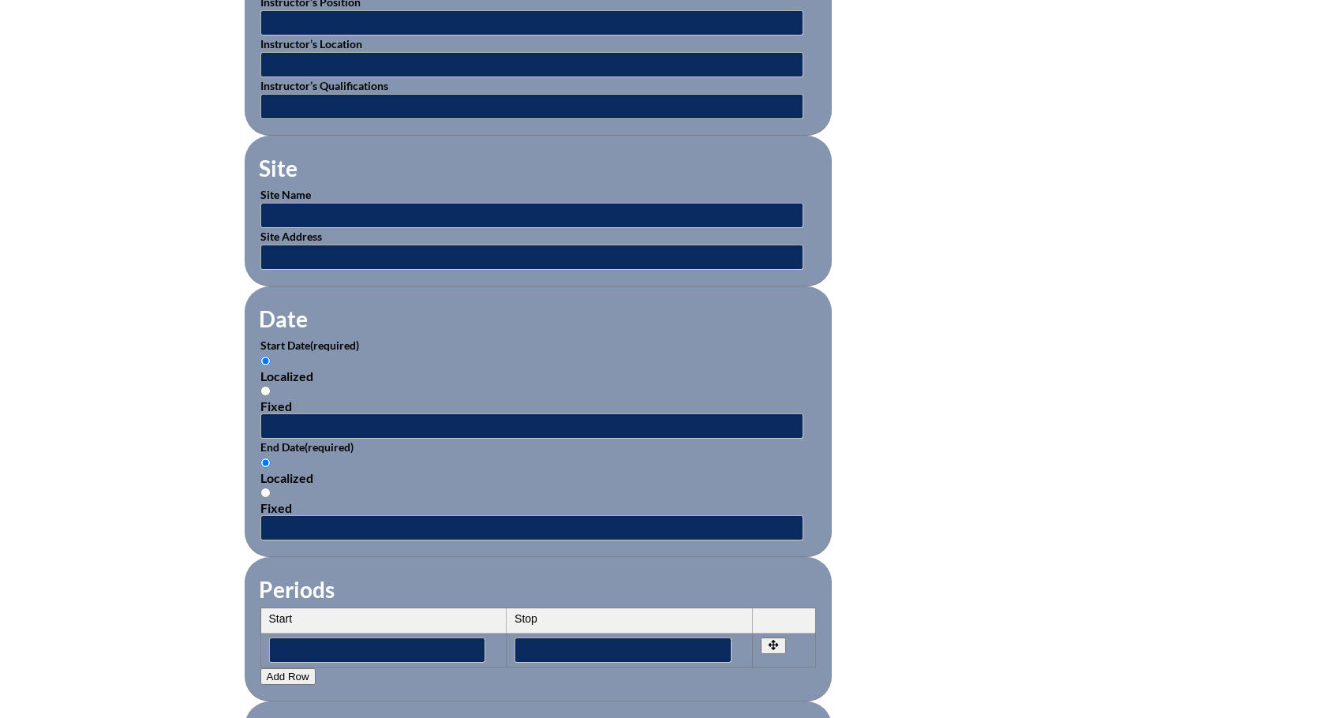
scroll to position [890, 0]
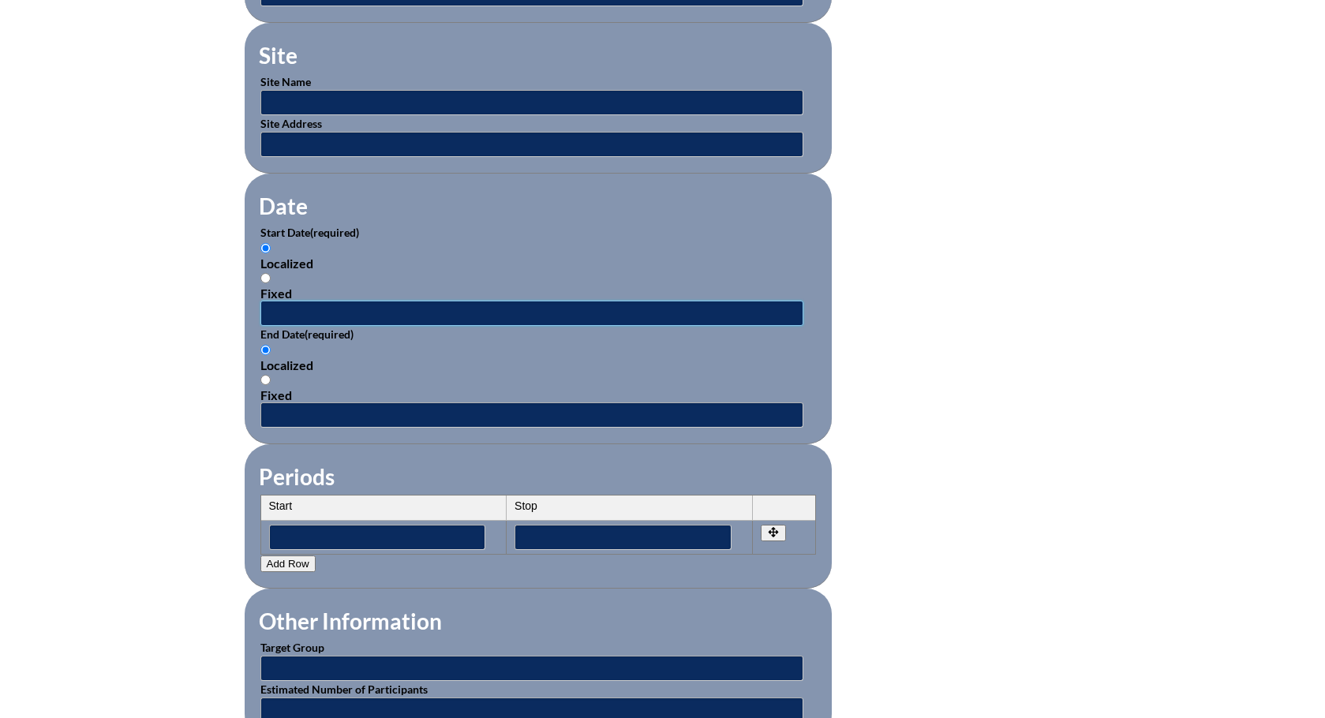
click at [376, 301] on input "text" at bounding box center [531, 313] width 543 height 25
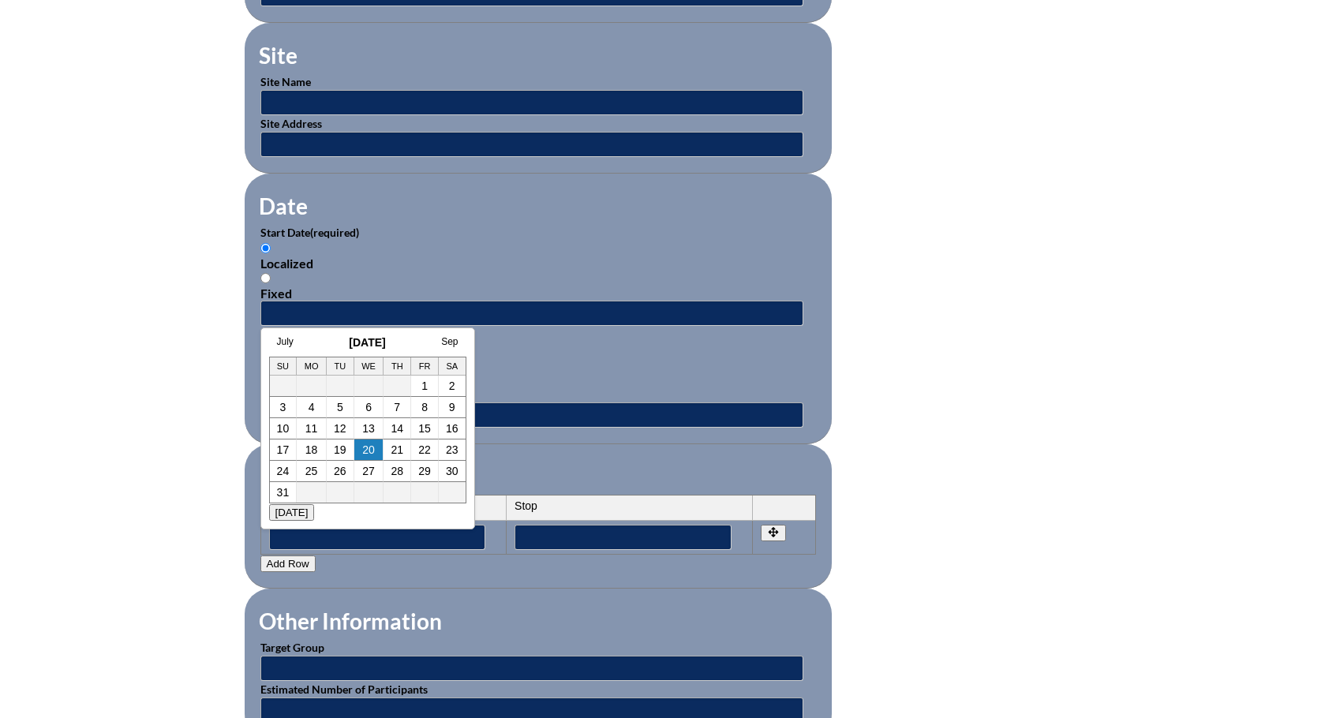
click at [521, 241] on div "Localized Fixed" at bounding box center [538, 271] width 556 height 60
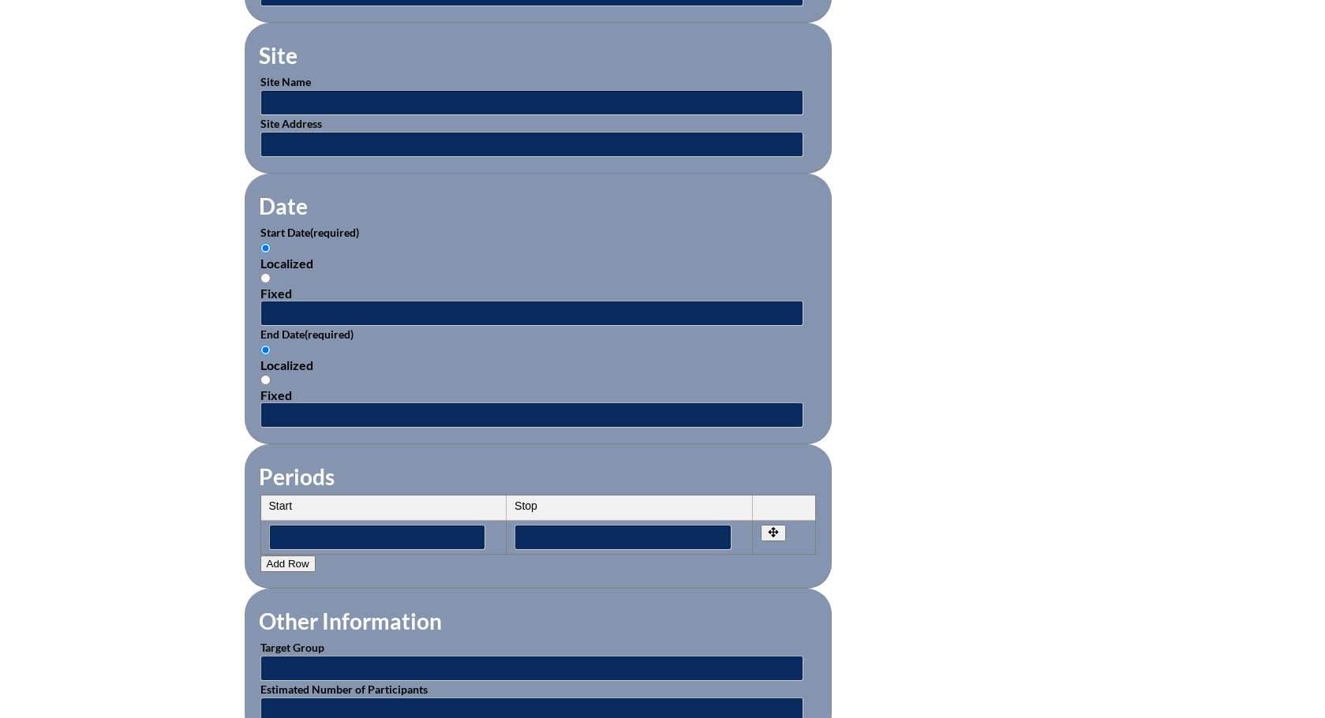
click at [295, 328] on label "End Date (required)" at bounding box center [306, 334] width 93 height 13
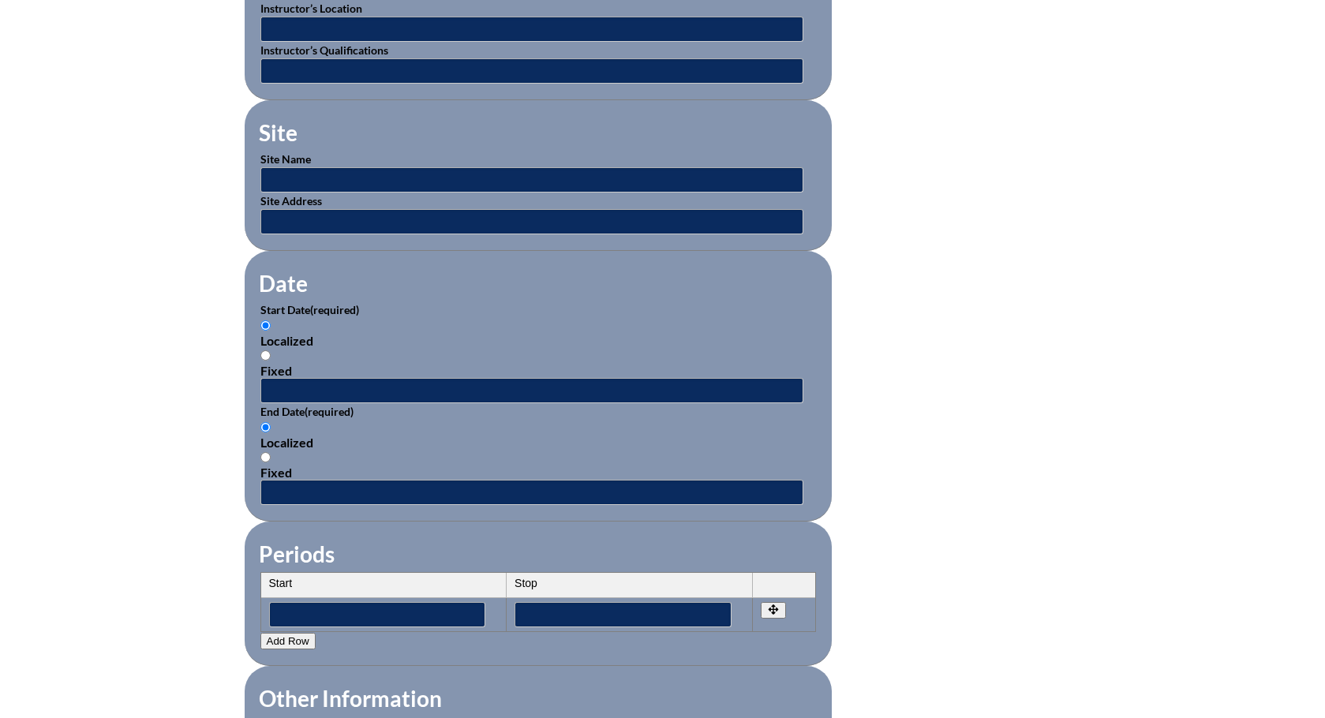
scroll to position [811, 0]
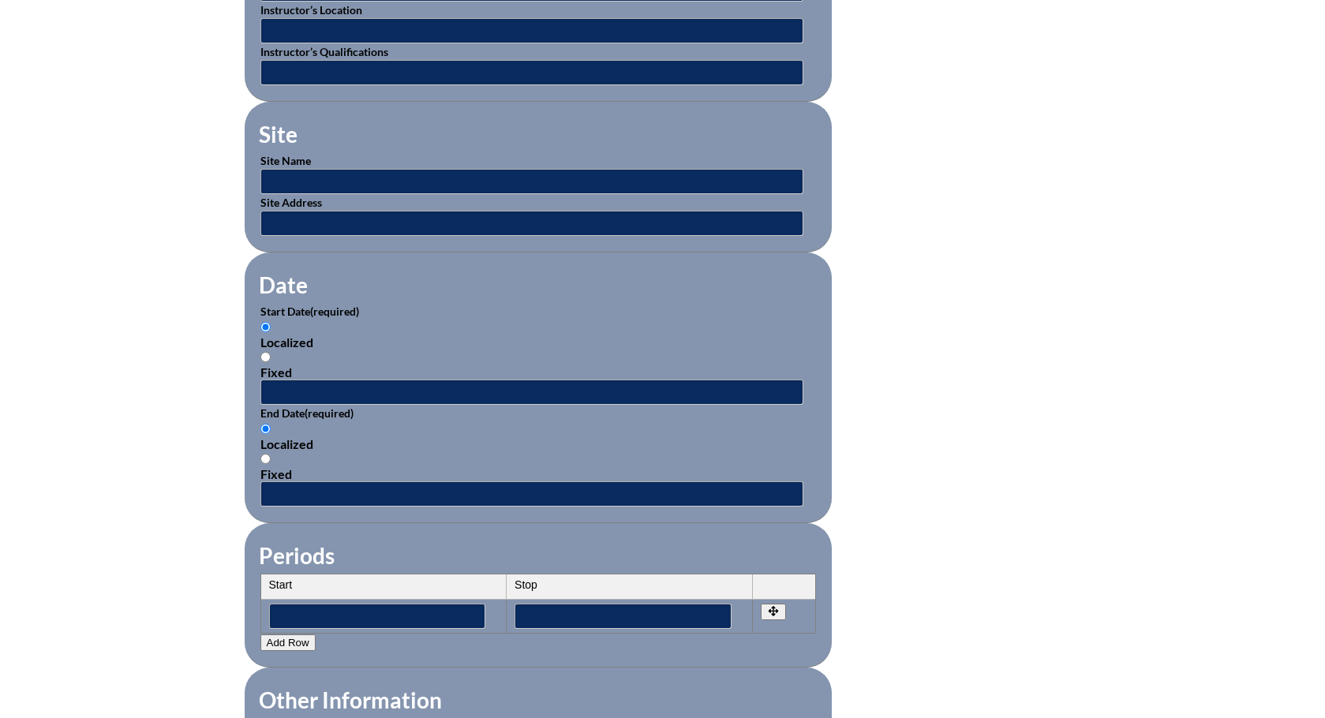
click at [265, 352] on input "Fixed" at bounding box center [265, 357] width 10 height 10
radio input "true"
click at [266, 322] on input "Localized" at bounding box center [265, 327] width 10 height 10
radio input "true"
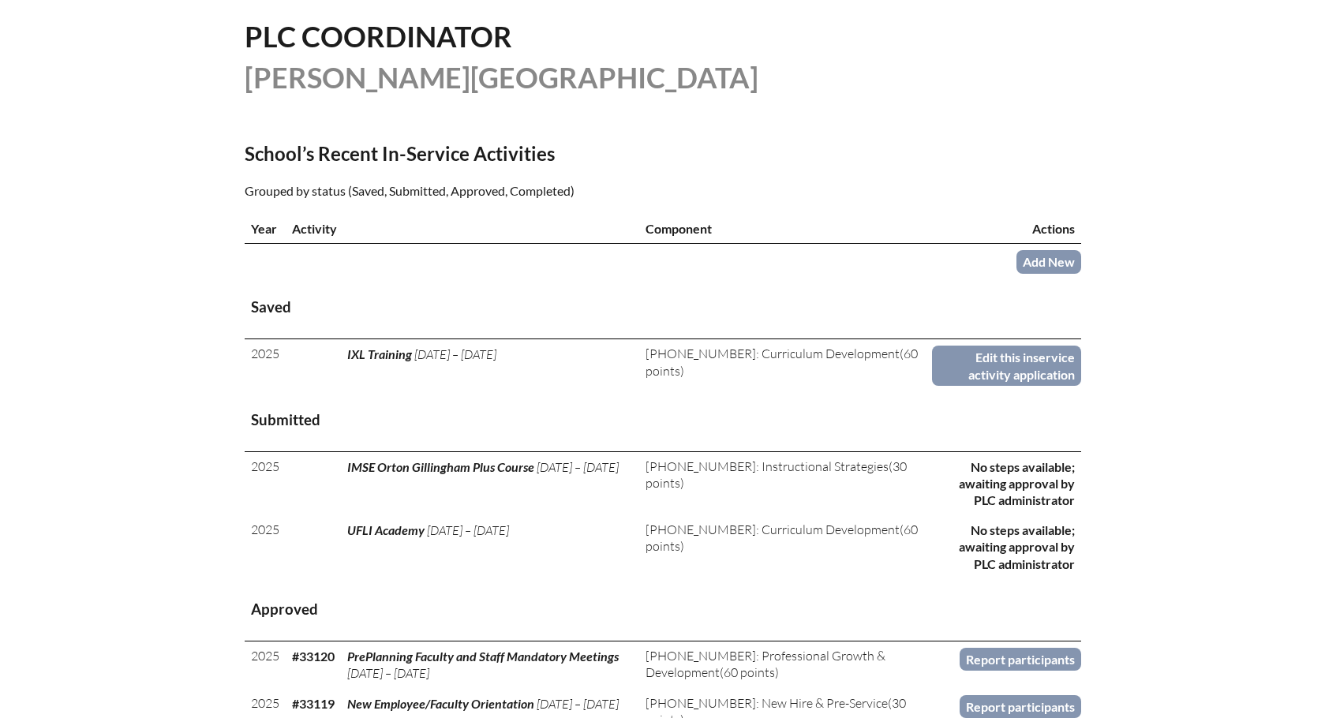
scroll to position [395, 0]
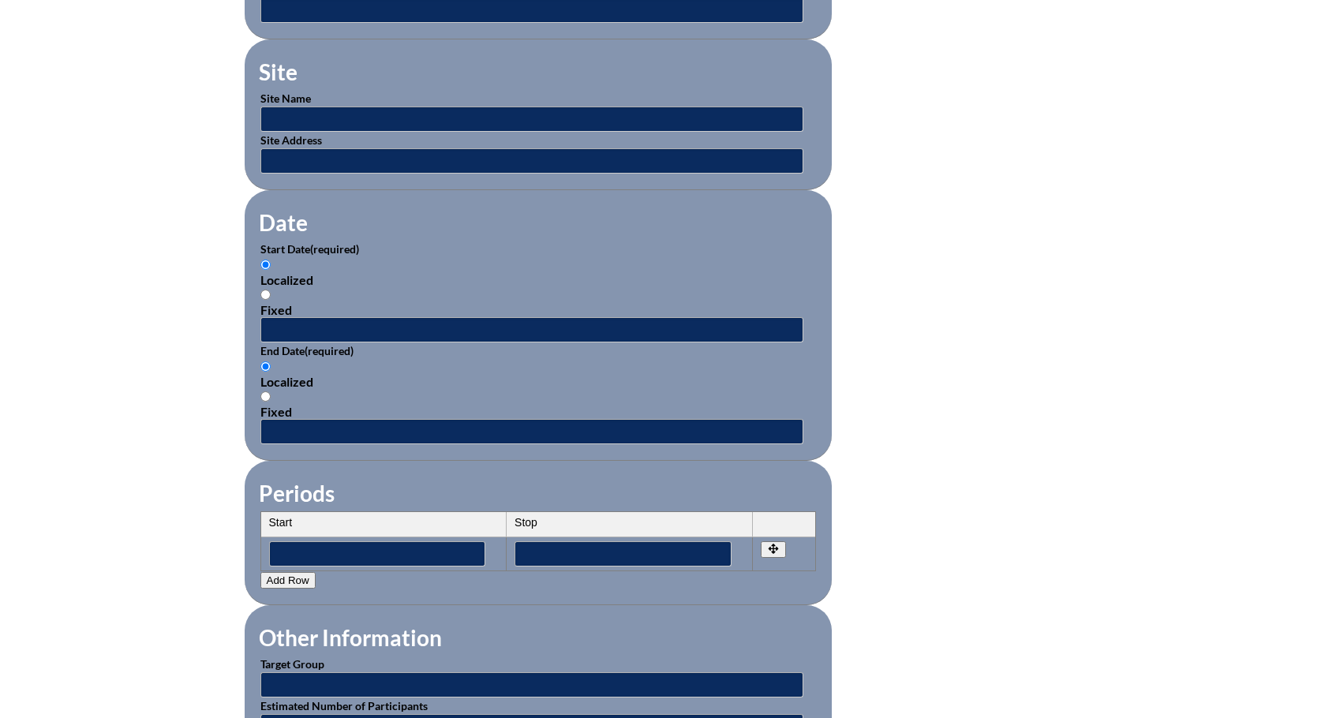
scroll to position [890, 0]
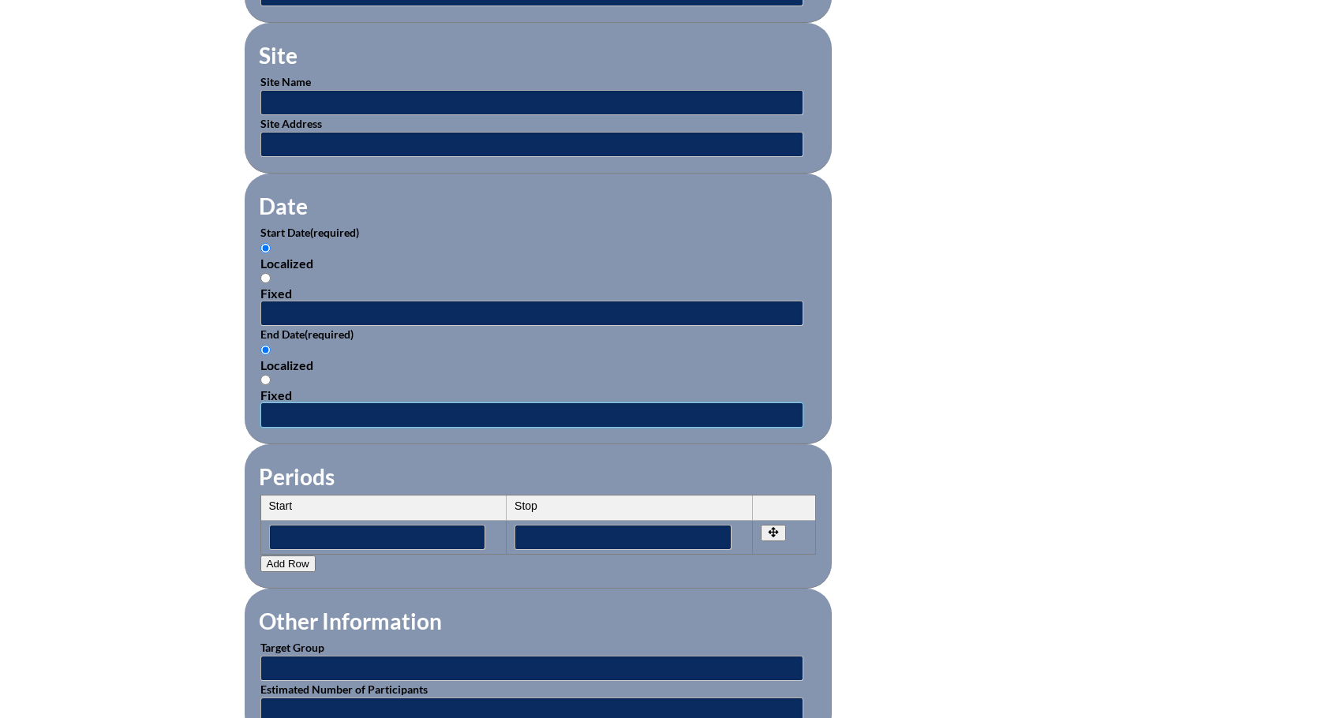
click at [289, 402] on input "text" at bounding box center [531, 414] width 543 height 25
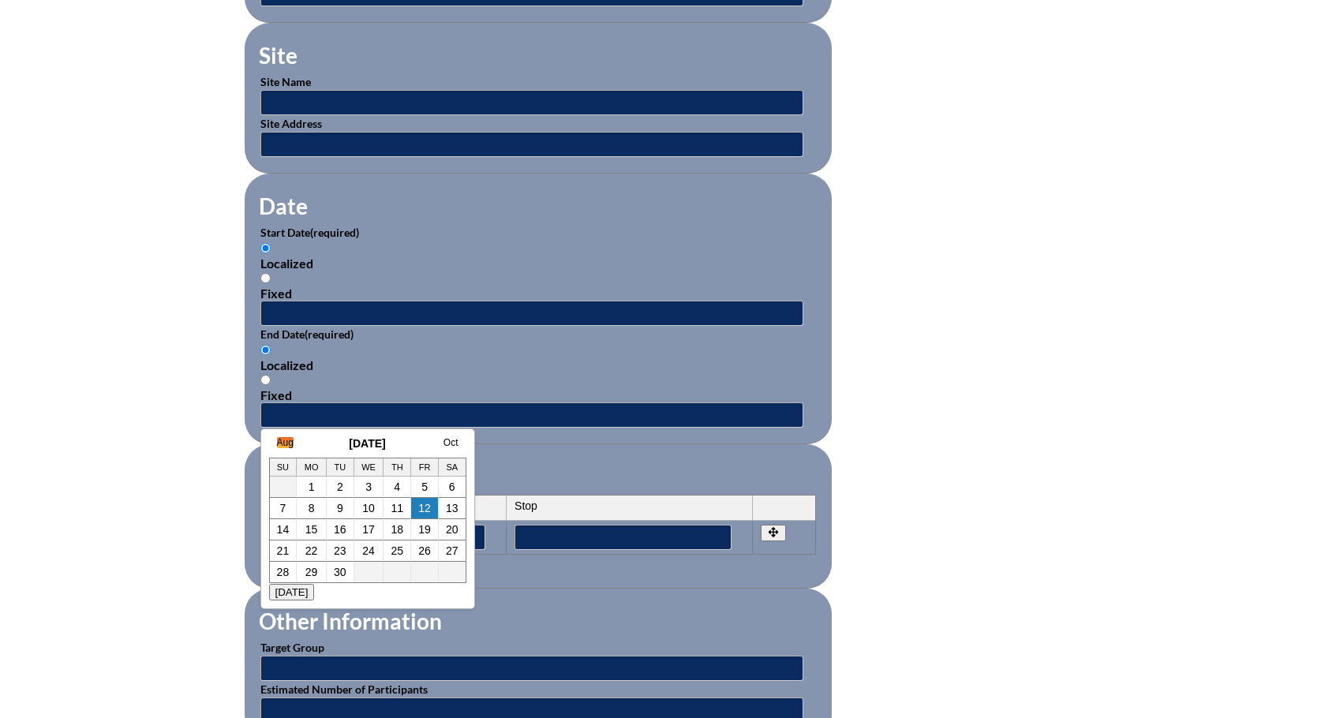
click at [284, 443] on link "Aug" at bounding box center [285, 442] width 17 height 11
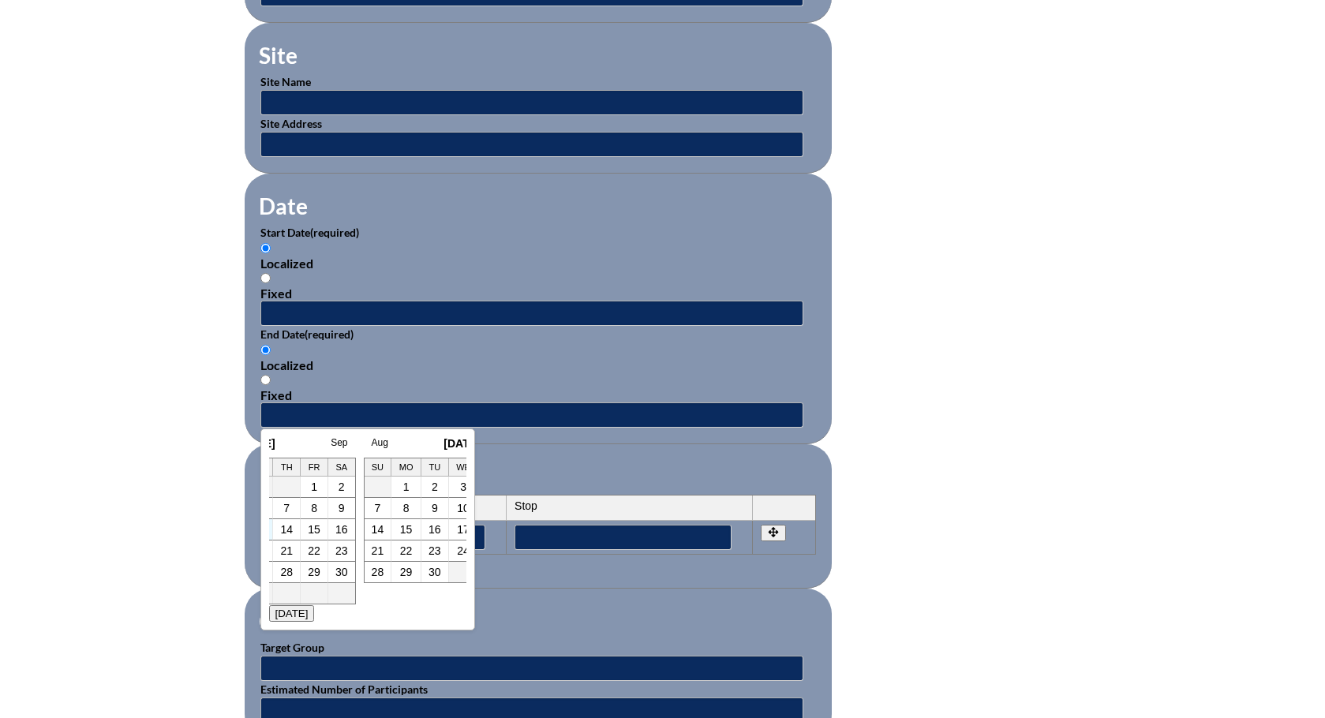
scroll to position [0, 16]
click at [352, 550] on link "20" at bounding box center [352, 551] width 13 height 13
type input "[DATE] 3:28 PM"
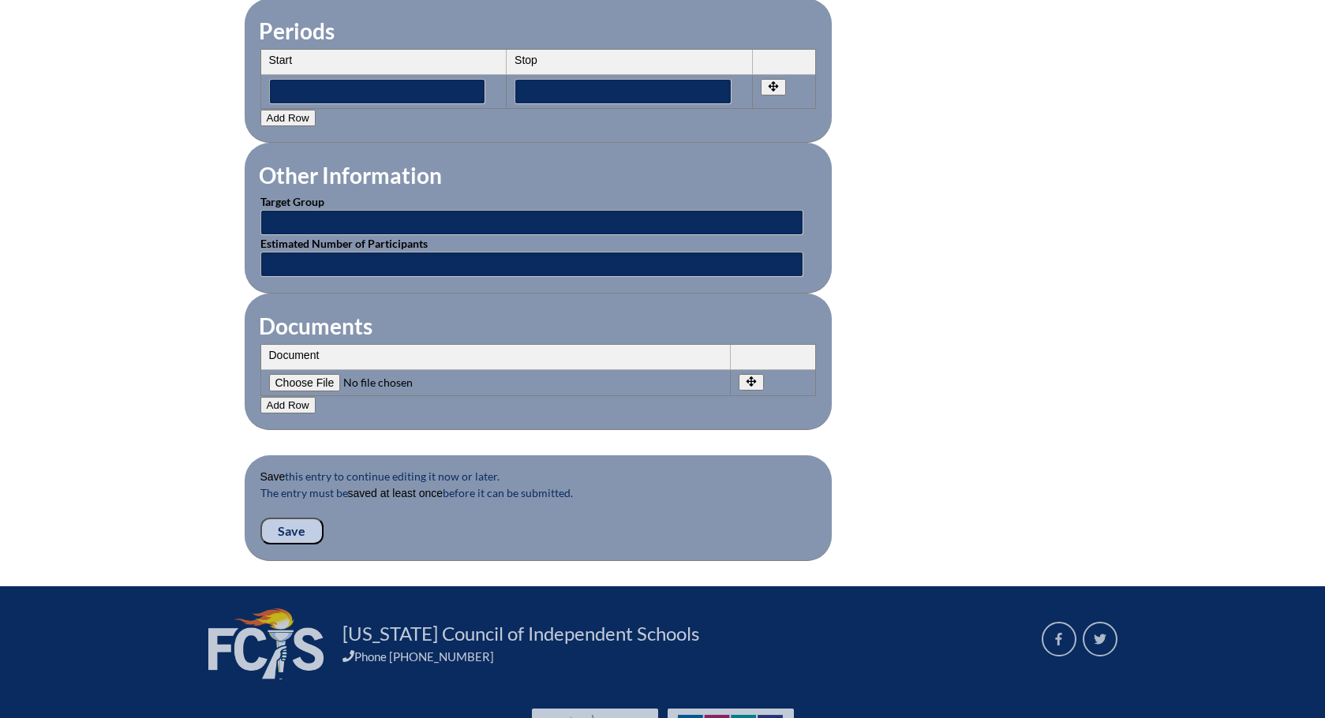
scroll to position [1364, 0]
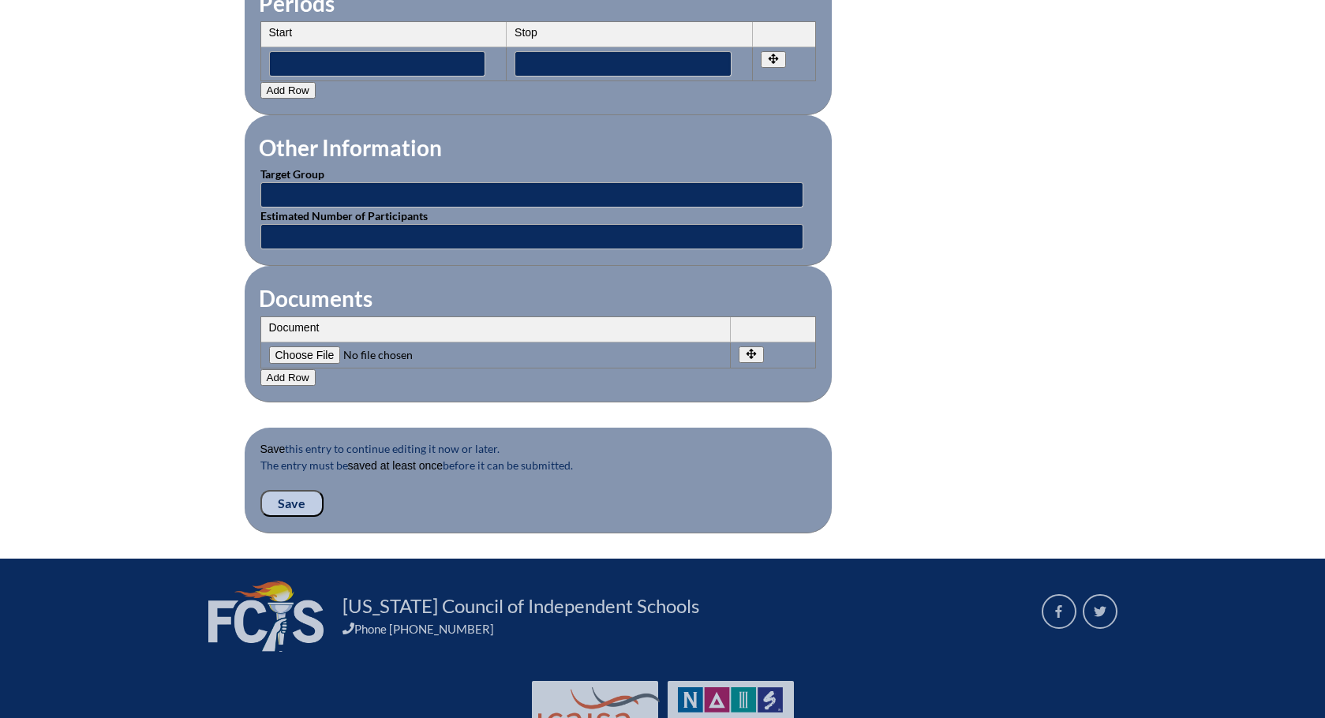
click at [295, 490] on input "Save" at bounding box center [291, 503] width 63 height 27
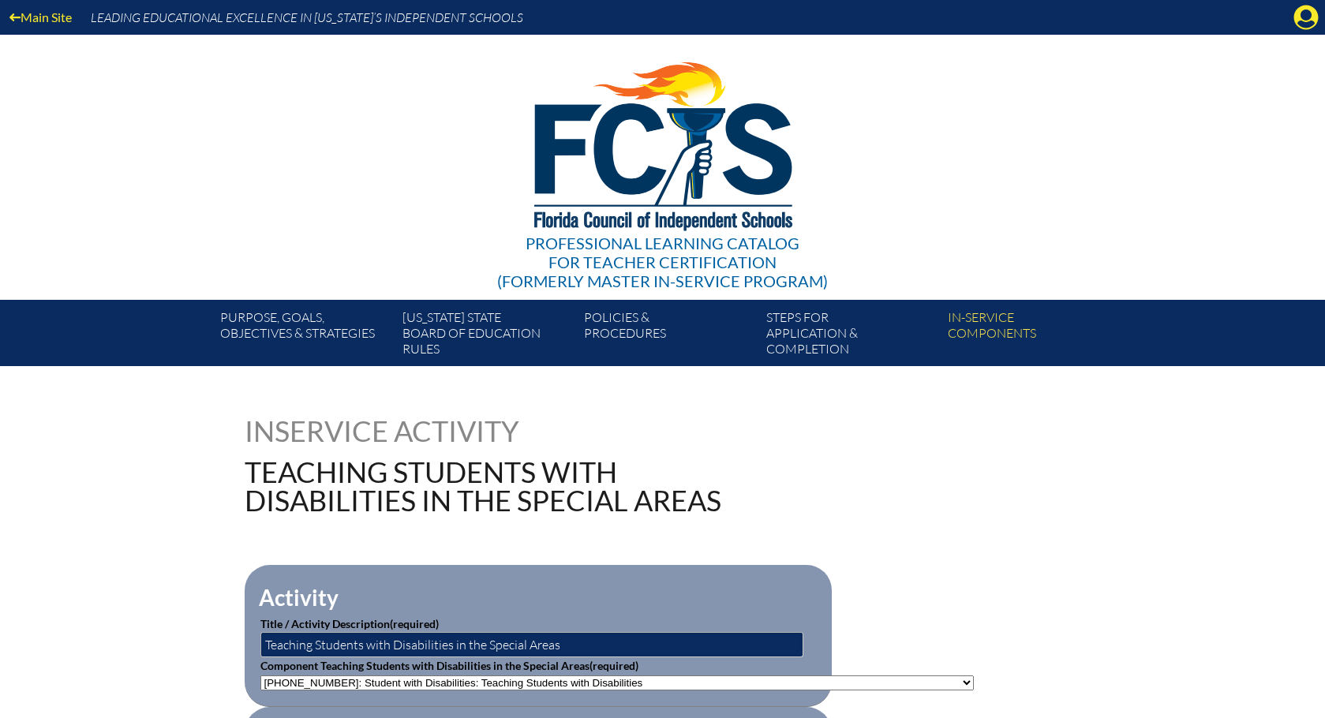
click at [1297, 119] on div "Main Site Leading Educational Excellence in [US_STATE]’s Independent Schools Pr…" at bounding box center [662, 183] width 1325 height 366
click at [1302, 14] on icon "Manage account" at bounding box center [1305, 17] width 25 height 25
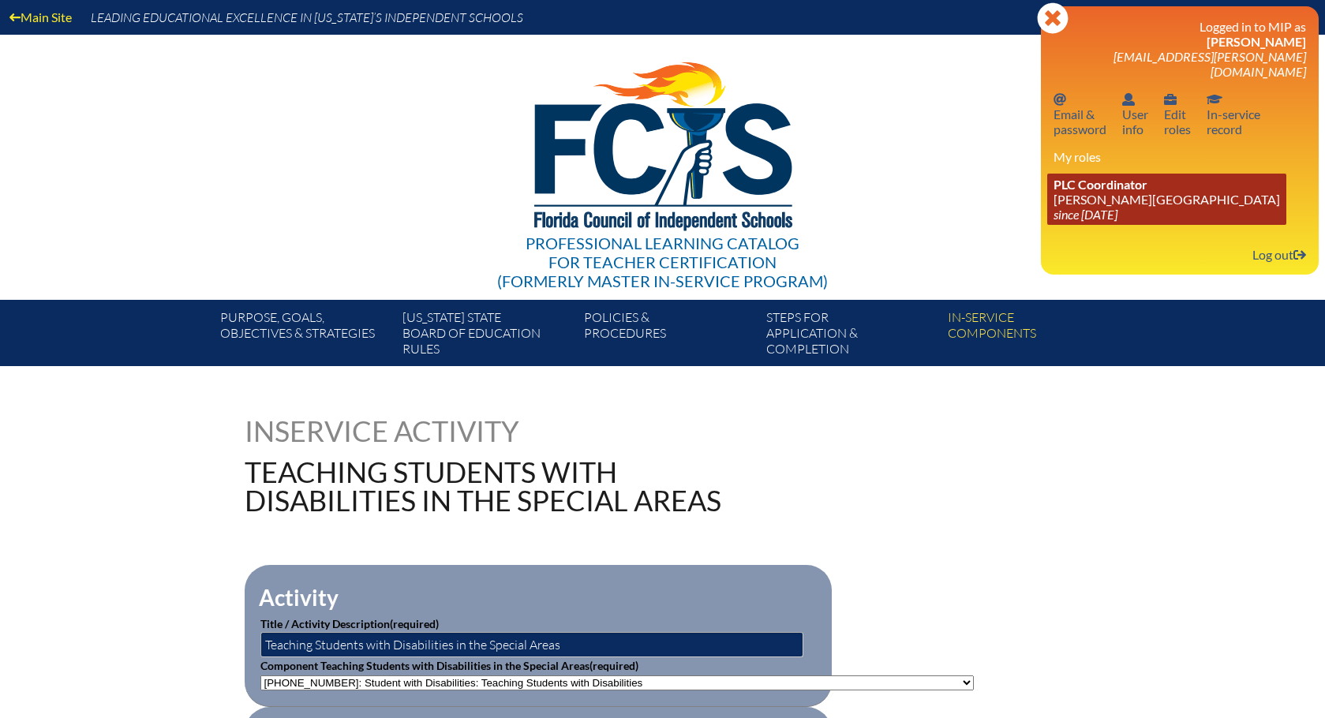
click at [1090, 186] on link "PLC Coordinator [PERSON_NAME][GEOGRAPHIC_DATA] since [DATE]" at bounding box center [1166, 199] width 239 height 51
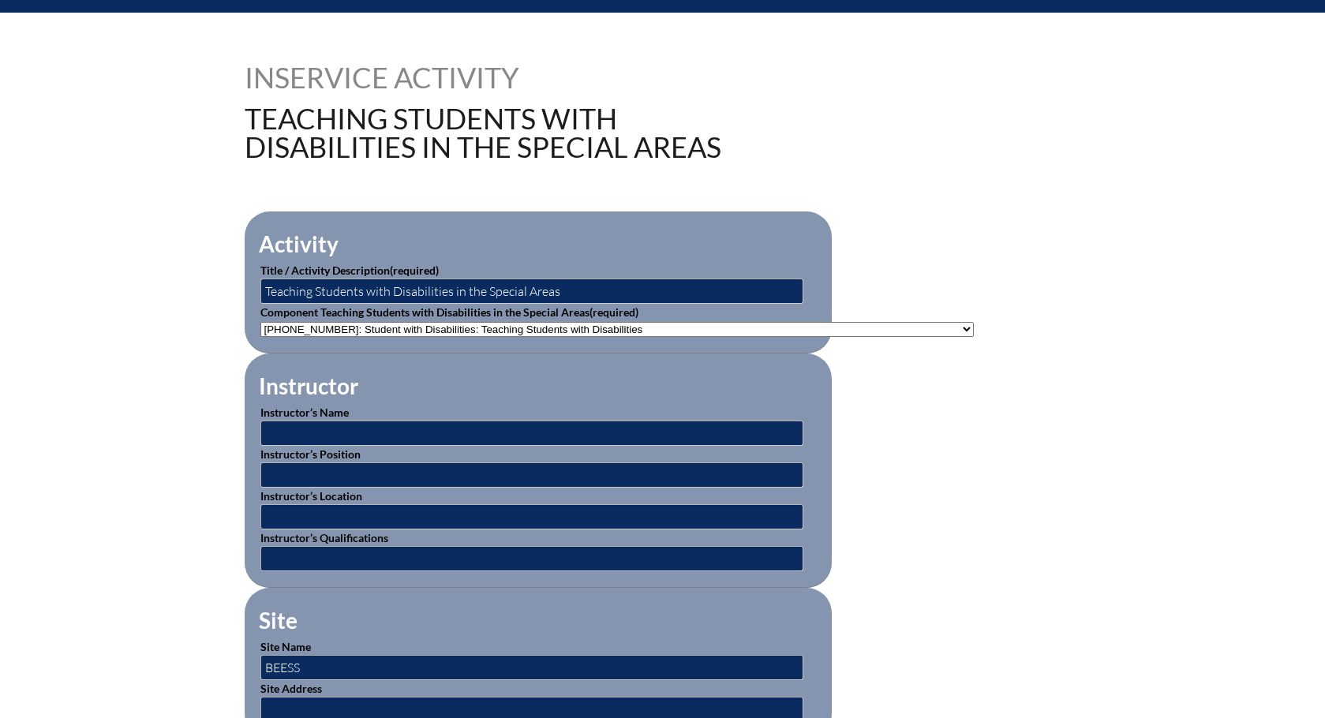
scroll to position [237, 0]
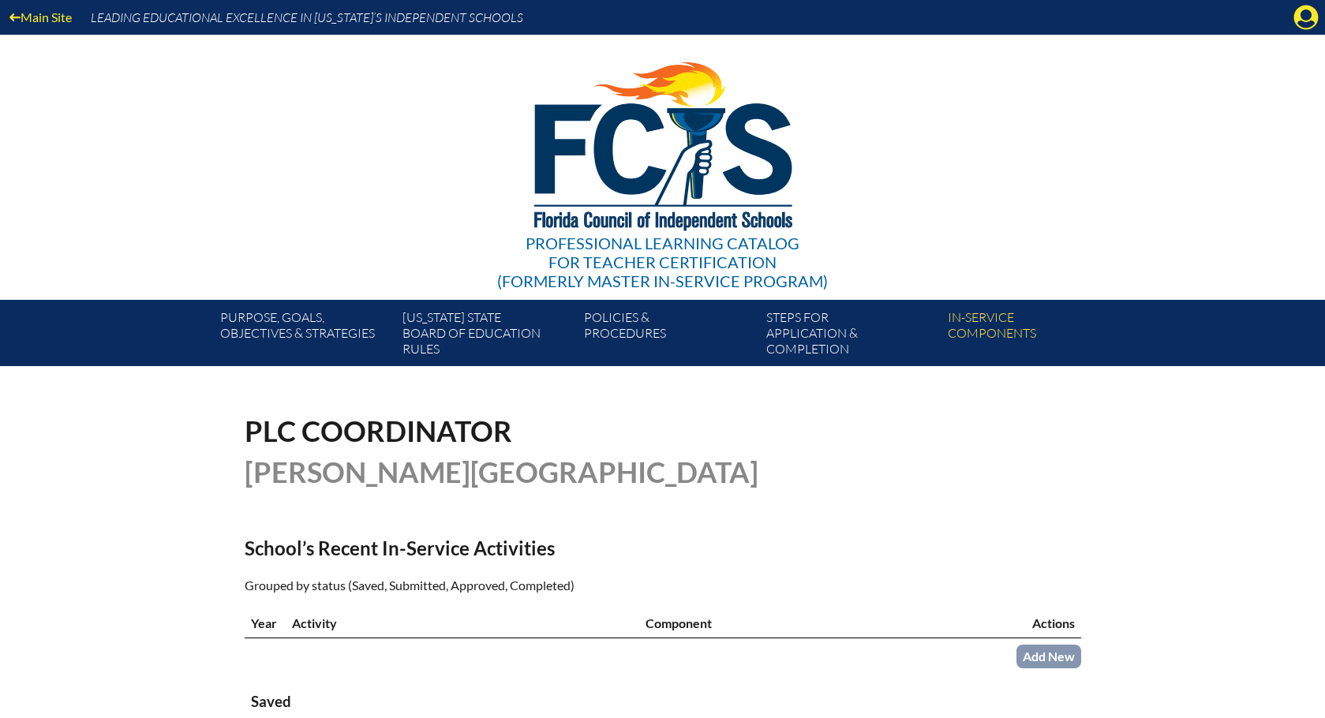
scroll to position [924, 0]
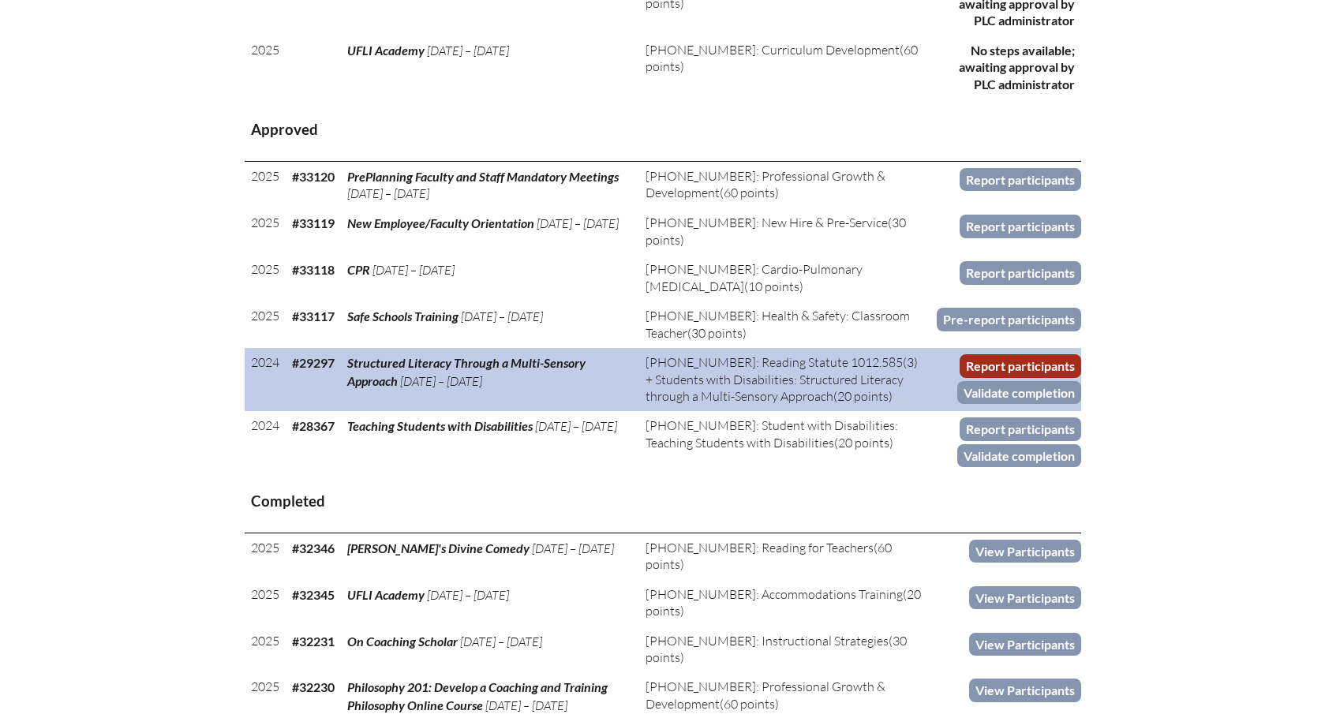
click at [1054, 357] on link "Report participants" at bounding box center [1021, 365] width 122 height 23
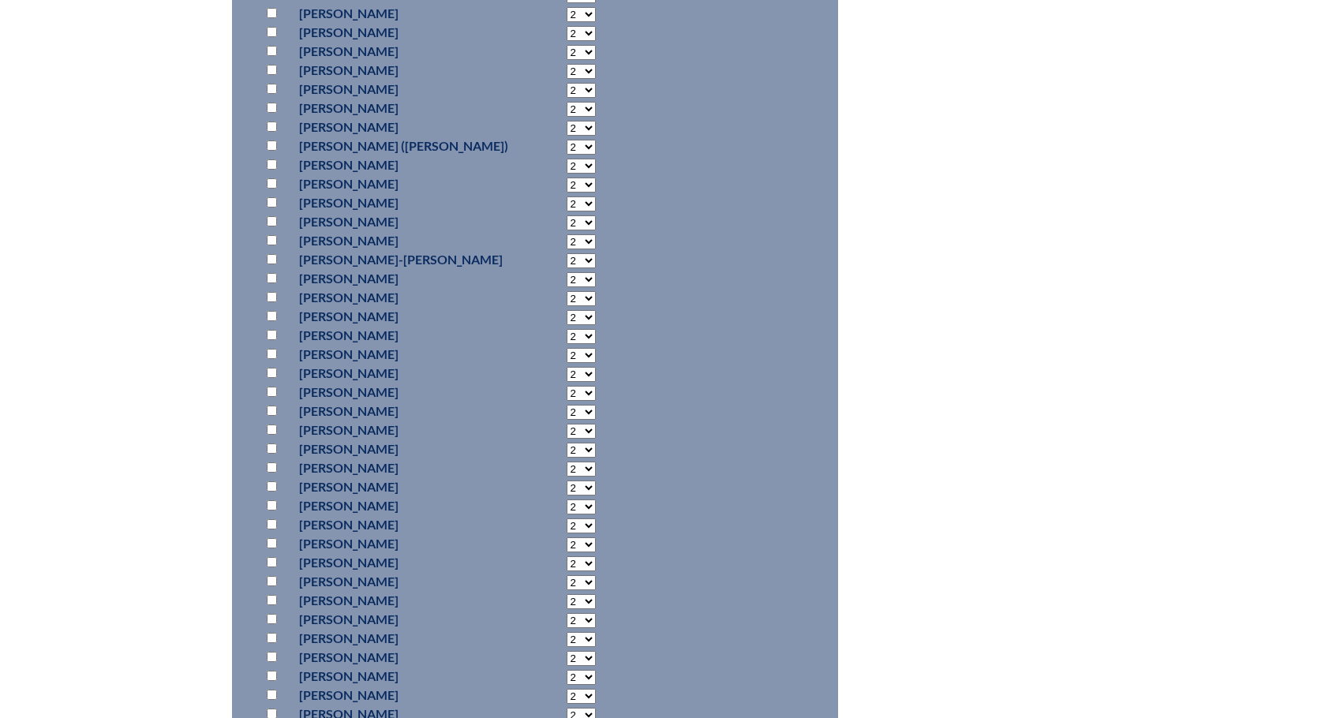
scroll to position [1736, 0]
click at [272, 585] on input "checkbox" at bounding box center [272, 588] width 10 height 10
checkbox input "true"
click at [567, 583] on select "2 3 4 5 6 7 8 9 10 11 12 13 14 15 16 17 18 19 20 0" at bounding box center [581, 589] width 29 height 15
select select "20"
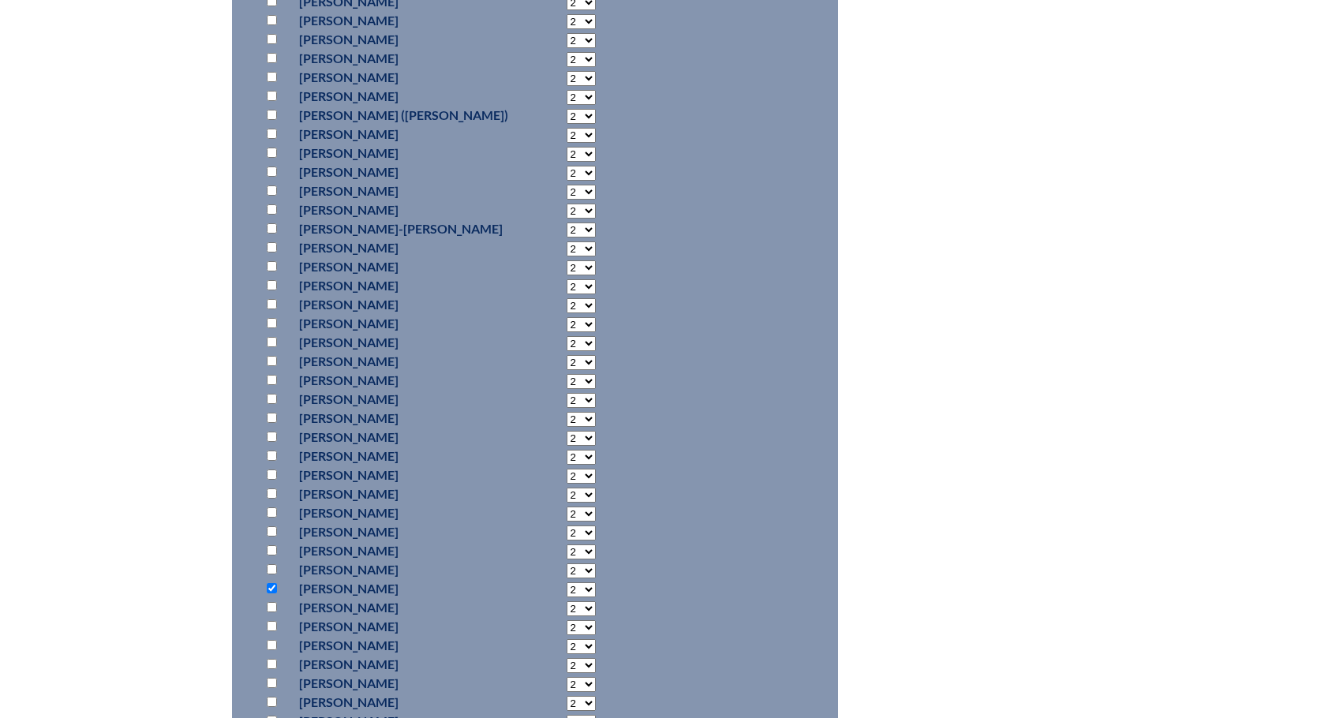
click at [567, 582] on select "2 3 4 5 6 7 8 9 10 11 12 13 14 15 16 17 18 19 20 0" at bounding box center [581, 589] width 29 height 15
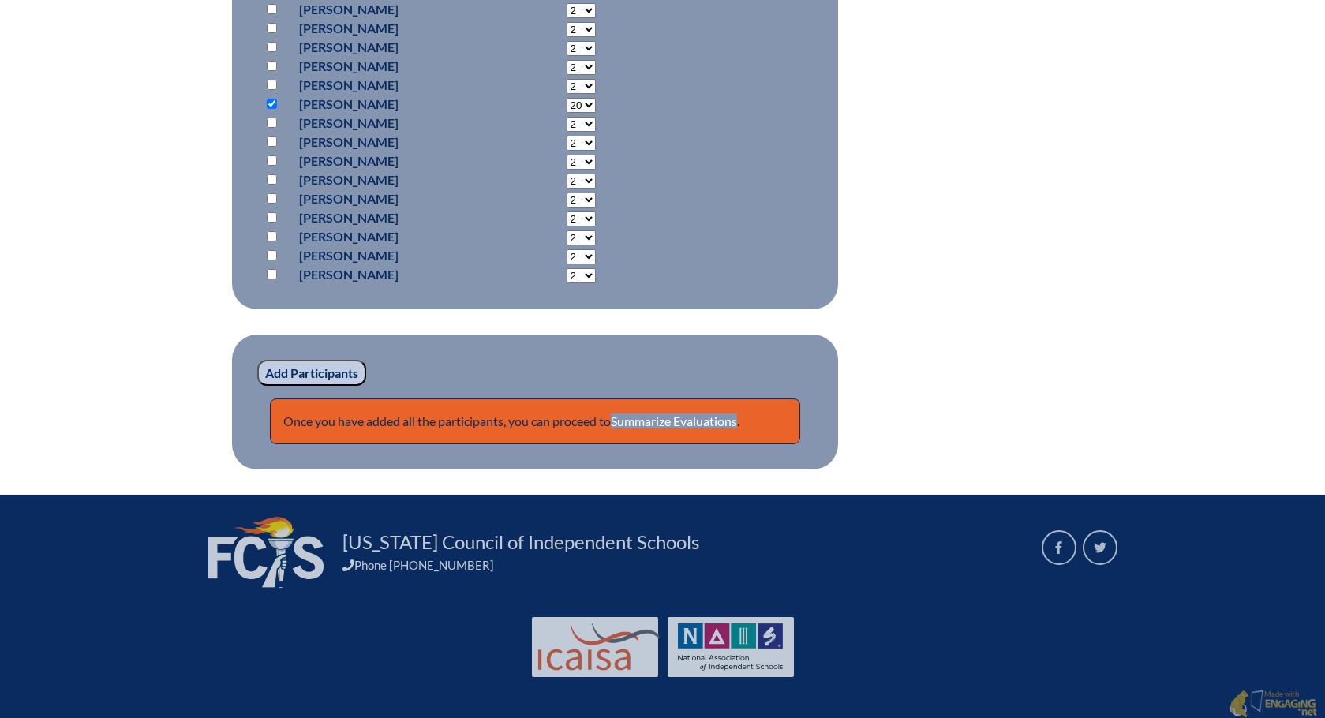
scroll to position [2224, 0]
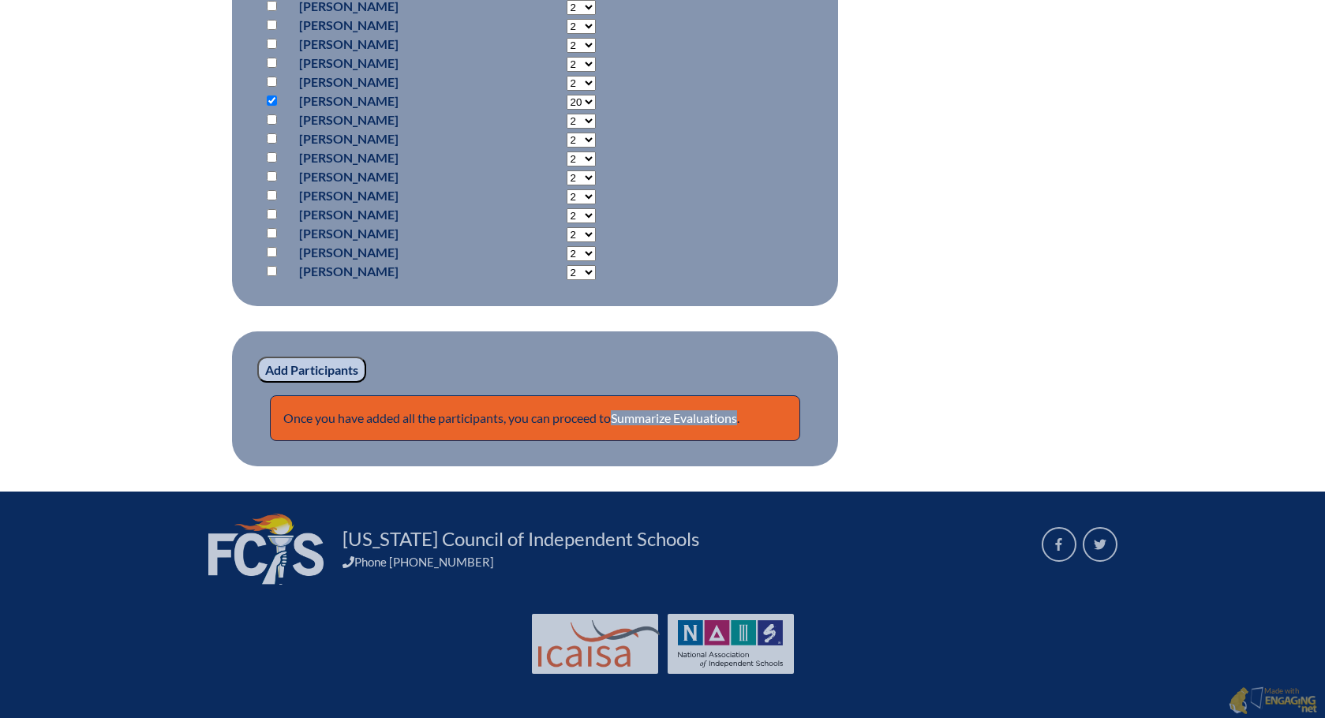
click at [350, 373] on input "Add Participants" at bounding box center [311, 370] width 109 height 27
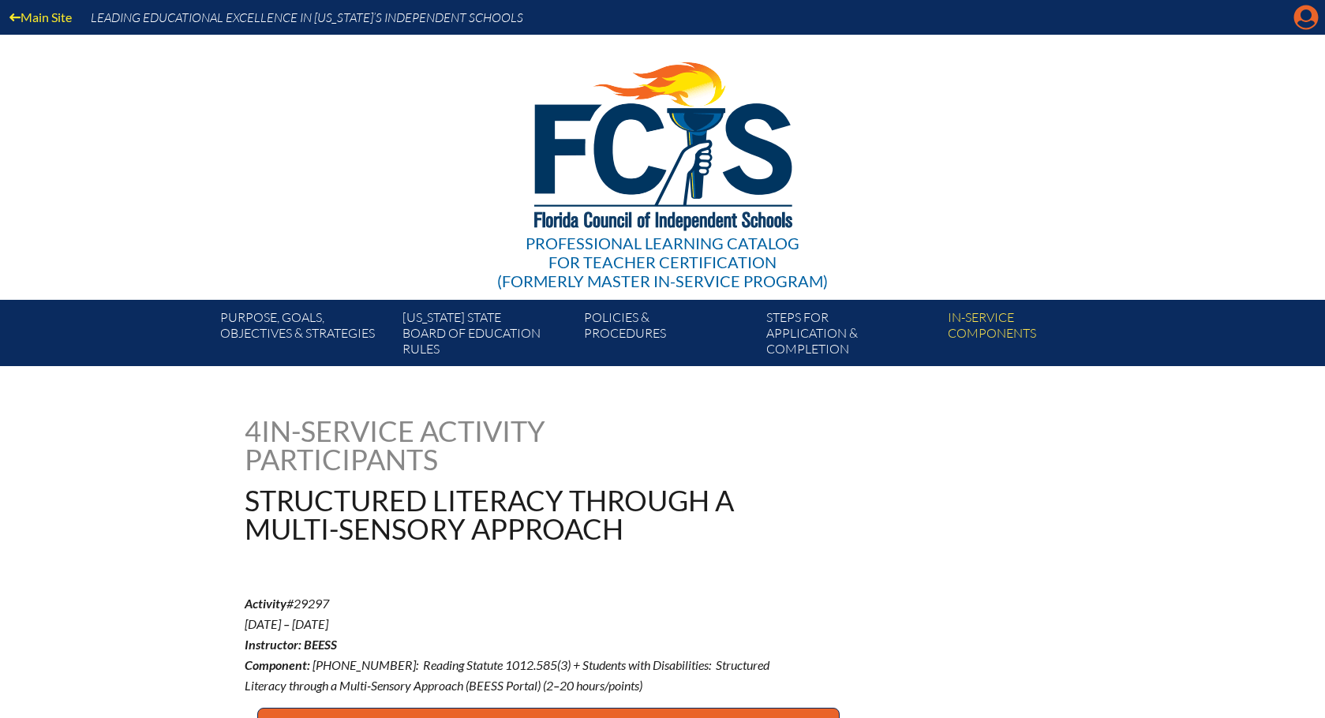
click at [1301, 10] on icon at bounding box center [1306, 18] width 24 height 24
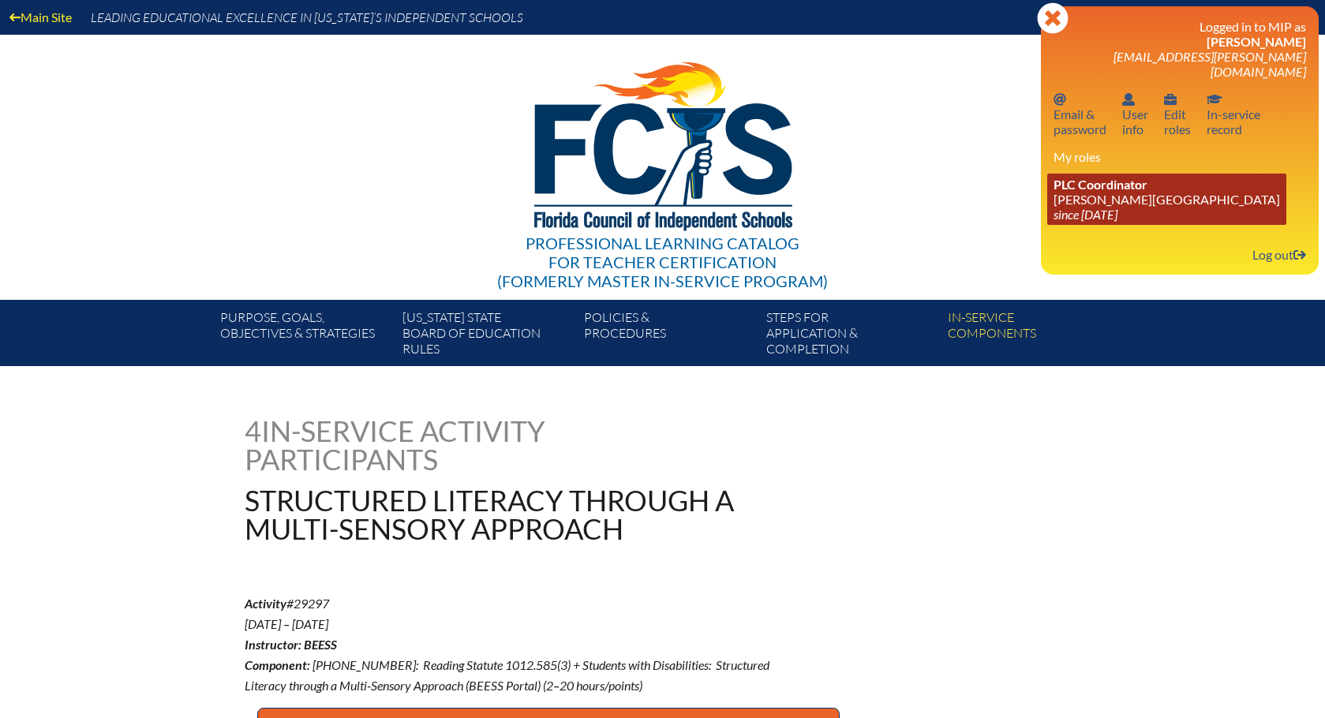
click at [1104, 207] on icon "since [DATE]" at bounding box center [1086, 214] width 64 height 15
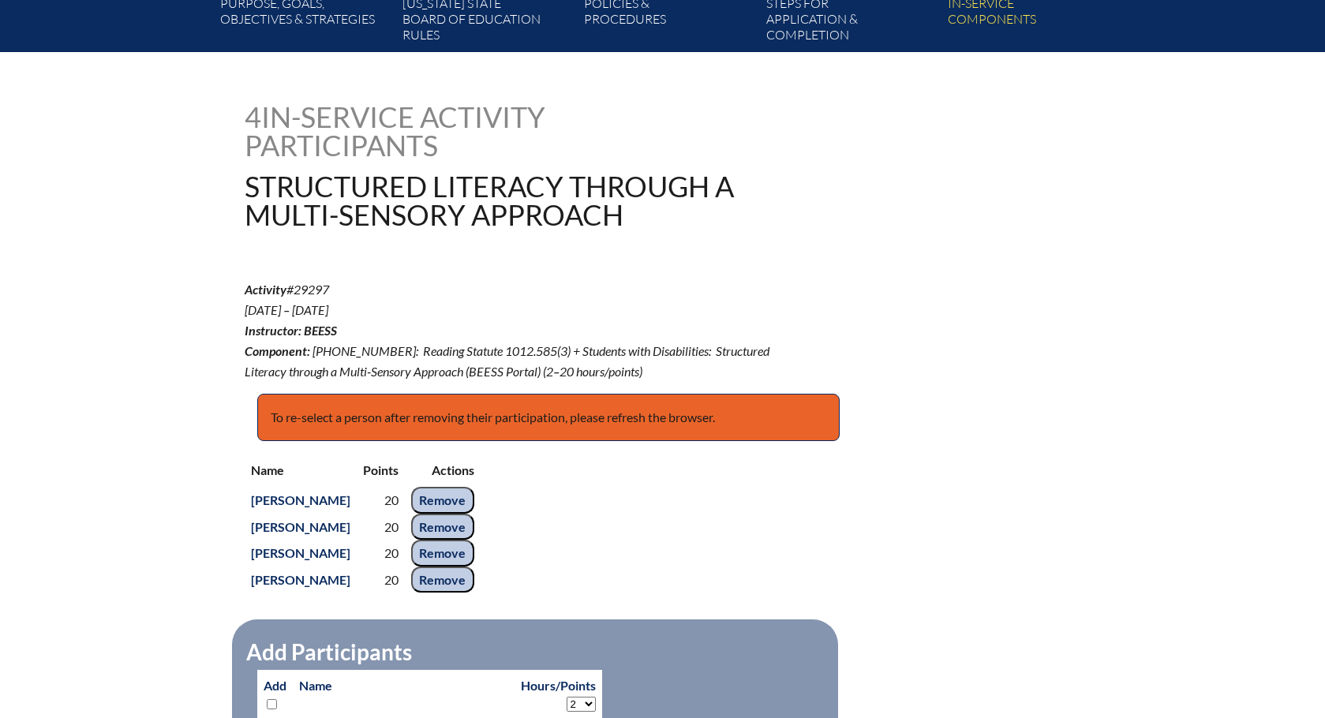
scroll to position [474, 0]
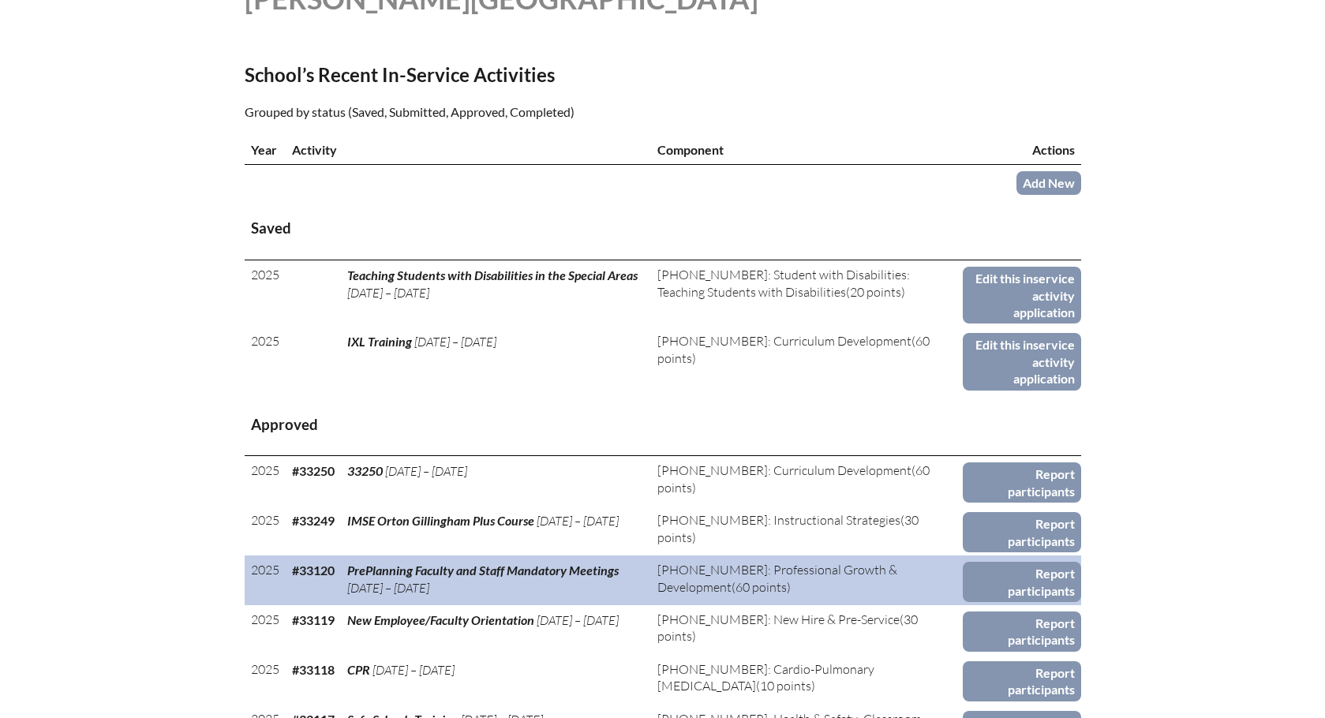
scroll to position [710, 0]
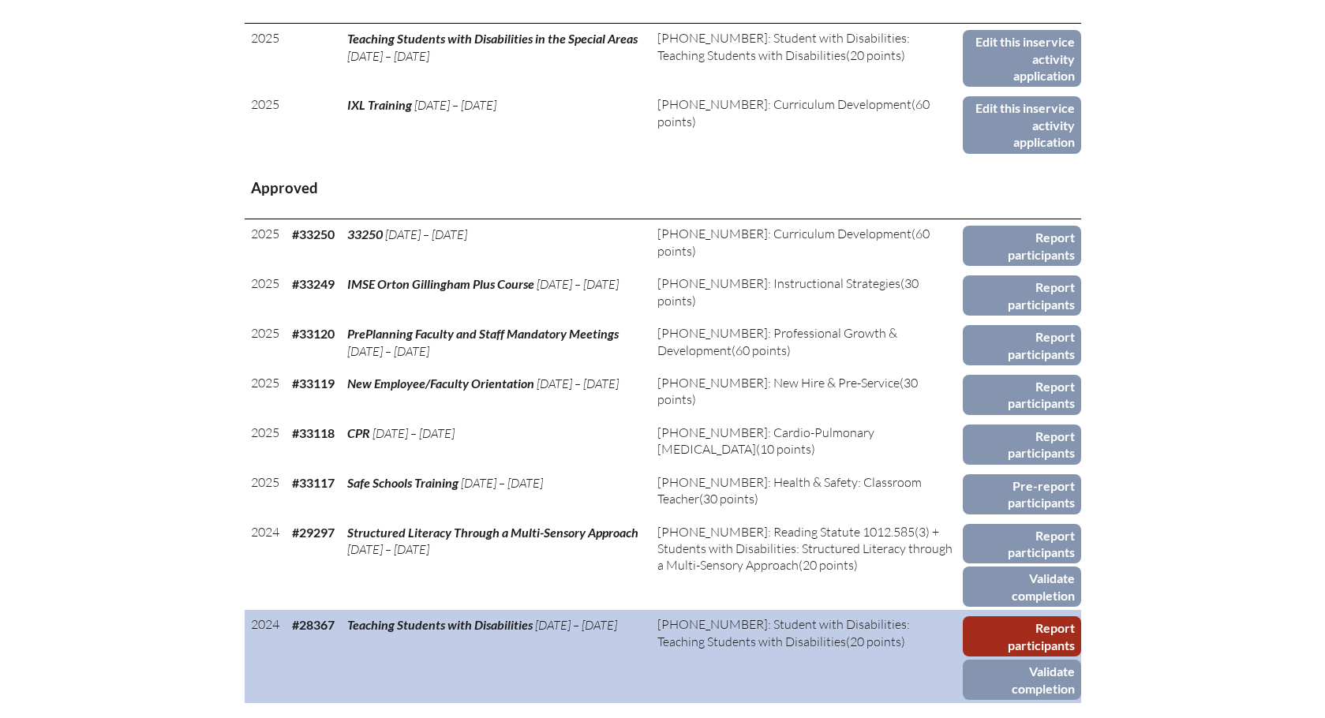
click at [1042, 616] on link "Report participants" at bounding box center [1022, 636] width 118 height 40
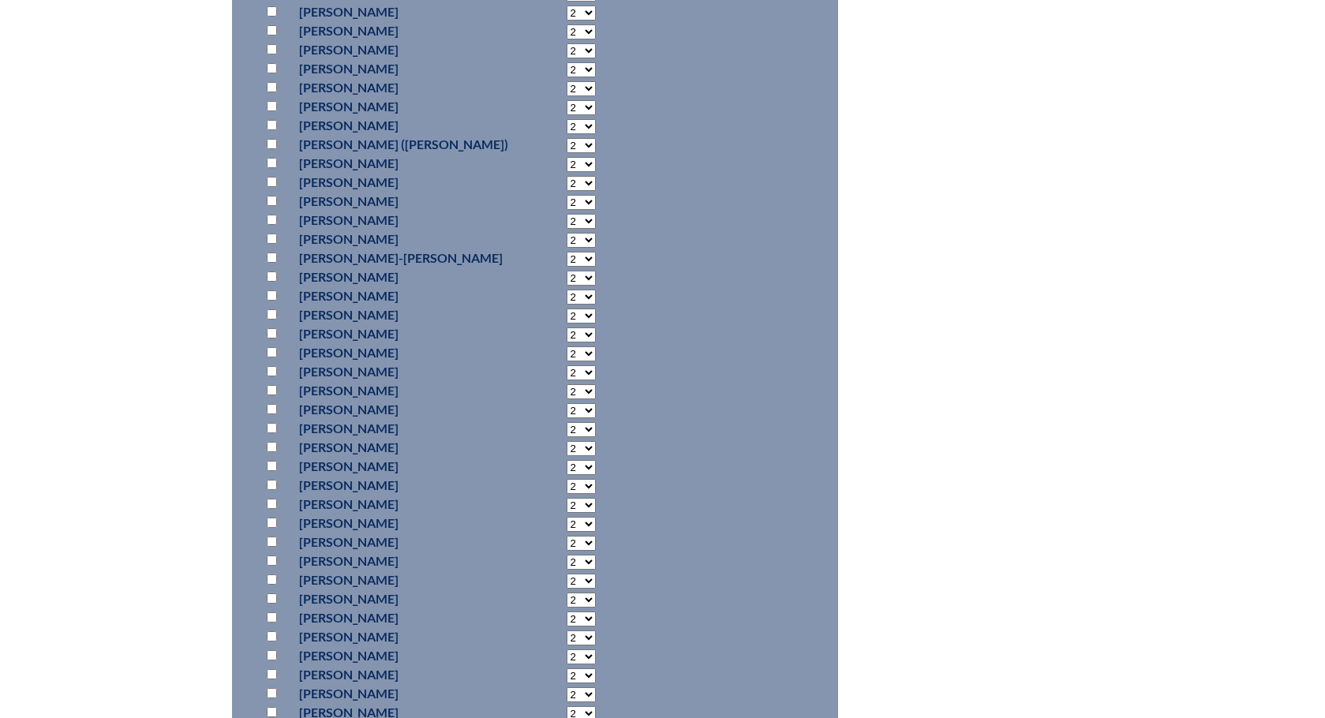
scroll to position [1736, 0]
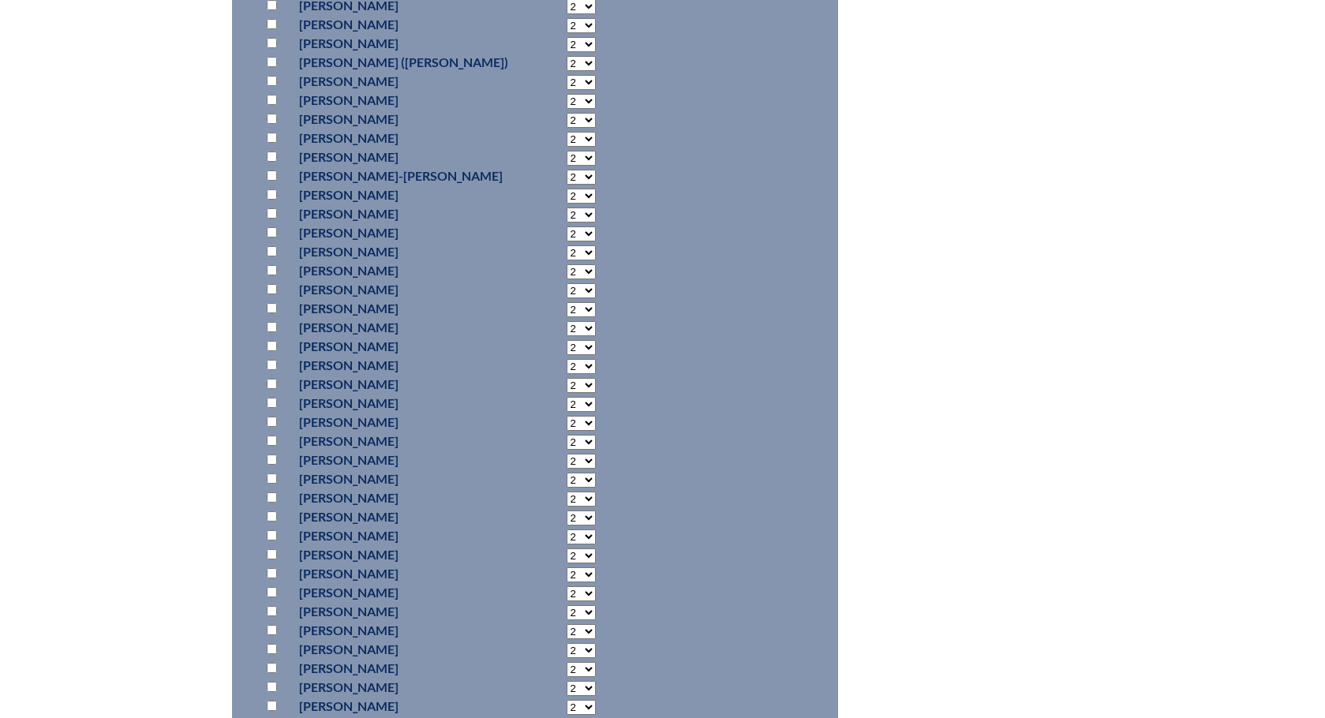
click at [273, 568] on input "checkbox" at bounding box center [272, 573] width 10 height 10
checkbox input "true"
click at [567, 567] on select "2 3 4 5 6 7 8 9 10 11 12 13 14 15 16 17 18 19 20 0" at bounding box center [581, 574] width 29 height 15
select select "20"
click at [567, 567] on select "2 3 4 5 6 7 8 9 10 11 12 13 14 15 16 17 18 19 20 0" at bounding box center [581, 574] width 29 height 15
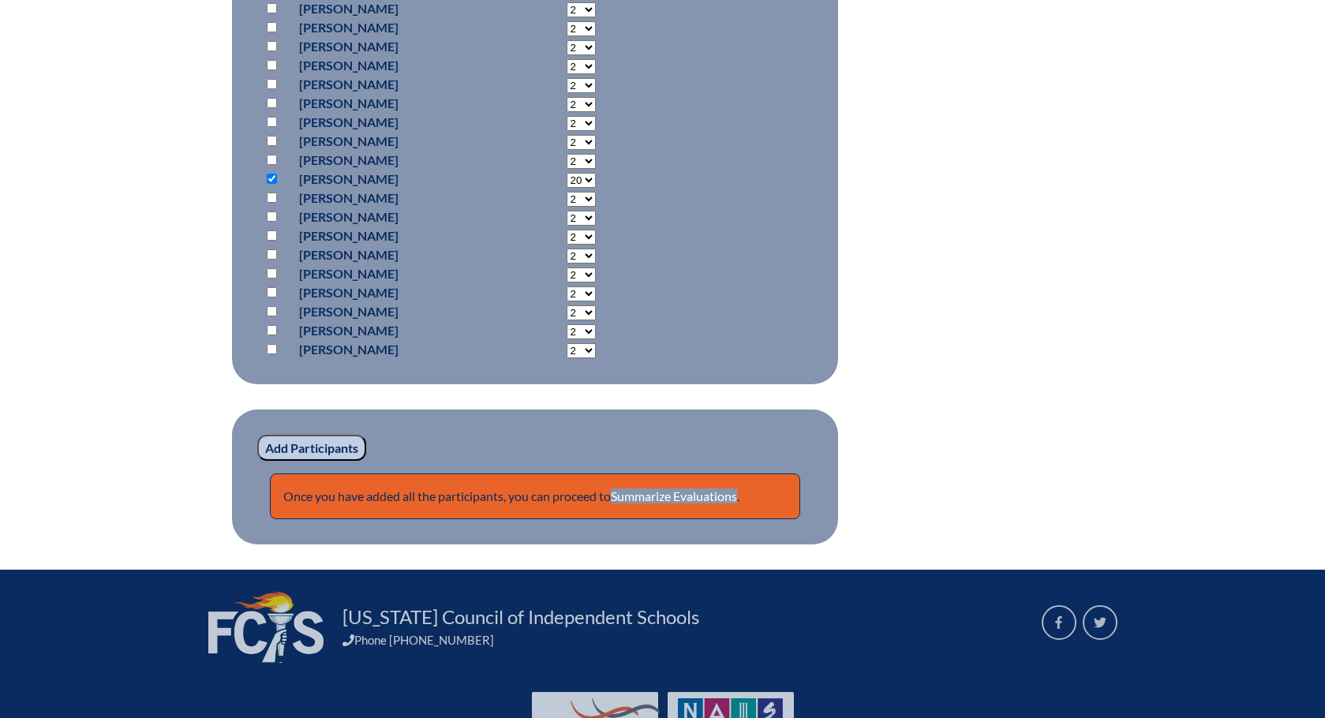
scroll to position [2188, 0]
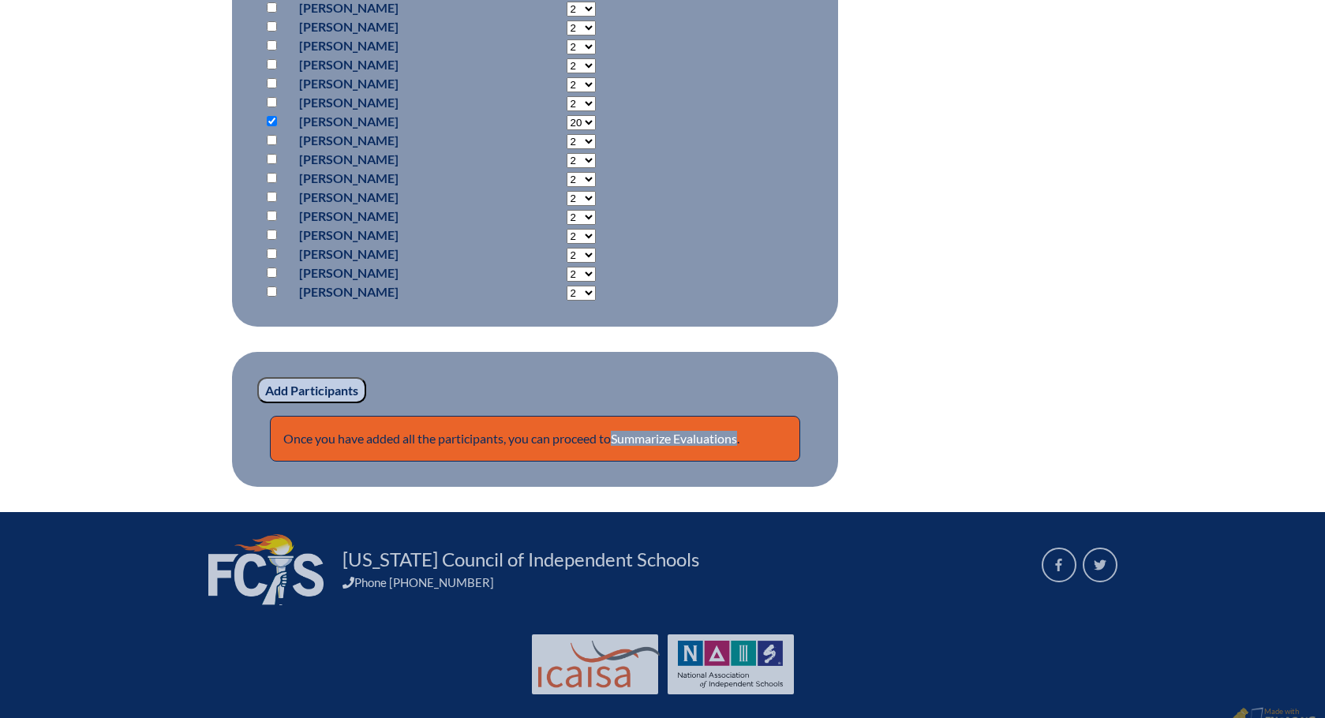
click at [318, 377] on input "Add Participants" at bounding box center [311, 390] width 109 height 27
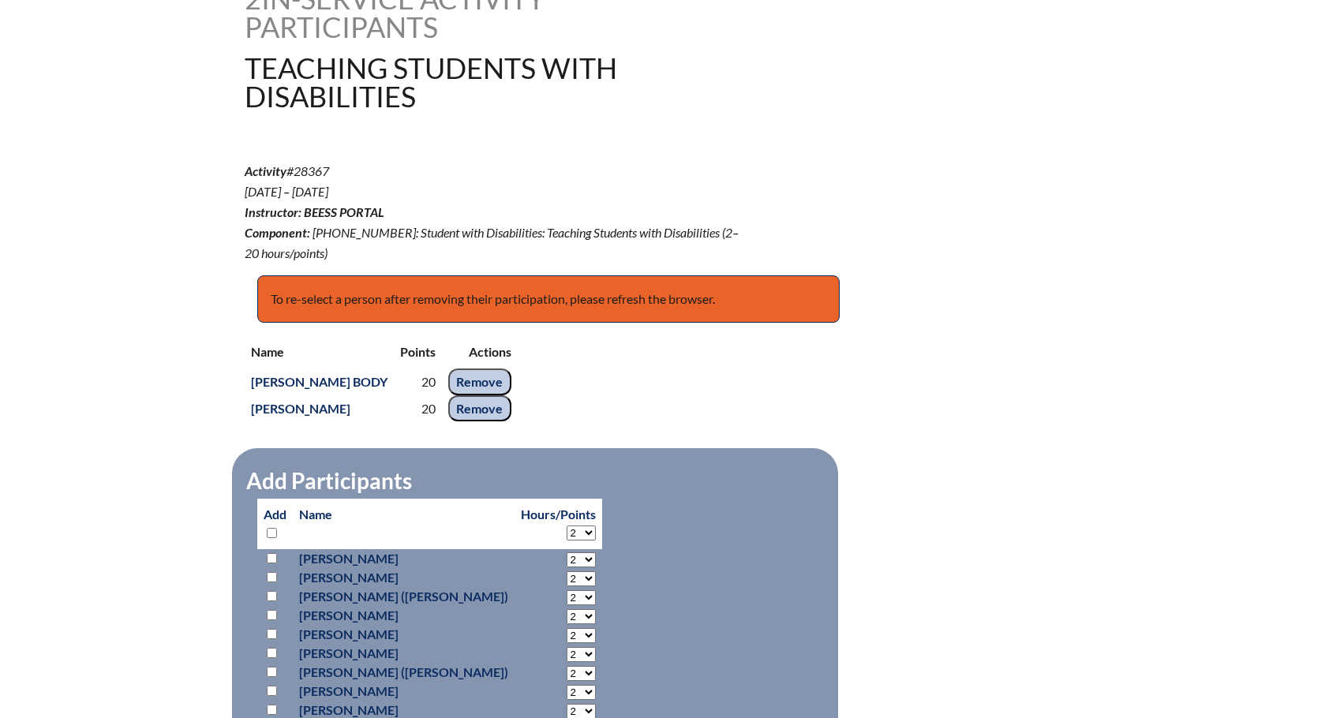
scroll to position [302, 0]
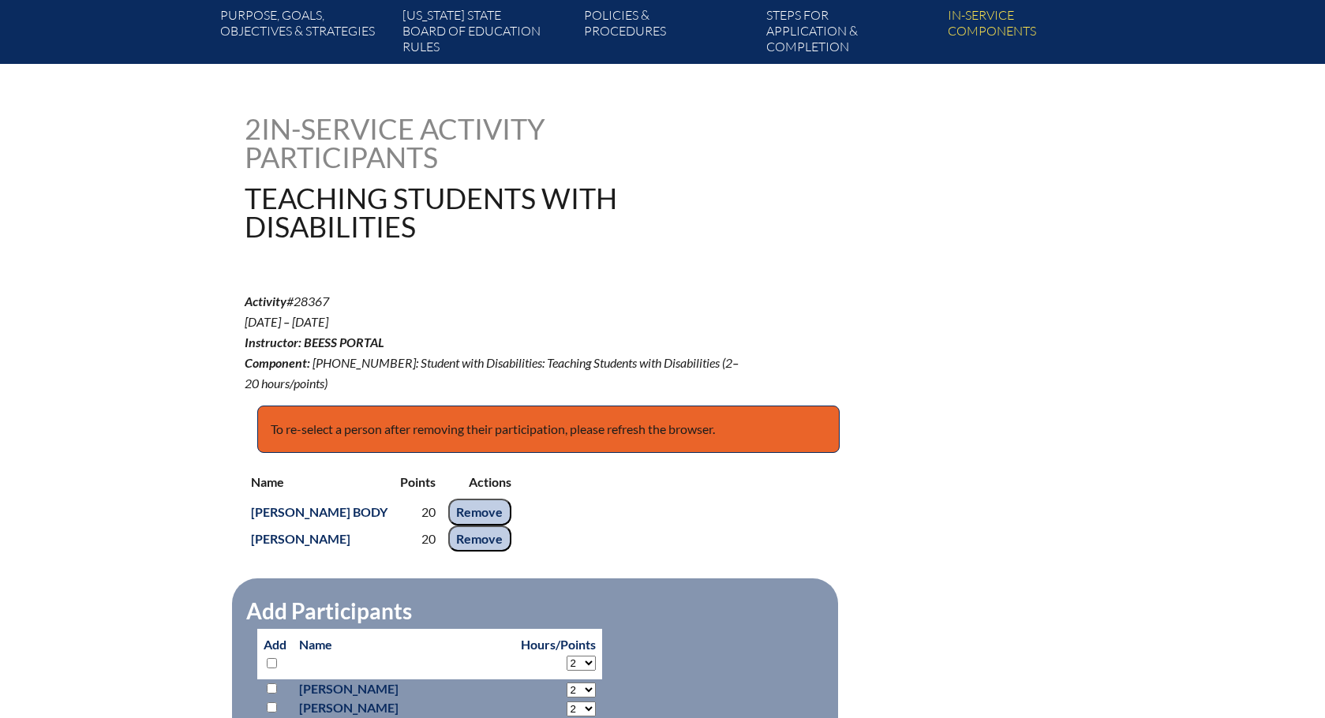
click at [980, 301] on div "Activity #28367 [DATE] – [DATE] Instructor: BEESS Portal Component: [PHONE_NUMB…" at bounding box center [663, 342] width 837 height 102
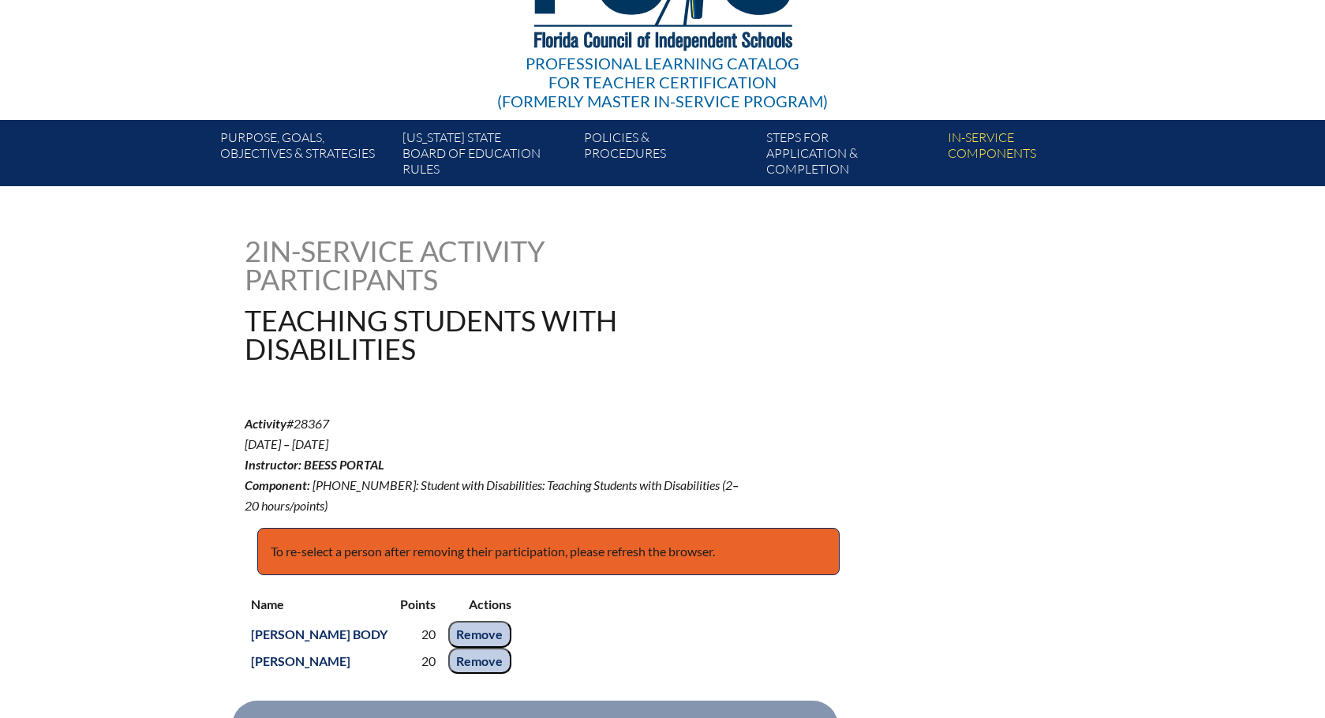
scroll to position [0, 0]
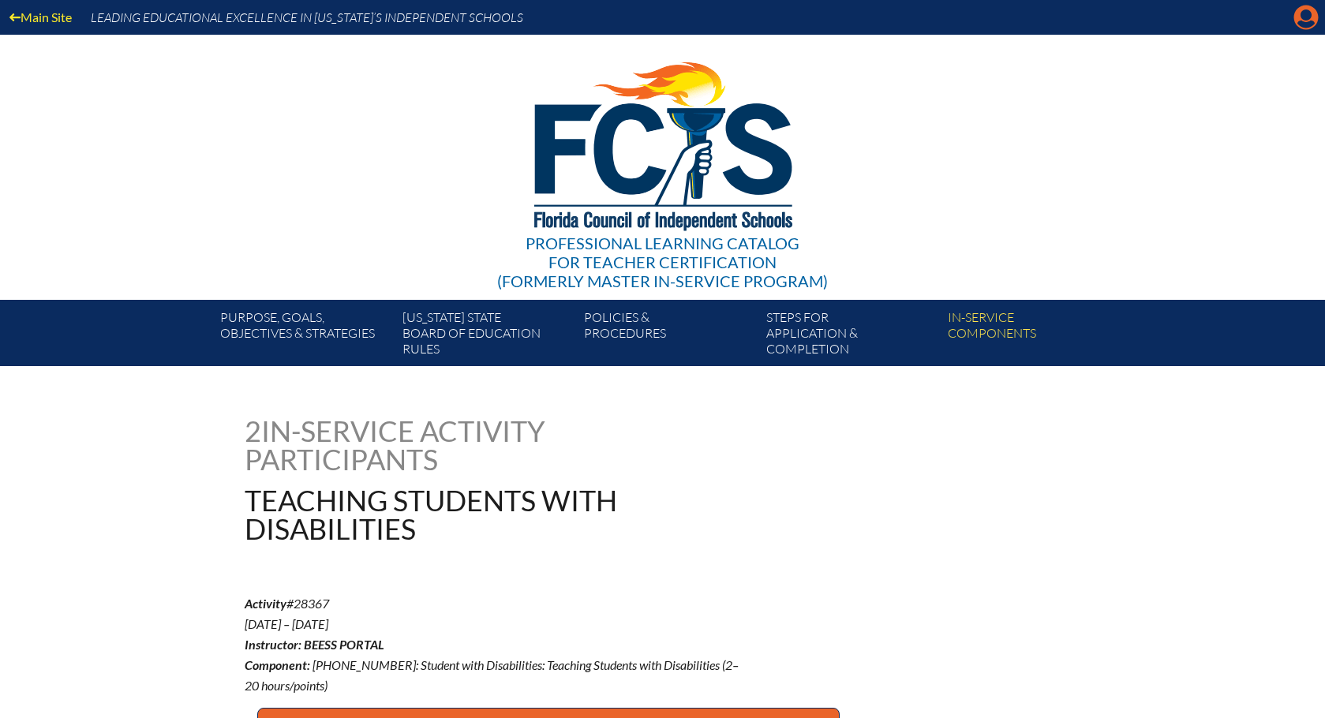
click at [1298, 17] on icon at bounding box center [1306, 18] width 24 height 24
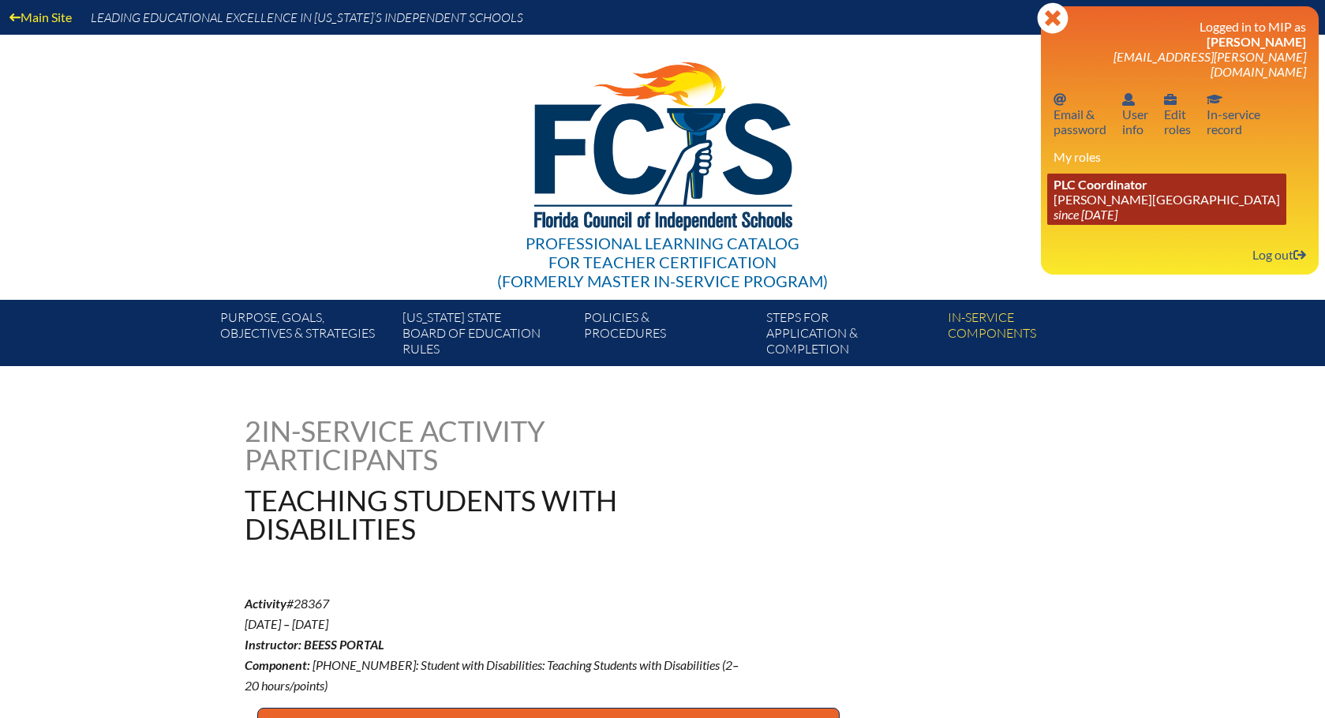
click at [1082, 178] on link "PLC Coordinator [PERSON_NAME][GEOGRAPHIC_DATA] since [DATE]" at bounding box center [1166, 199] width 239 height 51
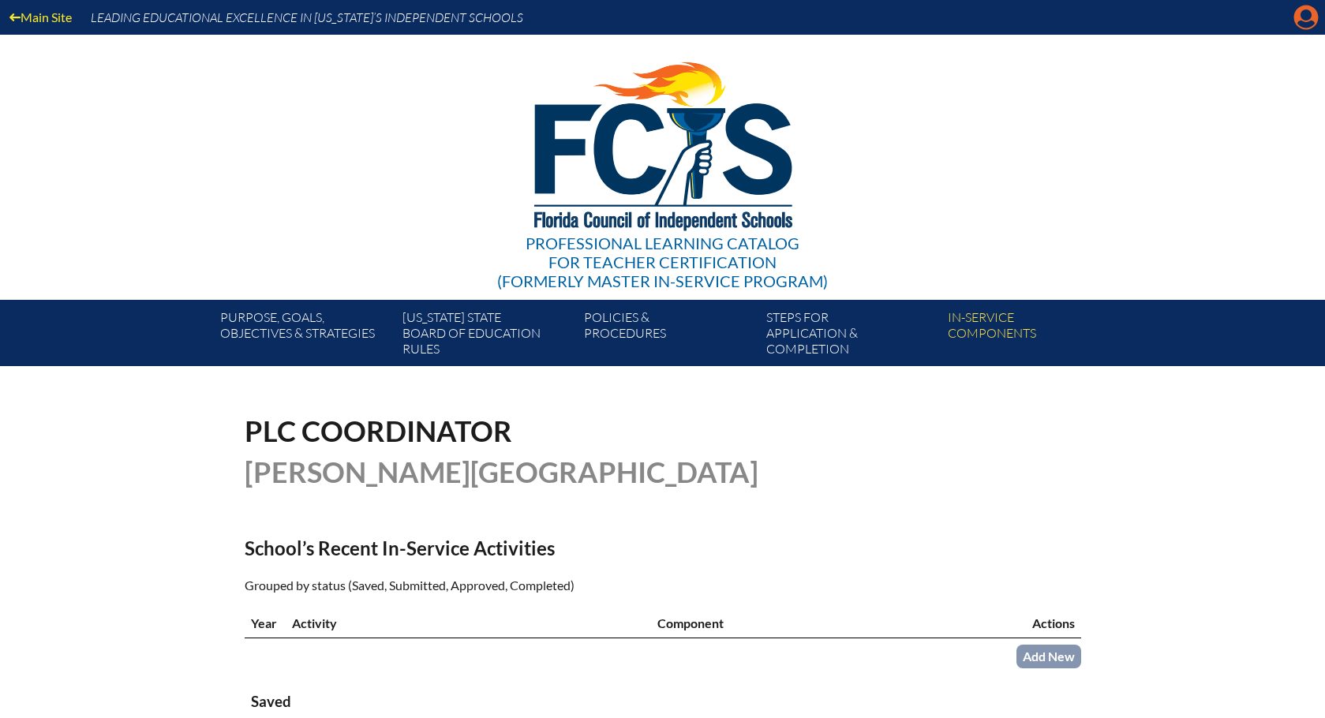
click at [1299, 26] on icon at bounding box center [1306, 18] width 24 height 24
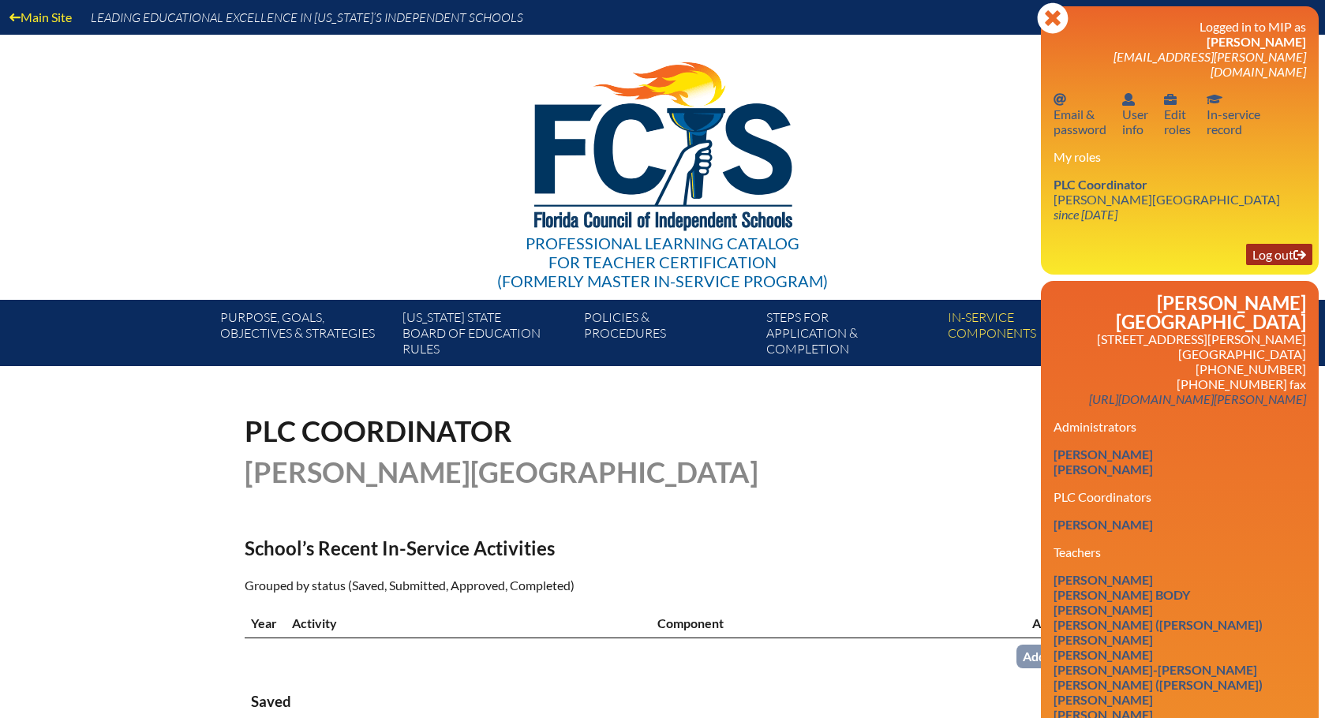
click at [1278, 244] on link "Log out Log out" at bounding box center [1279, 254] width 66 height 21
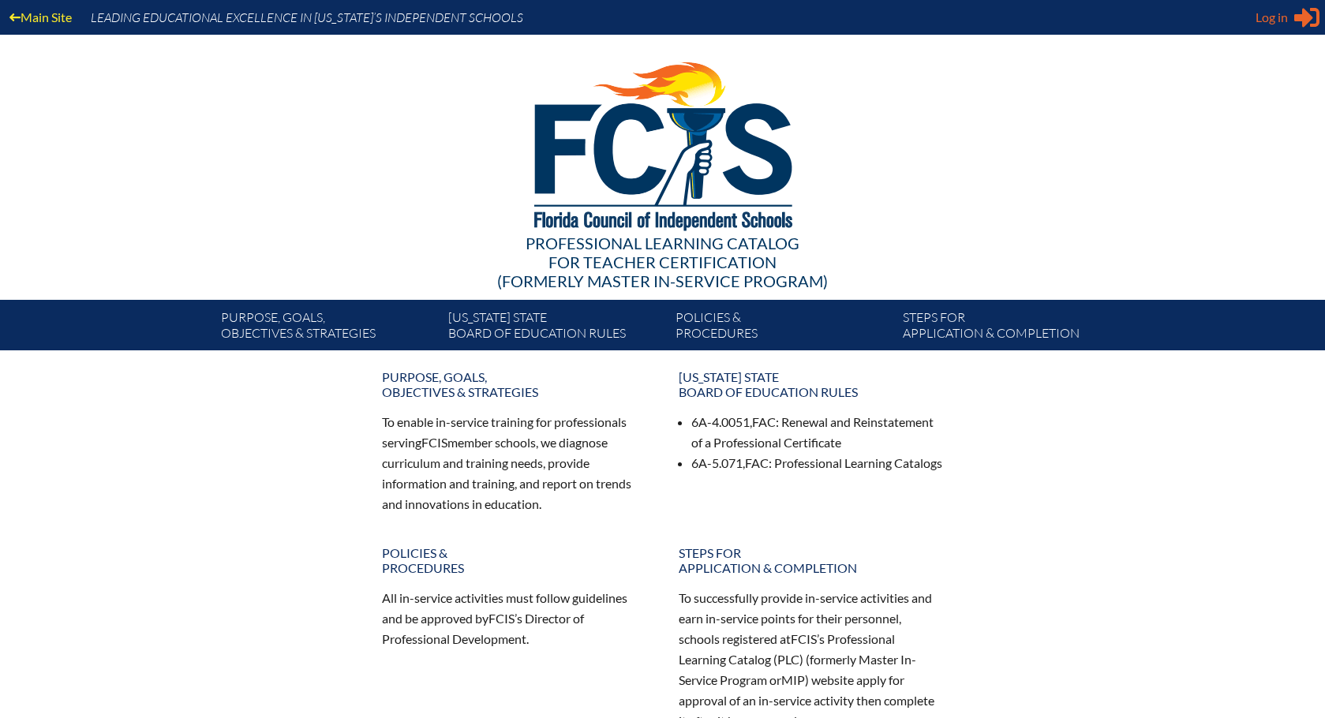
click at [1288, 22] on span "Log in" at bounding box center [1272, 17] width 32 height 19
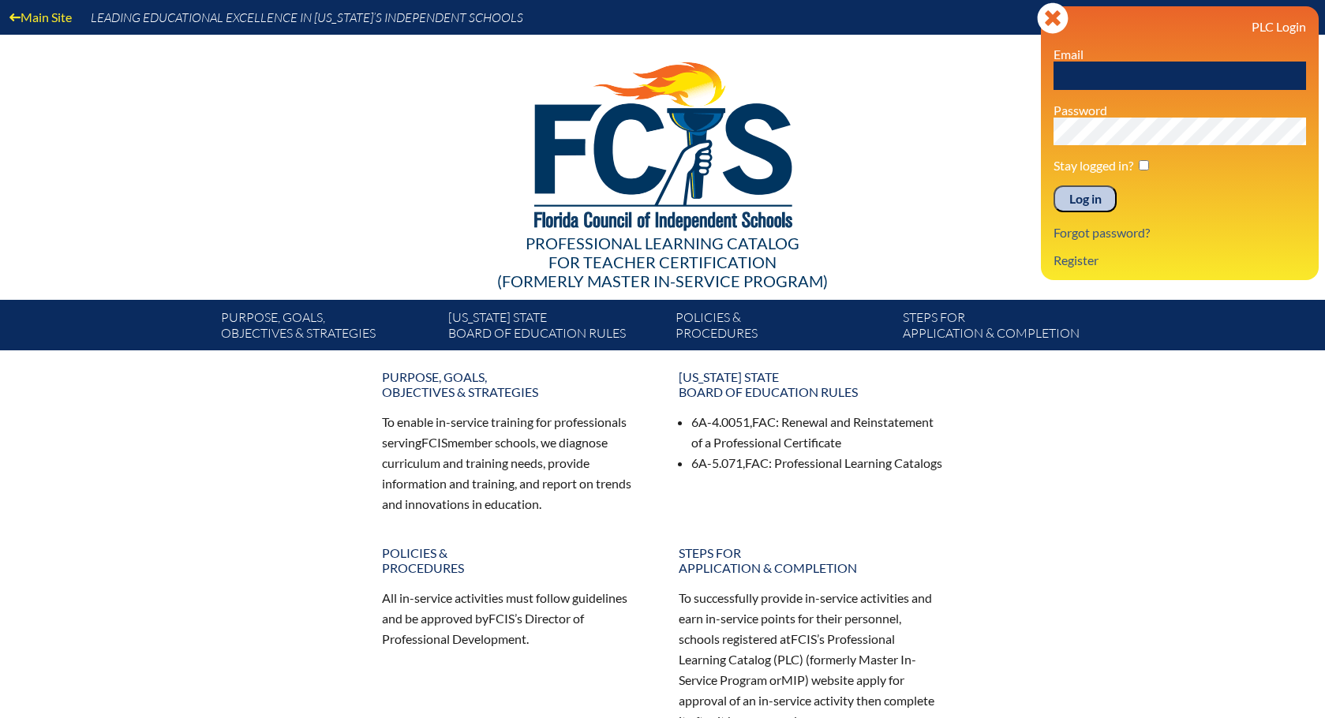
click at [1088, 81] on input "text" at bounding box center [1180, 76] width 253 height 28
type input "[EMAIL_ADDRESS][PERSON_NAME][DOMAIN_NAME]"
click at [1054, 185] on input "Log in" at bounding box center [1085, 198] width 63 height 27
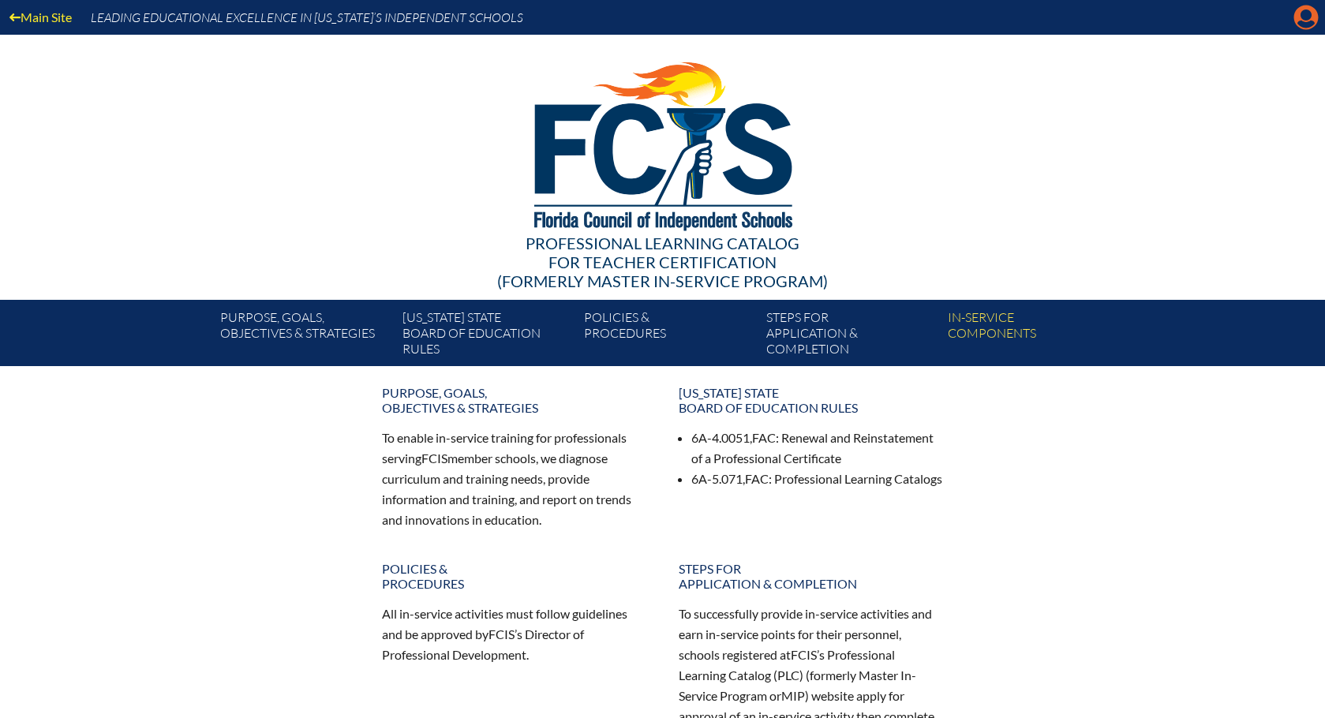
click at [1305, 17] on icon "Manage account" at bounding box center [1305, 17] width 25 height 25
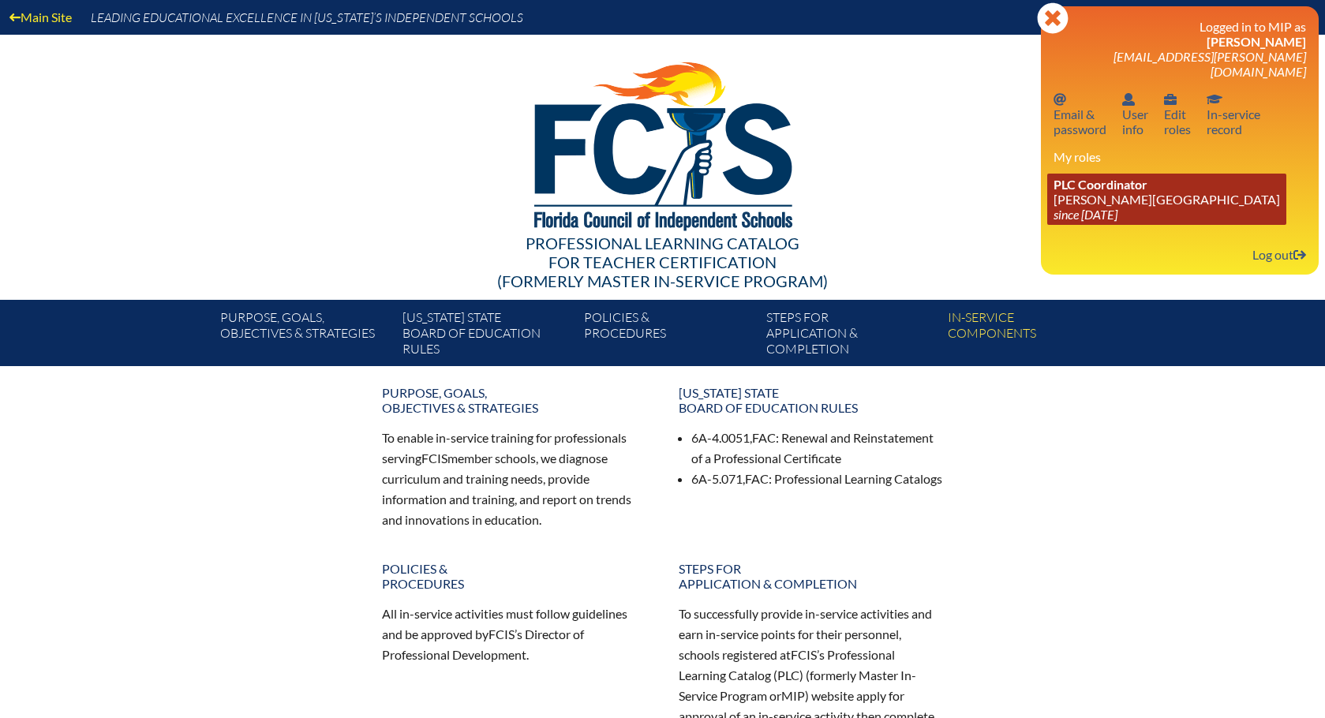
click at [1132, 189] on link "PLC Coordinator [PERSON_NAME][GEOGRAPHIC_DATA] since [DATE]" at bounding box center [1166, 199] width 239 height 51
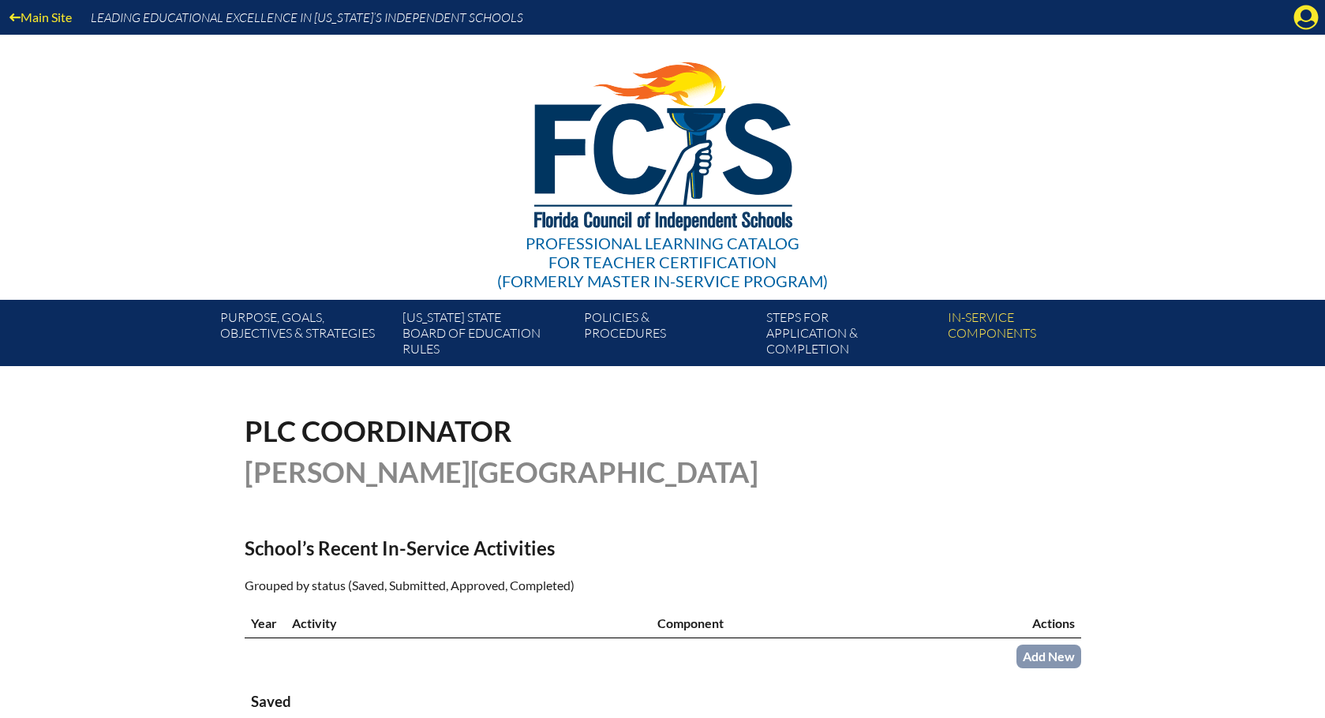
click at [1278, 22] on div "Main Site Leading Educational Excellence in Florida’s Independent Schools" at bounding box center [662, 17] width 1325 height 35
click at [1295, 20] on icon at bounding box center [1306, 18] width 24 height 24
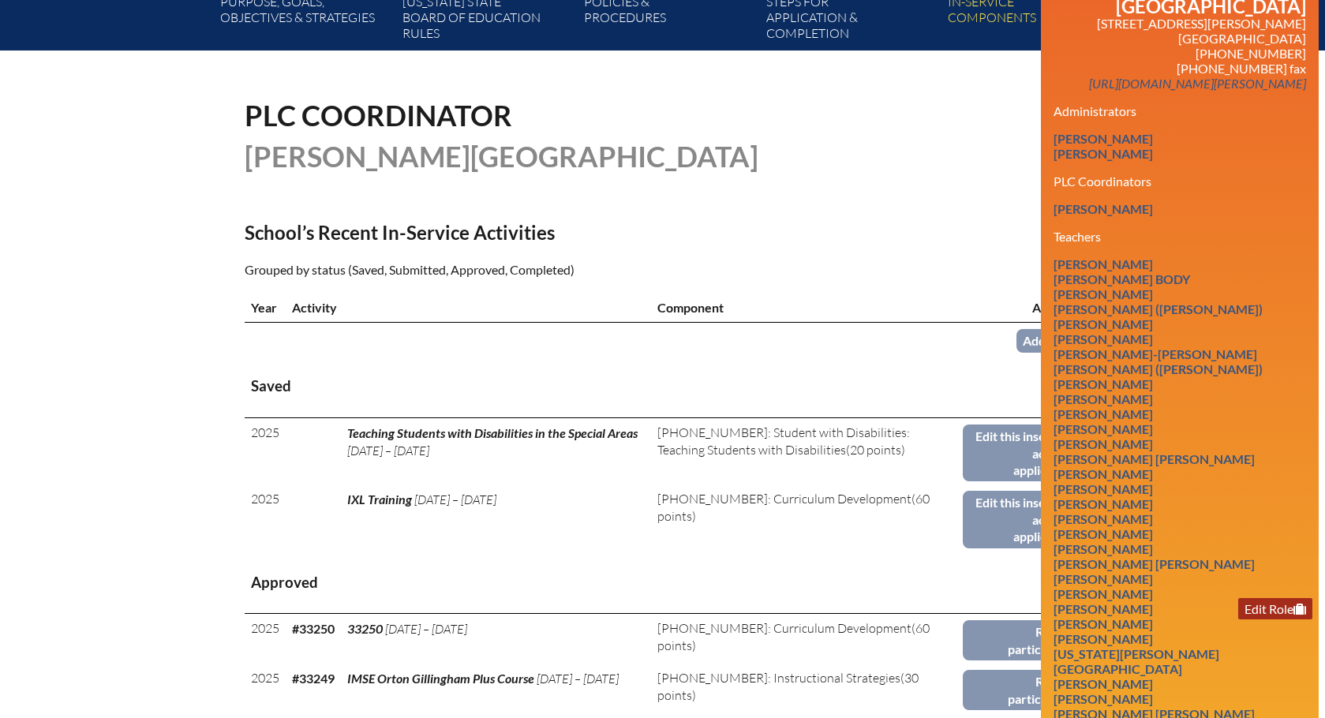
scroll to position [395, 0]
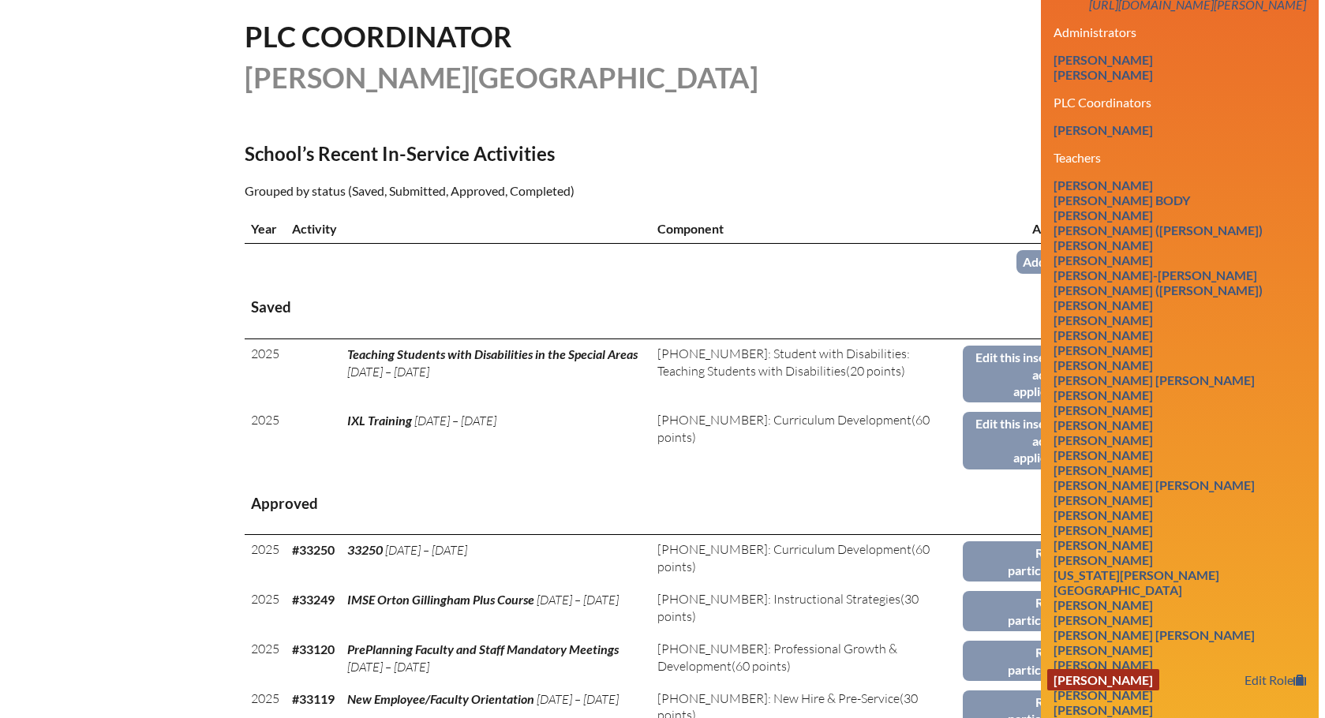
click at [1147, 669] on link "Emily Katherine Hogan" at bounding box center [1103, 679] width 112 height 21
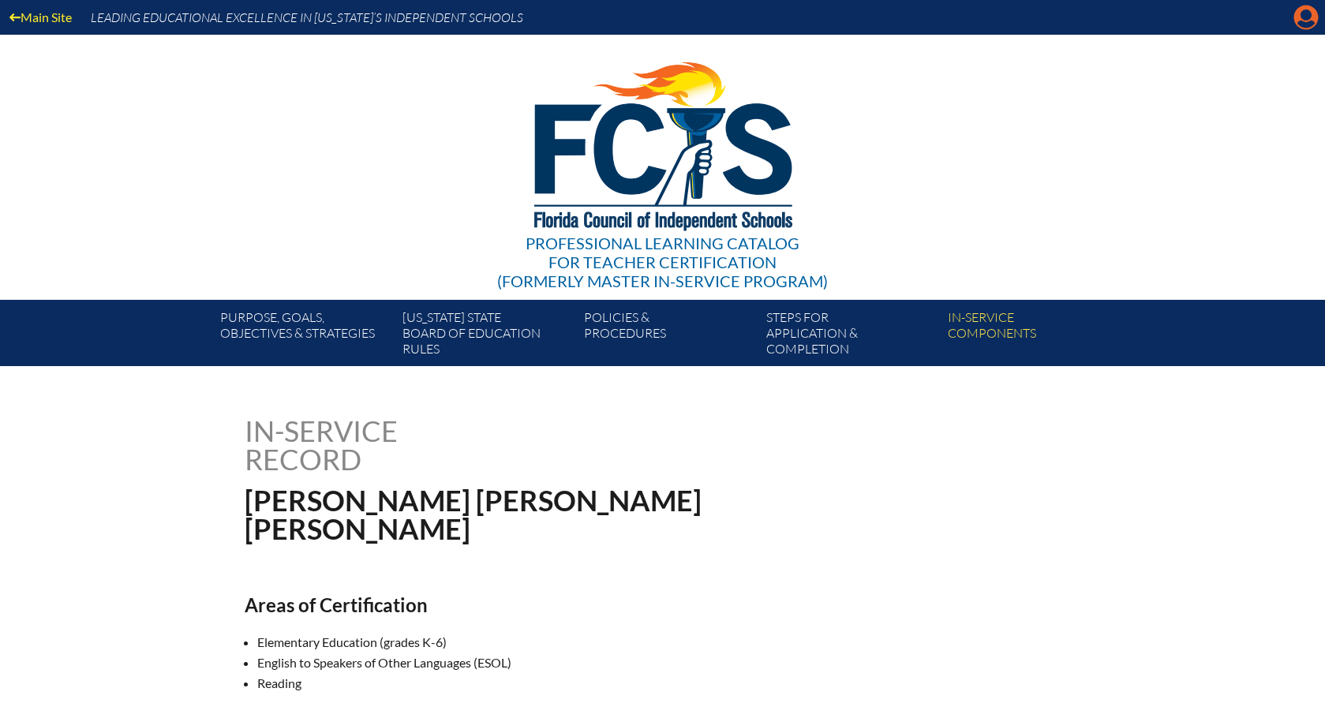
click at [1300, 21] on icon "Manage account" at bounding box center [1305, 17] width 25 height 25
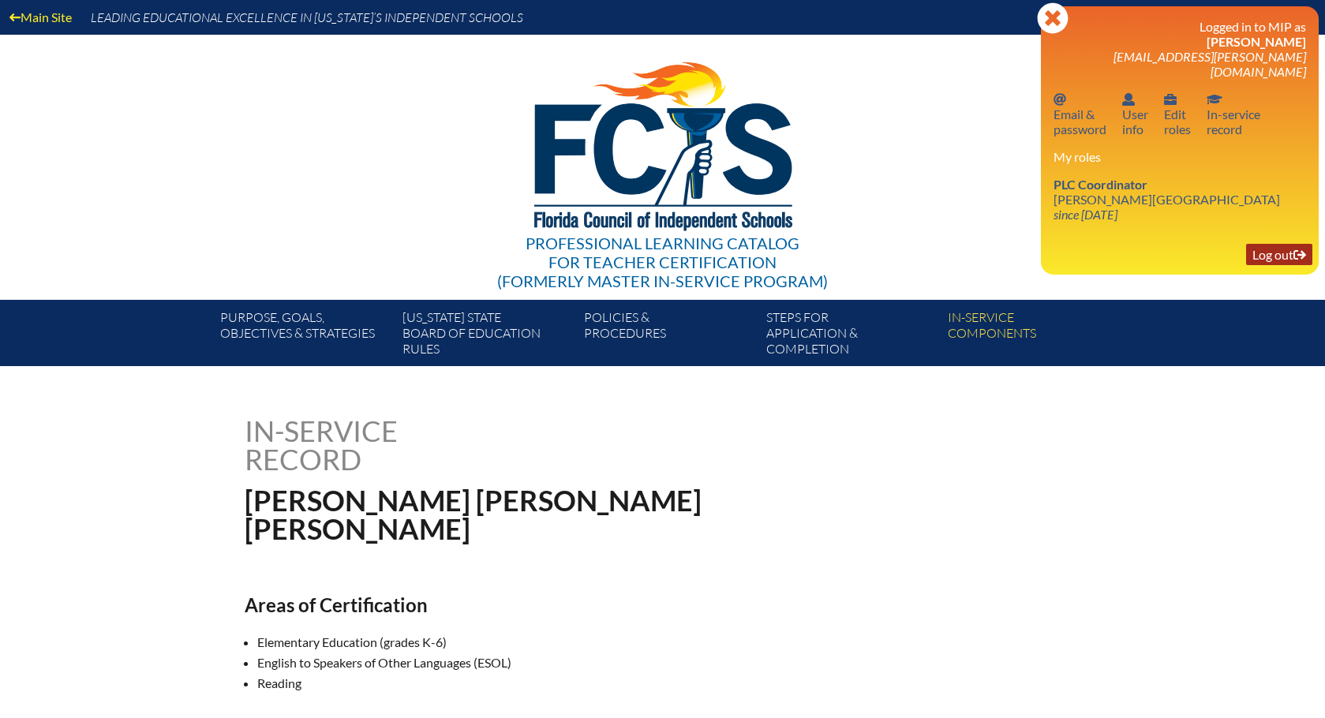
click at [1269, 245] on link "Log out Log out" at bounding box center [1279, 254] width 66 height 21
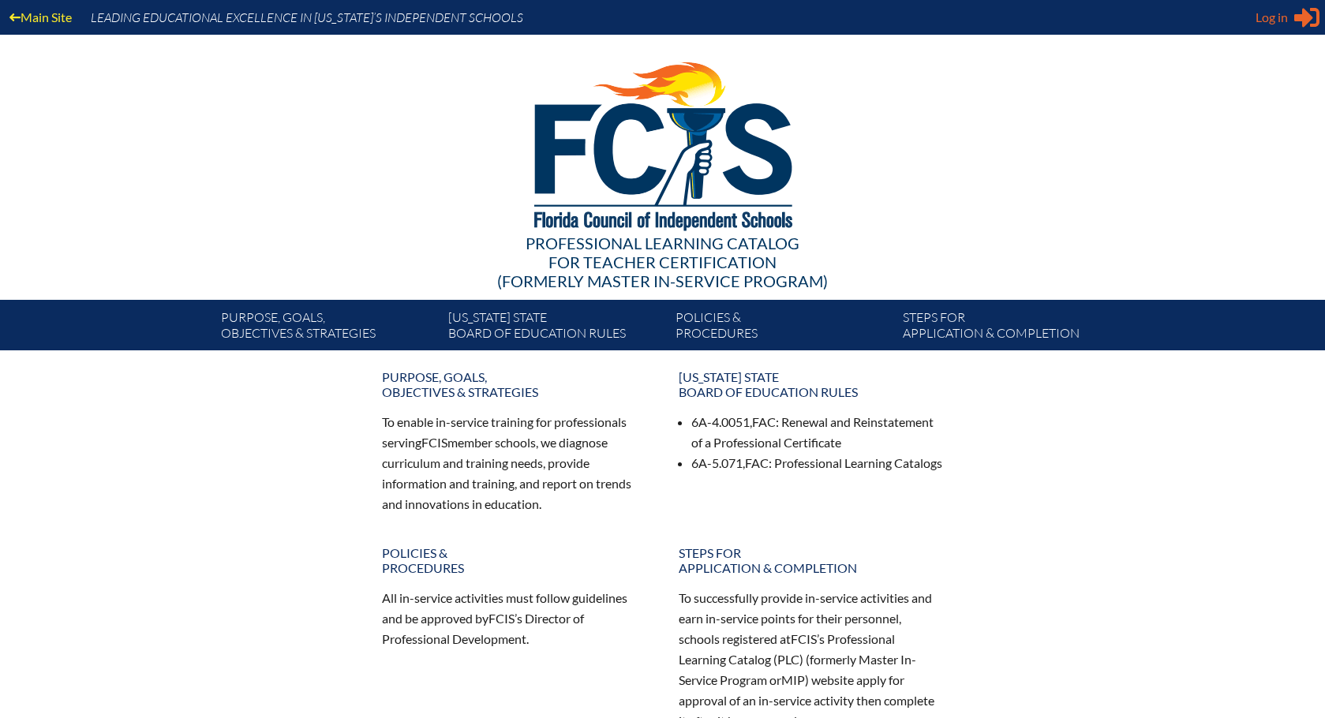
click at [1282, 21] on span "Log in" at bounding box center [1272, 17] width 32 height 19
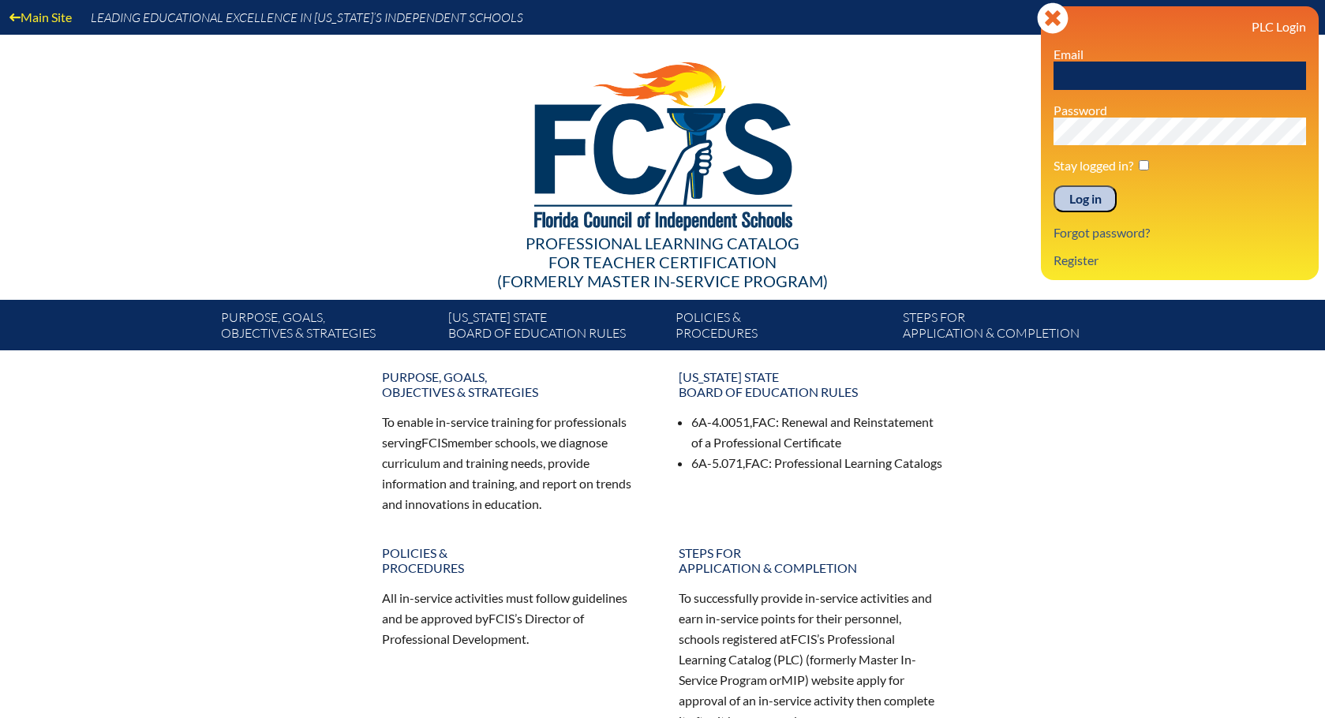
click at [1088, 78] on input "text" at bounding box center [1180, 76] width 253 height 28
type input "[EMAIL_ADDRESS][PERSON_NAME][DOMAIN_NAME]"
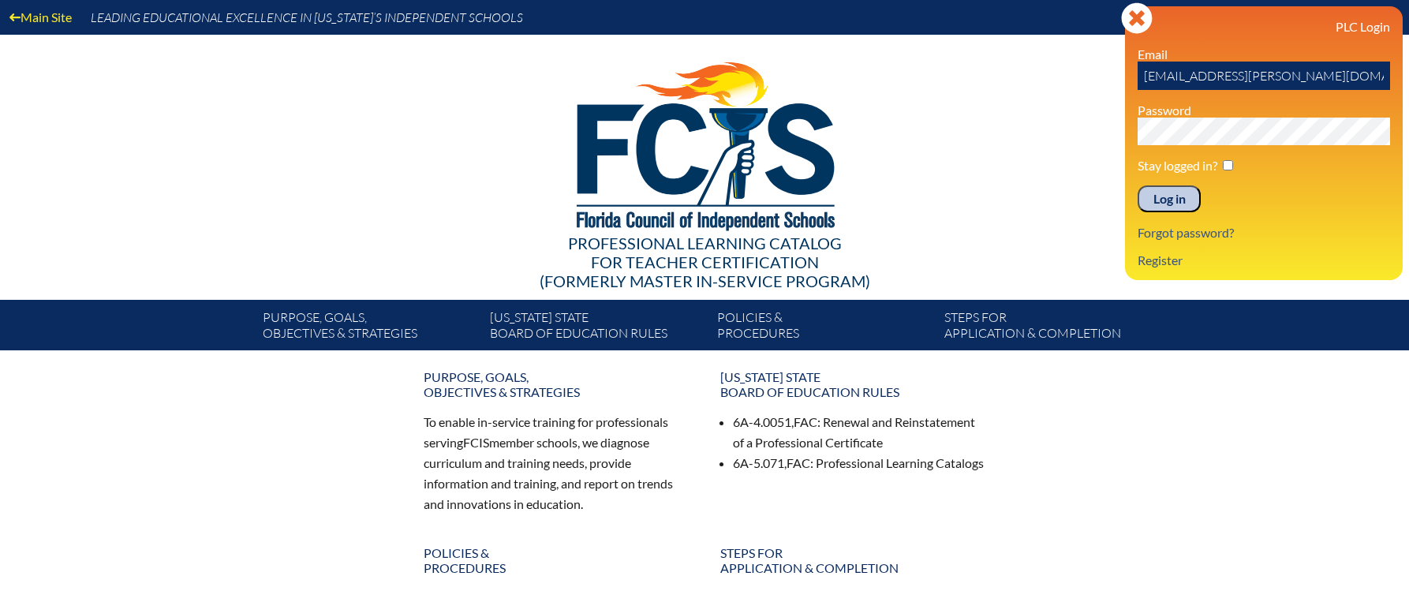
click at [1138, 185] on input "Log in" at bounding box center [1169, 198] width 63 height 27
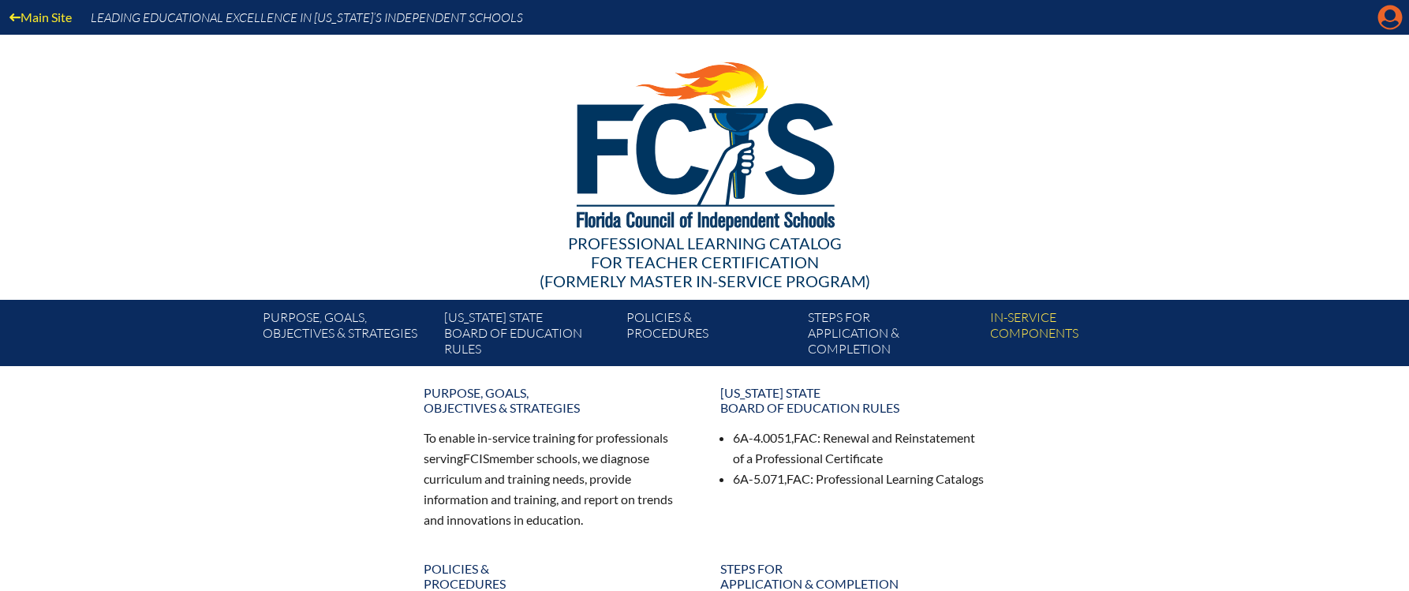
click at [1383, 25] on icon at bounding box center [1391, 18] width 24 height 24
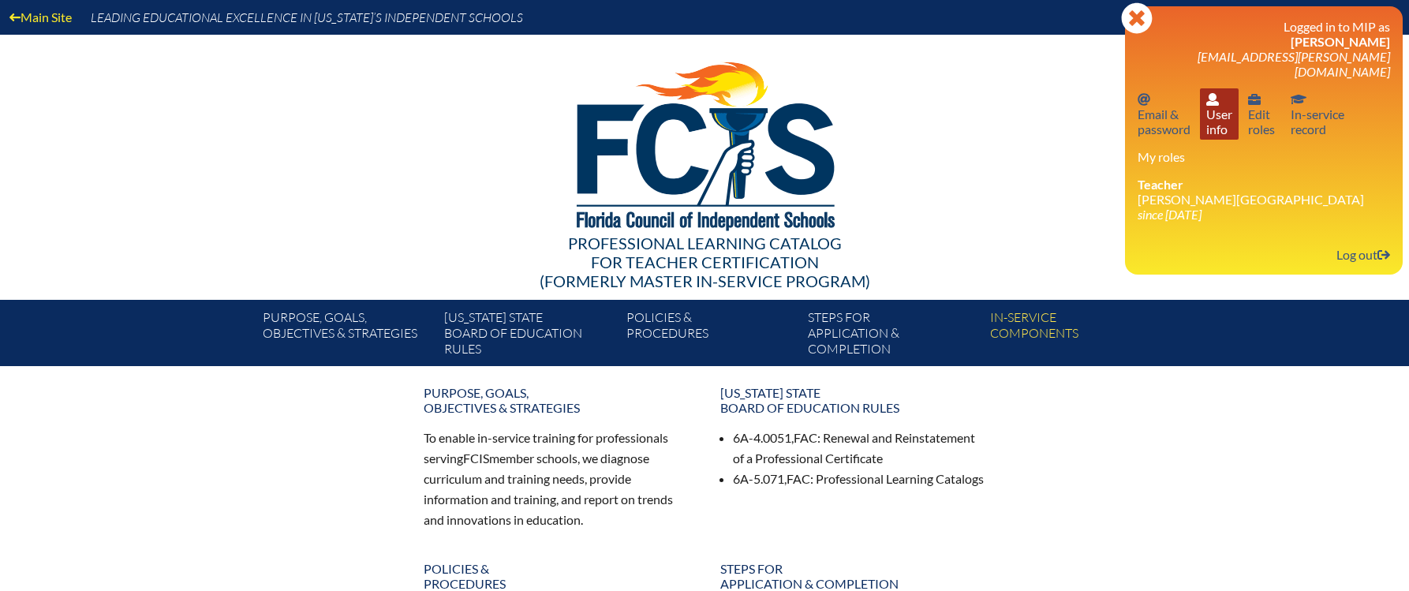
click at [1209, 107] on link "User info User info" at bounding box center [1219, 113] width 39 height 51
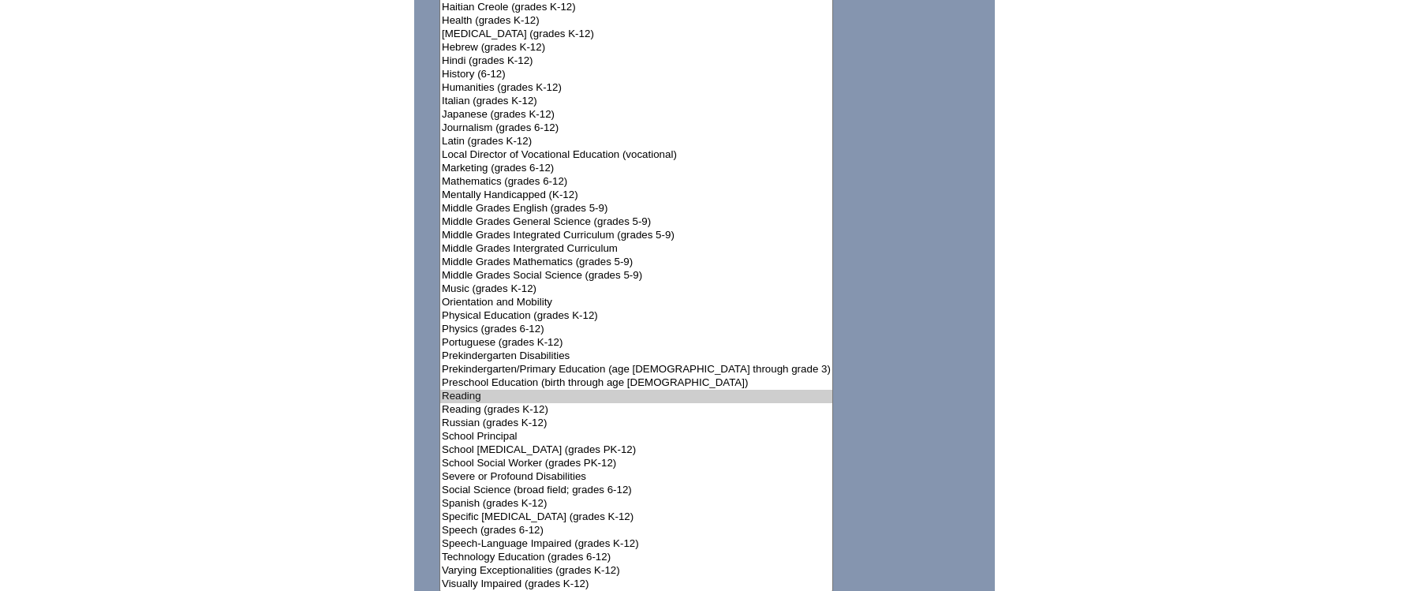
scroll to position [1815, 0]
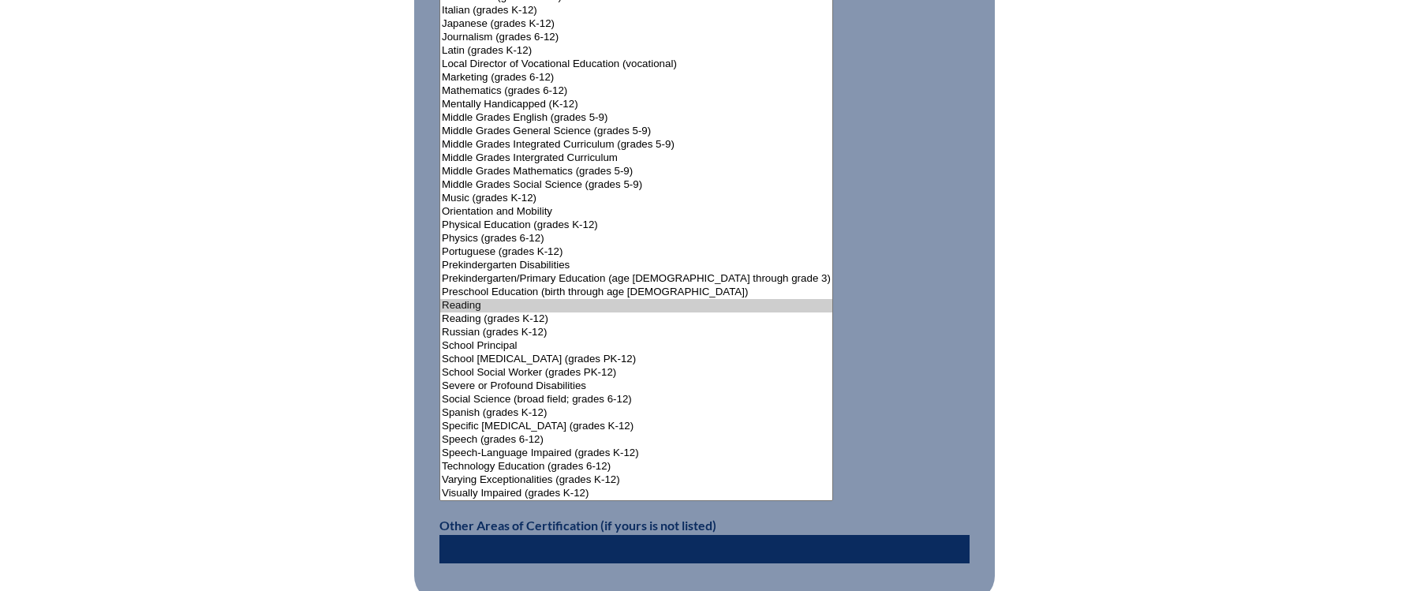
click at [453, 544] on input "text" at bounding box center [705, 549] width 530 height 28
type input "Reading Endorsement"
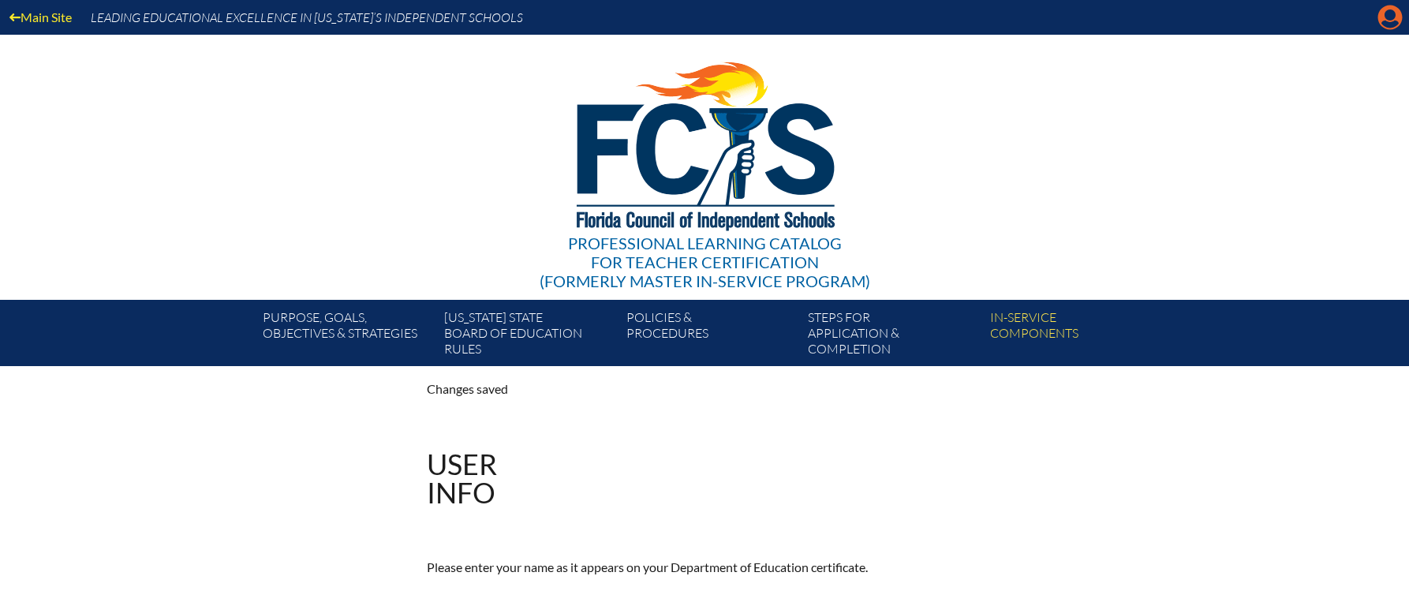
click at [1390, 17] on icon "Manage account" at bounding box center [1390, 17] width 25 height 25
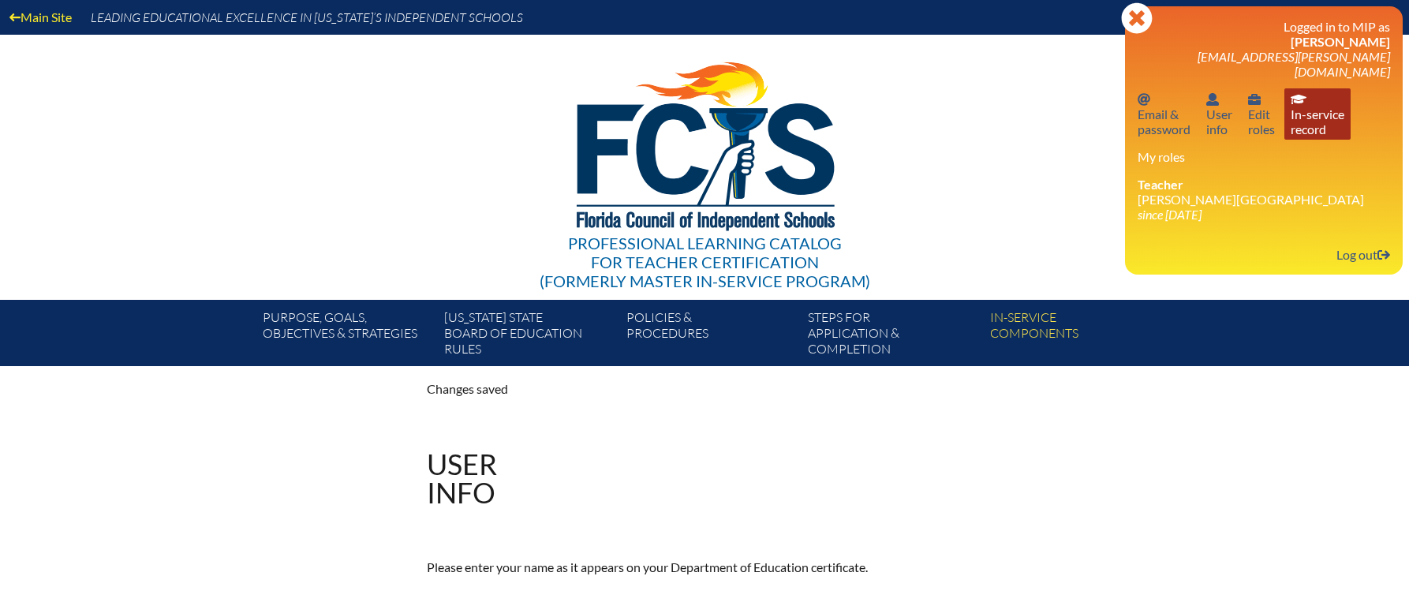
click at [1320, 107] on link "In-service record In-service record" at bounding box center [1318, 113] width 66 height 51
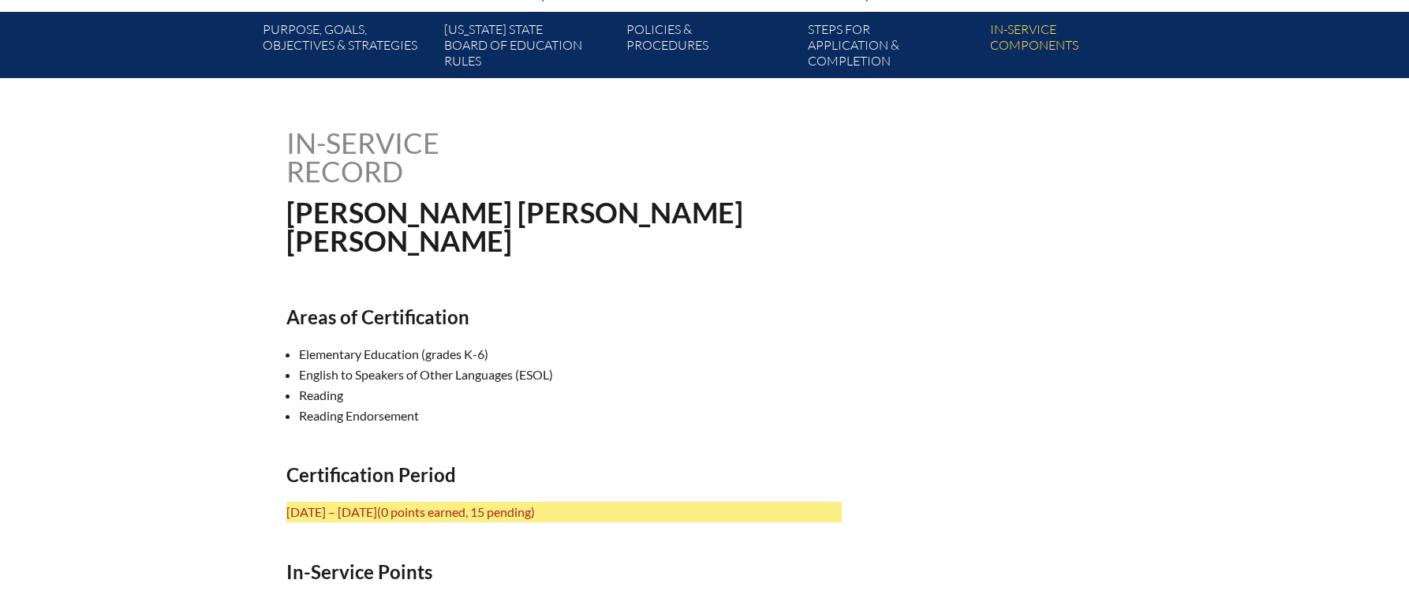
scroll to position [316, 0]
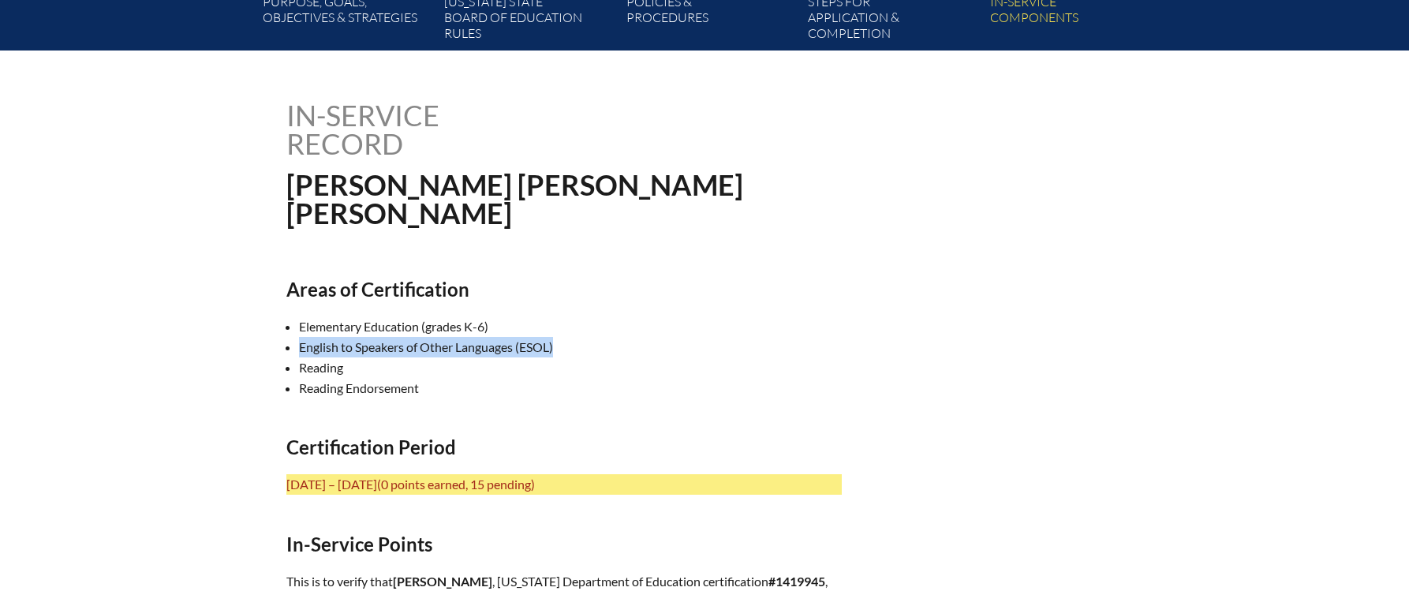
drag, startPoint x: 299, startPoint y: 346, endPoint x: 564, endPoint y: 346, distance: 265.2
click at [564, 346] on li "English to Speakers of Other Languages (ESOL)" at bounding box center [577, 347] width 556 height 21
copy li "English to Speakers of Other Languages (ESOL)"
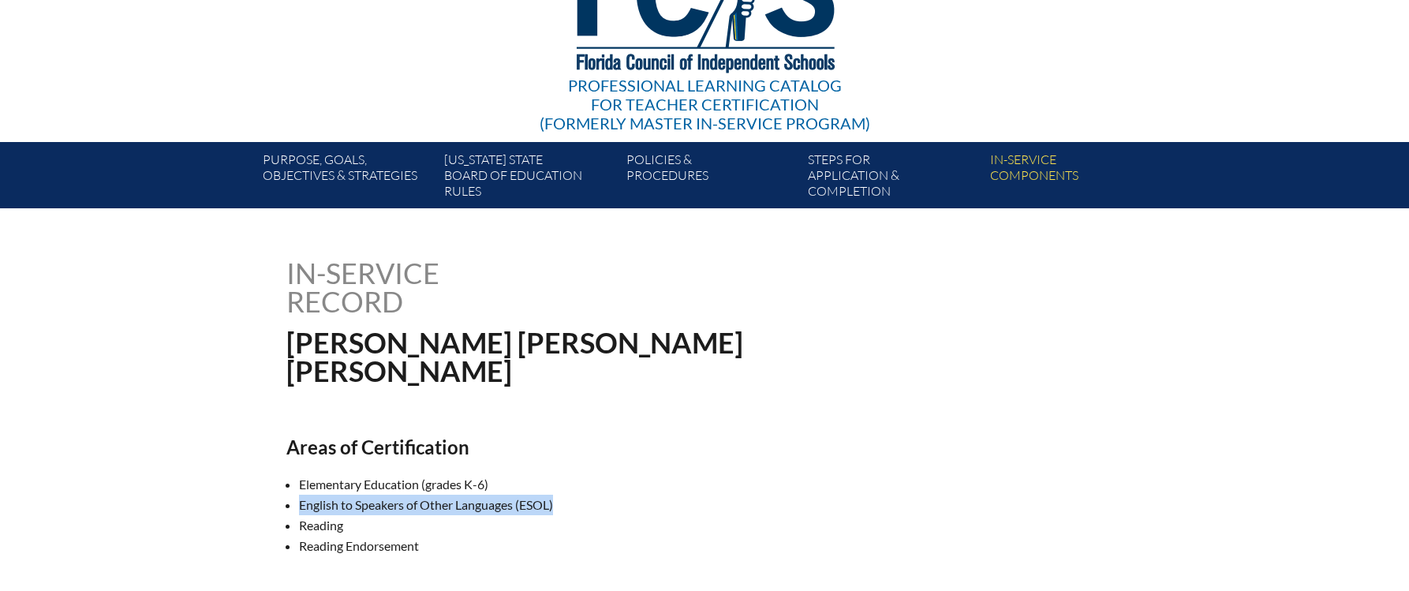
scroll to position [0, 0]
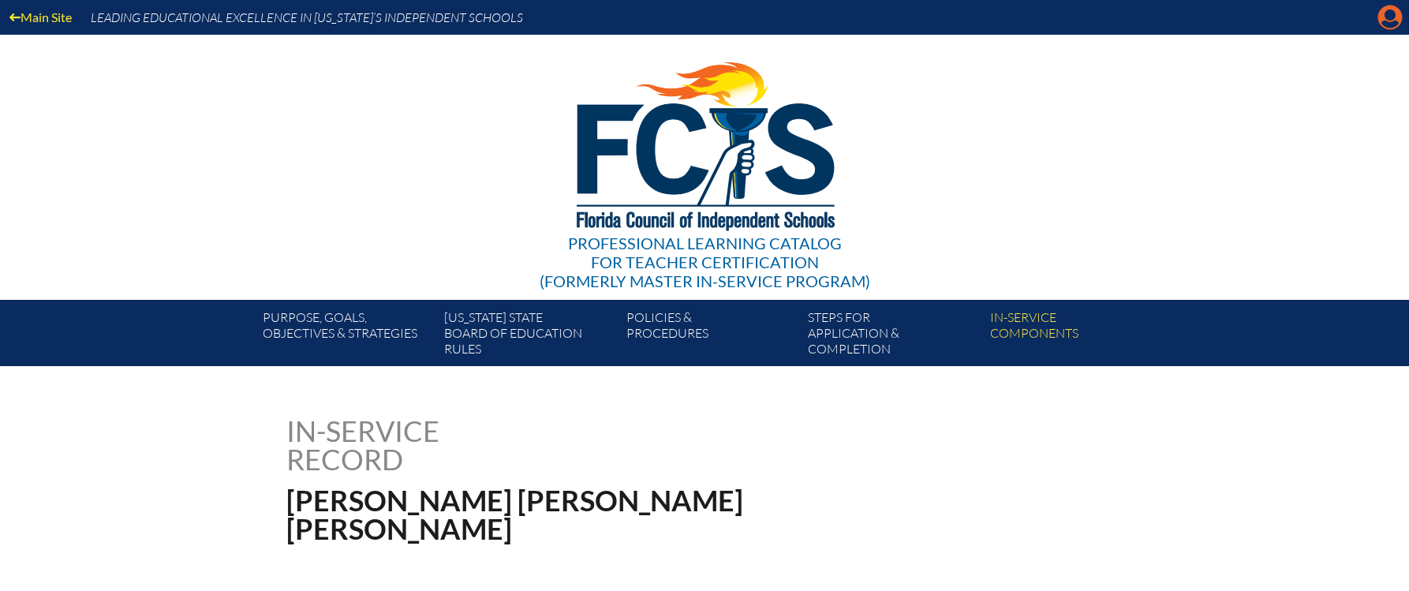
click at [1388, 17] on icon "Manage account" at bounding box center [1390, 17] width 25 height 25
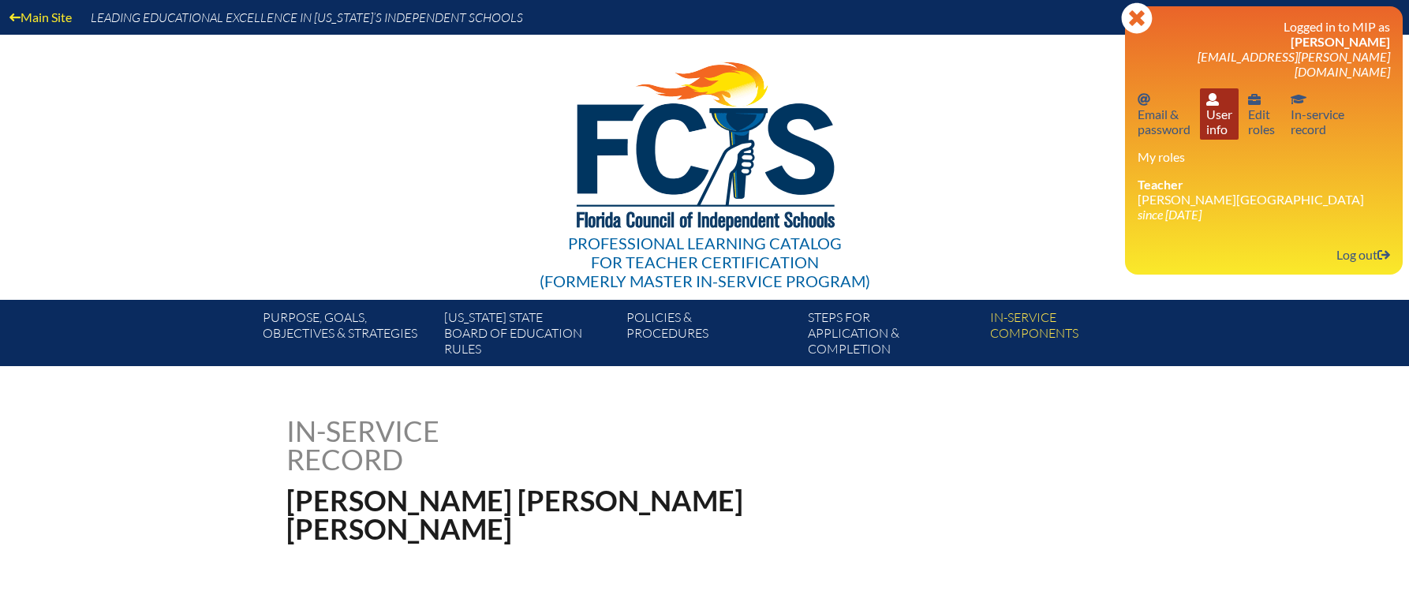
click at [1221, 114] on link "User info User info" at bounding box center [1219, 113] width 39 height 51
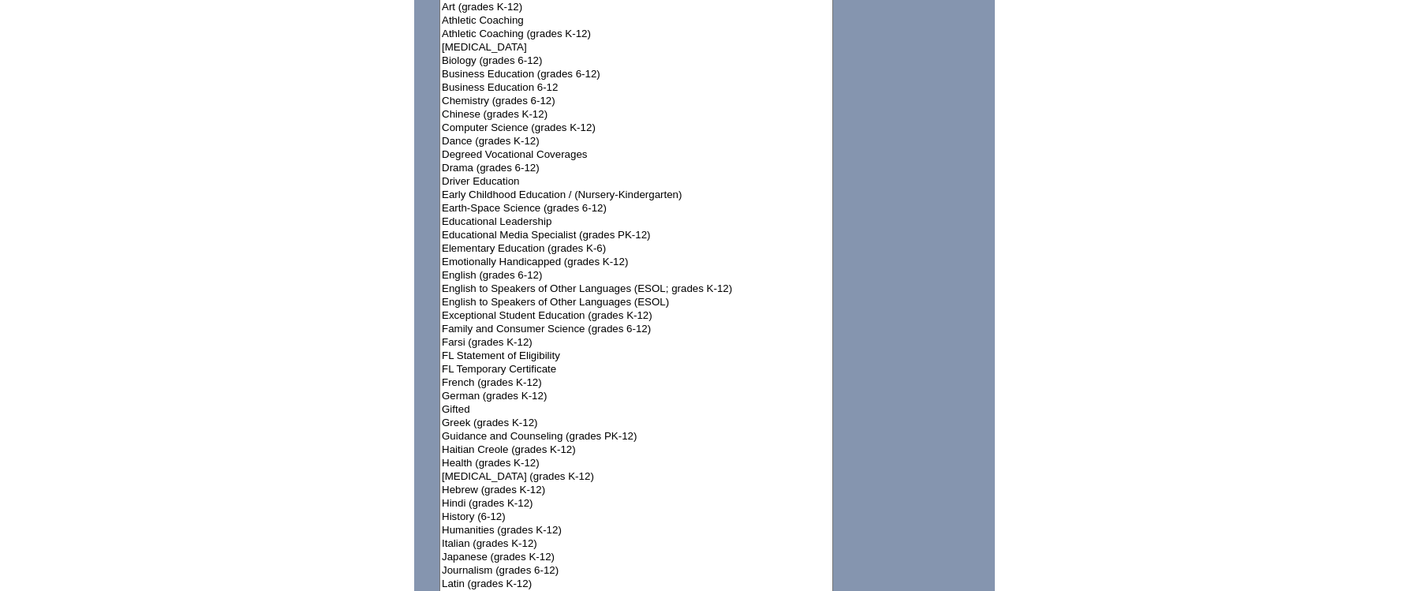
scroll to position [1342, 0]
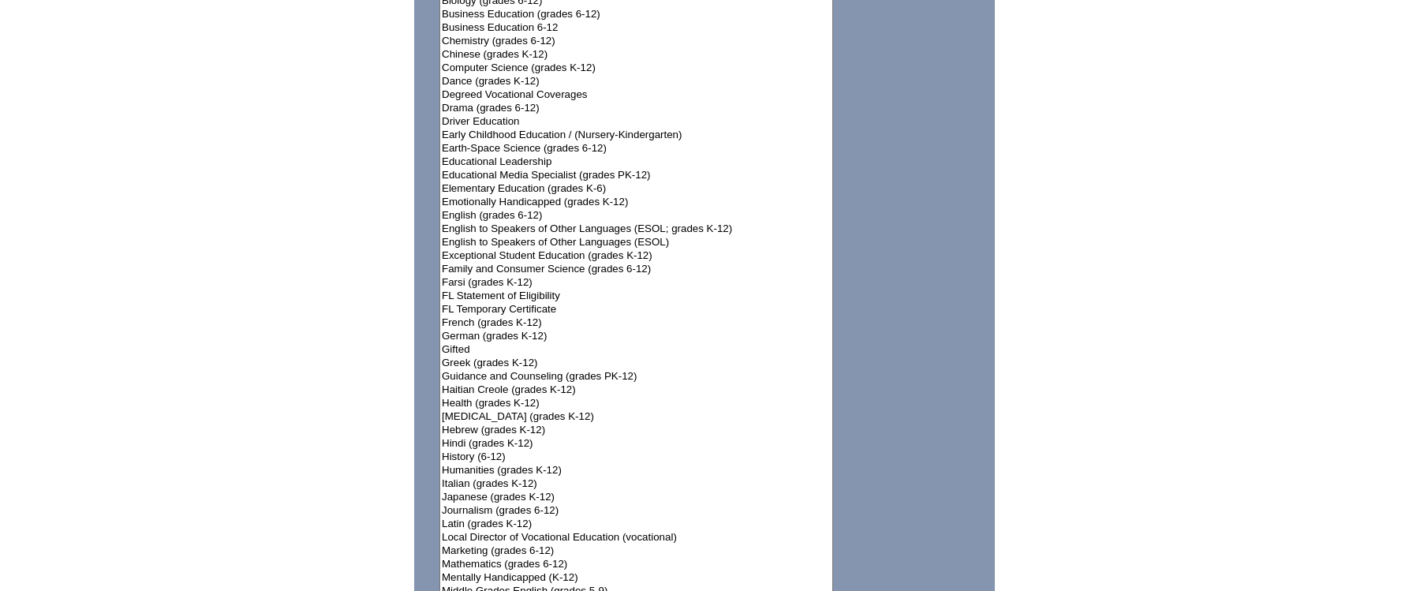
select select"]"] "15131"
click at [522, 183] on option "Elementary Education (grades K-6)" at bounding box center [636, 188] width 392 height 13
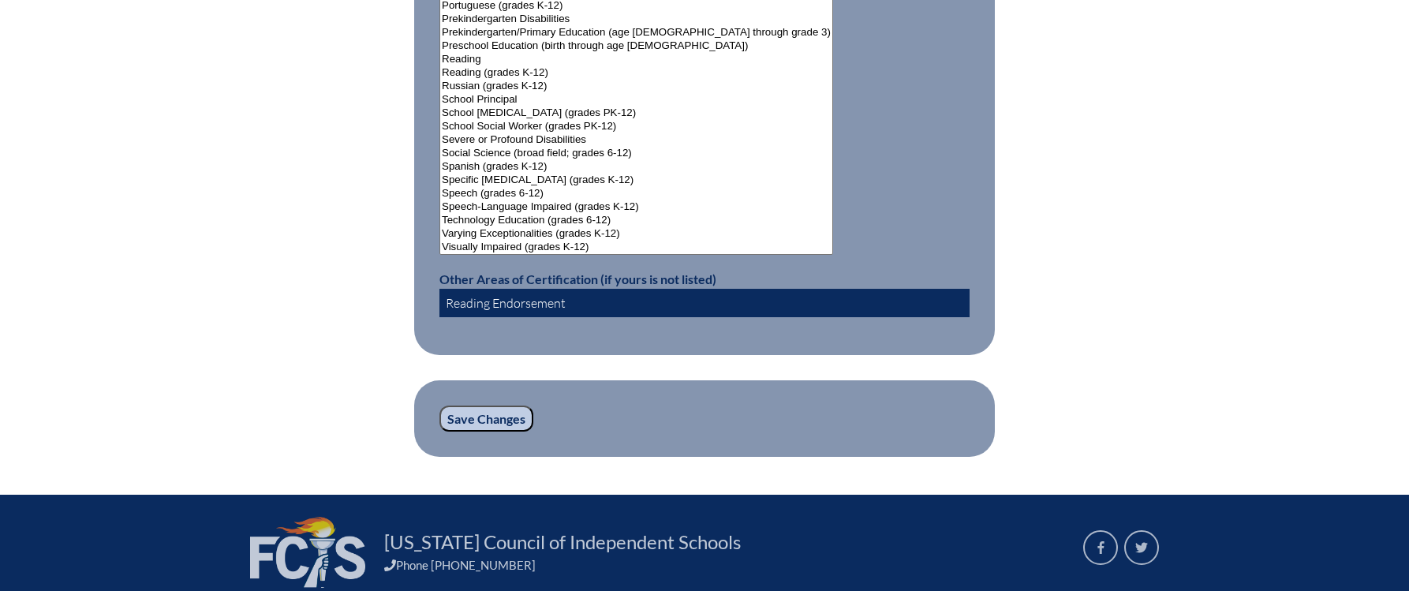
scroll to position [2187, 0]
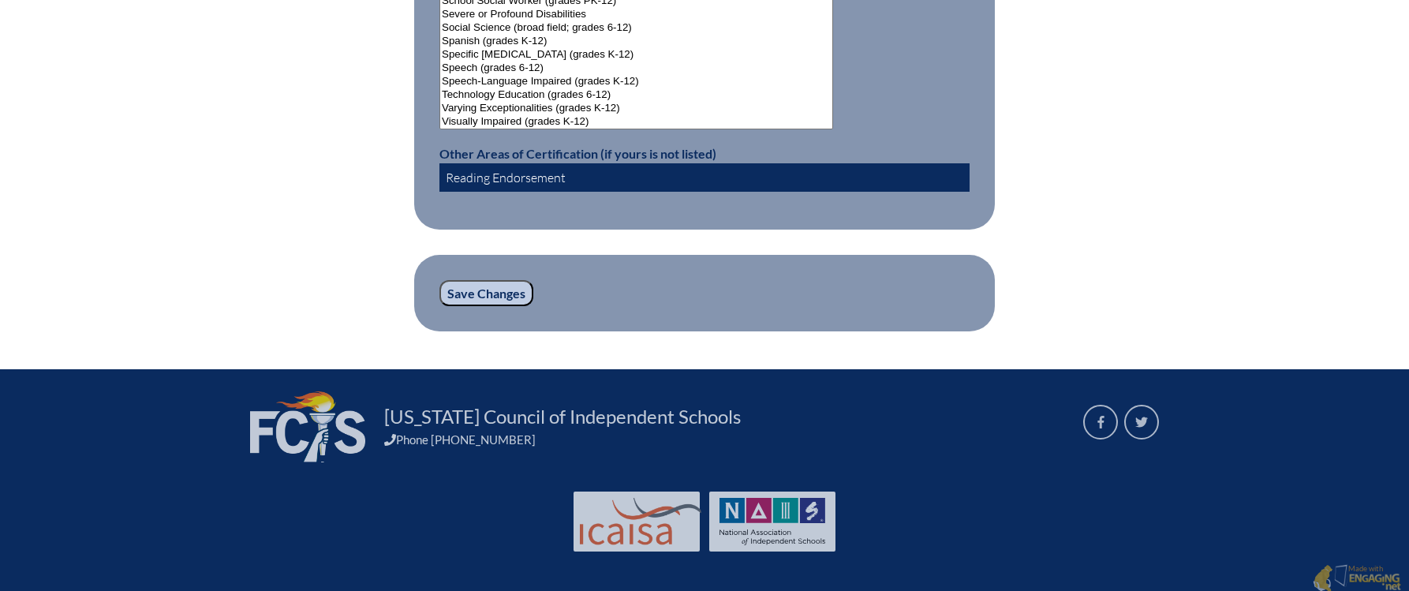
click at [580, 169] on input "Reading Endorsement" at bounding box center [705, 177] width 530 height 28
paste input "English to Speakers of Other Languages (ESOL)"
type input "Reading Endorsement; English to Speakers of Other Languages (ESOL) Endorsement"
click at [503, 280] on input "Save Changes" at bounding box center [487, 293] width 94 height 27
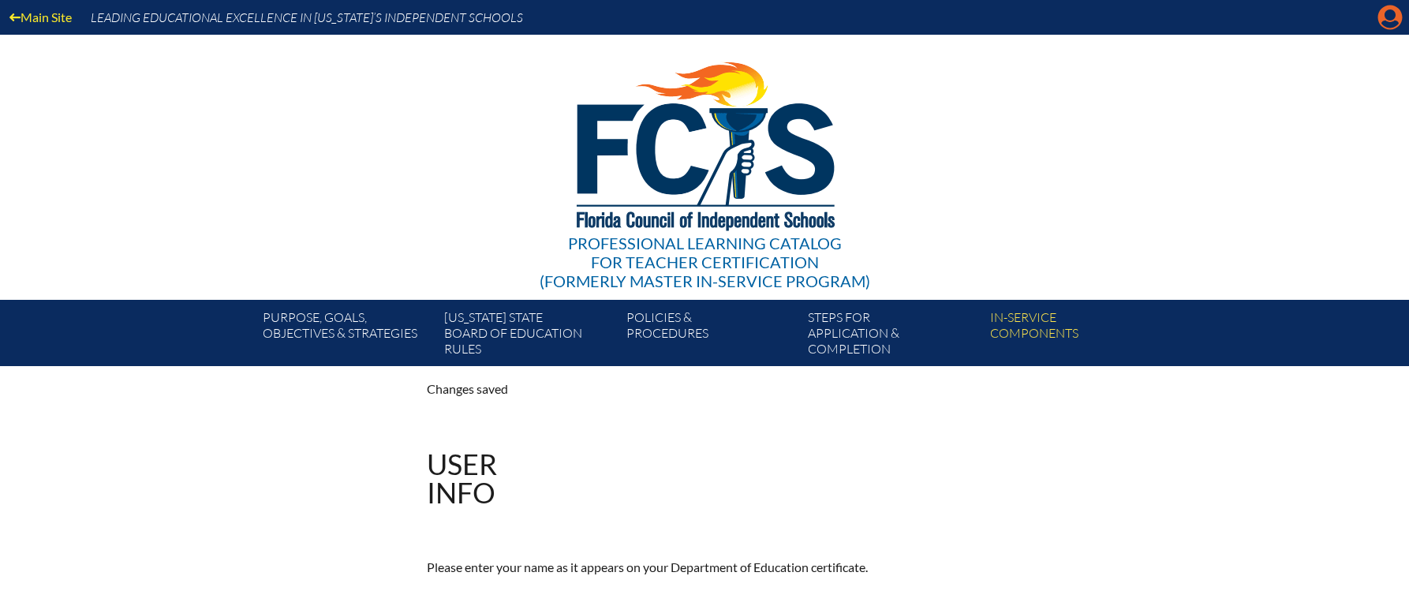
click at [1383, 20] on icon at bounding box center [1391, 18] width 24 height 24
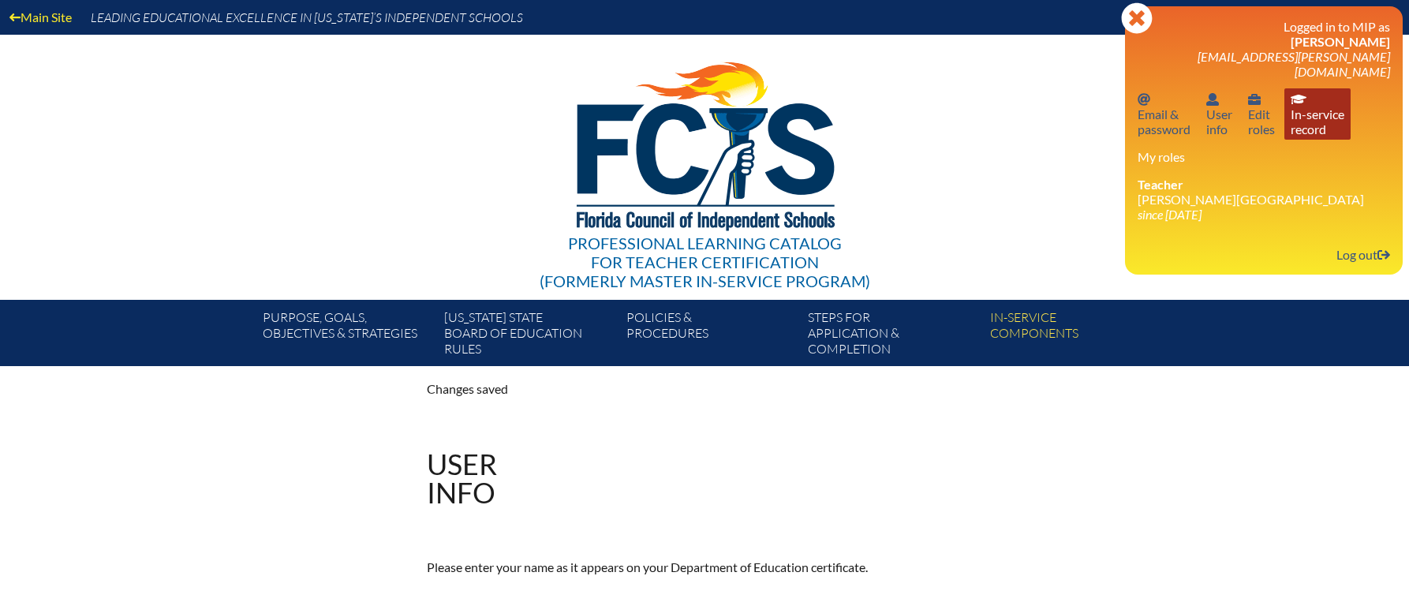
click at [1345, 96] on link "In-service record In-service record" at bounding box center [1318, 113] width 66 height 51
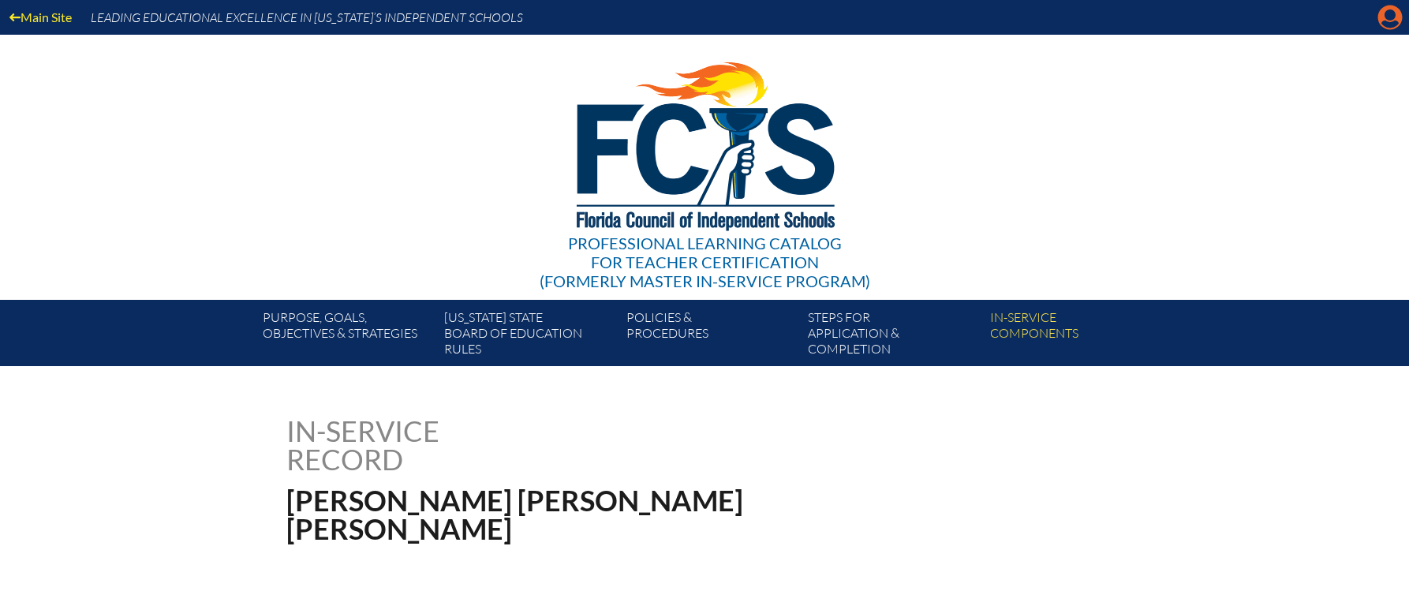
click at [1387, 17] on icon "Manage account" at bounding box center [1390, 17] width 25 height 25
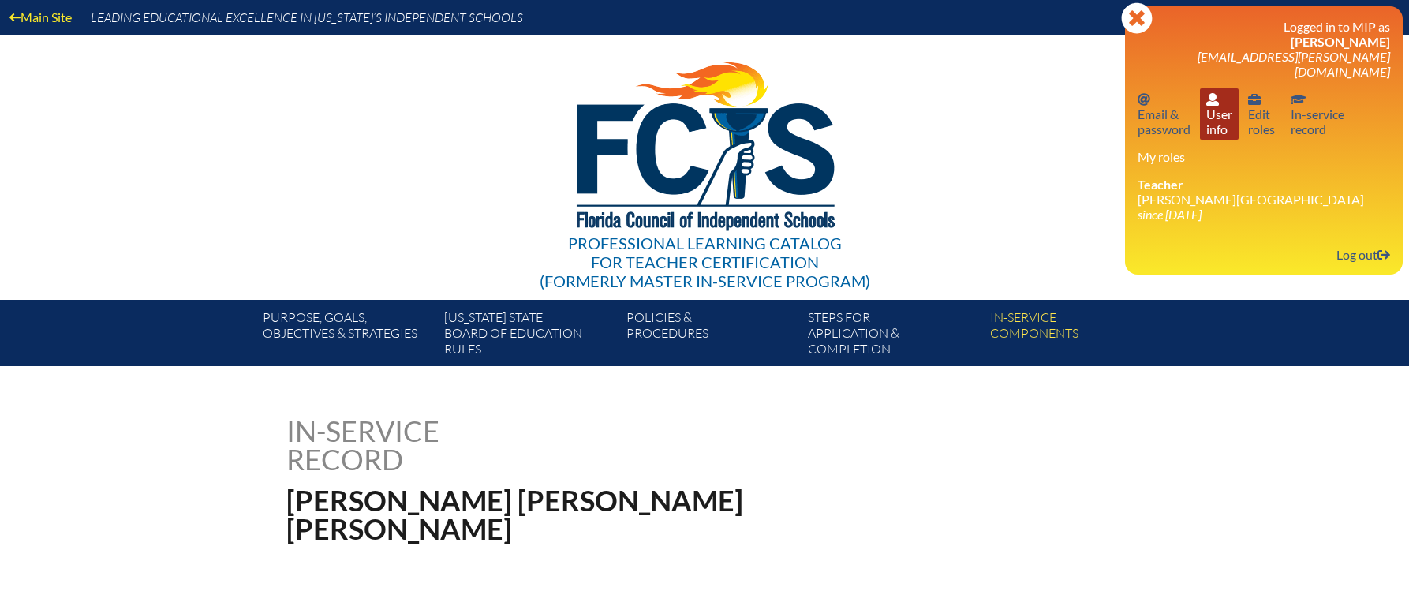
click at [1225, 92] on link "User info User info" at bounding box center [1219, 113] width 39 height 51
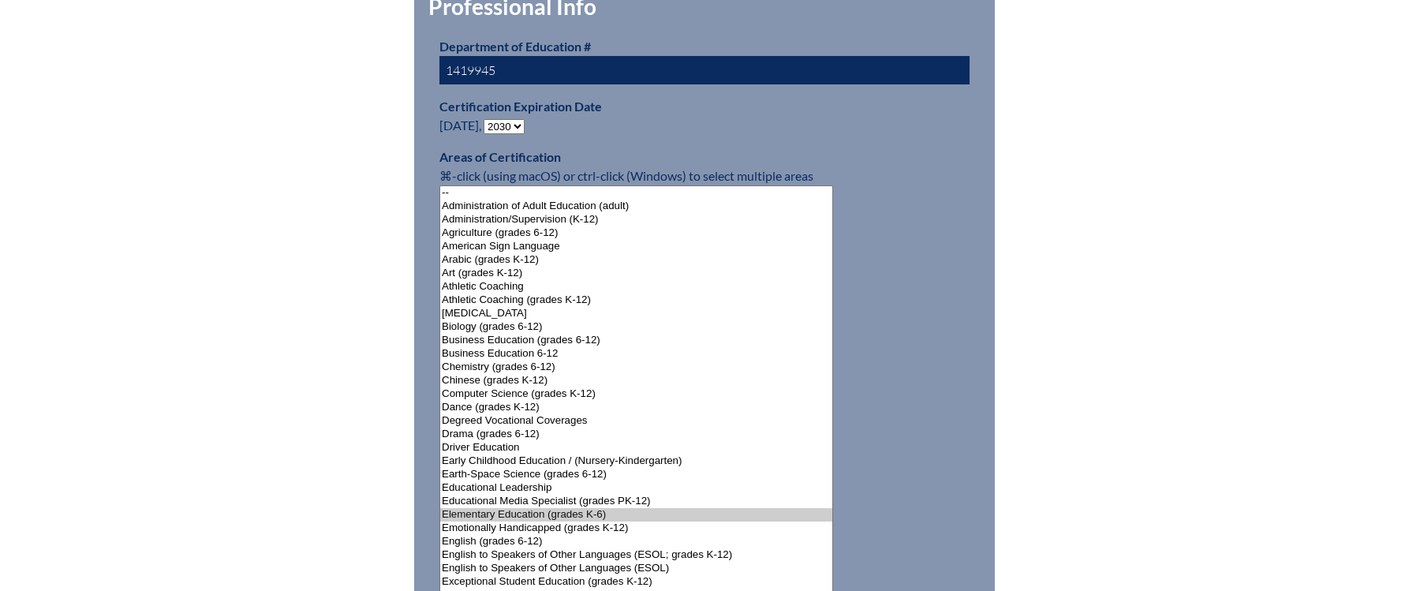
scroll to position [1184, 0]
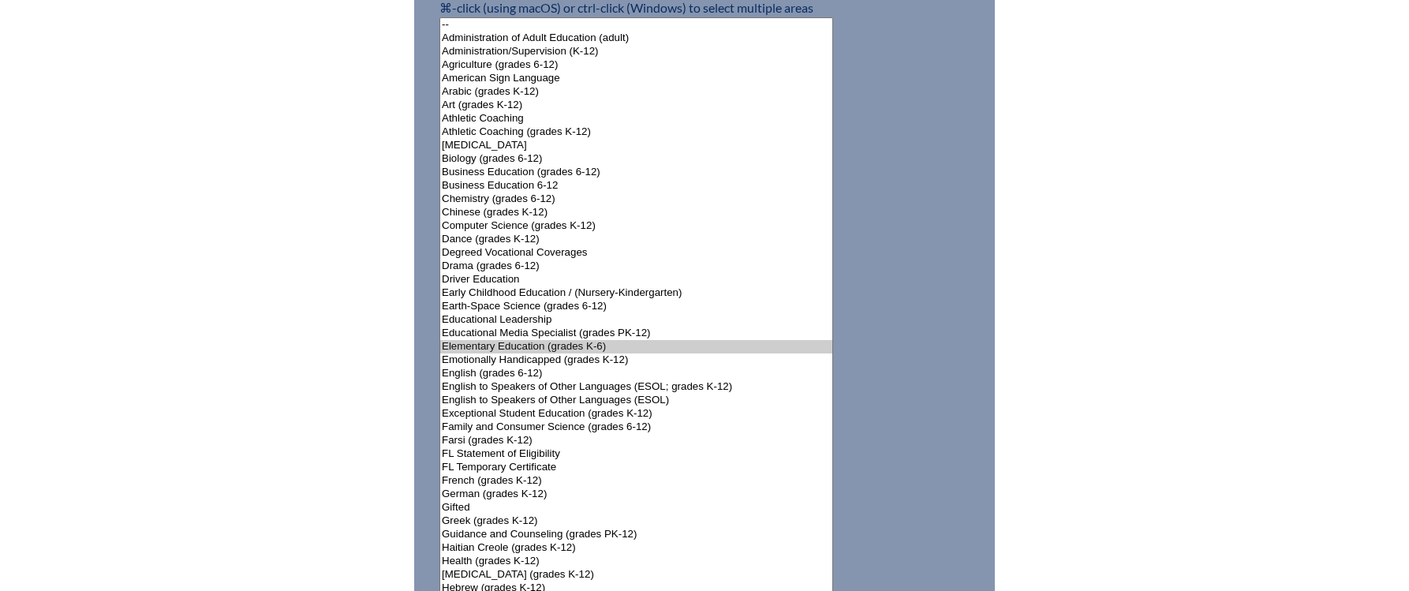
click at [652, 392] on select"]"] "-- Administration of Adult Education (adult) Administration/Supervision (K-12) …" at bounding box center [637, 574] width 394 height 1115
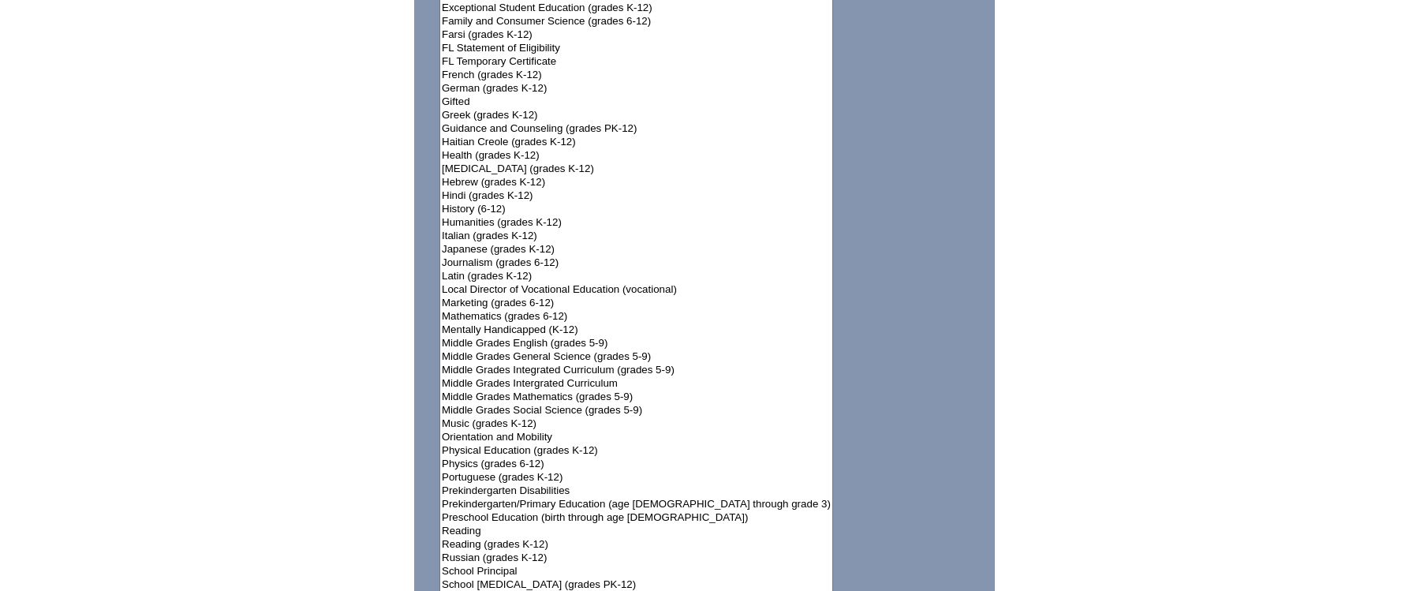
scroll to position [1747, 0]
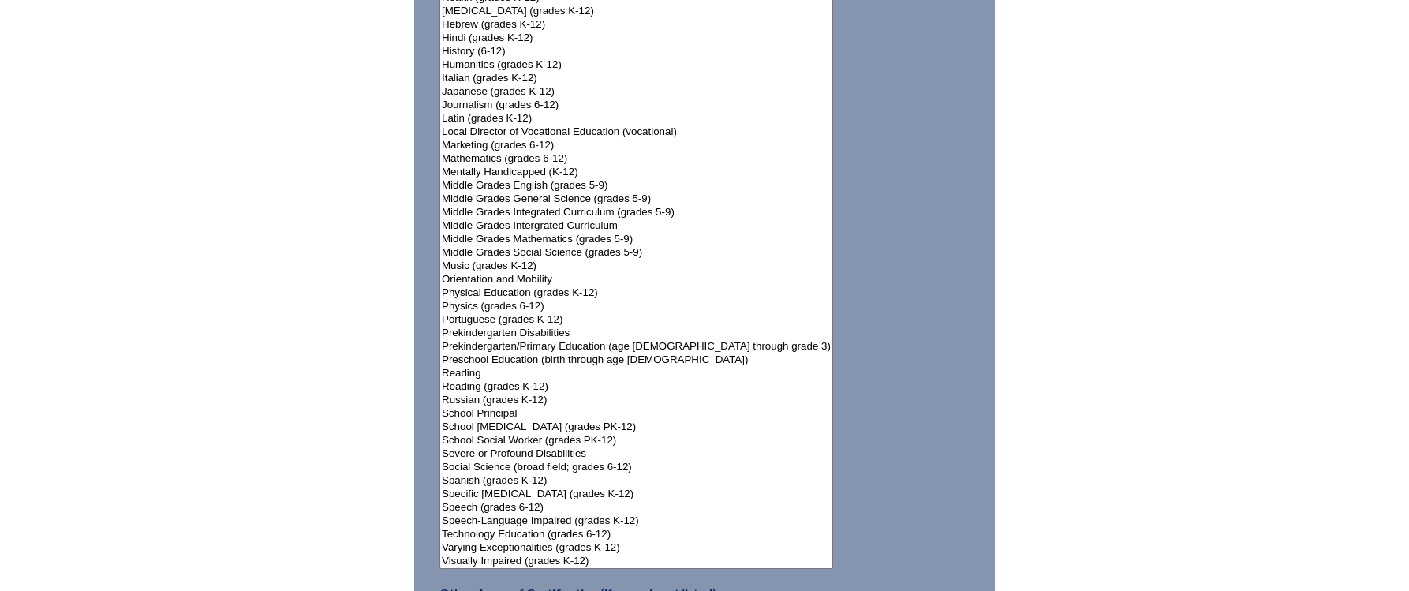
select select"]"] "15131"
click at [474, 367] on option "Reading" at bounding box center [636, 373] width 392 height 13
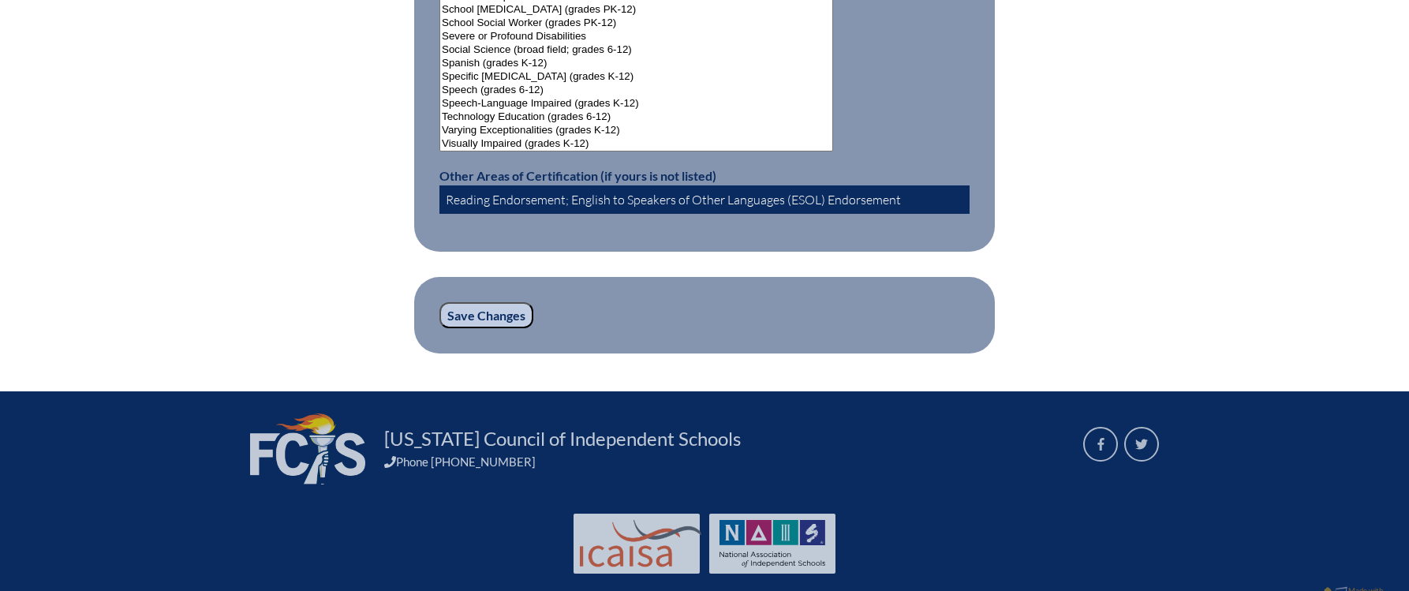
scroll to position [2187, 0]
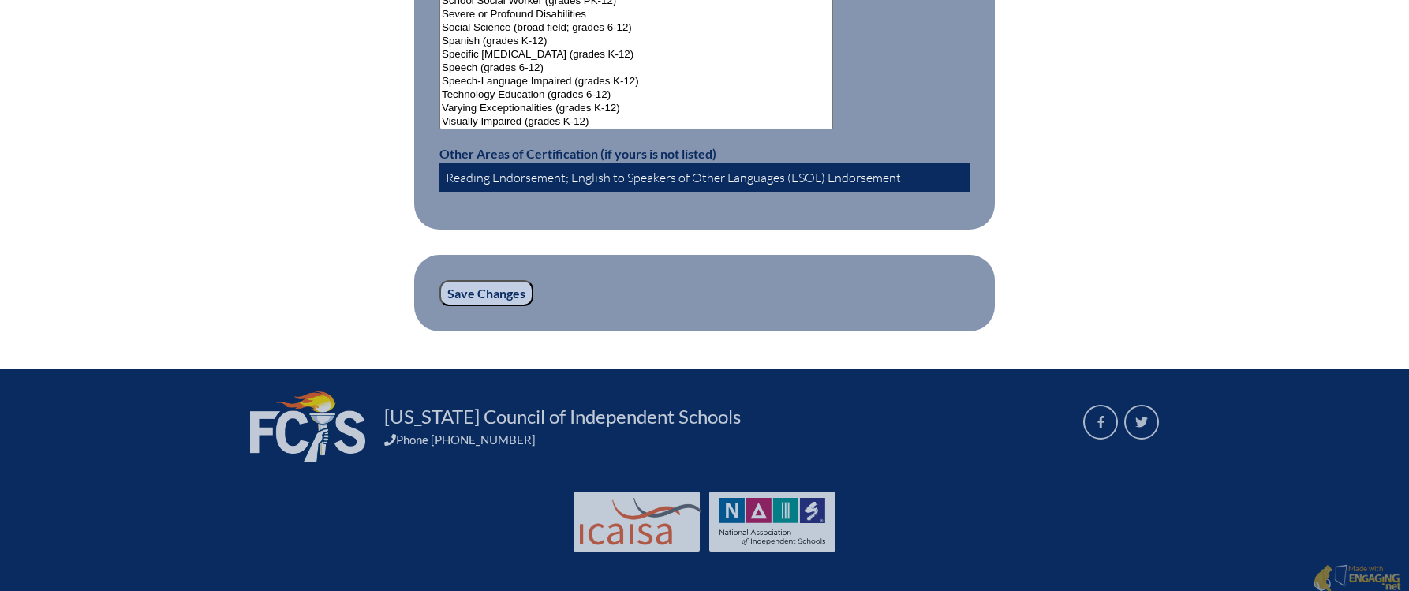
click at [569, 171] on input "Reading Endorsement; English to Speakers of Other Languages (ESOL) Endorsement" at bounding box center [705, 177] width 530 height 28
type input "Reading Endorsement; English to Speakers of Other Languages (ESOL) Endorsement"
drag, startPoint x: 916, startPoint y: 170, endPoint x: 425, endPoint y: 174, distance: 491.7
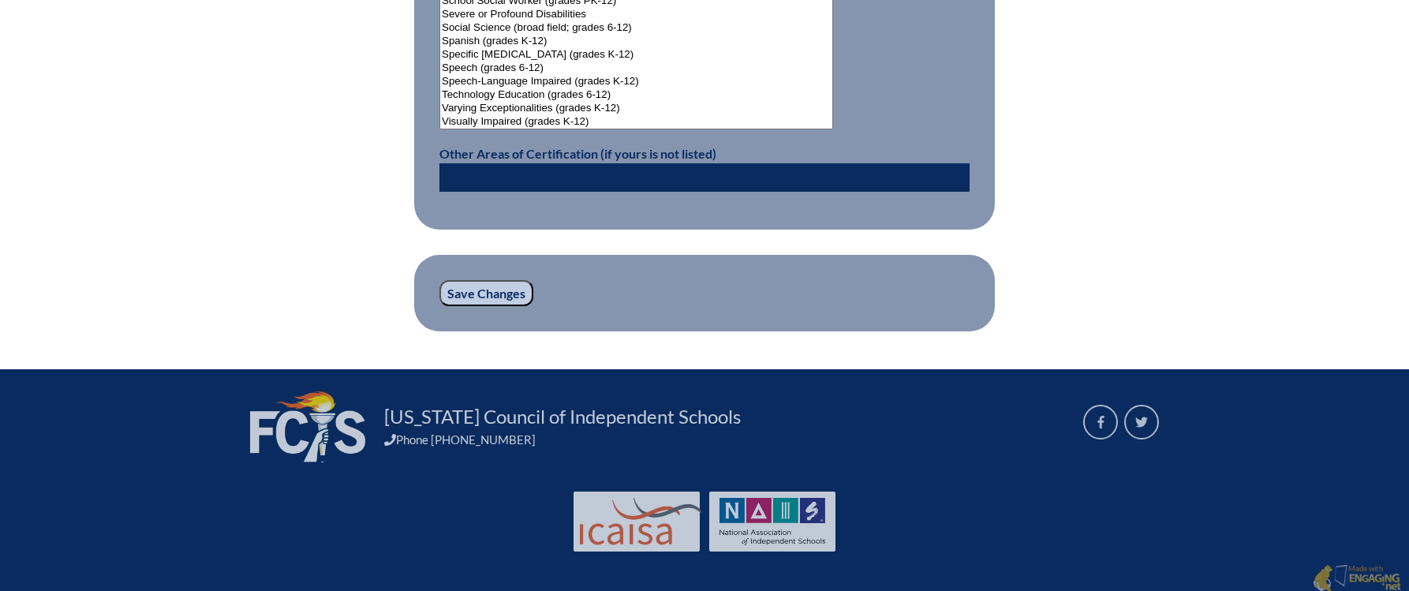
click at [479, 287] on input "Save Changes" at bounding box center [487, 293] width 94 height 27
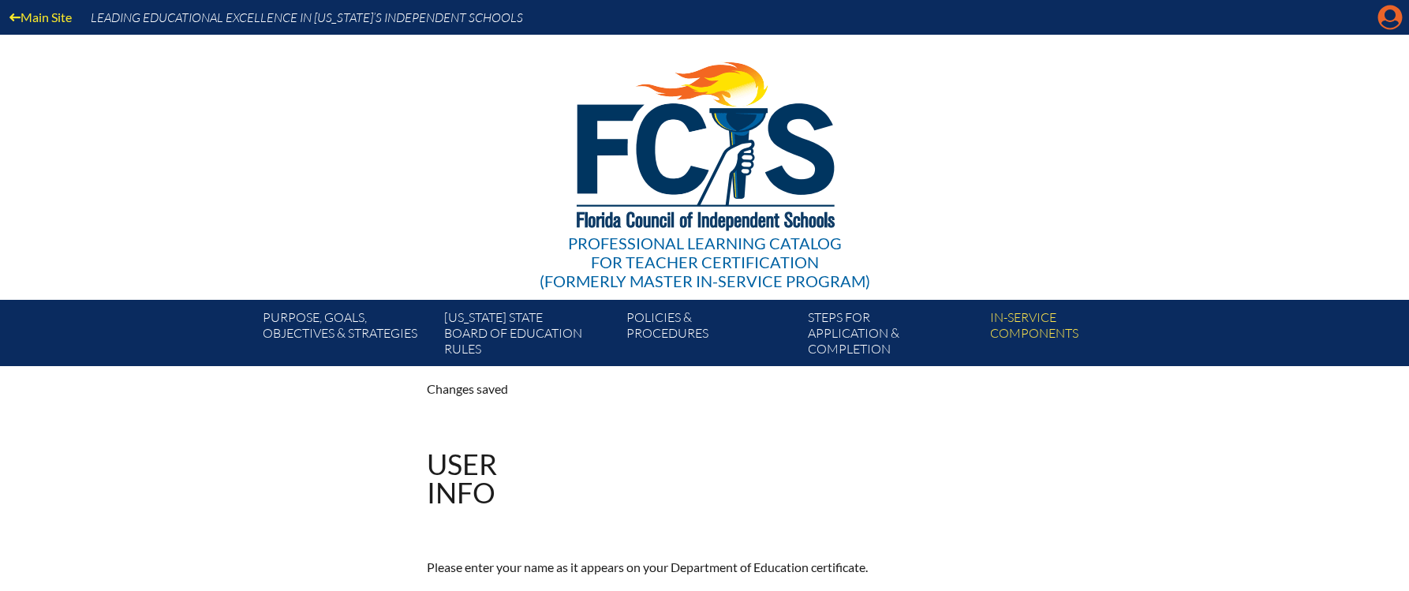
click at [1395, 13] on icon "Manage account" at bounding box center [1390, 17] width 25 height 25
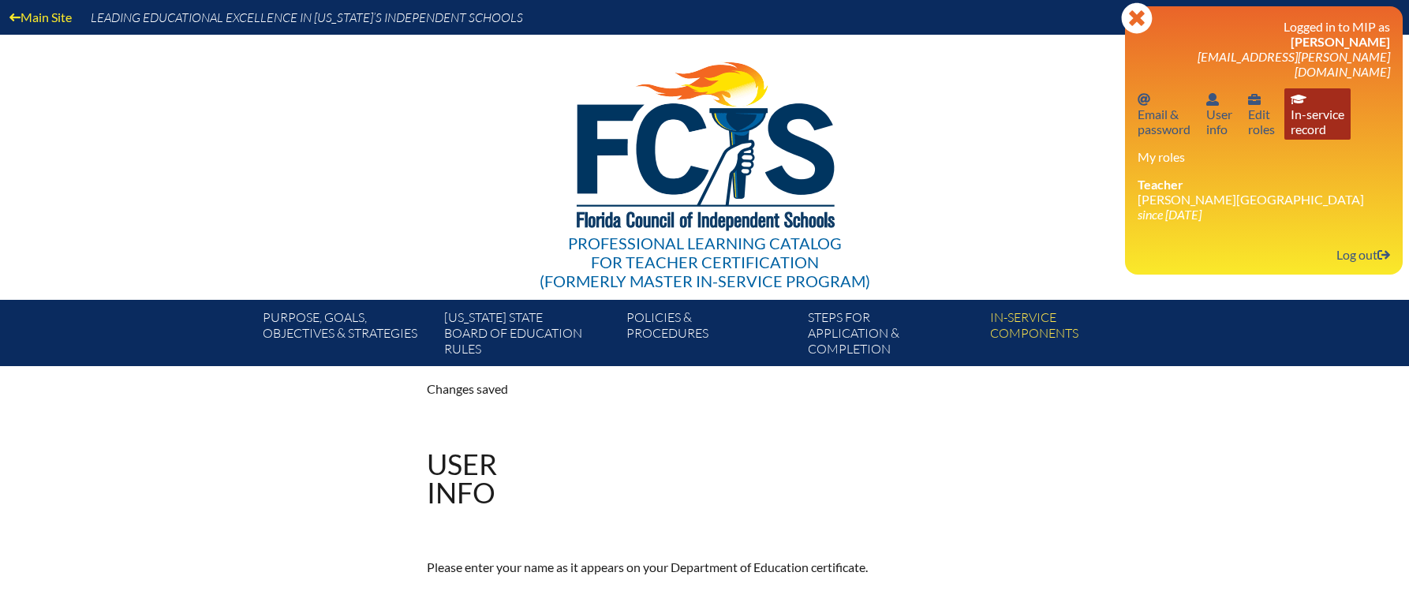
click at [1311, 112] on link "In-service record In-service record" at bounding box center [1318, 113] width 66 height 51
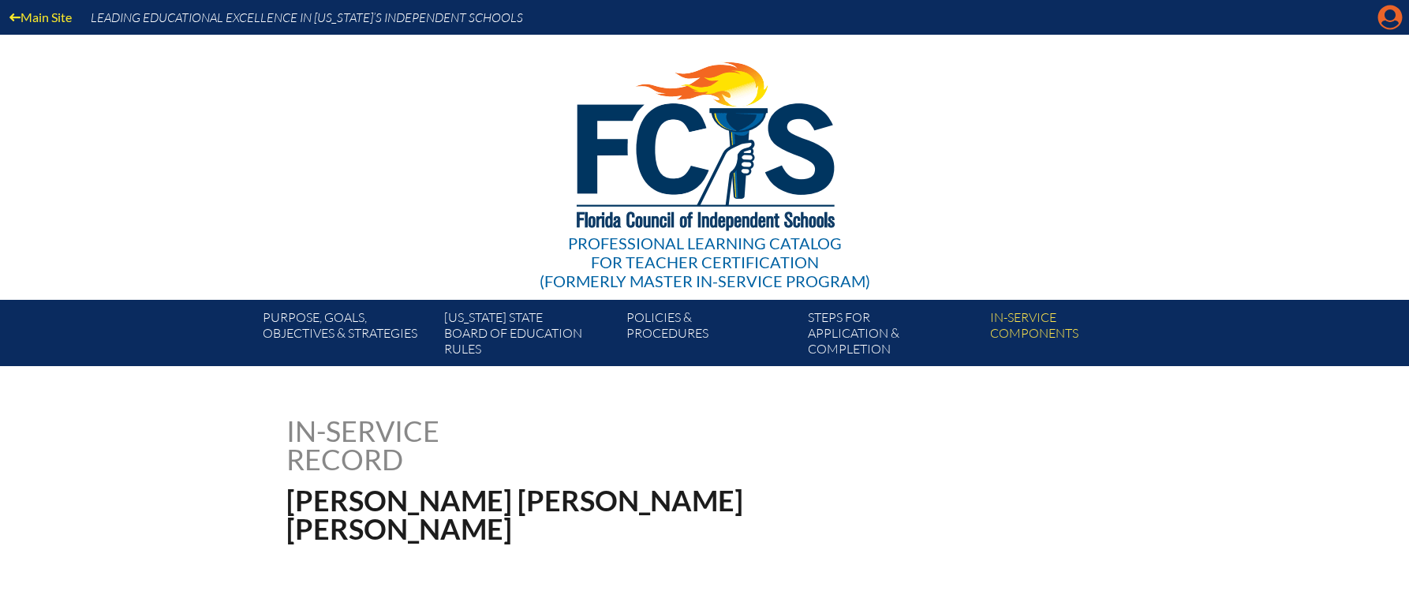
click at [1397, 13] on icon at bounding box center [1391, 18] width 24 height 24
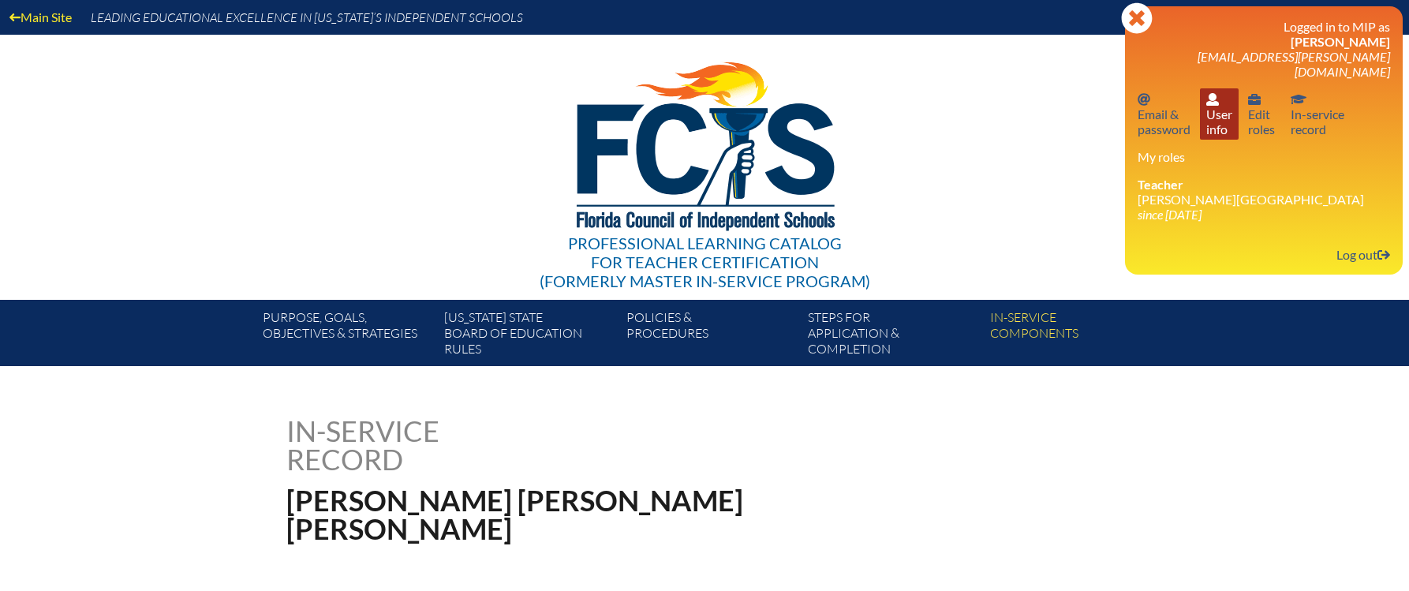
click at [1228, 114] on link "User info User info" at bounding box center [1219, 113] width 39 height 51
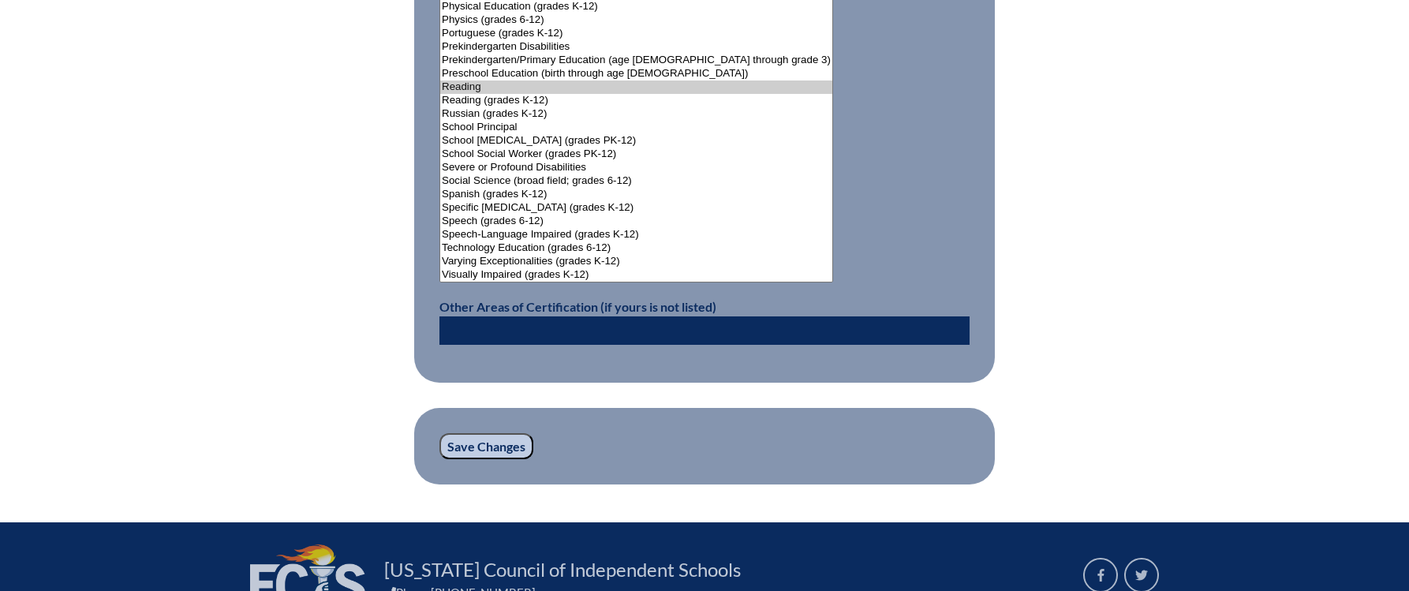
scroll to position [2187, 0]
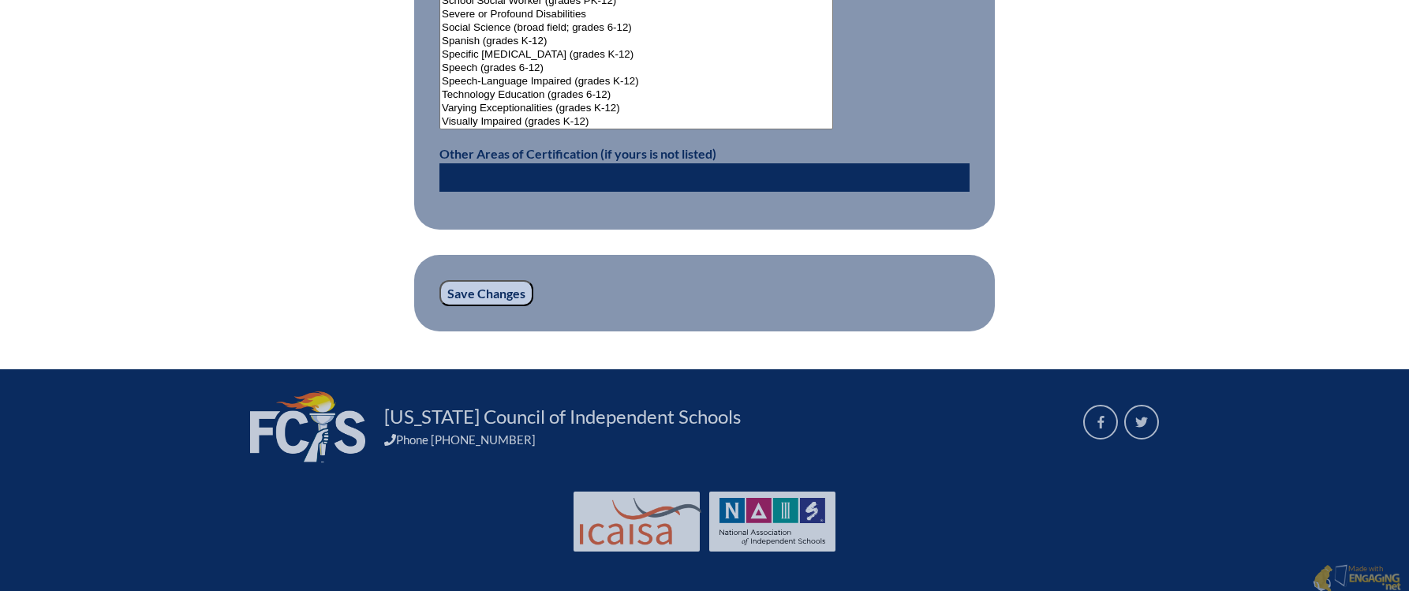
click at [552, 163] on input "text" at bounding box center [705, 177] width 530 height 28
click at [466, 286] on input "Save Changes" at bounding box center [487, 293] width 94 height 27
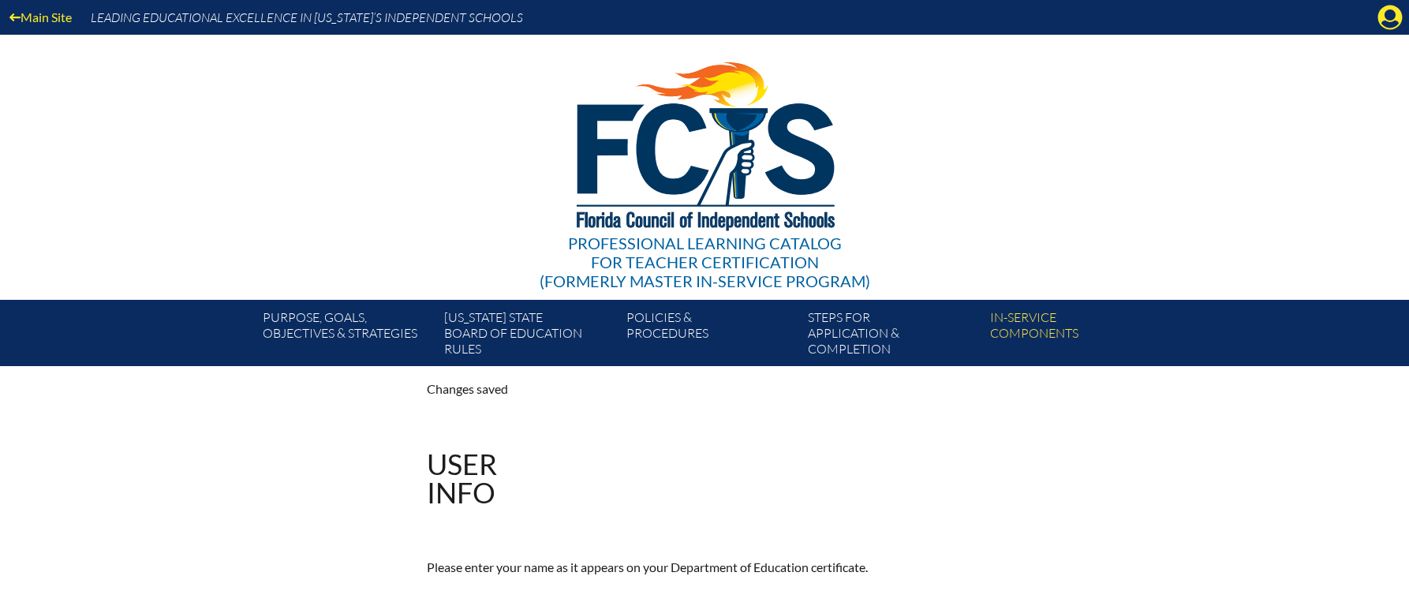
click at [1392, 17] on icon "Manage account" at bounding box center [1390, 17] width 25 height 25
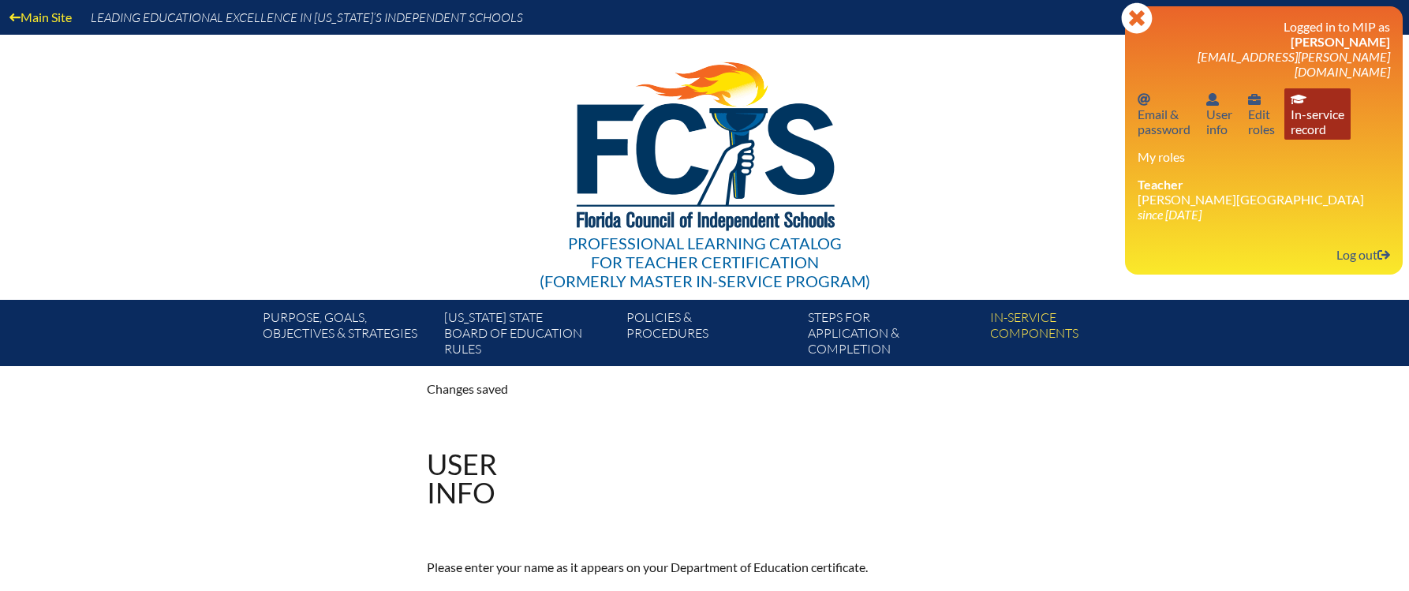
click at [1322, 103] on link "In-service record In-service record" at bounding box center [1318, 113] width 66 height 51
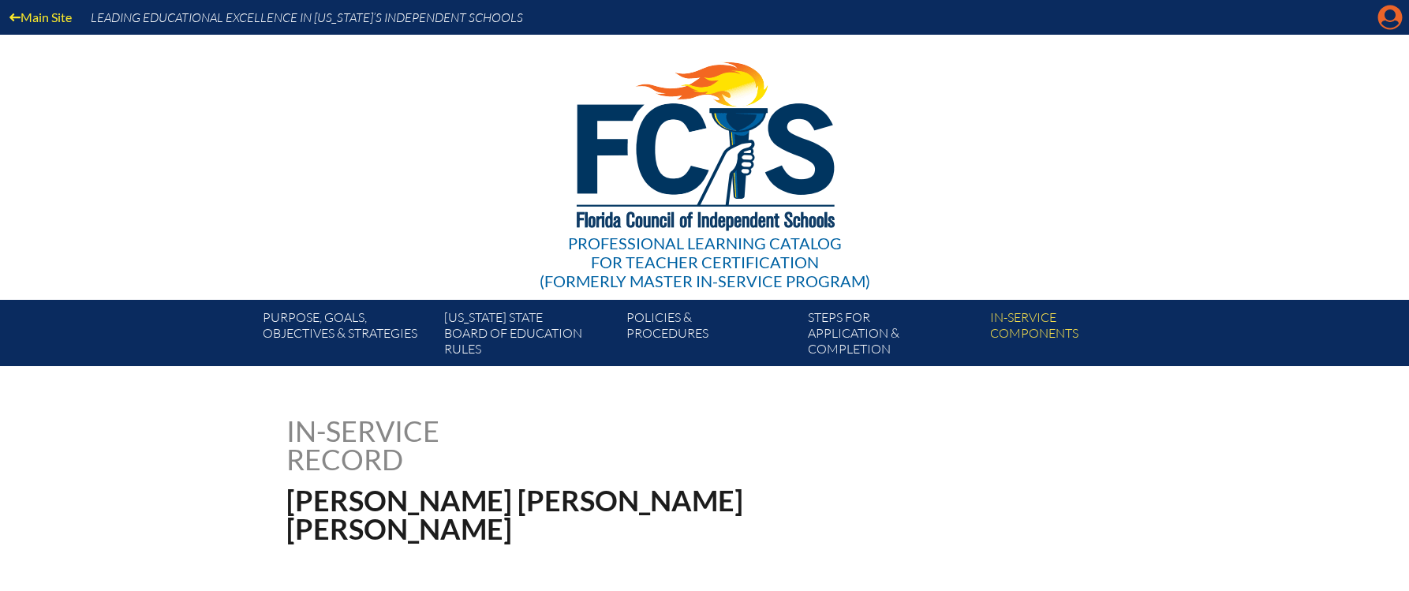
click at [1387, 20] on icon at bounding box center [1391, 18] width 24 height 24
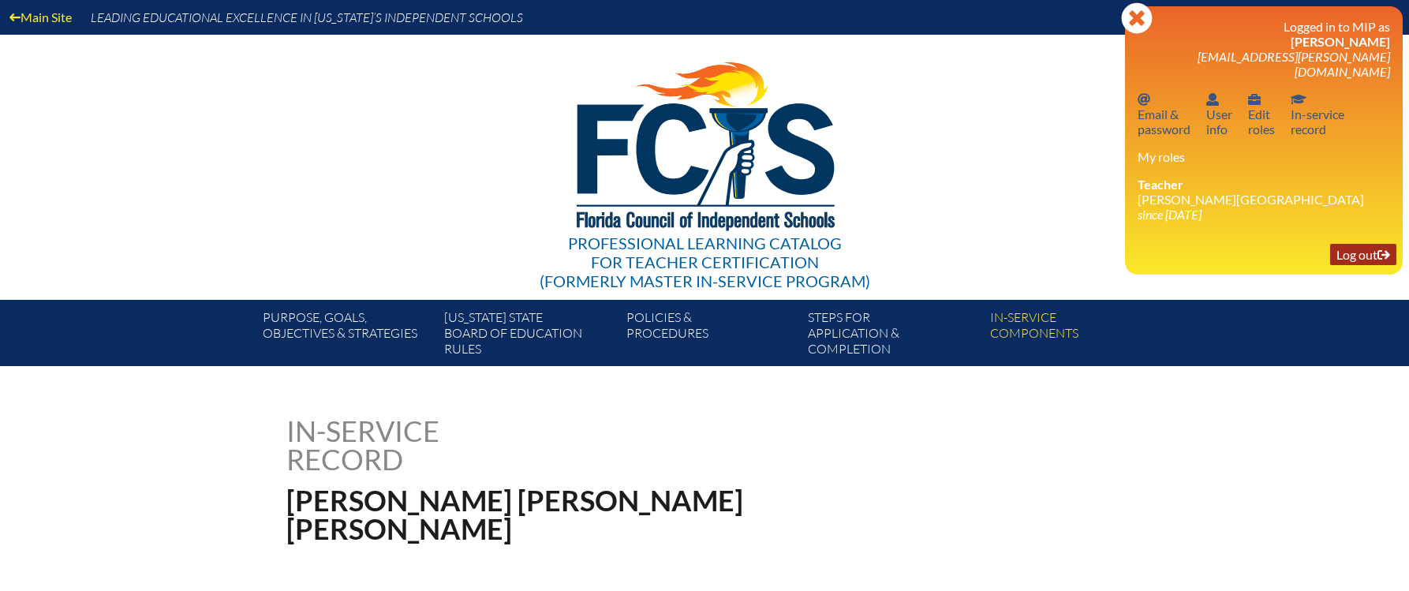
click at [1360, 244] on link "Log out Log out" at bounding box center [1364, 254] width 66 height 21
